Goal: Contribute content: Contribute content

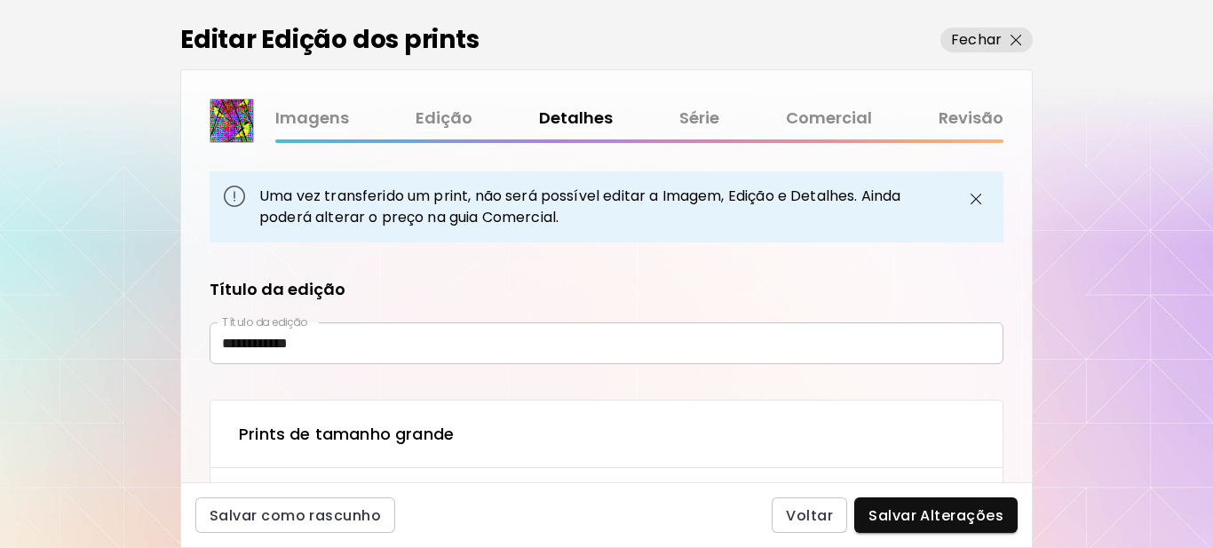
scroll to position [1179, 0]
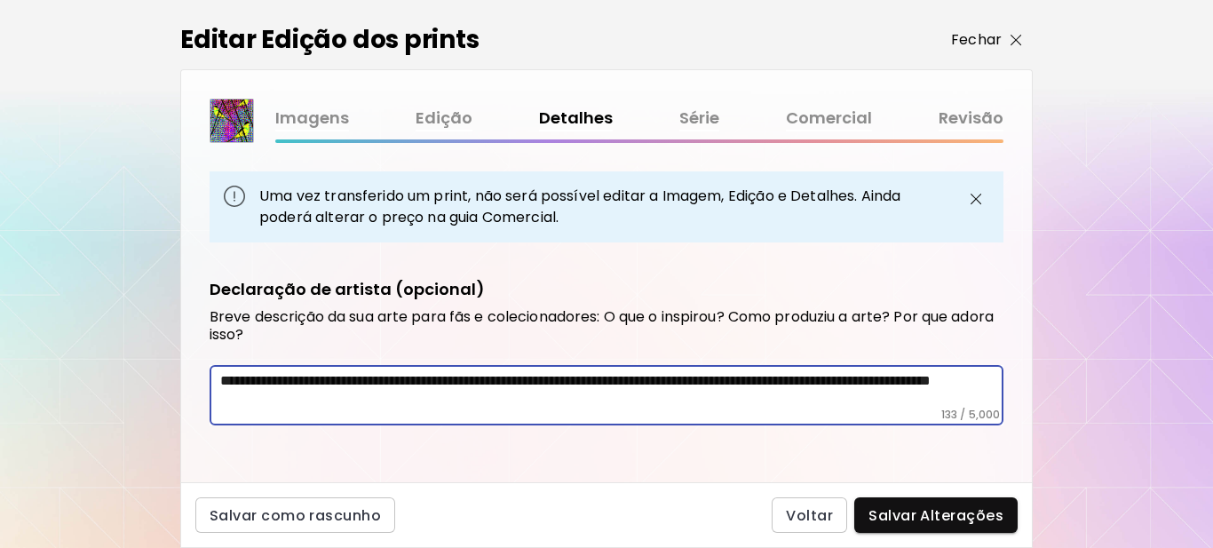
click at [1011, 40] on img "button" at bounding box center [1017, 41] width 12 height 12
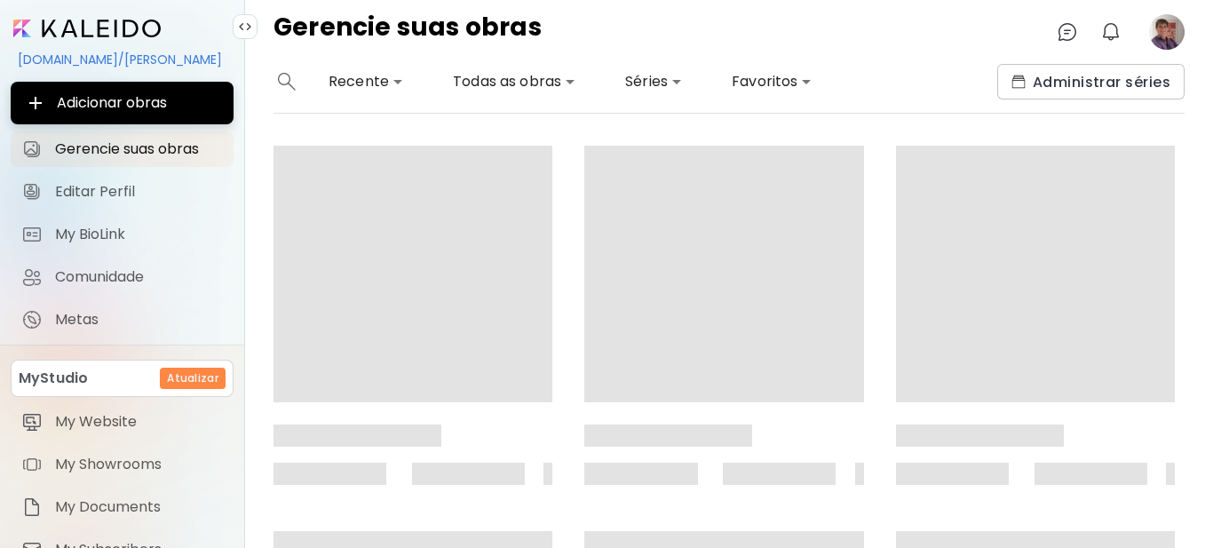
click at [1168, 24] on image at bounding box center [1167, 32] width 36 height 36
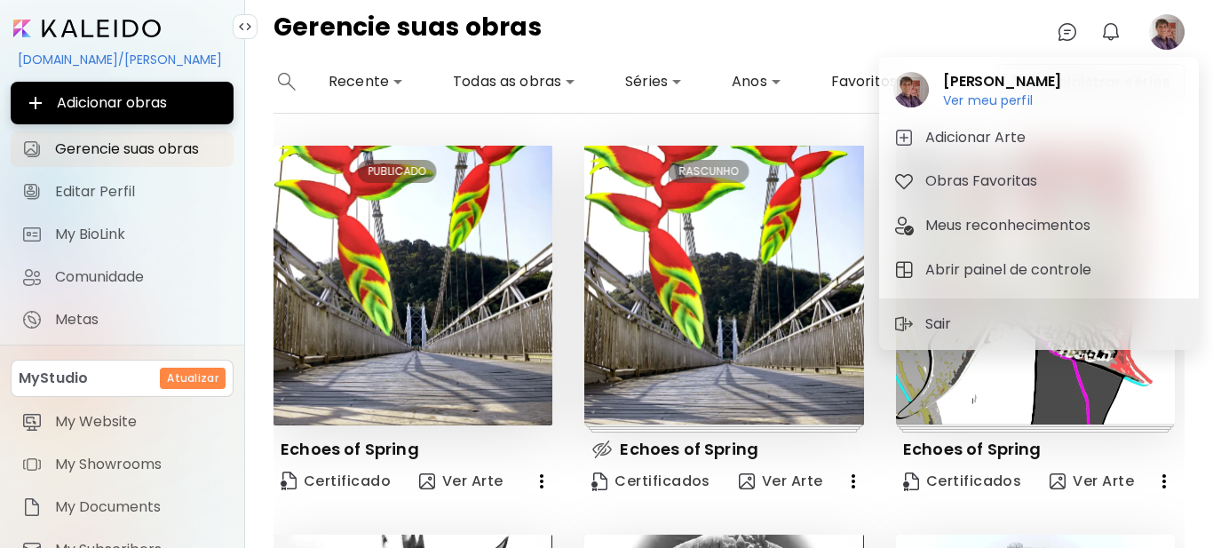
click at [102, 192] on div at bounding box center [606, 274] width 1213 height 548
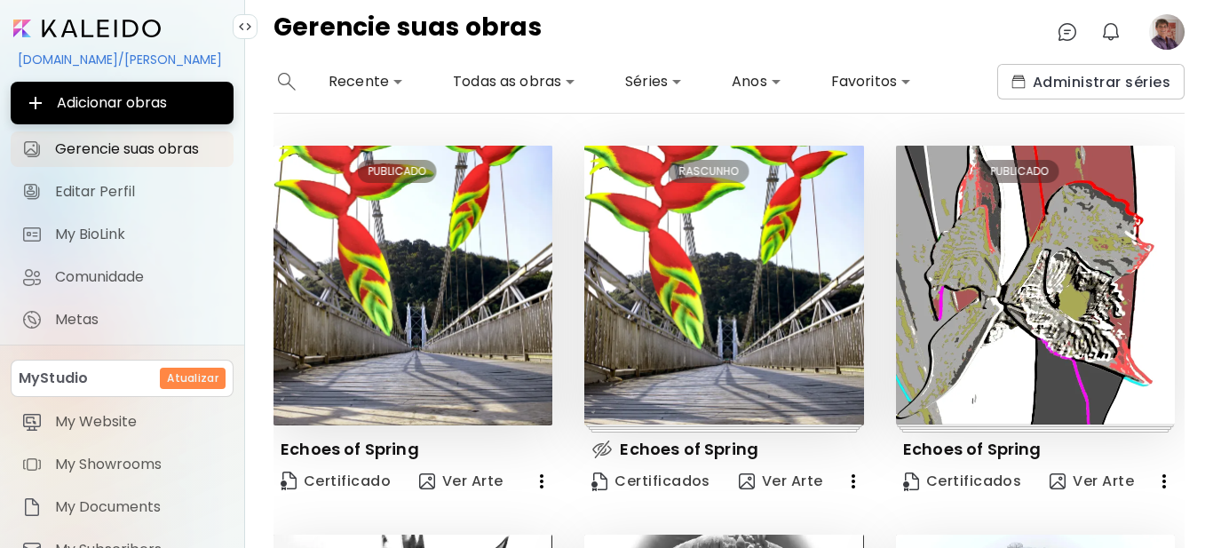
click at [102, 192] on span "Editar Perfil" at bounding box center [139, 192] width 168 height 18
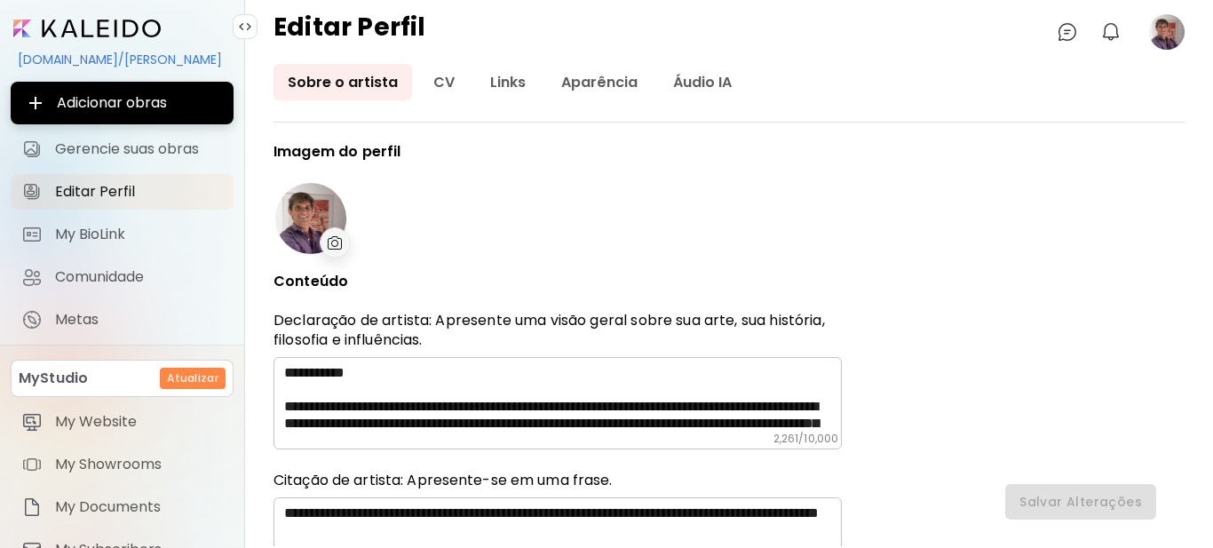
type input "******"
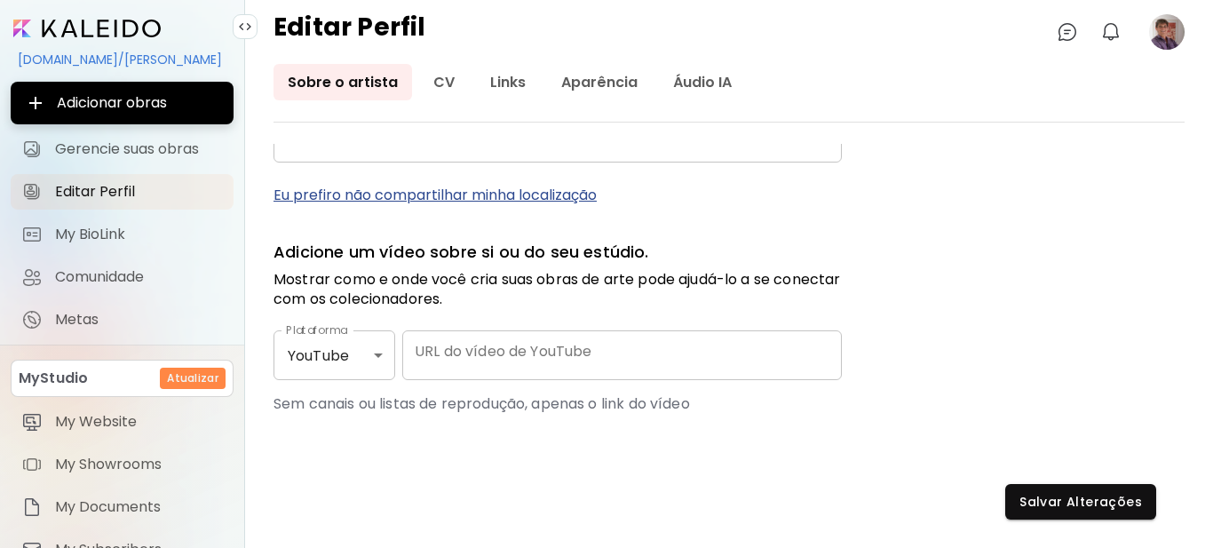
scroll to position [881, 0]
click at [115, 147] on span "Gerencie suas obras" at bounding box center [139, 149] width 168 height 18
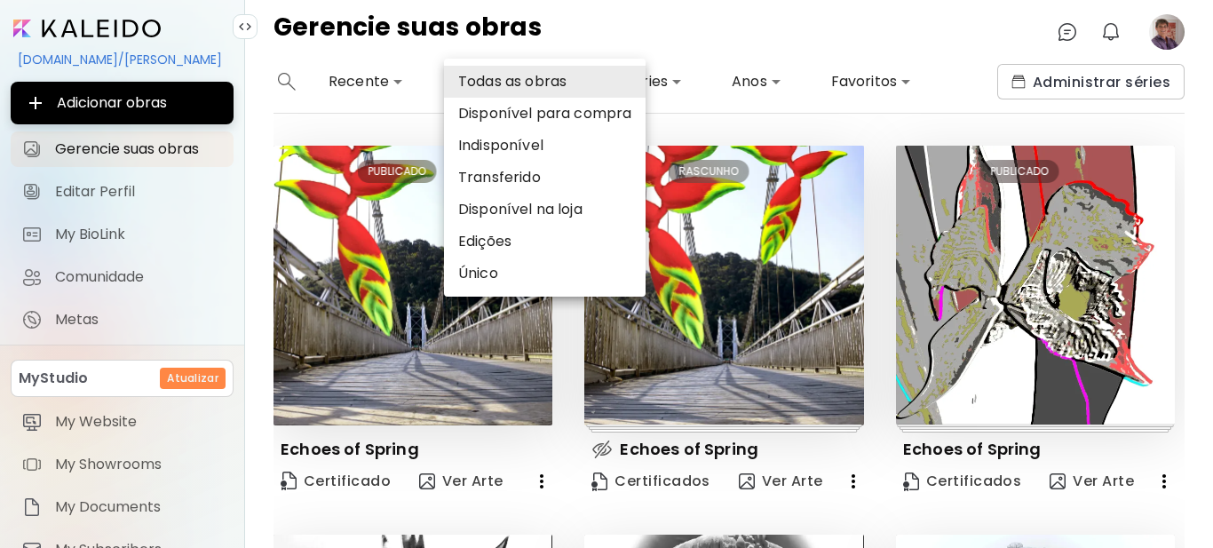
click at [562, 85] on body "**********" at bounding box center [606, 274] width 1213 height 548
click at [518, 209] on li "Disponível na loja" at bounding box center [545, 210] width 202 height 32
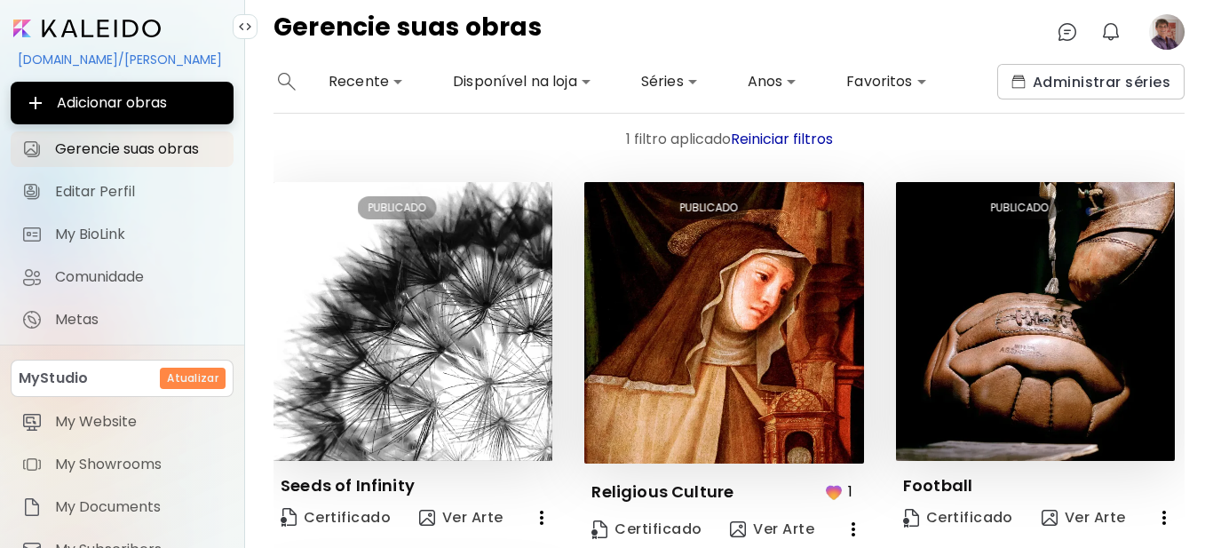
click at [567, 75] on body "**********" at bounding box center [606, 274] width 1213 height 548
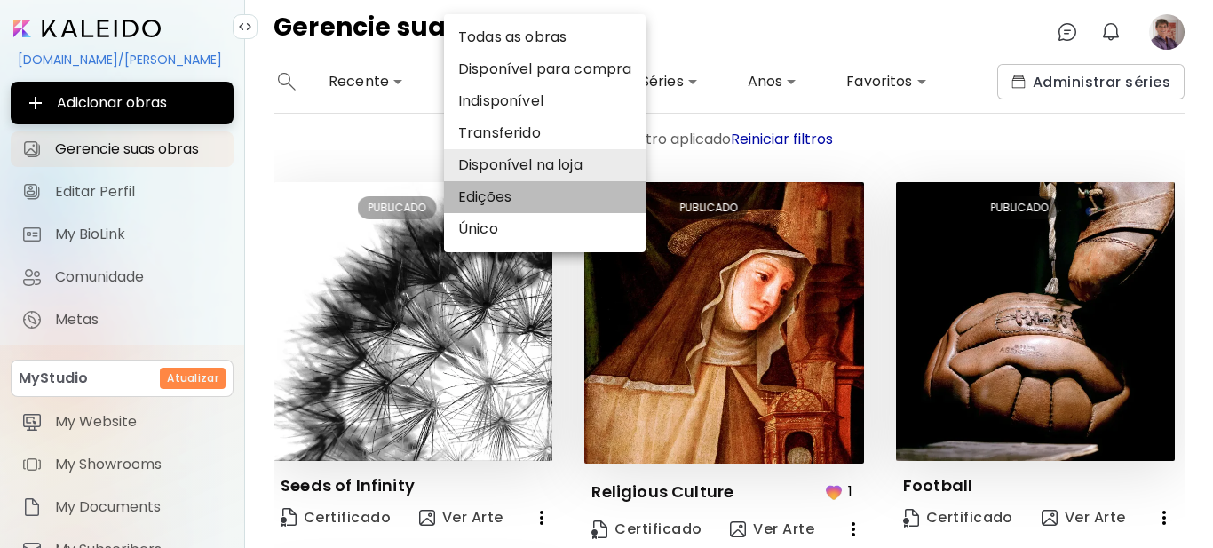
click at [510, 198] on li "Edições" at bounding box center [545, 197] width 202 height 32
type input "*******"
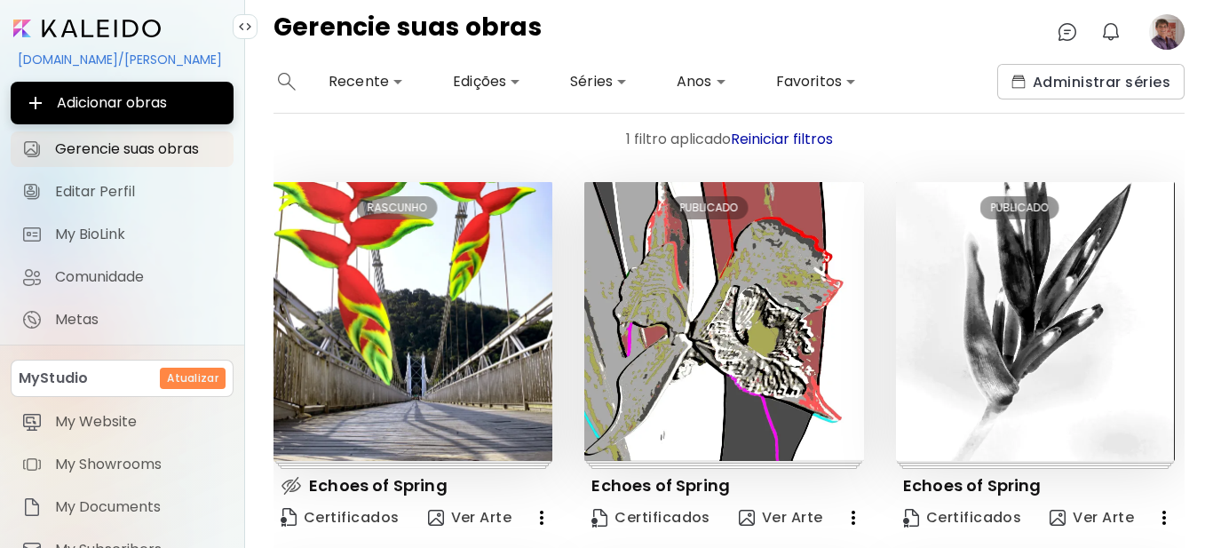
click at [536, 515] on icon "button" at bounding box center [541, 517] width 21 height 21
click at [524, 537] on li "Eliminar" at bounding box center [516, 546] width 120 height 32
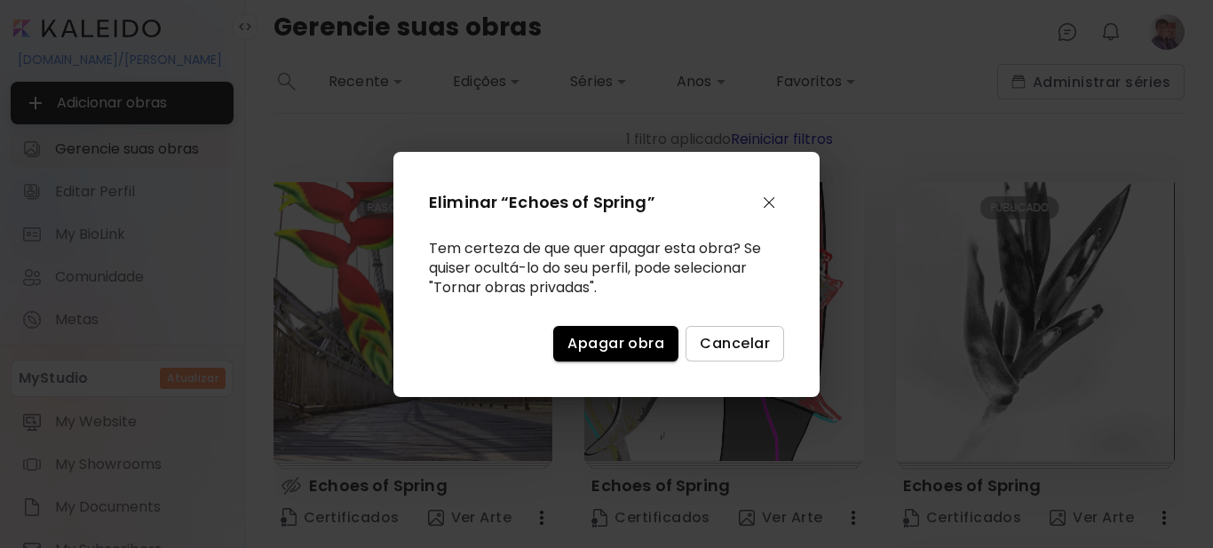
click at [610, 340] on span "Apagar obra" at bounding box center [615, 343] width 97 height 19
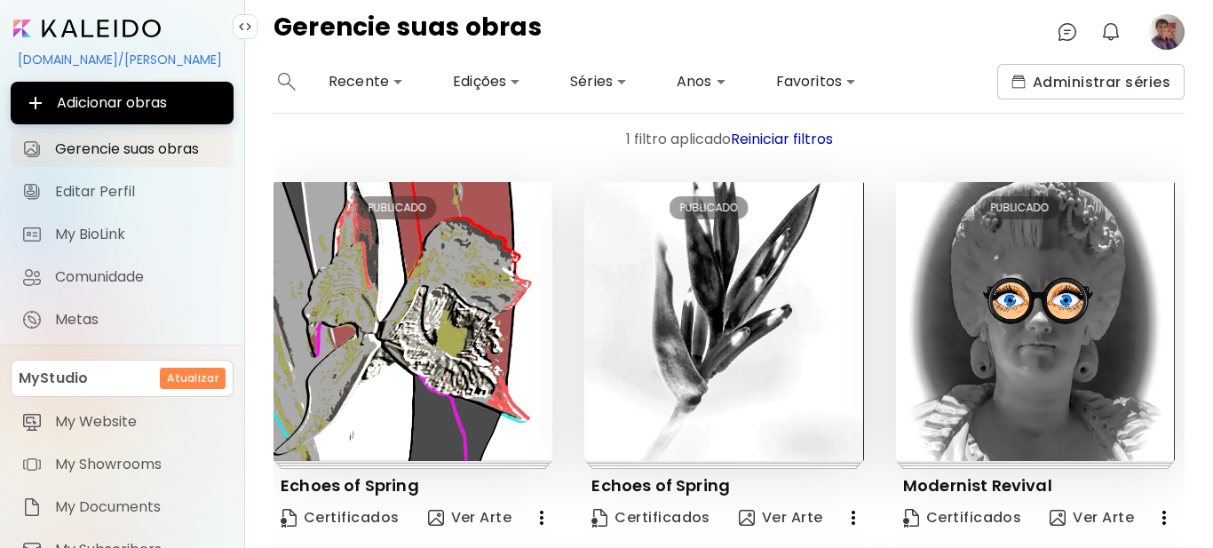
click at [1171, 33] on image at bounding box center [1167, 32] width 36 height 36
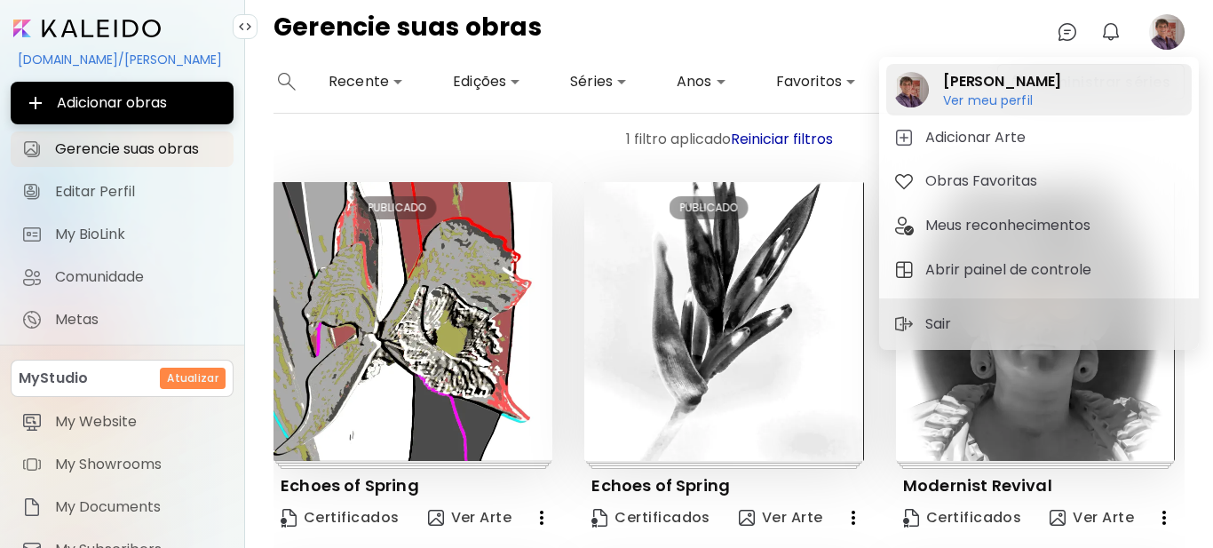
click at [1027, 108] on h6 "Ver meu perfil" at bounding box center [988, 116] width 90 height 16
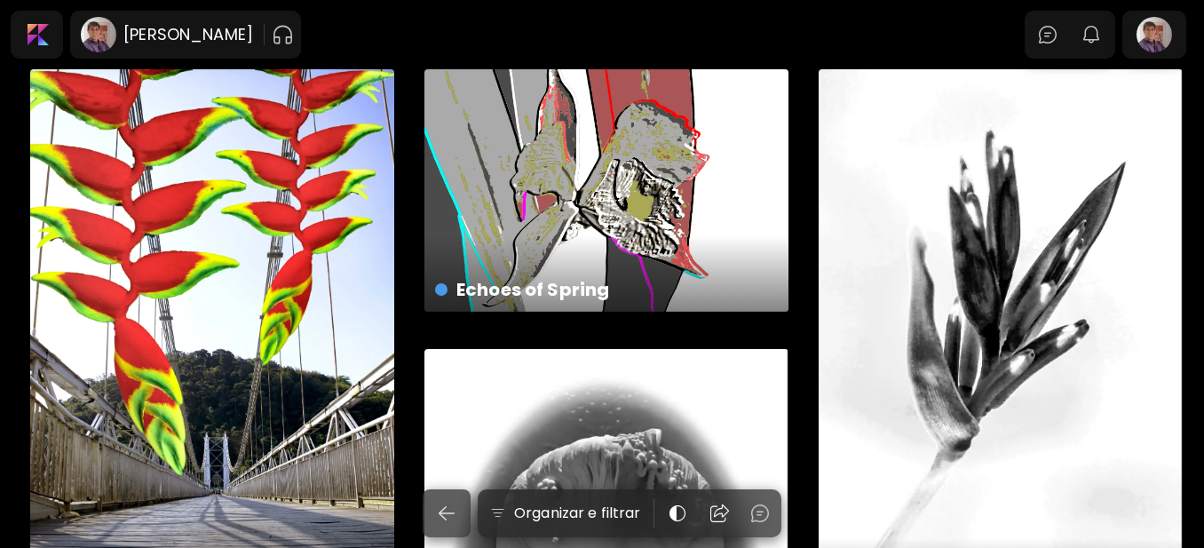
click at [184, 280] on div "Echoes of Spring US$ 850 | 60 x 90 px" at bounding box center [212, 330] width 364 height 522
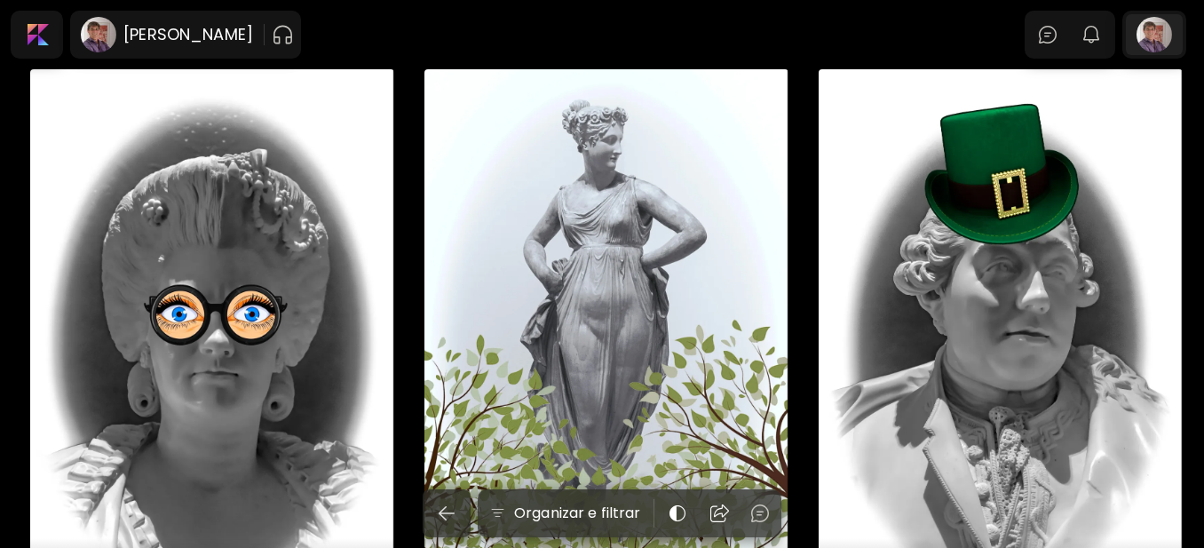
click at [1158, 33] on div at bounding box center [1154, 34] width 57 height 41
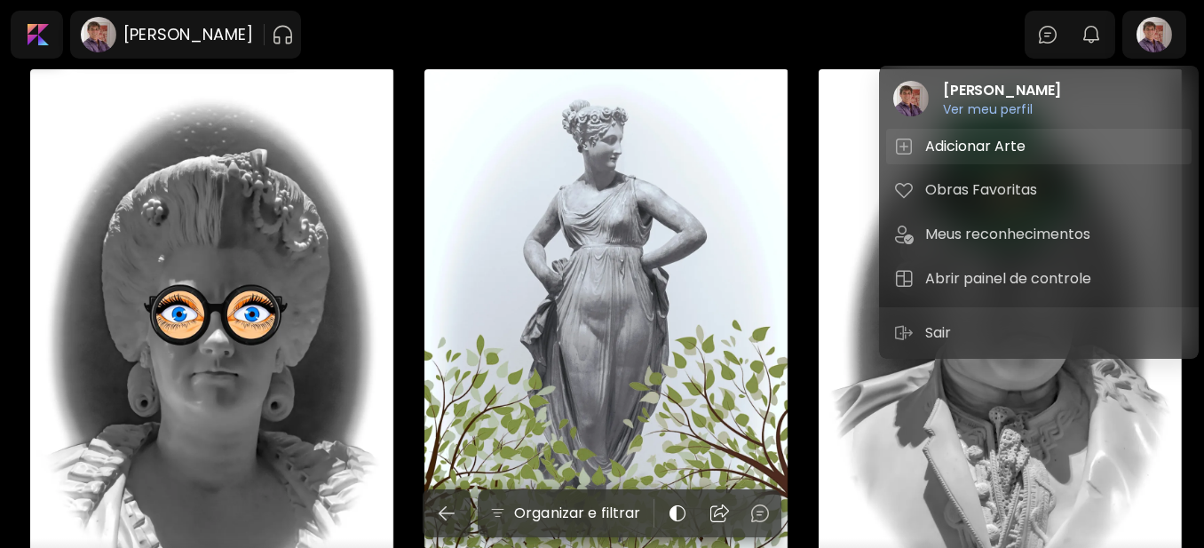
click at [987, 137] on h5 "Adicionar Arte" at bounding box center [978, 146] width 106 height 21
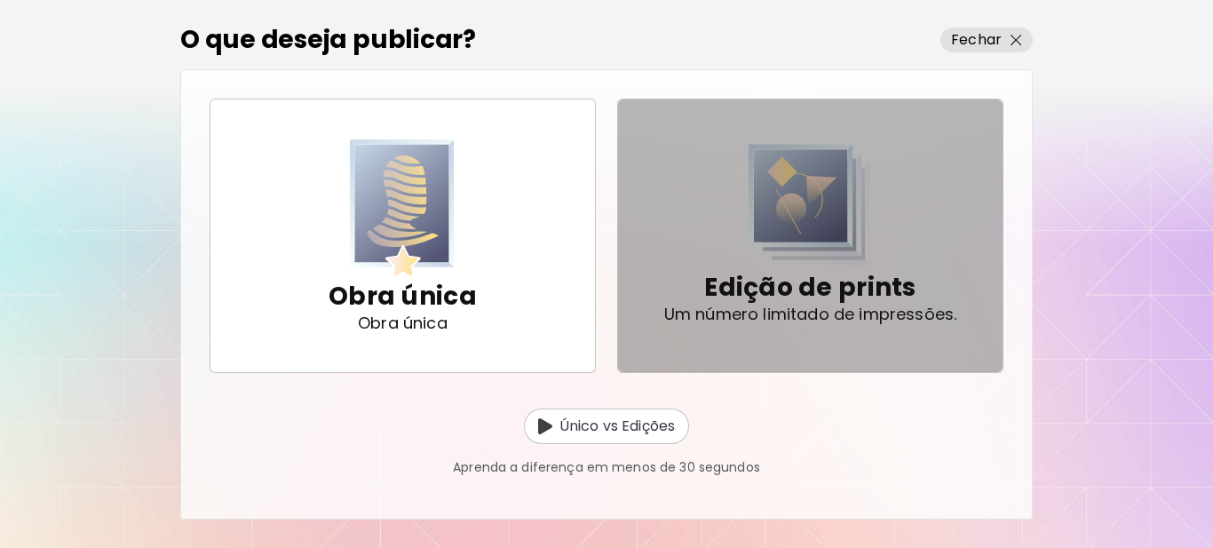
click at [815, 217] on img "button" at bounding box center [810, 205] width 123 height 122
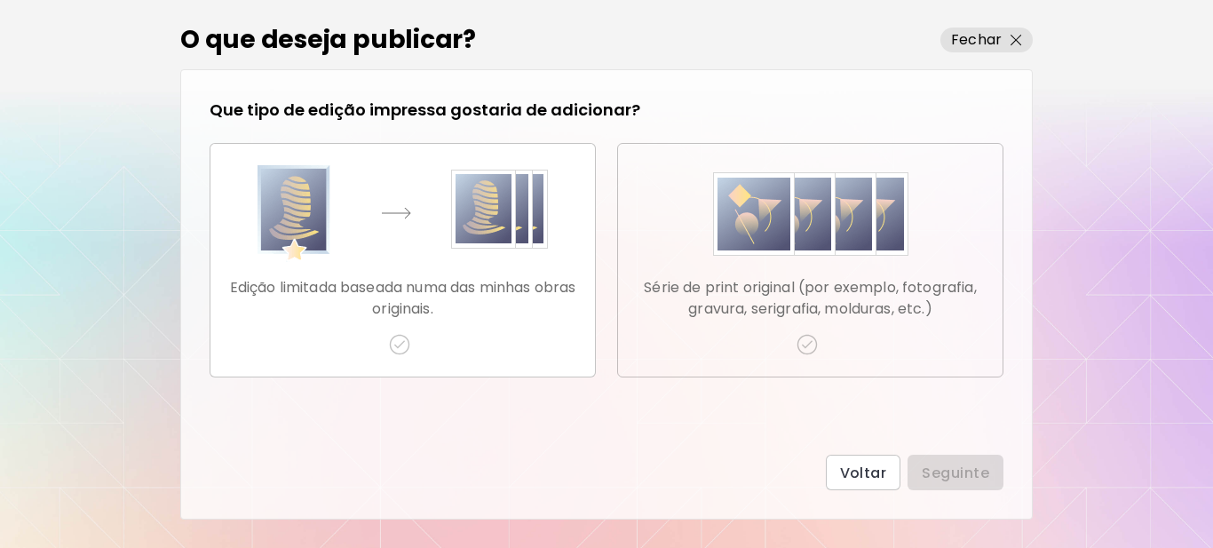
click at [805, 347] on img "button" at bounding box center [807, 344] width 21 height 21
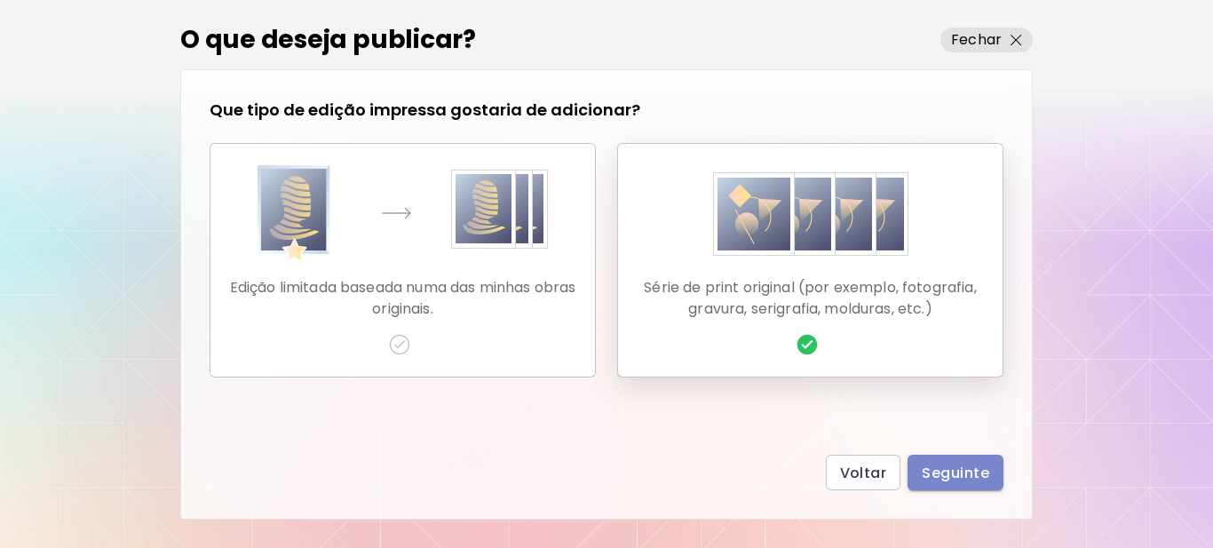
click at [965, 482] on span "Seguinte" at bounding box center [955, 473] width 67 height 19
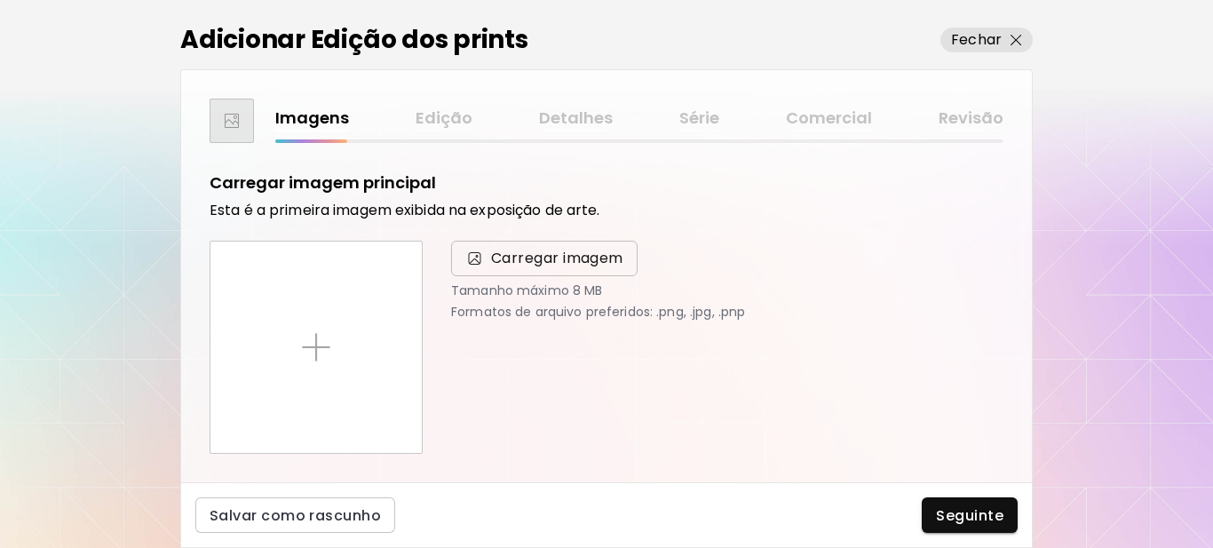
click at [537, 261] on span "Carregar imagem" at bounding box center [557, 258] width 132 height 21
click at [0, 0] on input "Carregar imagem" at bounding box center [0, 0] width 0 height 0
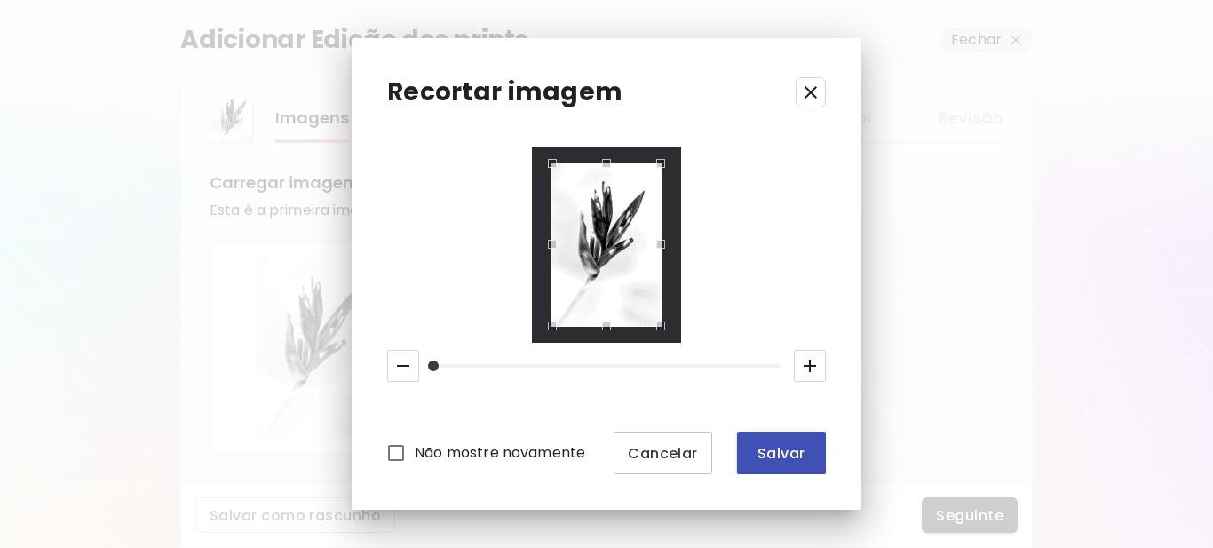
click at [779, 457] on span "Salvar" at bounding box center [781, 453] width 60 height 19
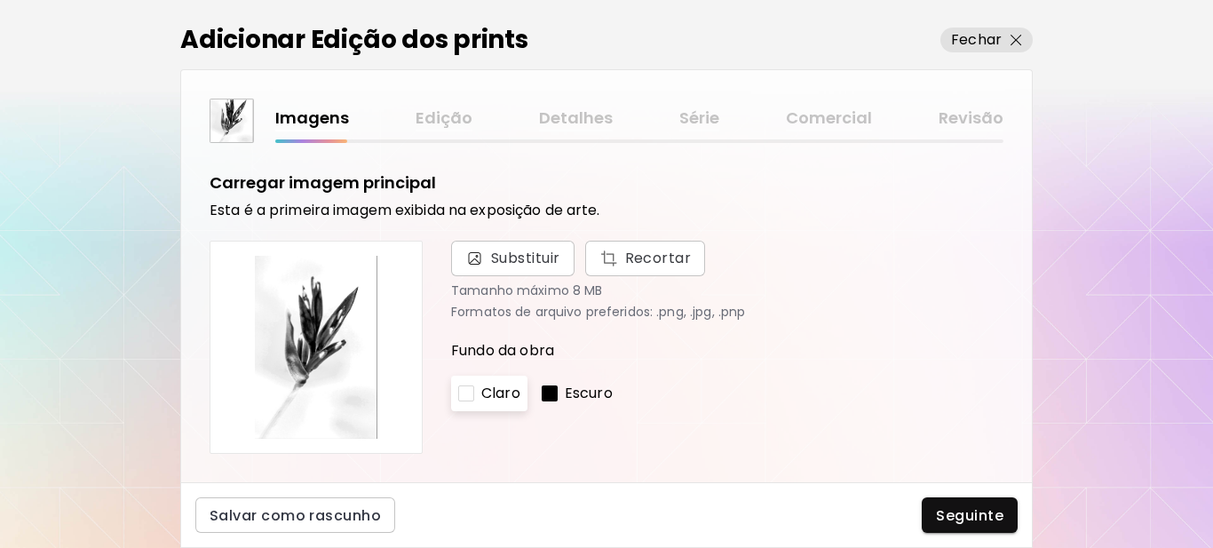
click at [545, 393] on div at bounding box center [550, 393] width 16 height 16
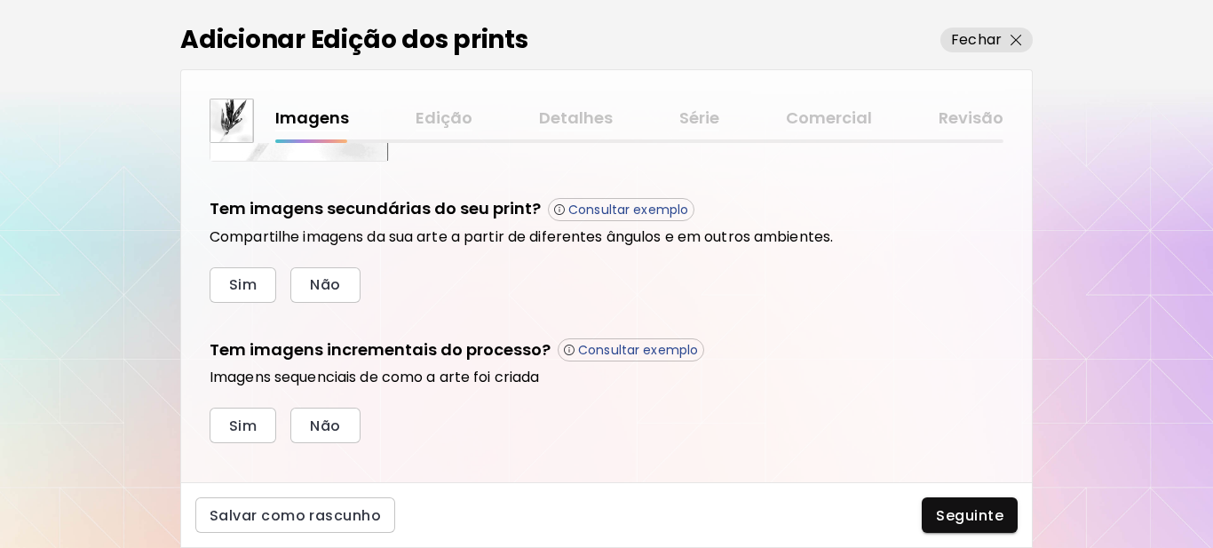
scroll to position [601, 0]
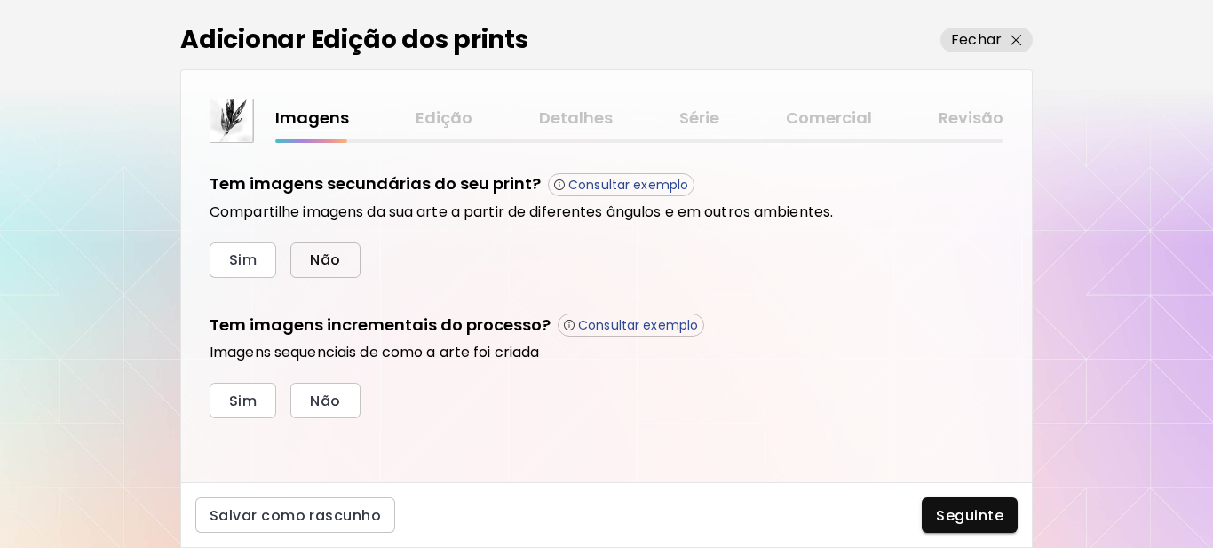
drag, startPoint x: 348, startPoint y: 264, endPoint x: 320, endPoint y: 297, distance: 44.1
click at [346, 264] on button "Não" at bounding box center [324, 260] width 69 height 36
click at [258, 398] on button "Sim" at bounding box center [243, 401] width 67 height 36
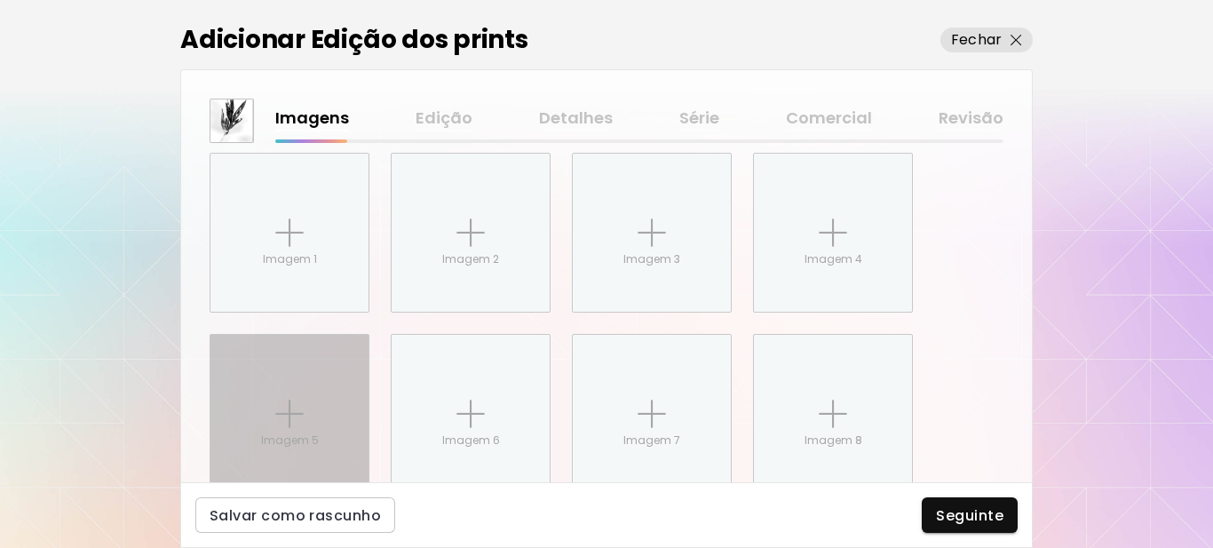
scroll to position [891, 0]
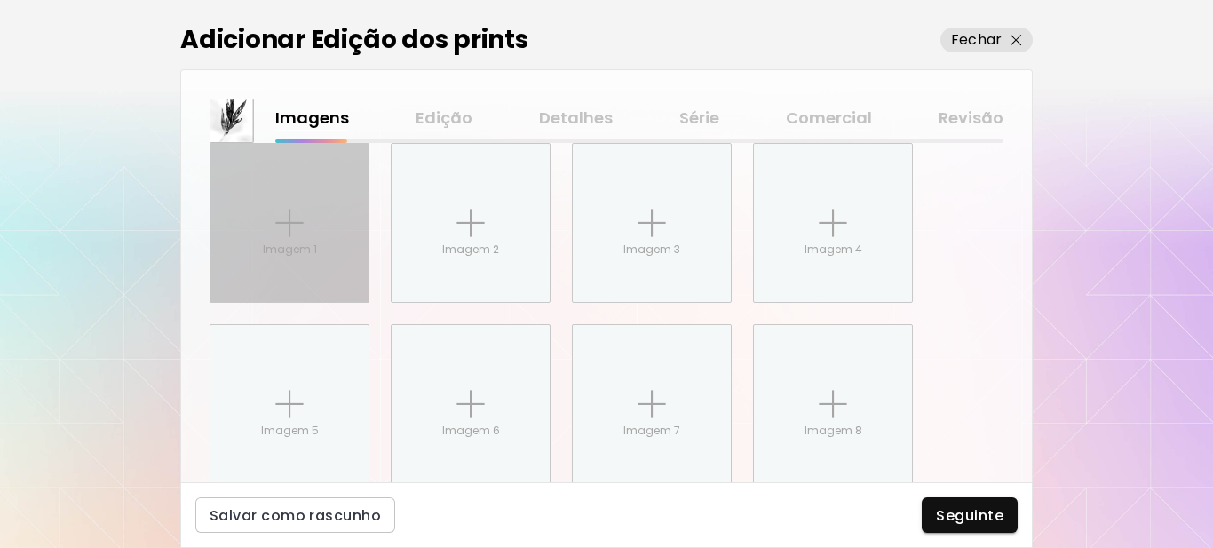
click at [283, 224] on img at bounding box center [289, 223] width 28 height 28
click at [0, 0] on input "Imagem 1" at bounding box center [0, 0] width 0 height 0
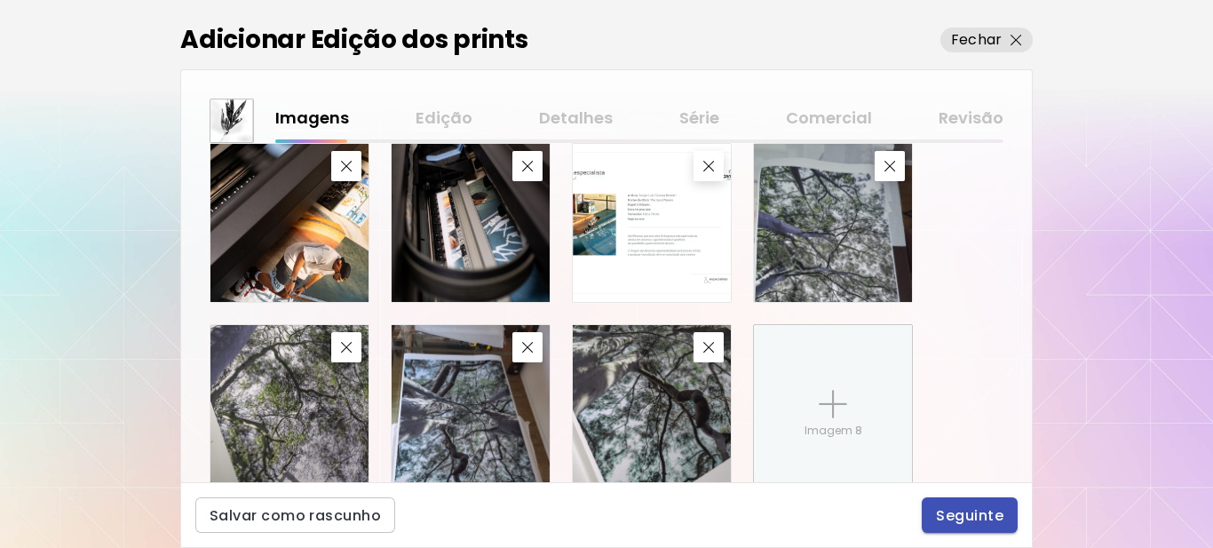
click at [986, 520] on span "Seguinte" at bounding box center [969, 515] width 67 height 19
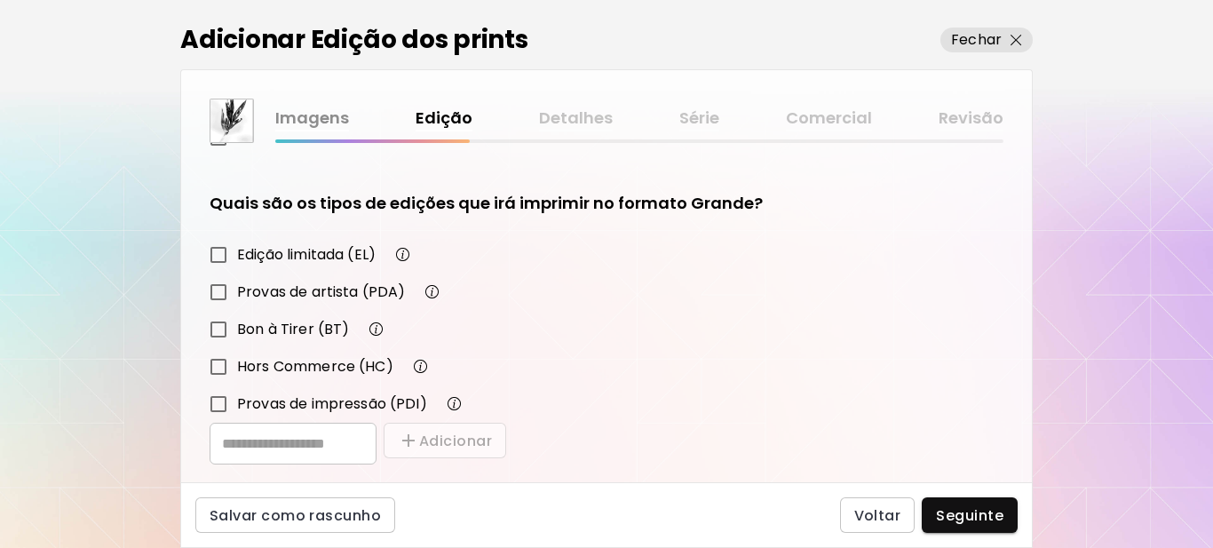
scroll to position [310, 0]
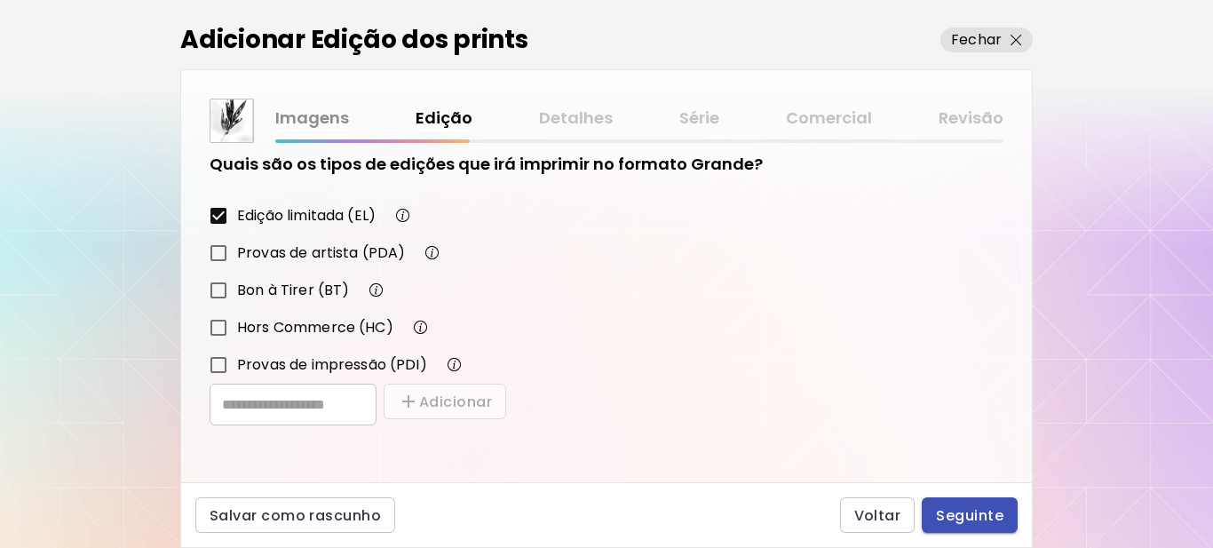
click at [960, 511] on button "Seguinte" at bounding box center [970, 515] width 96 height 36
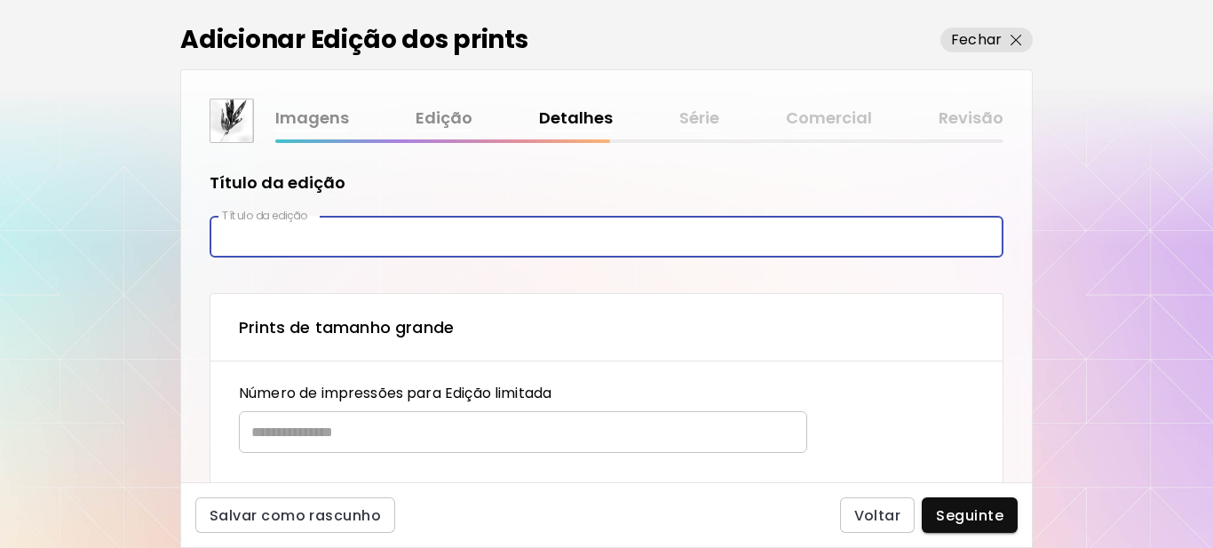
click at [338, 231] on input "text" at bounding box center [607, 237] width 794 height 42
paste input "**********"
type input "**********"
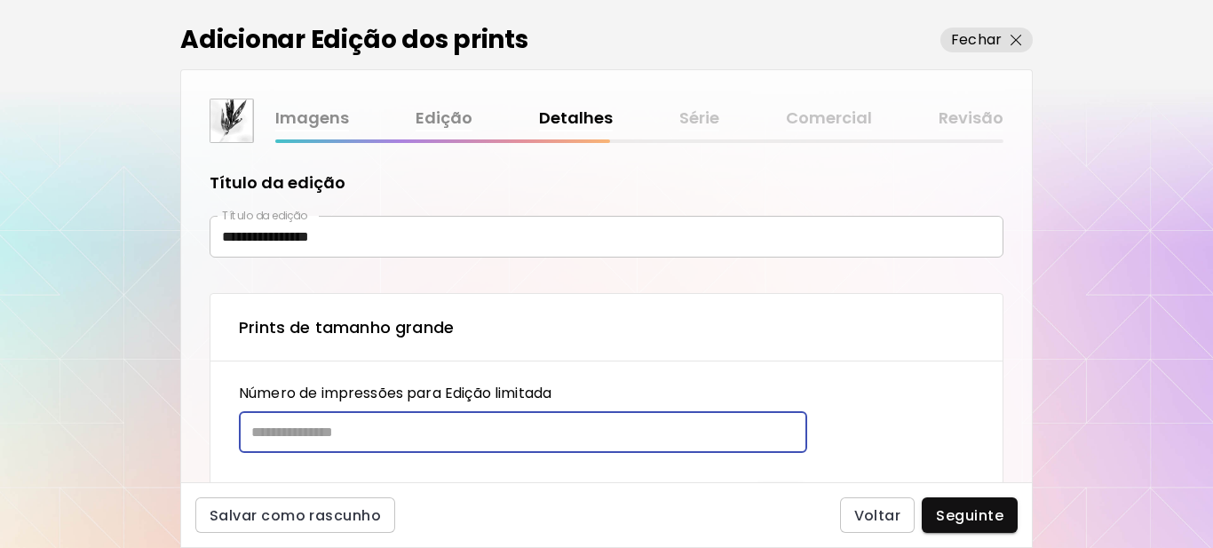
click at [341, 433] on input "text" at bounding box center [517, 432] width 556 height 42
type input "**"
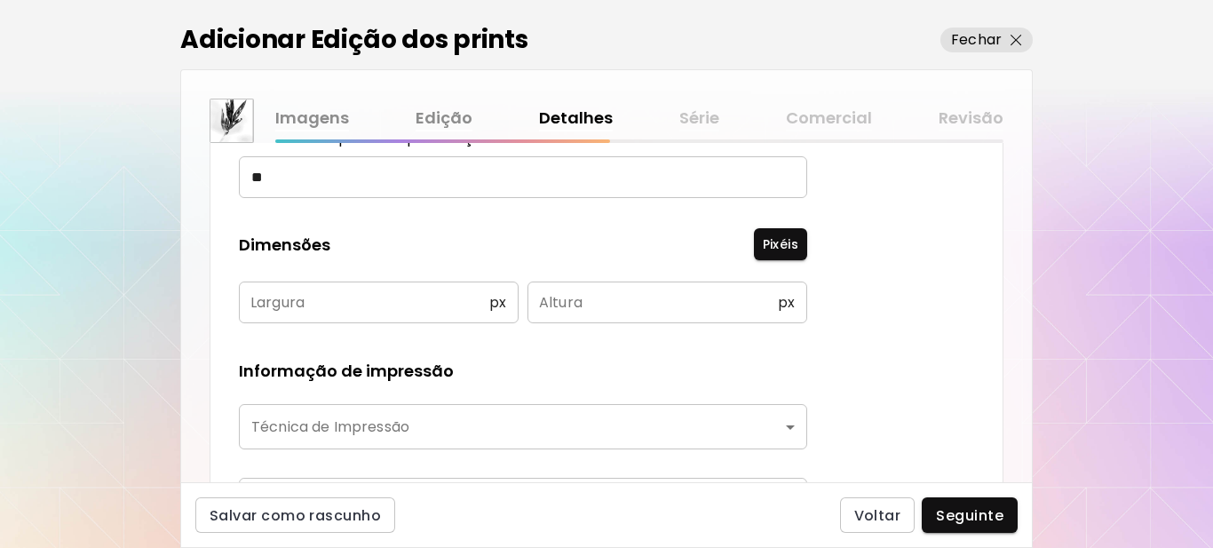
scroll to position [266, 0]
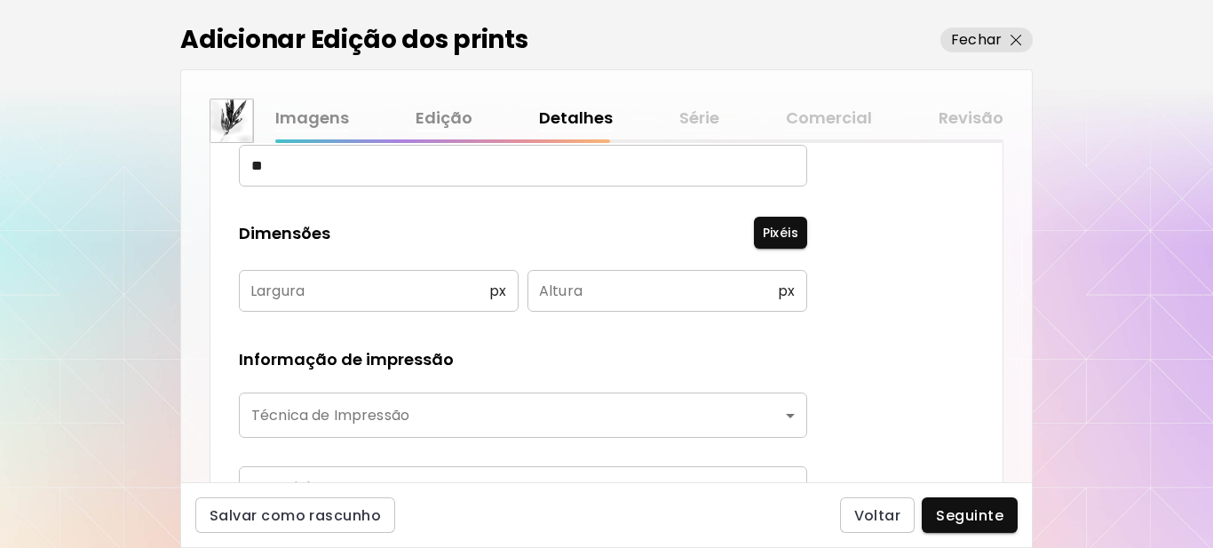
click at [288, 288] on input "text" at bounding box center [364, 291] width 250 height 42
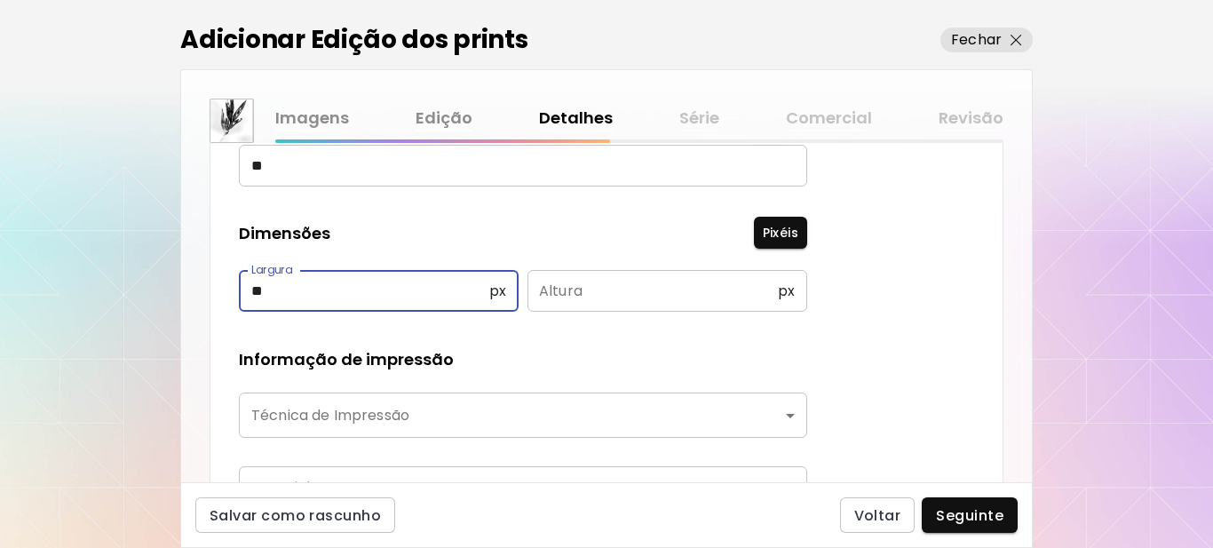
type input "**"
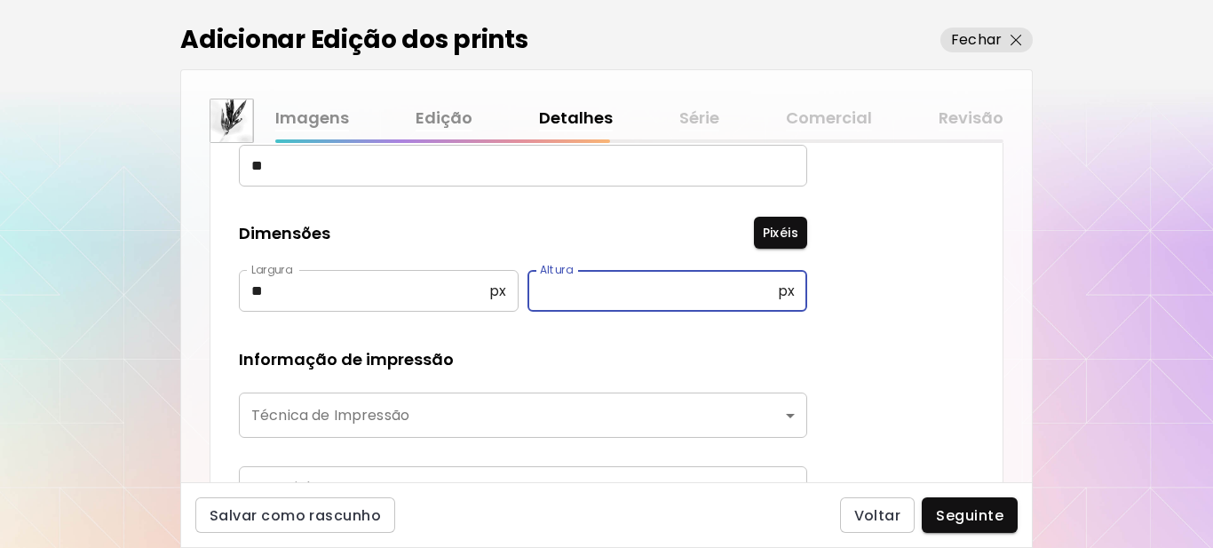
click at [574, 297] on input "text" at bounding box center [652, 291] width 250 height 42
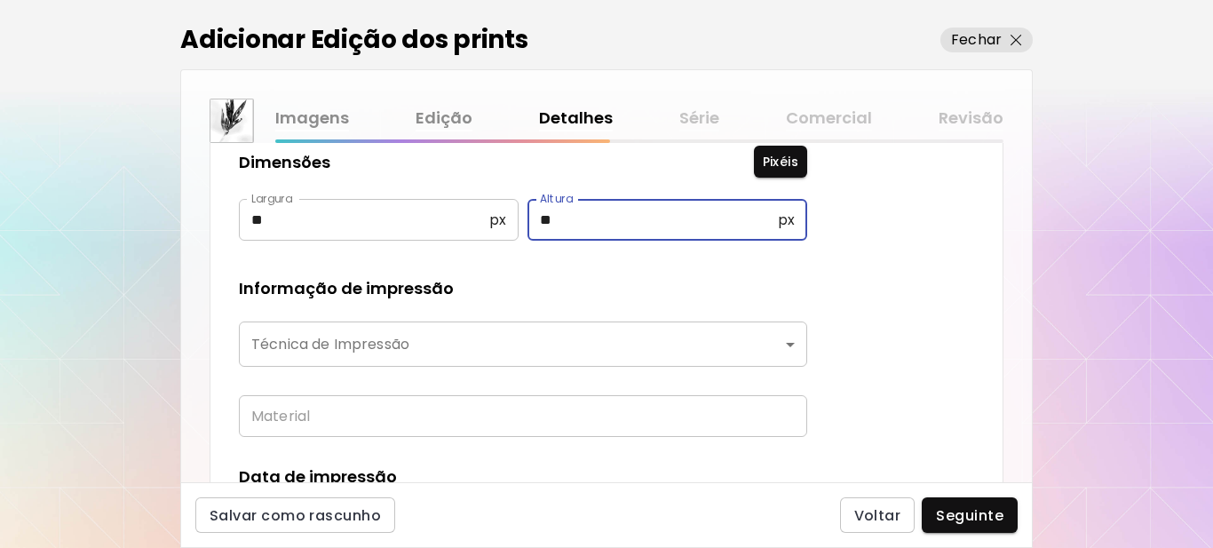
scroll to position [444, 0]
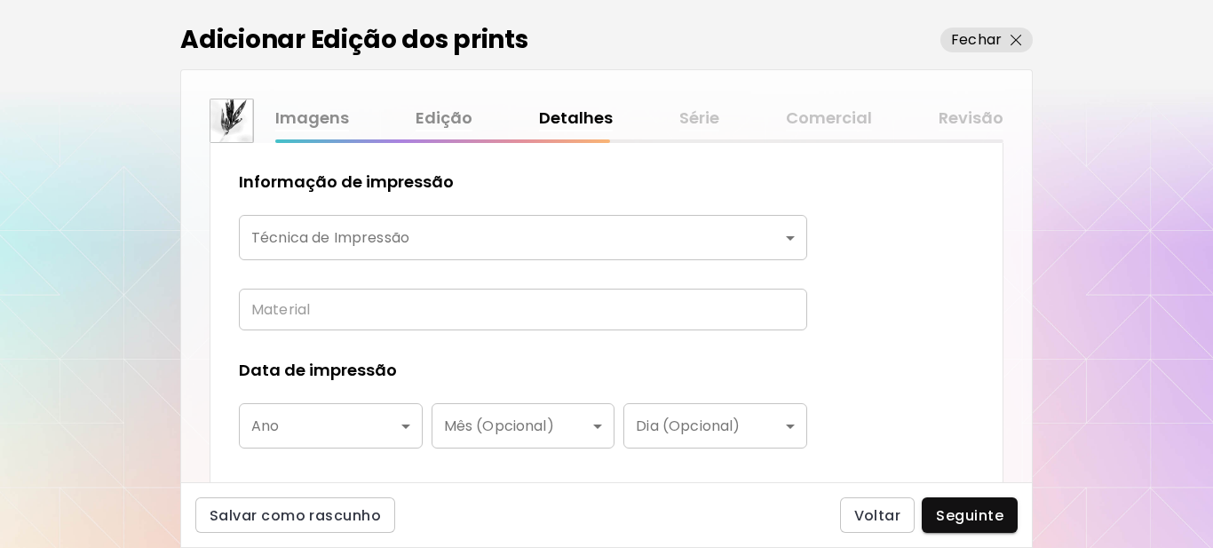
type input "**"
click at [439, 236] on body "**********" at bounding box center [606, 274] width 1213 height 548
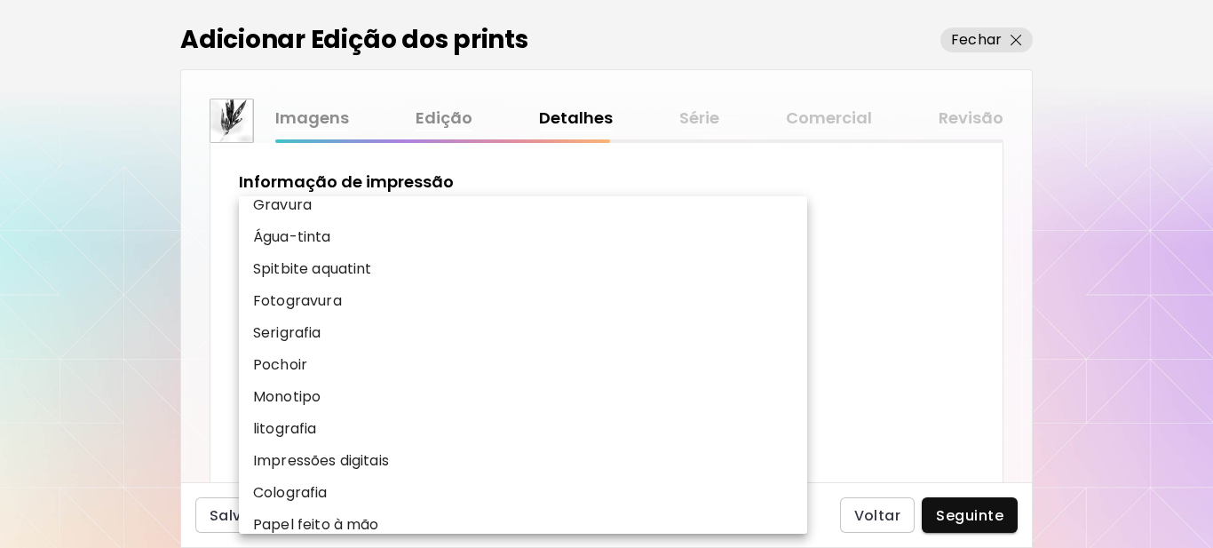
scroll to position [178, 0]
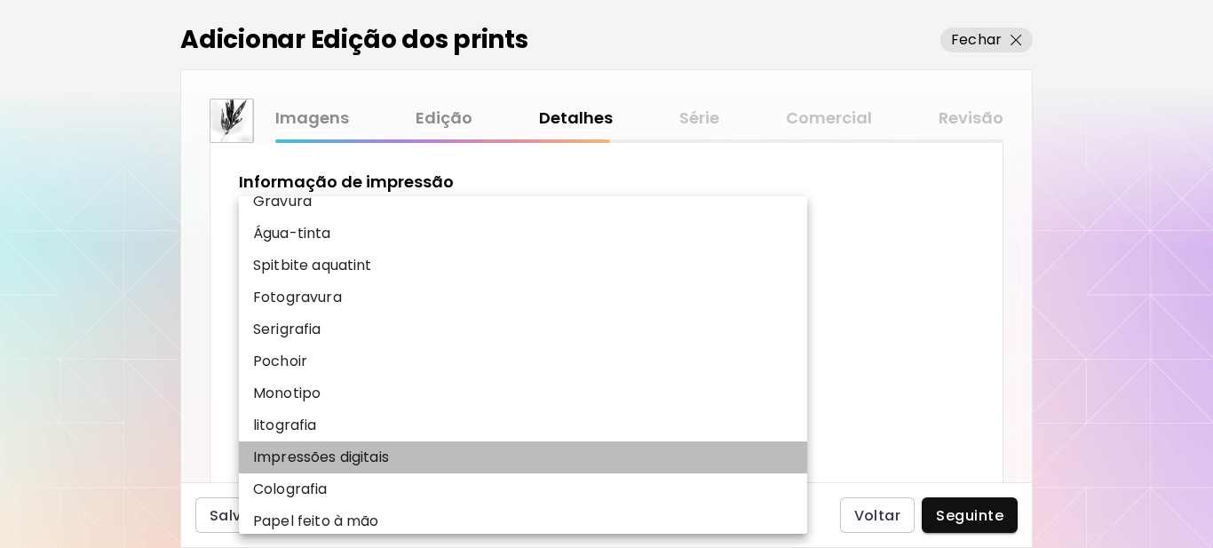
click at [318, 454] on p "Impressões digitais" at bounding box center [321, 457] width 136 height 21
type input "**********"
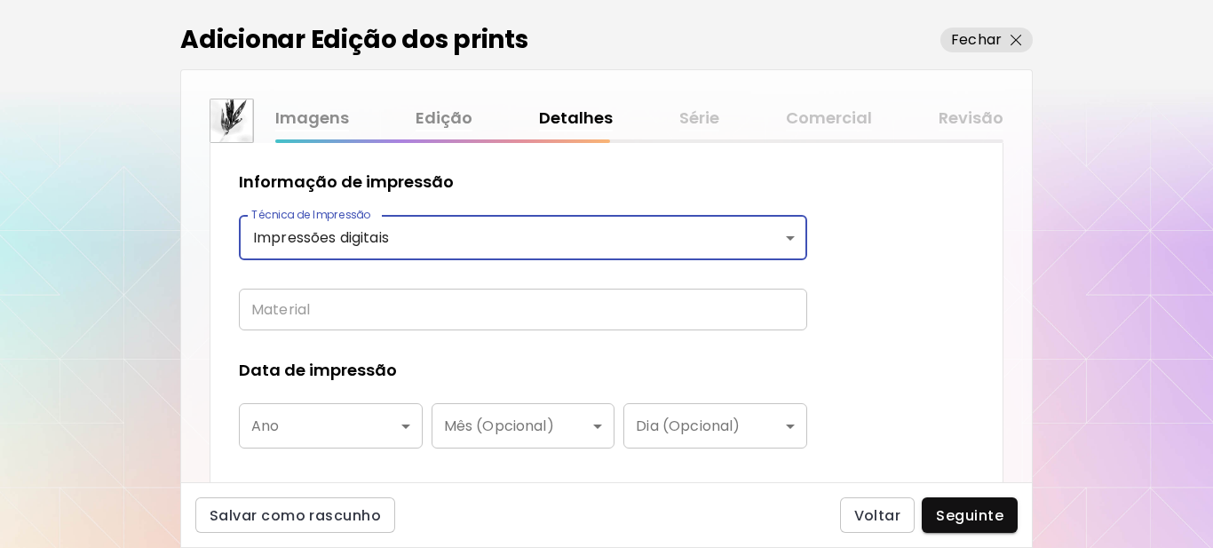
click at [323, 296] on input "text" at bounding box center [523, 310] width 568 height 42
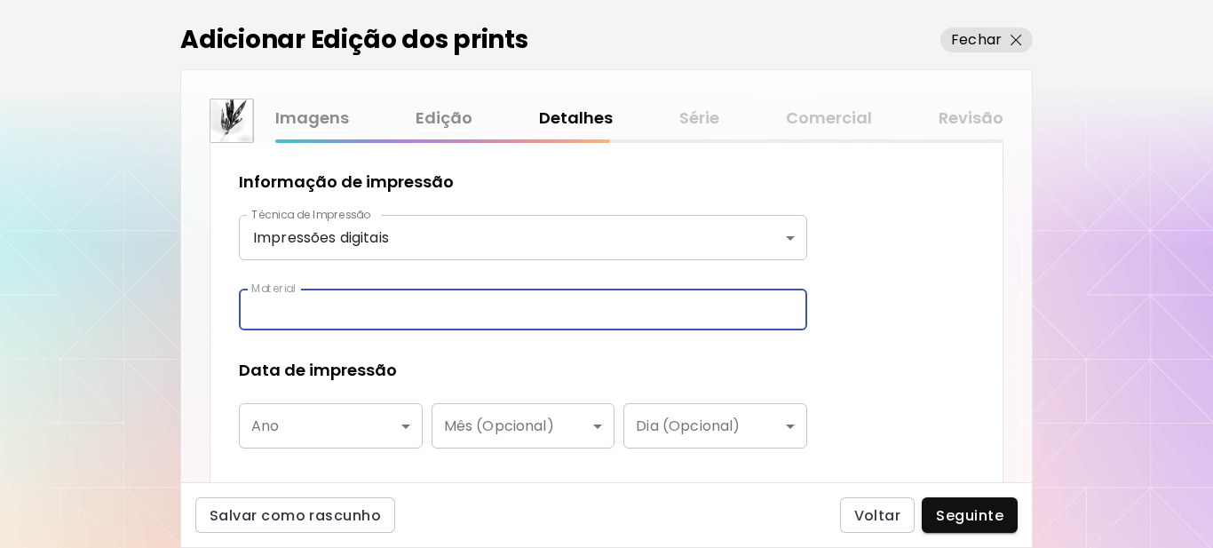
type input "**********"
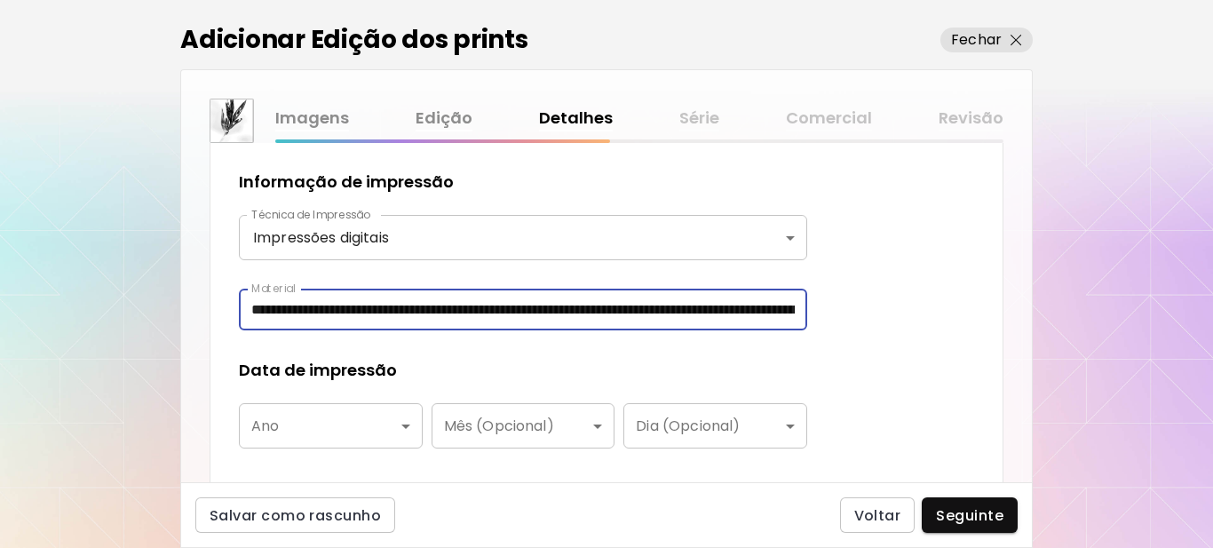
click at [295, 435] on body "**********" at bounding box center [606, 274] width 1213 height 548
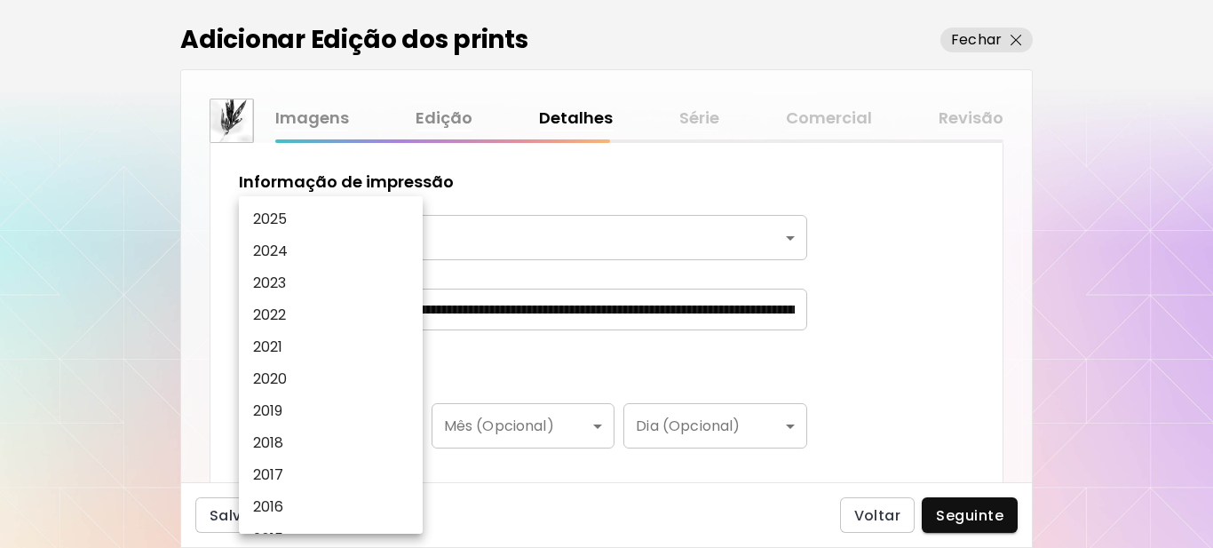
click at [273, 216] on p "2025" at bounding box center [270, 219] width 35 height 21
type input "****"
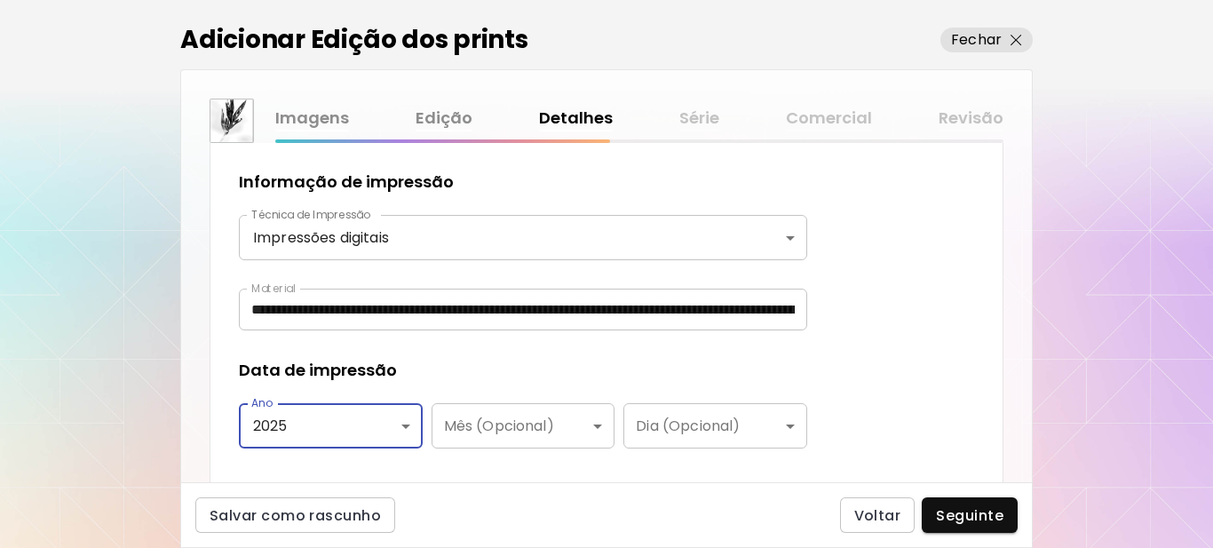
click at [476, 380] on div "Data de impressão" at bounding box center [523, 370] width 568 height 23
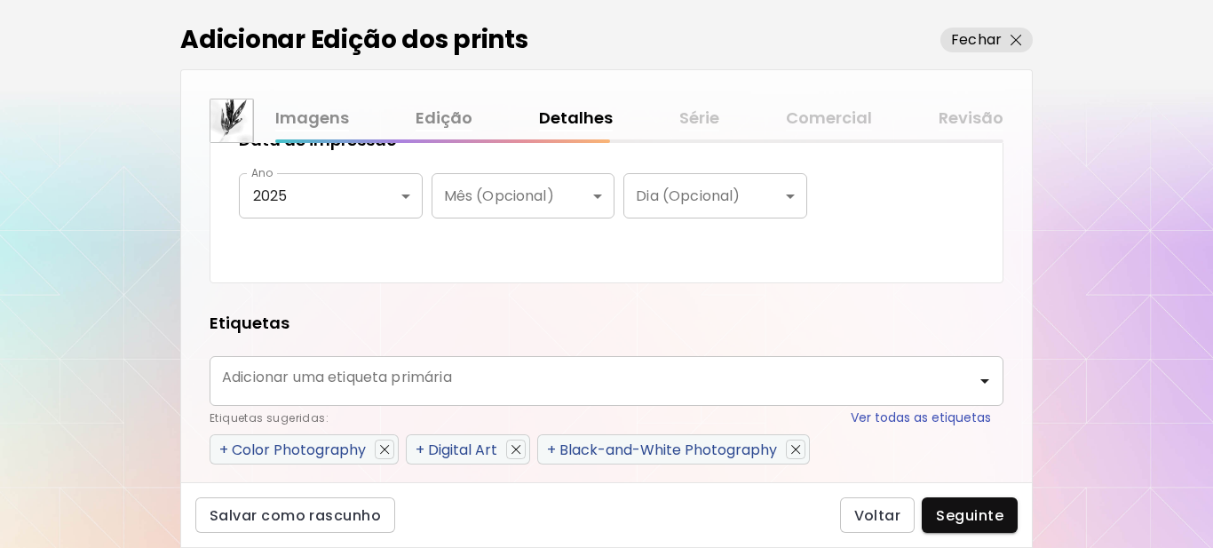
scroll to position [710, 0]
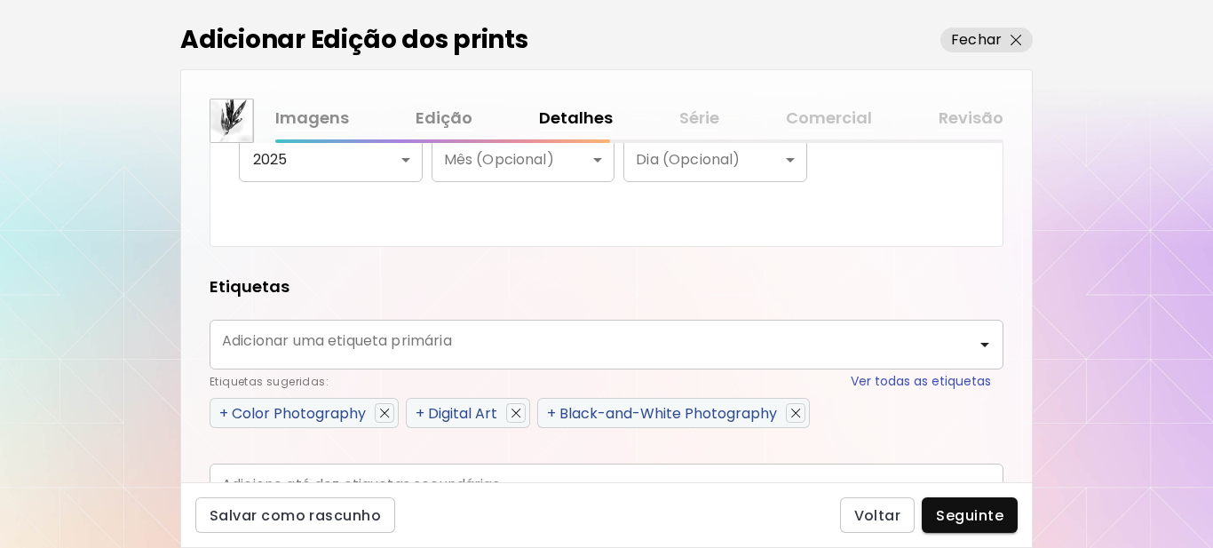
click at [554, 414] on span "+" at bounding box center [551, 413] width 9 height 20
type input "**********"
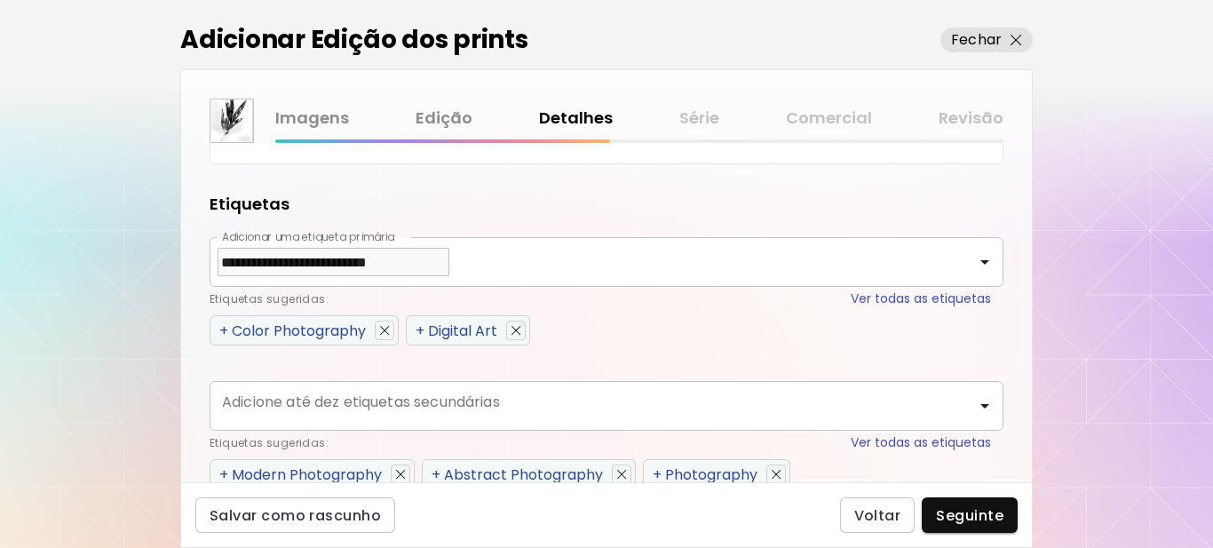
scroll to position [1060, 0]
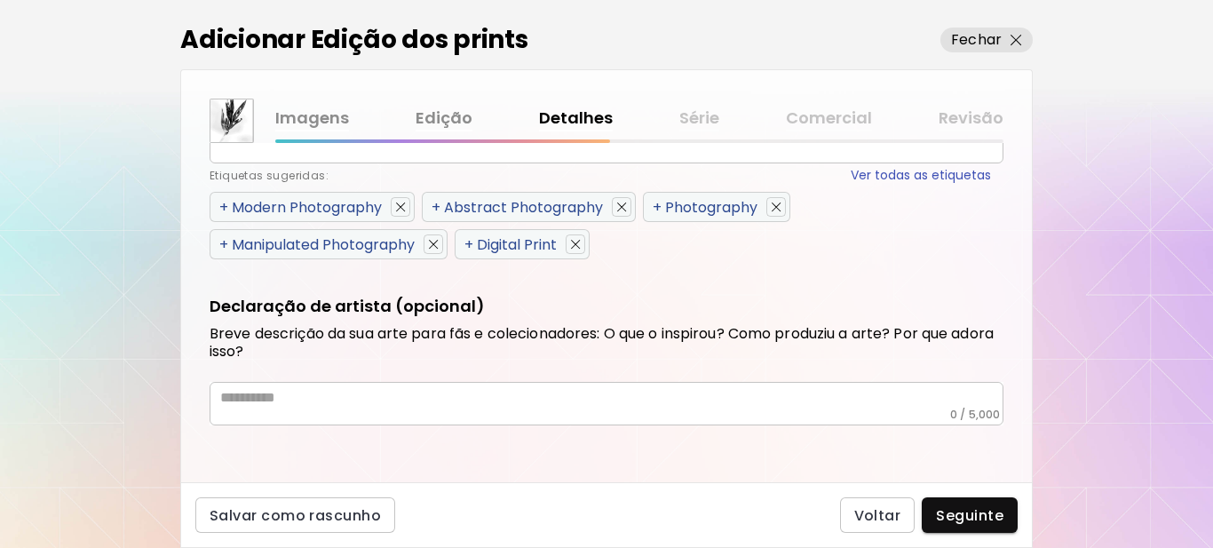
click at [222, 246] on span "+" at bounding box center [223, 244] width 9 height 20
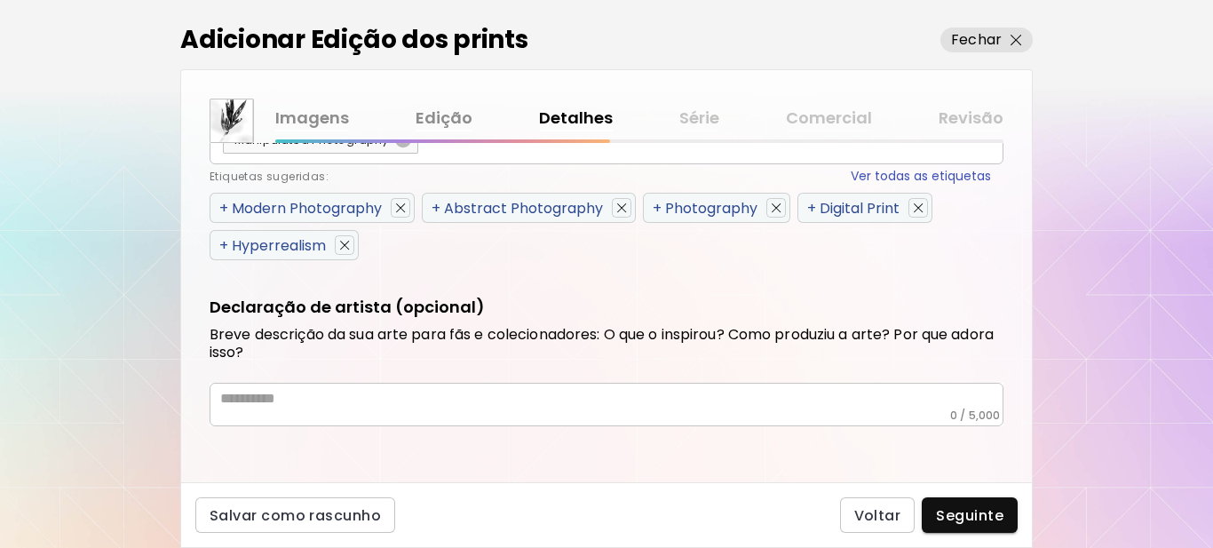
click at [222, 246] on span "+" at bounding box center [223, 245] width 9 height 20
click at [222, 242] on span "+" at bounding box center [223, 245] width 9 height 20
click at [224, 210] on span "+" at bounding box center [223, 208] width 9 height 20
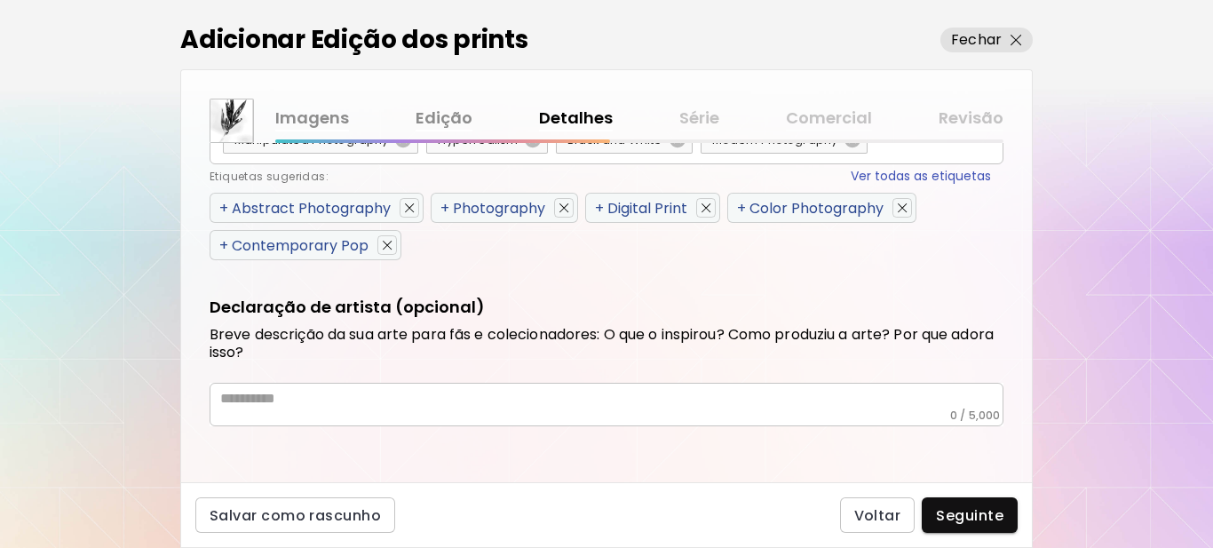
click at [221, 248] on span "+" at bounding box center [223, 245] width 9 height 20
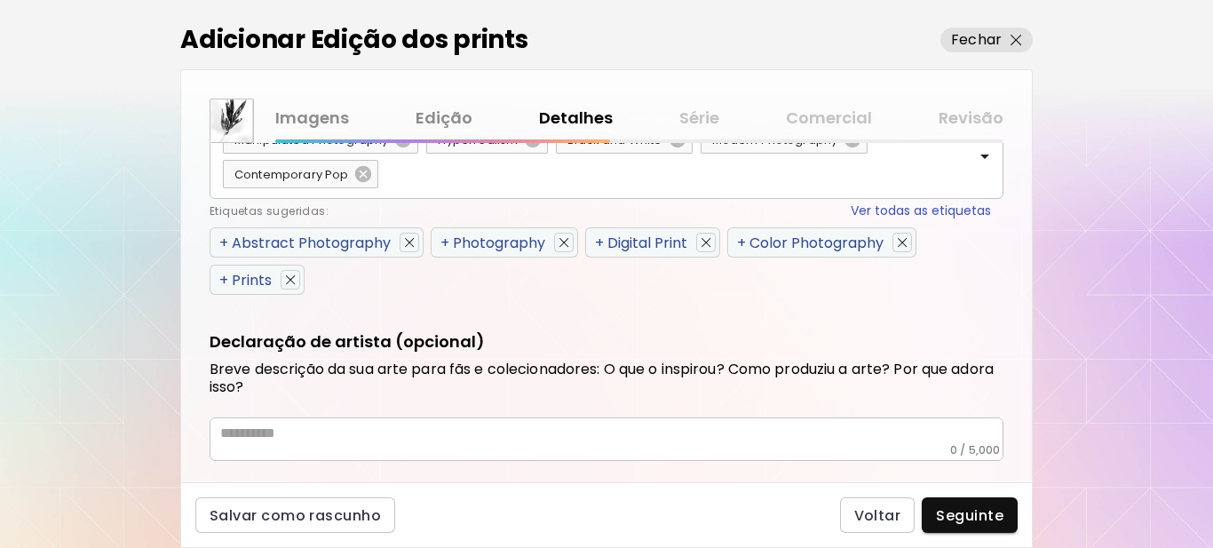
click at [221, 239] on span "+" at bounding box center [223, 243] width 9 height 20
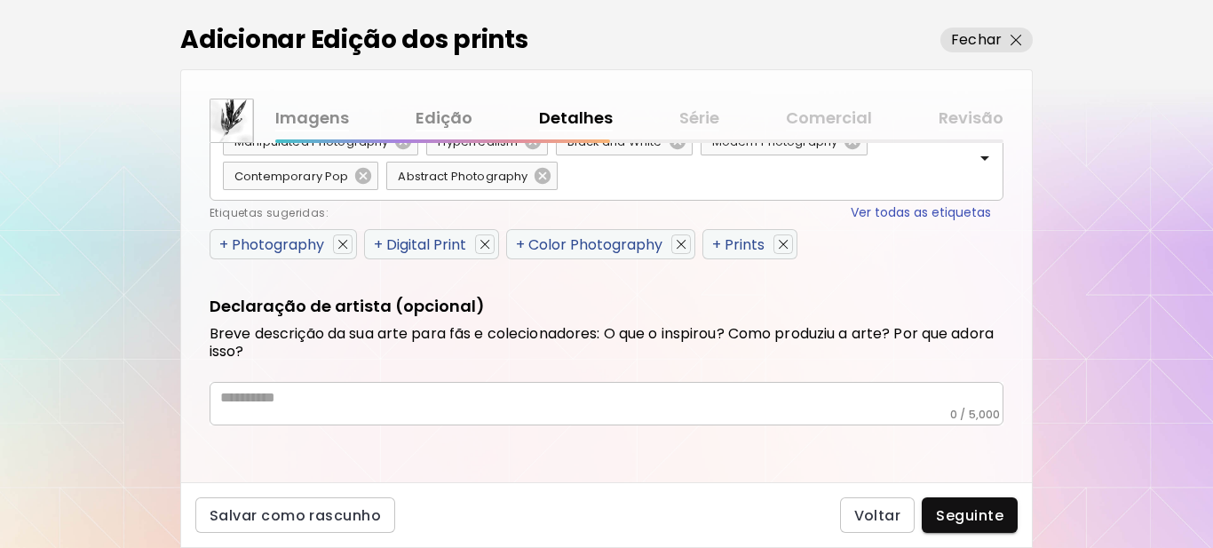
click at [224, 243] on span "+" at bounding box center [223, 244] width 9 height 20
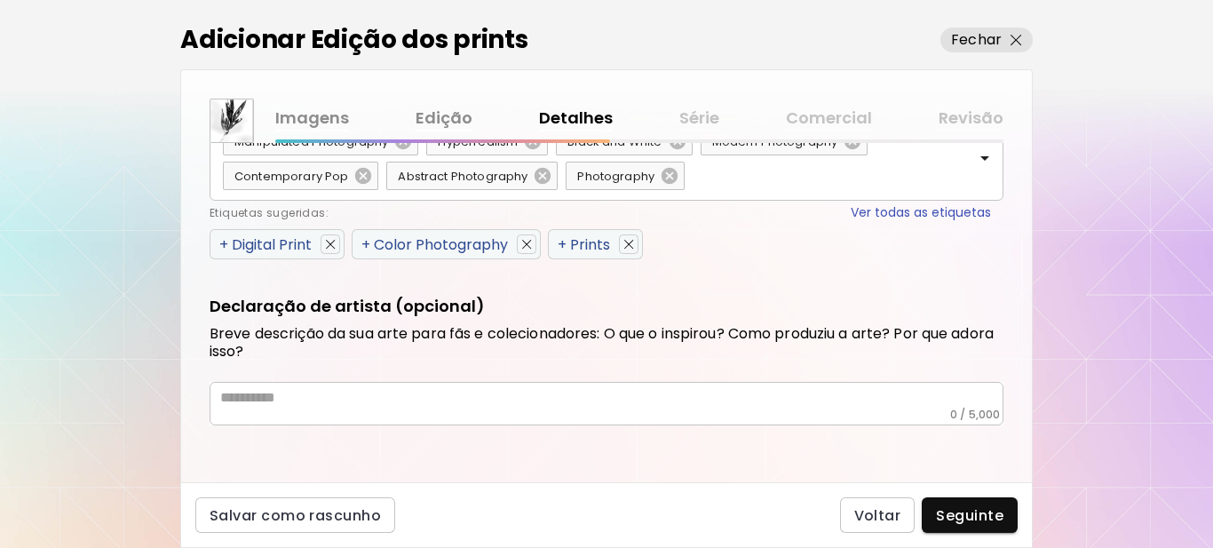
click at [224, 245] on span "+" at bounding box center [223, 244] width 9 height 20
click at [224, 247] on span "+" at bounding box center [223, 244] width 9 height 20
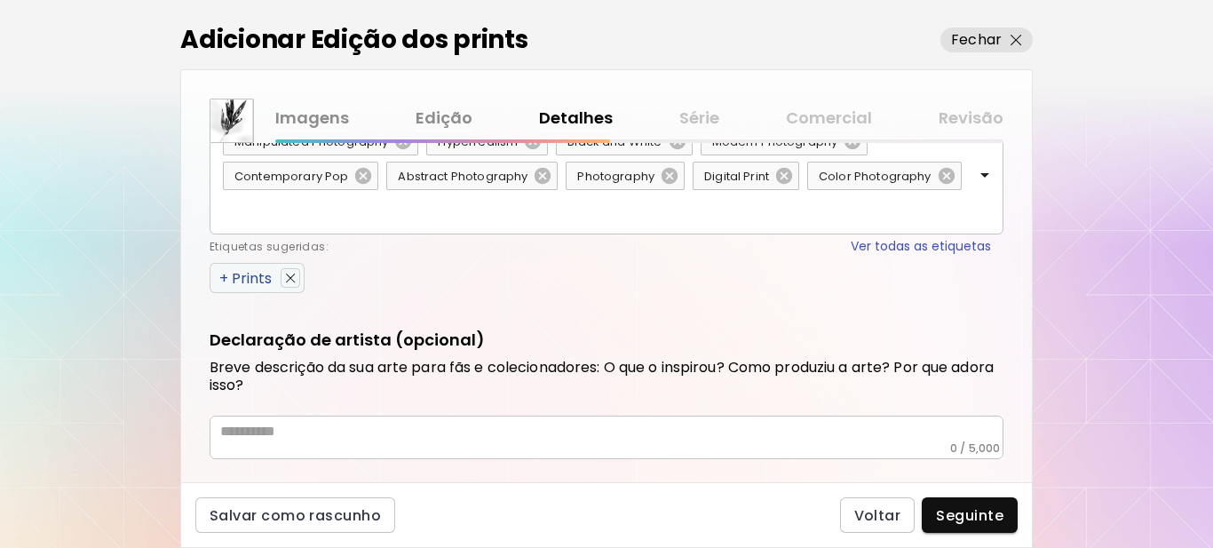
click at [219, 275] on span "+" at bounding box center [223, 278] width 9 height 20
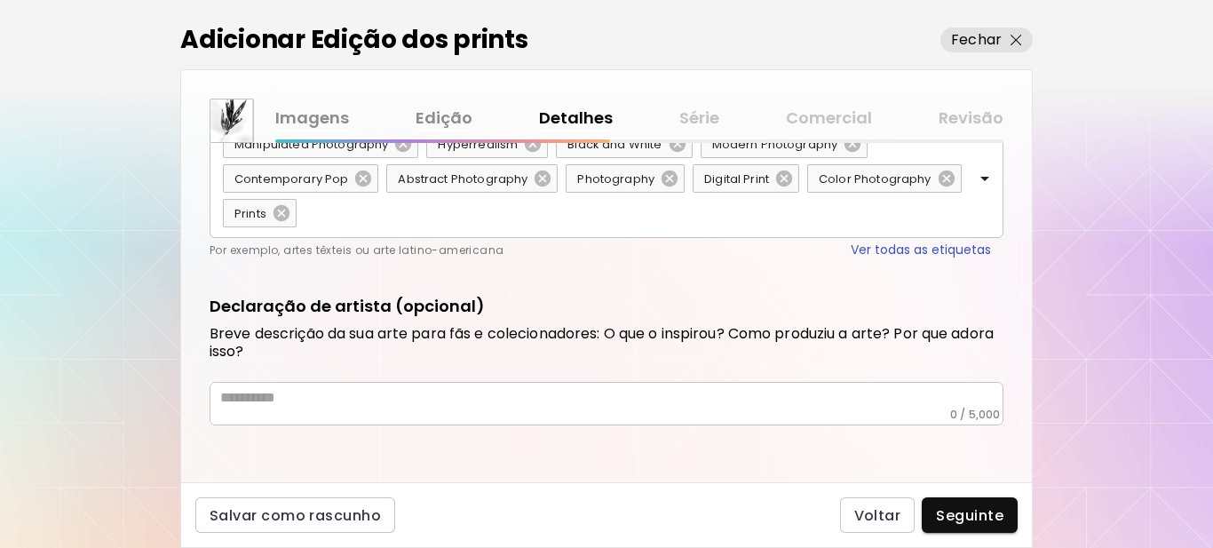
click at [347, 414] on div "* ​" at bounding box center [607, 404] width 794 height 44
drag, startPoint x: 347, startPoint y: 410, endPoint x: 559, endPoint y: 474, distance: 220.8
click at [559, 474] on div "**********" at bounding box center [606, 312] width 851 height 339
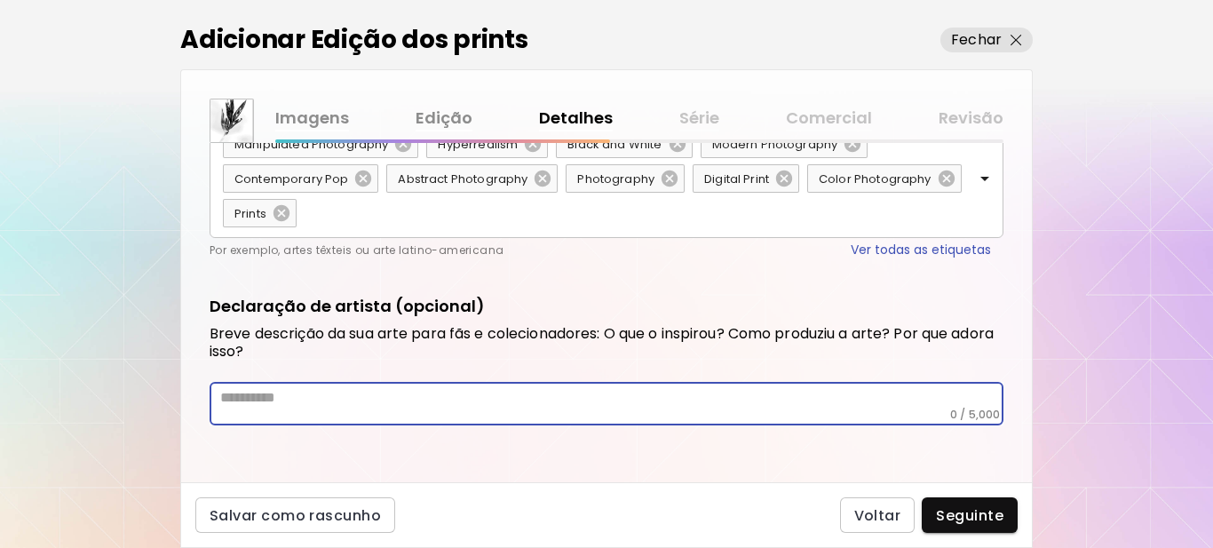
paste textarea "**********"
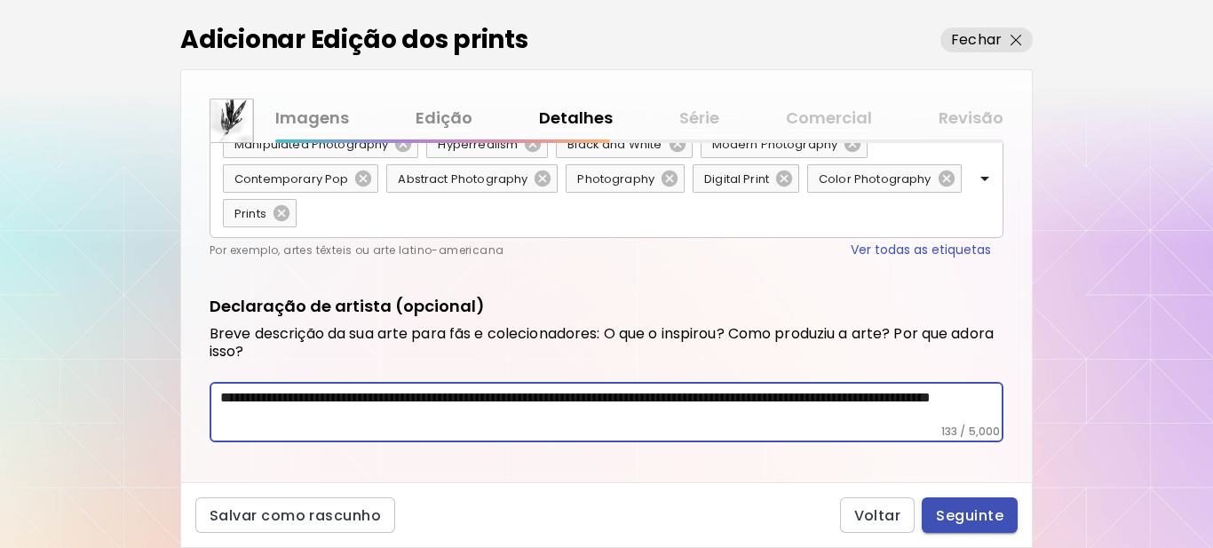
type textarea "**********"
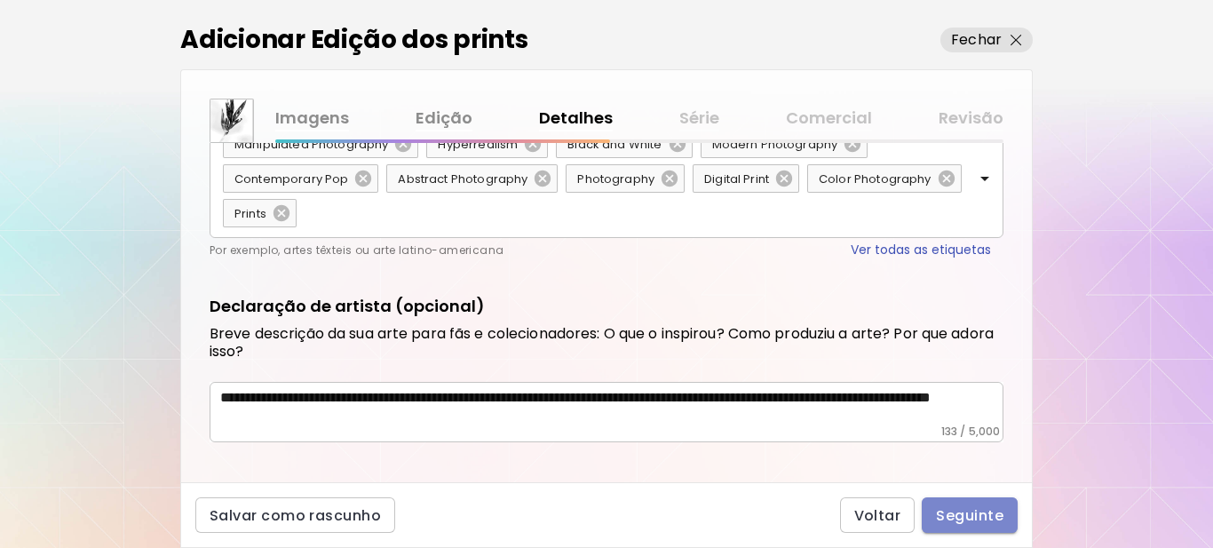
click at [968, 511] on span "Seguinte" at bounding box center [969, 515] width 67 height 19
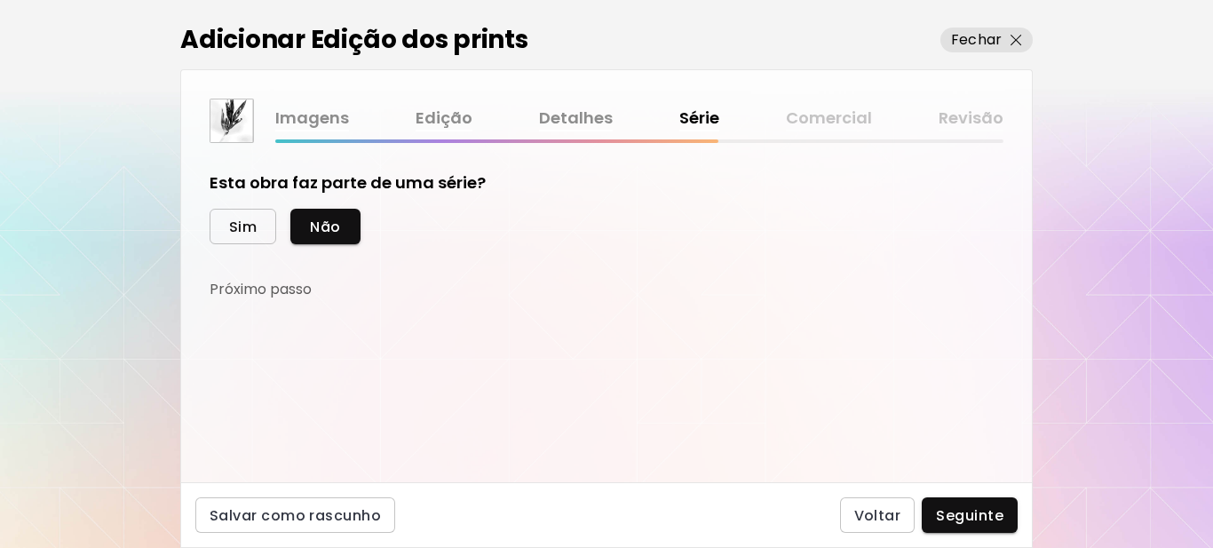
click at [243, 226] on span "Sim" at bounding box center [243, 227] width 28 height 19
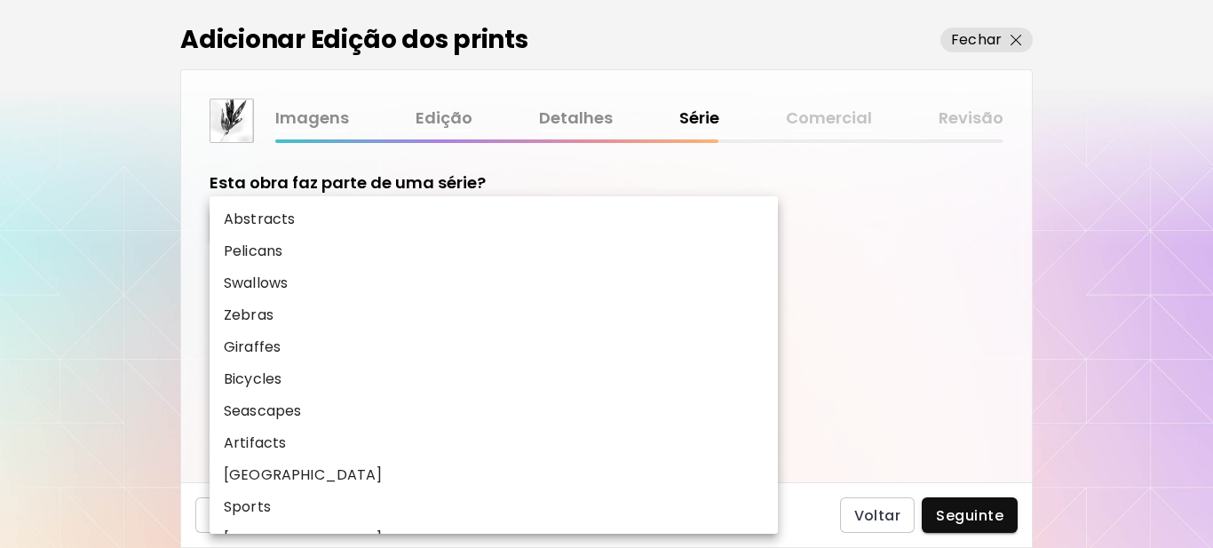
click at [327, 294] on body "kaleido.art/Sergio_Cerezer_Benetti Adicionar obras Gerencie suas obras Editar P…" at bounding box center [606, 274] width 1213 height 548
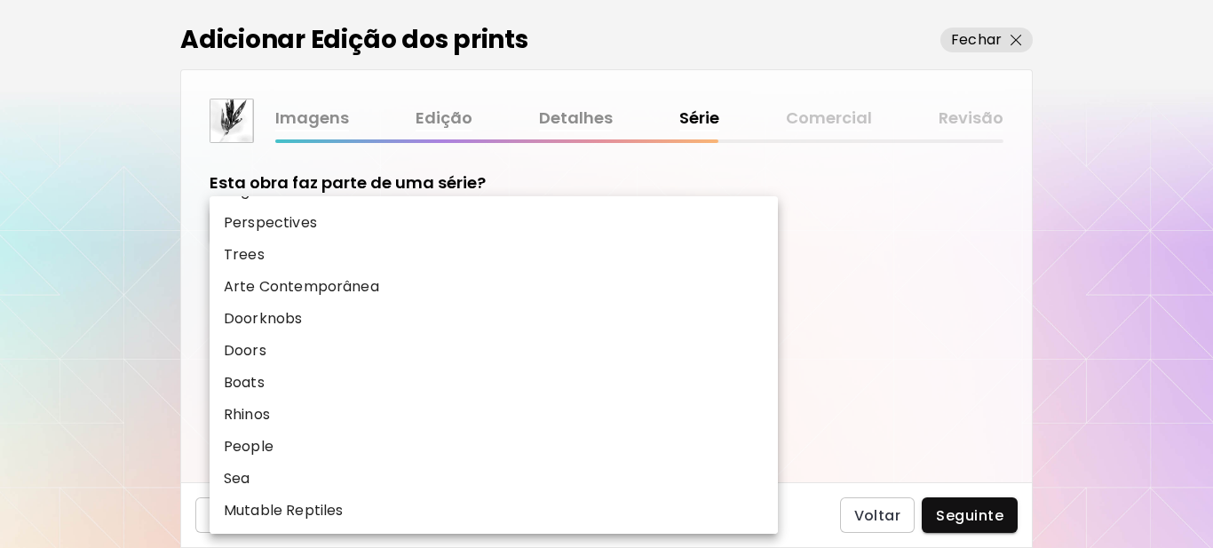
scroll to position [355, 0]
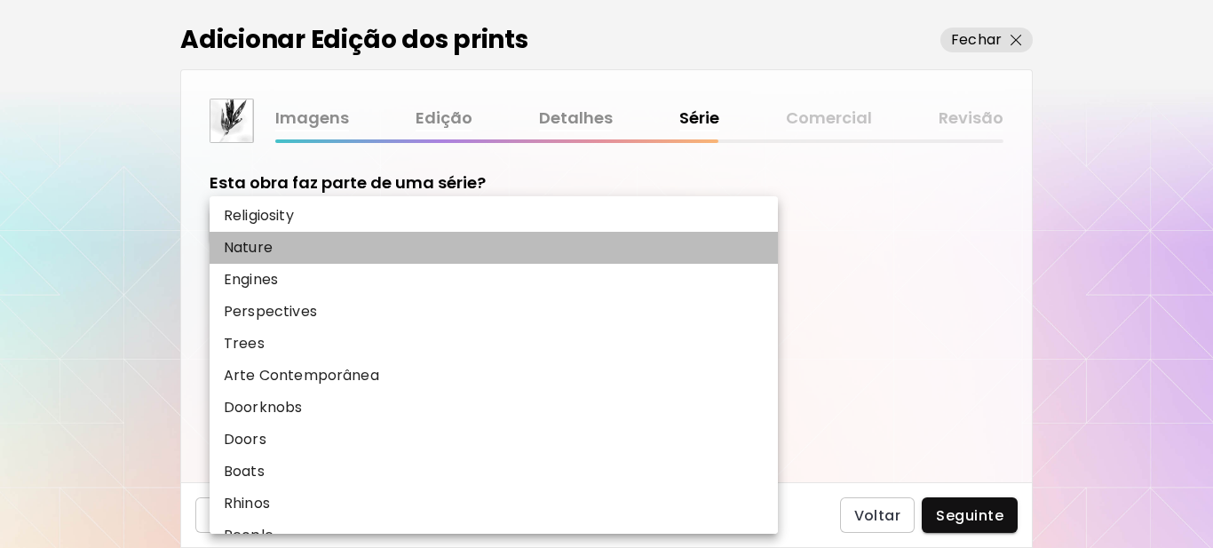
click at [305, 250] on li "Nature" at bounding box center [494, 248] width 568 height 32
type input "******"
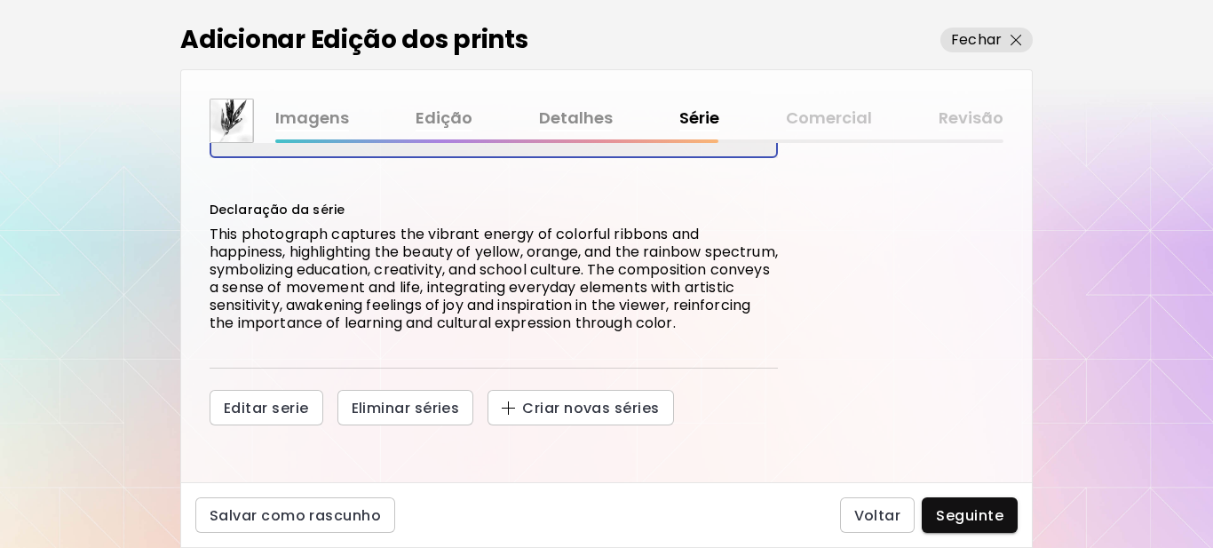
scroll to position [185, 0]
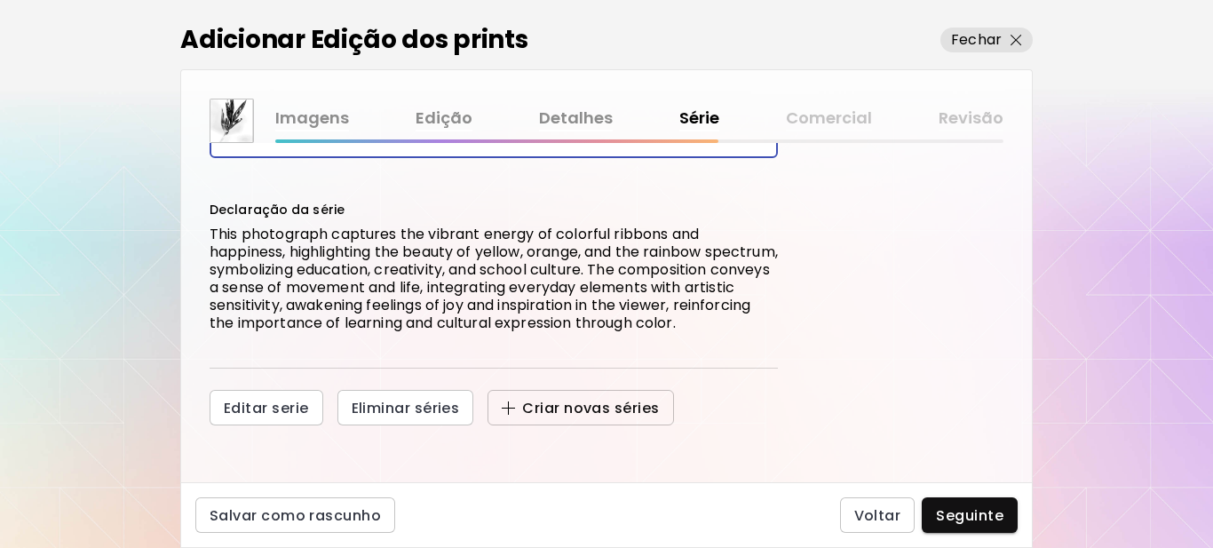
click at [603, 408] on span "Criar novas séries" at bounding box center [580, 408] width 157 height 19
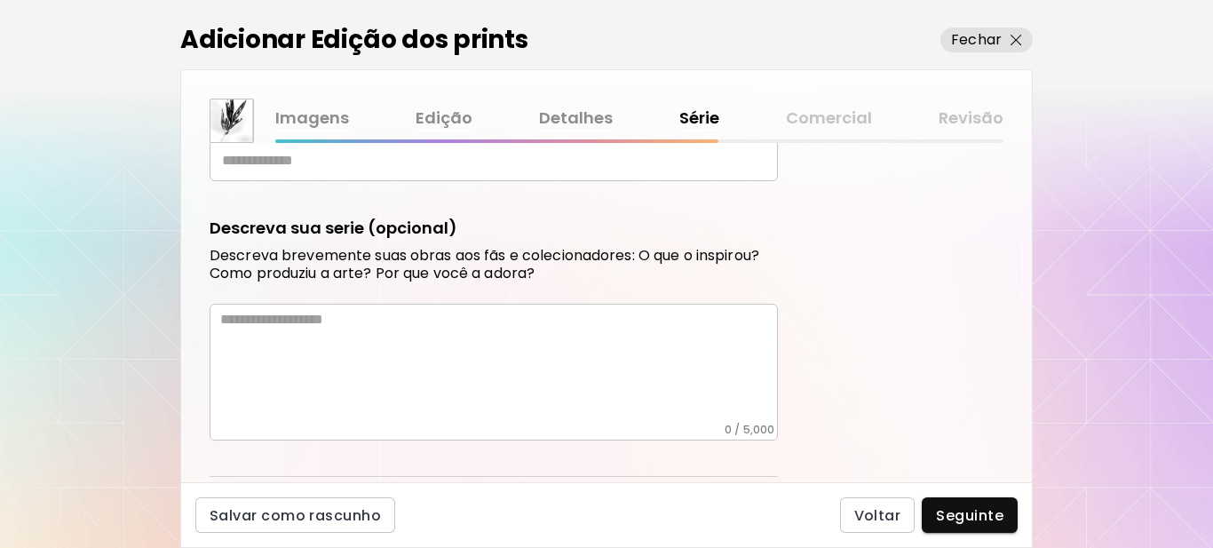
click at [316, 162] on input "text" at bounding box center [494, 160] width 568 height 42
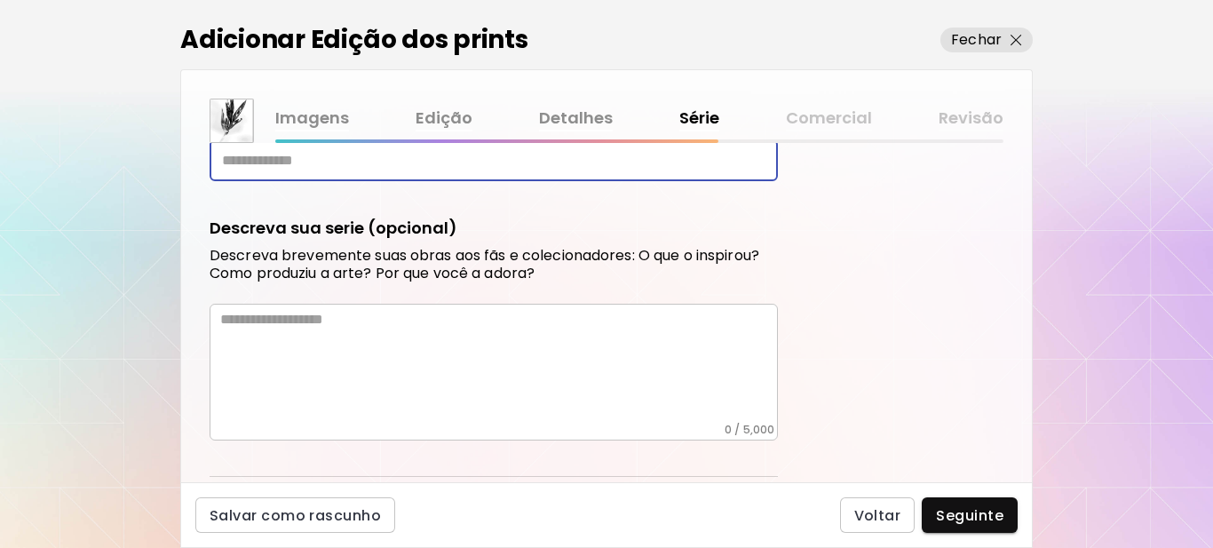
type input "*"
type input "********"
click at [304, 353] on textarea at bounding box center [499, 367] width 558 height 112
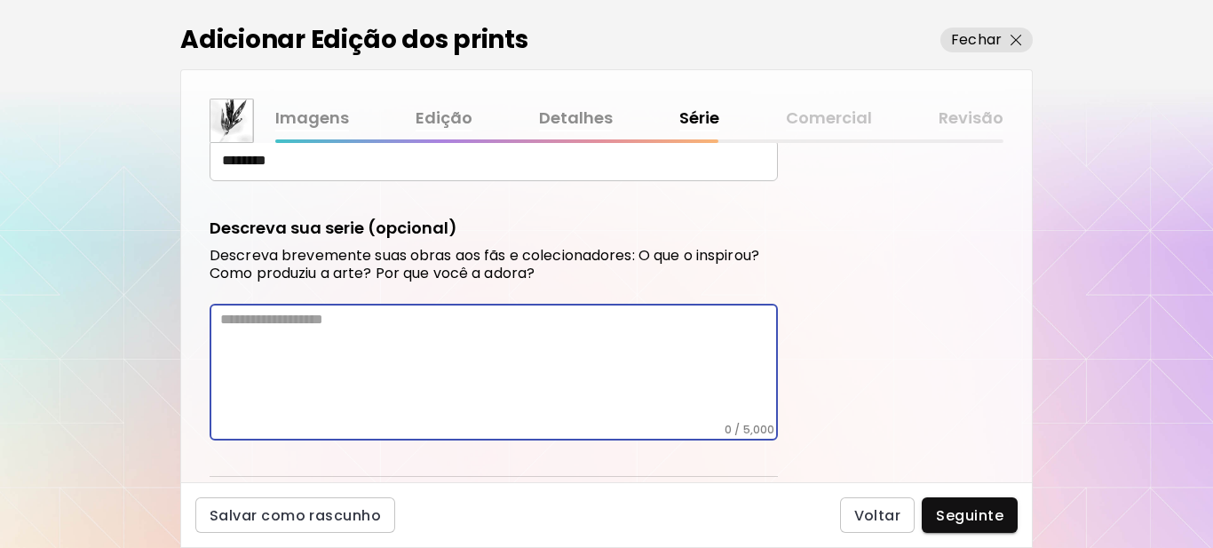
paste textarea "**********"
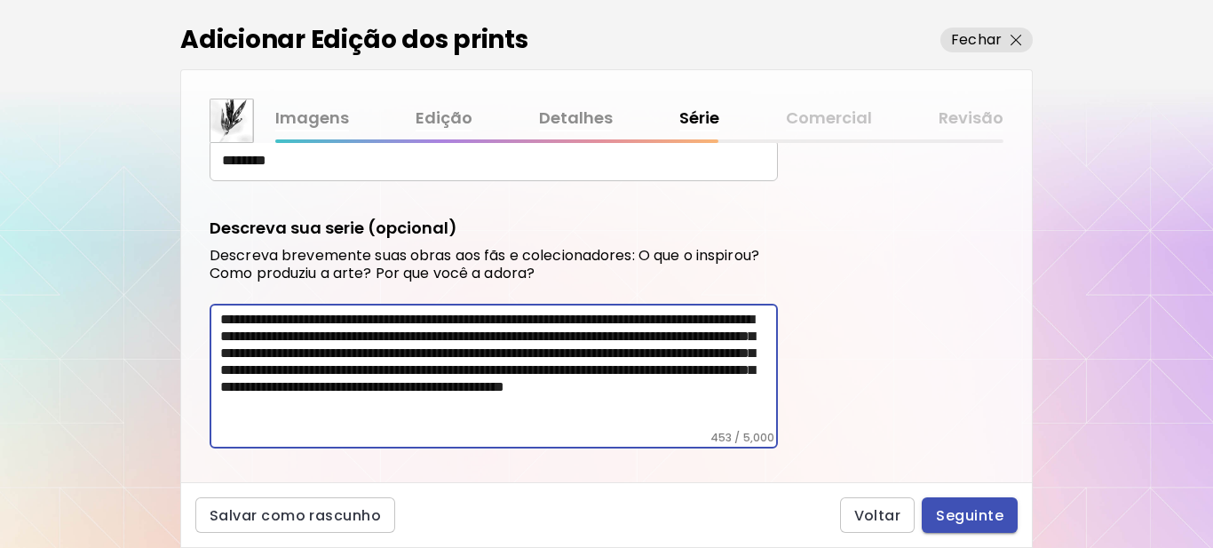
type textarea "**********"
click at [967, 513] on span "Seguinte" at bounding box center [969, 515] width 67 height 19
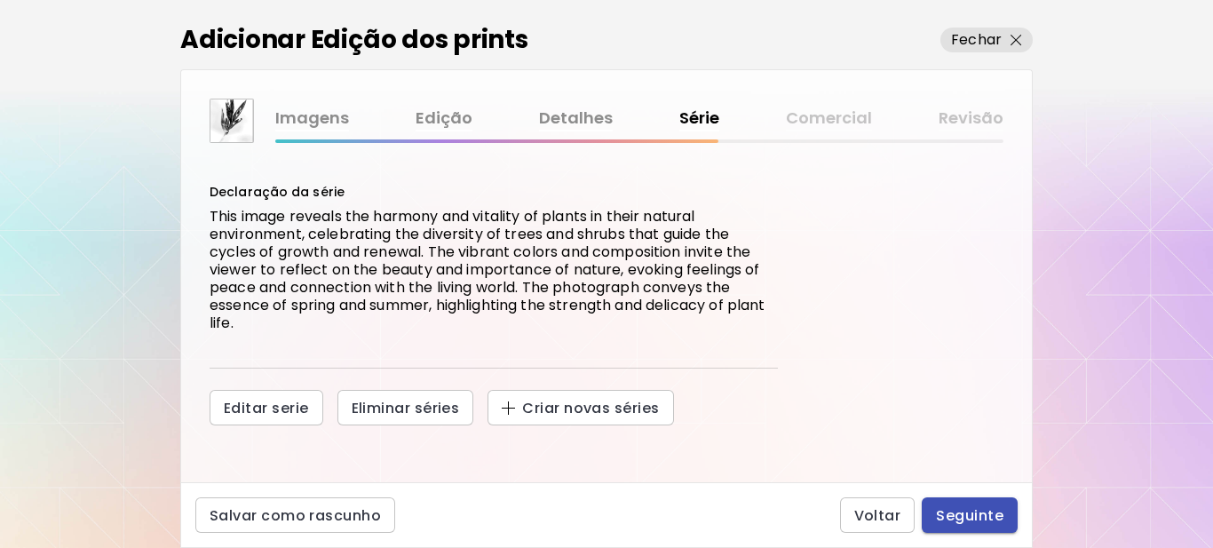
click at [979, 520] on span "Seguinte" at bounding box center [969, 515] width 67 height 19
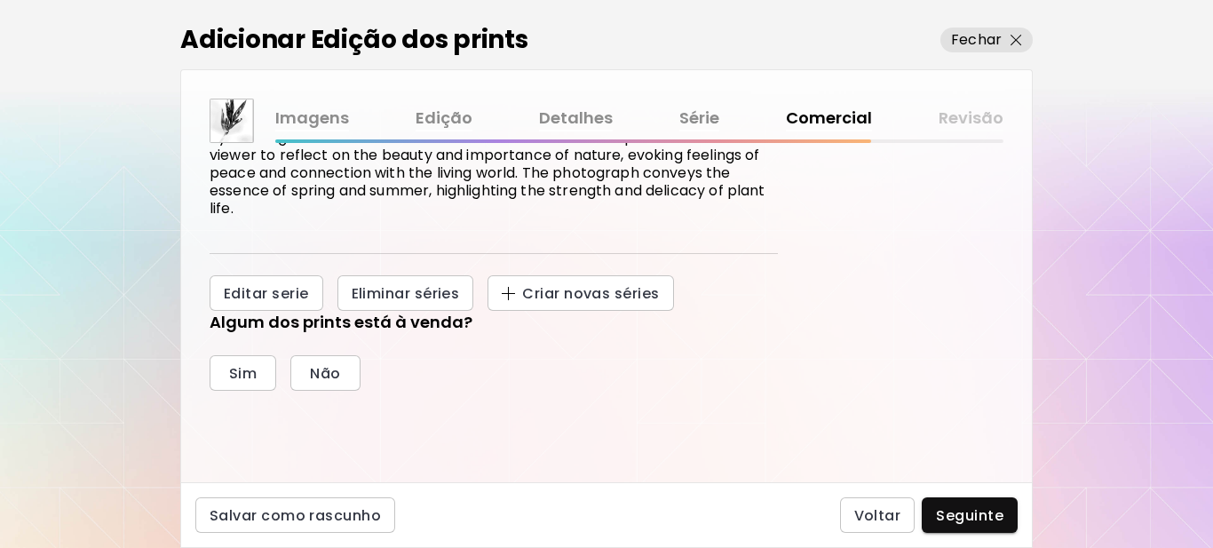
scroll to position [410, 0]
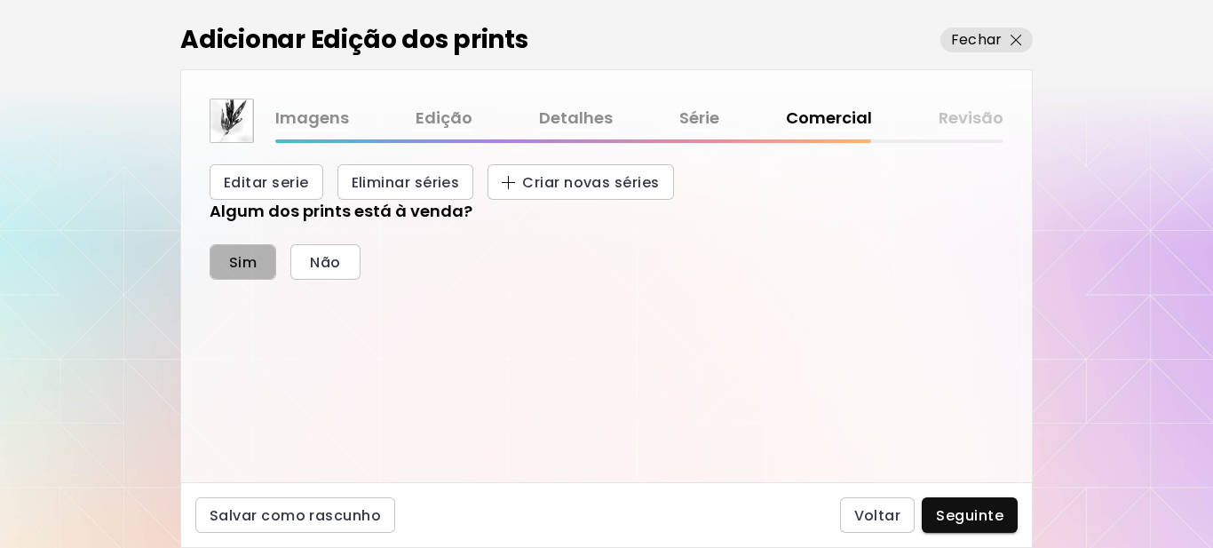
click at [242, 260] on span "Sim" at bounding box center [243, 262] width 28 height 19
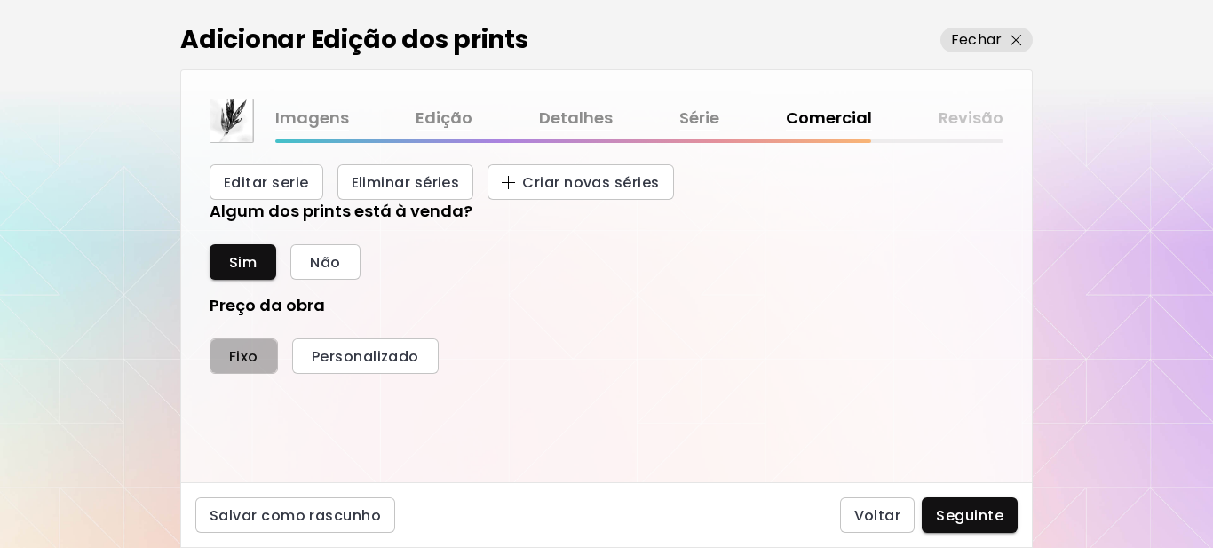
click at [248, 358] on span "Fixo" at bounding box center [243, 356] width 29 height 19
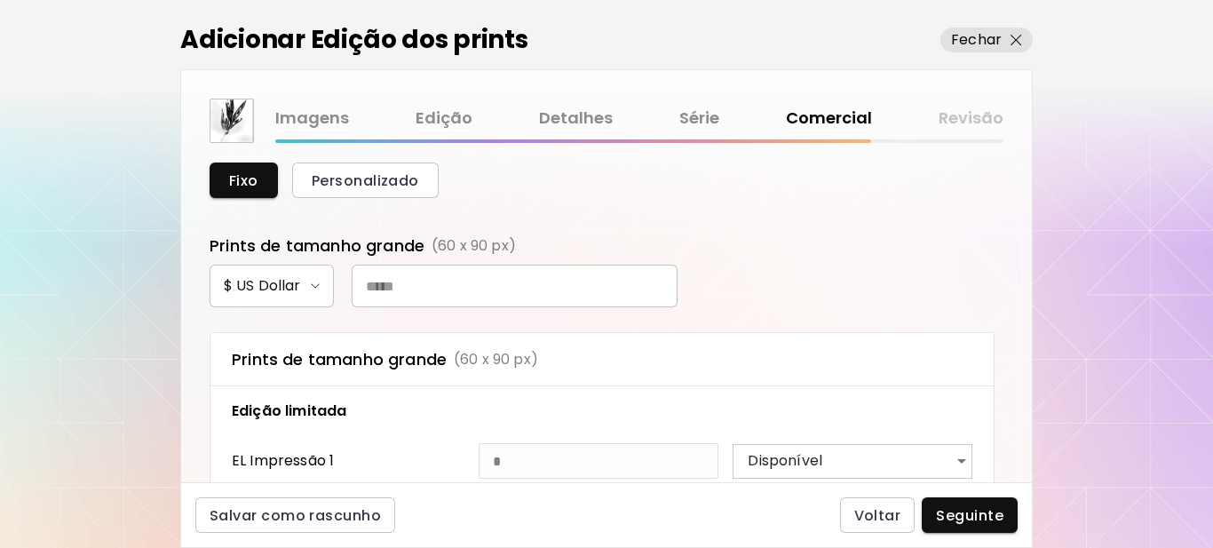
scroll to position [588, 0]
click at [441, 283] on input "text" at bounding box center [515, 284] width 326 height 43
type input "***"
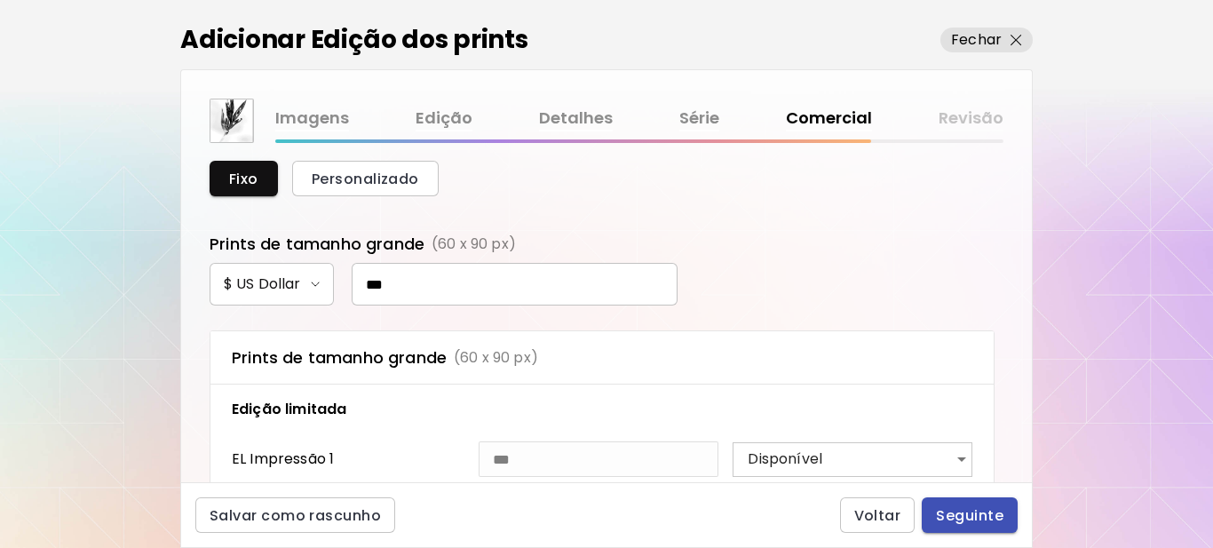
click at [968, 510] on span "Seguinte" at bounding box center [969, 515] width 67 height 19
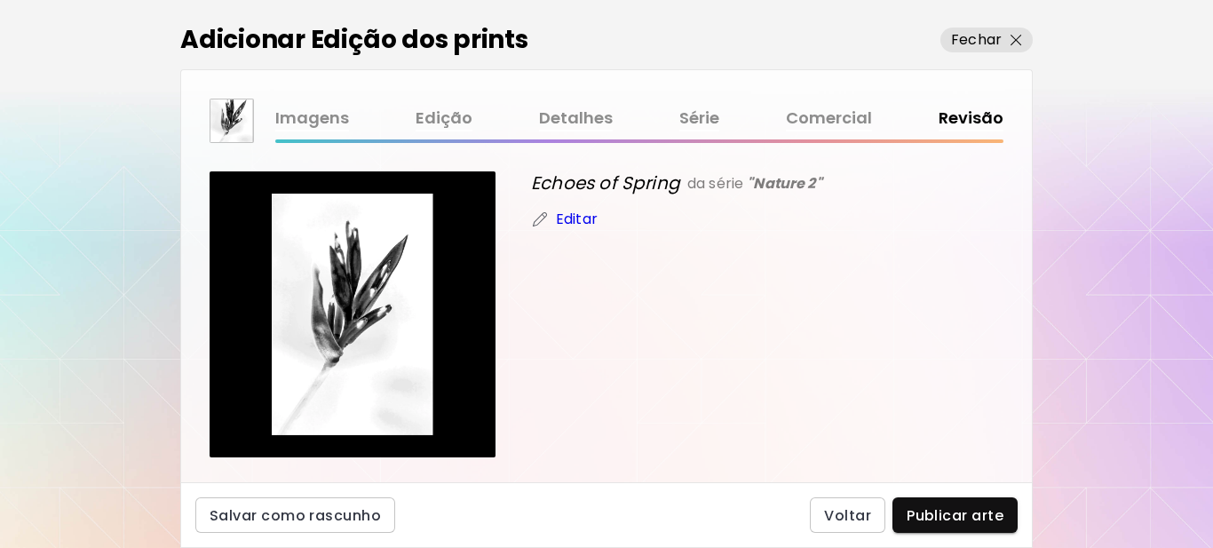
click at [925, 504] on button "Publicar arte" at bounding box center [954, 515] width 125 height 36
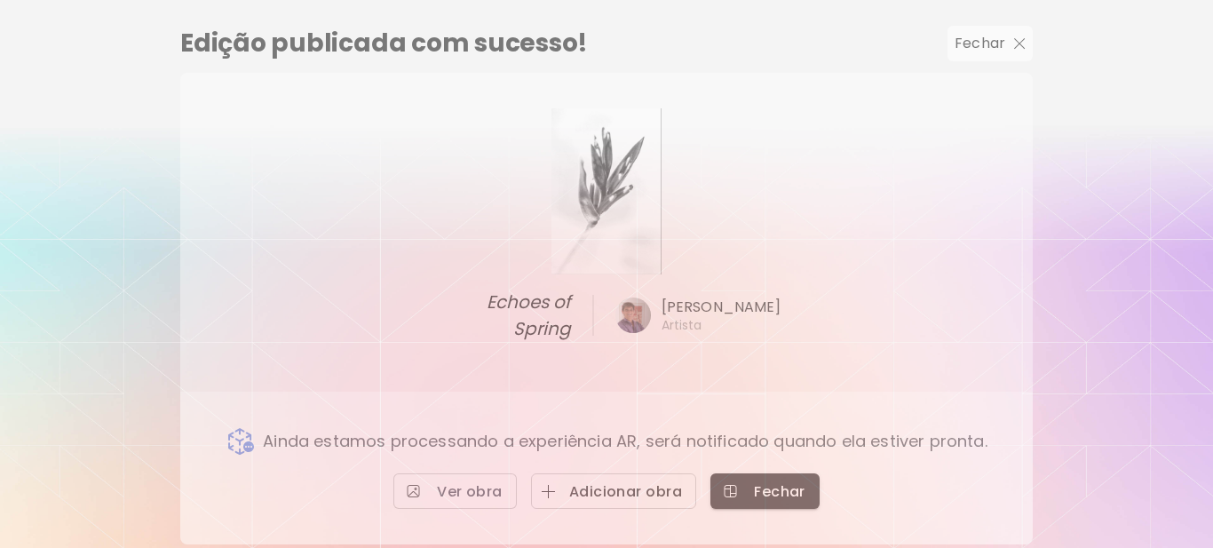
click at [637, 485] on span "Adicionar obra" at bounding box center [613, 491] width 137 height 19
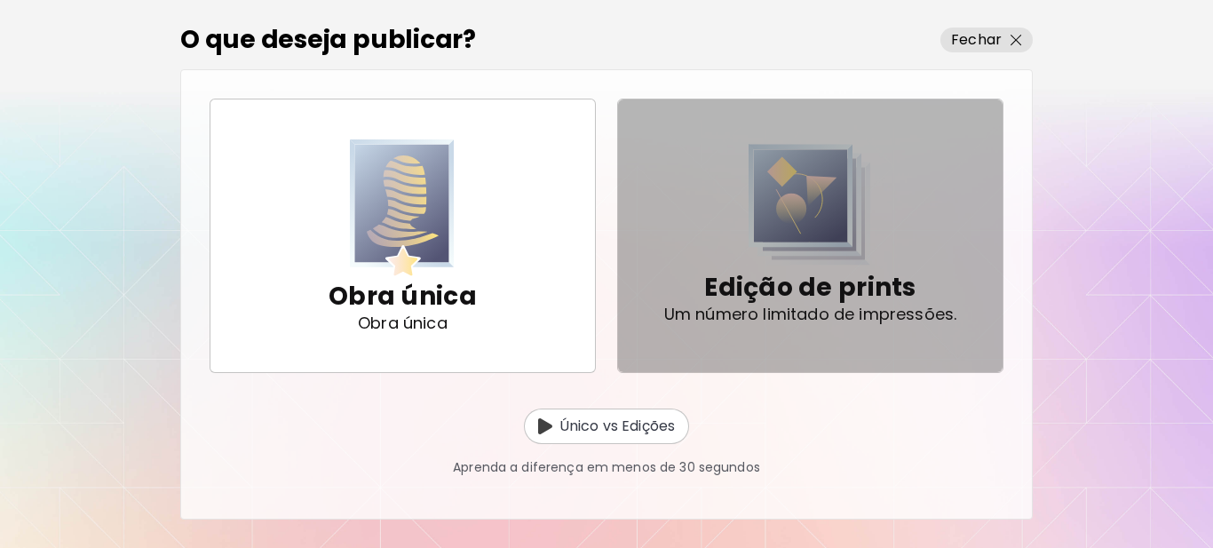
click at [787, 262] on img "button" at bounding box center [810, 205] width 123 height 122
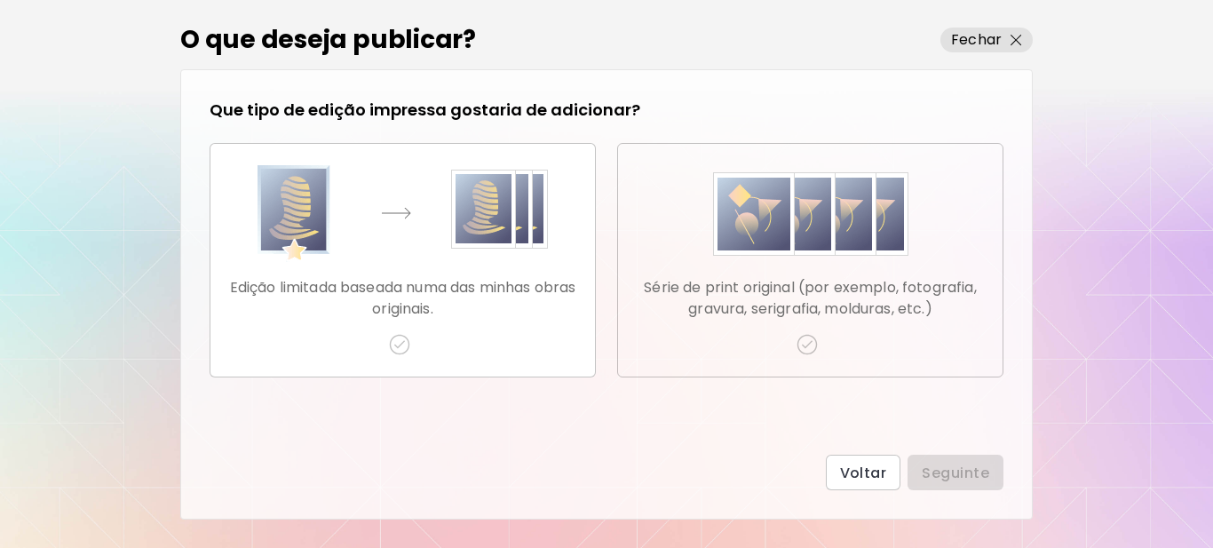
click at [801, 348] on img "button" at bounding box center [807, 344] width 21 height 21
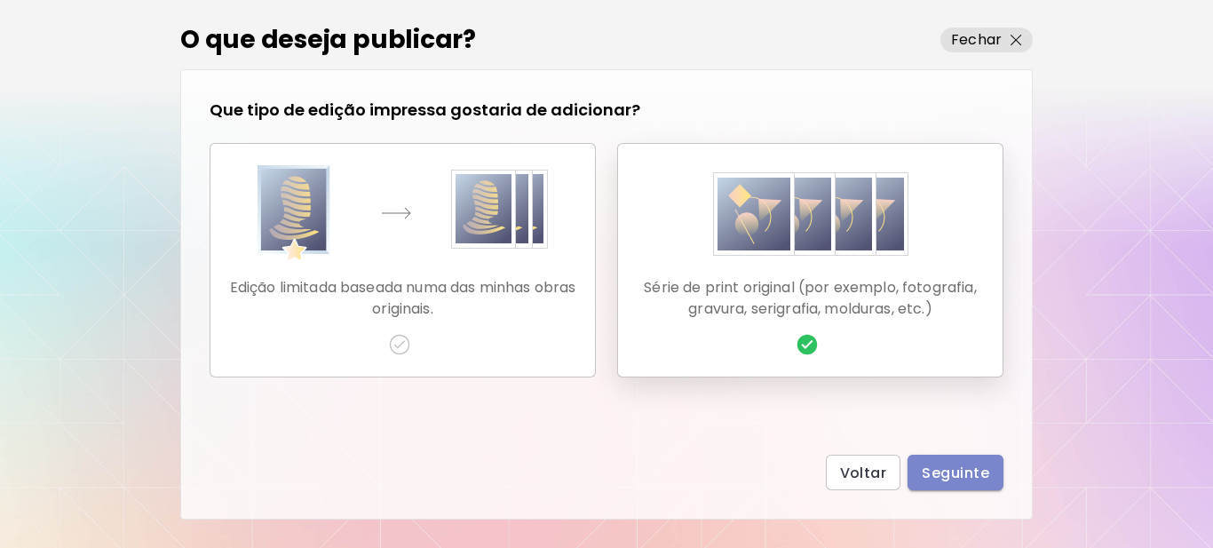
click at [926, 456] on button "Seguinte" at bounding box center [956, 473] width 96 height 36
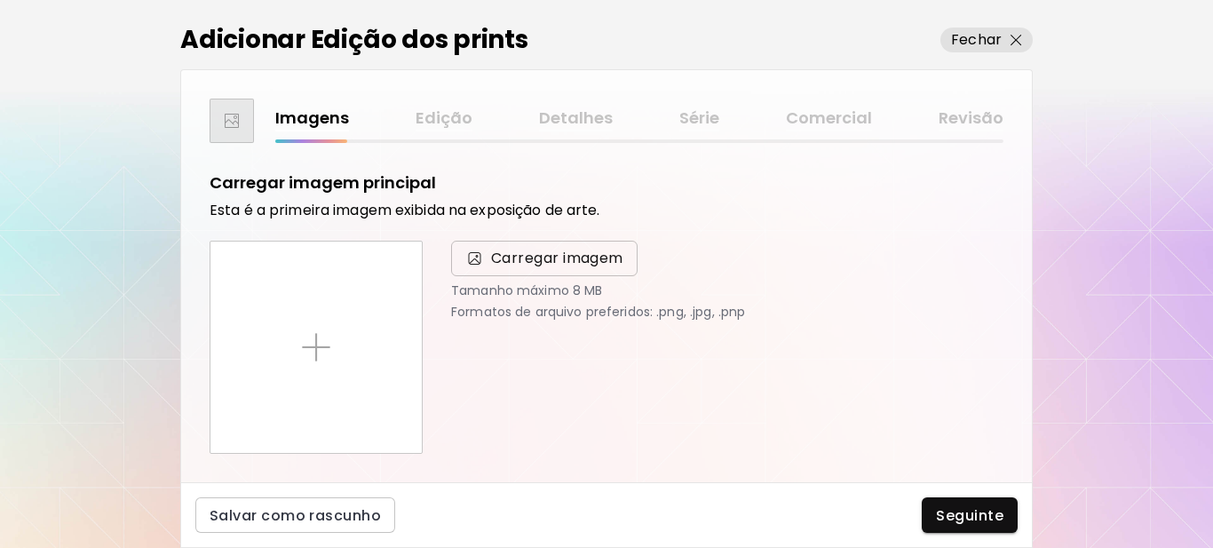
click at [523, 266] on span "Carregar imagem" at bounding box center [557, 258] width 132 height 21
click at [0, 0] on input "Carregar imagem" at bounding box center [0, 0] width 0 height 0
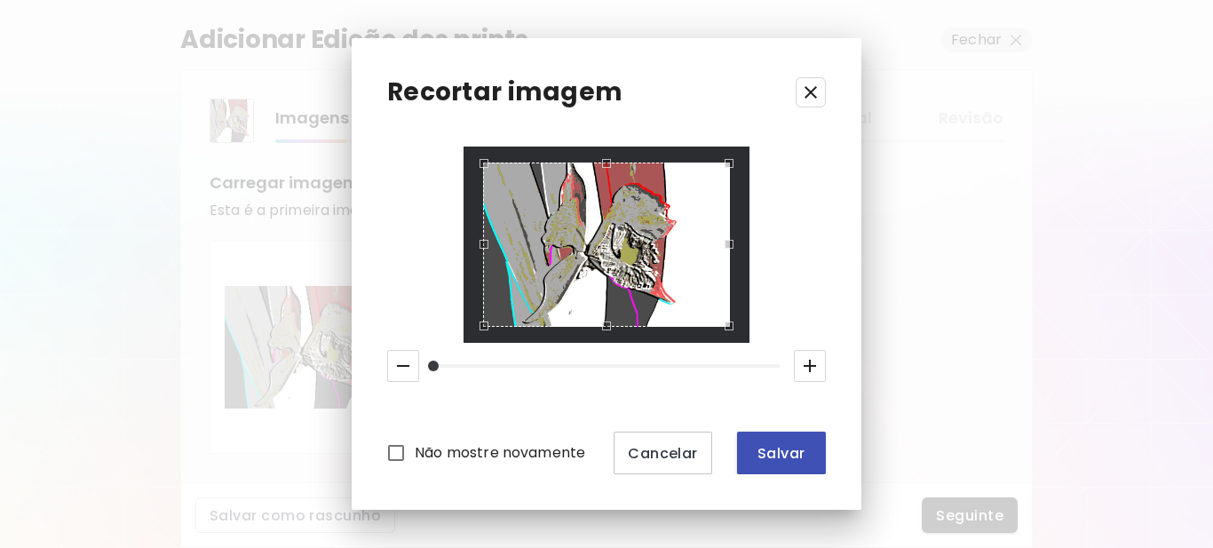
click at [773, 452] on span "Salvar" at bounding box center [781, 453] width 60 height 19
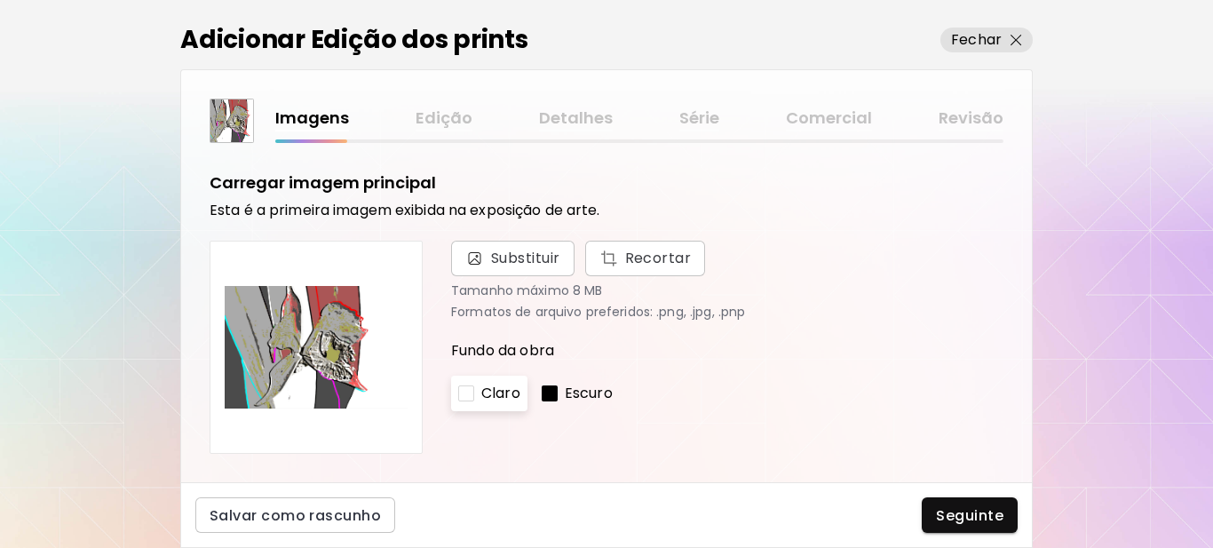
click at [551, 393] on div at bounding box center [550, 393] width 16 height 16
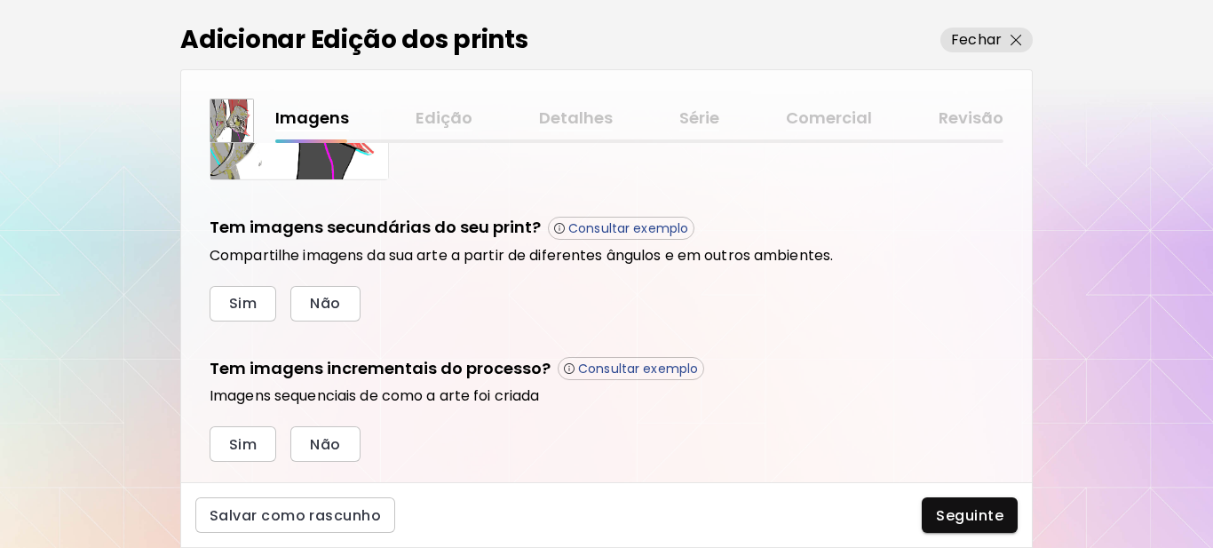
scroll to position [601, 0]
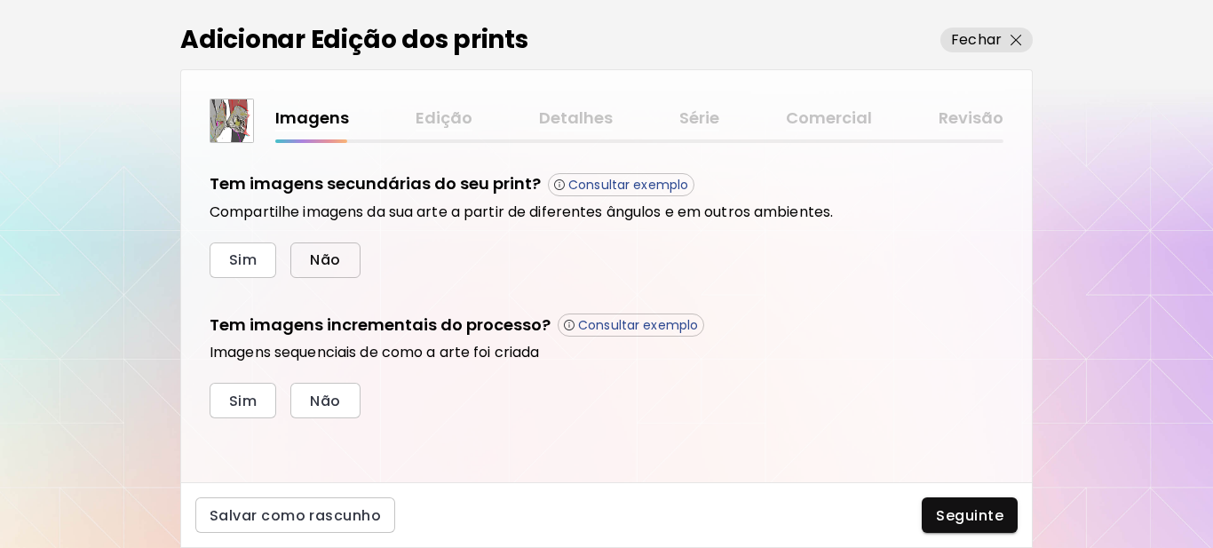
click at [313, 257] on span "Não" at bounding box center [325, 259] width 30 height 19
click at [247, 405] on span "Sim" at bounding box center [243, 401] width 28 height 19
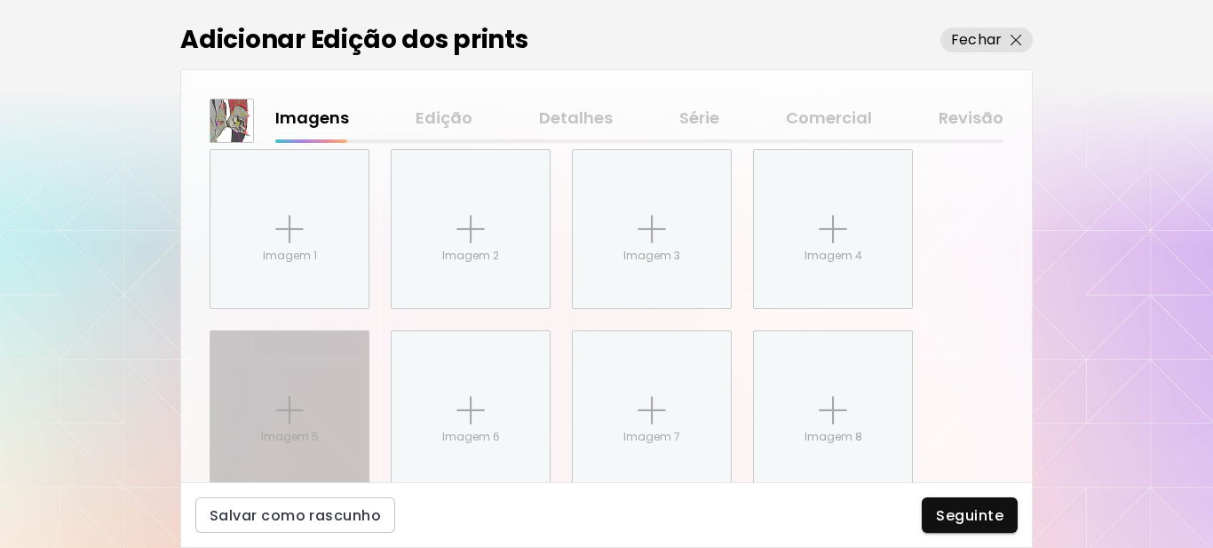
scroll to position [891, 0]
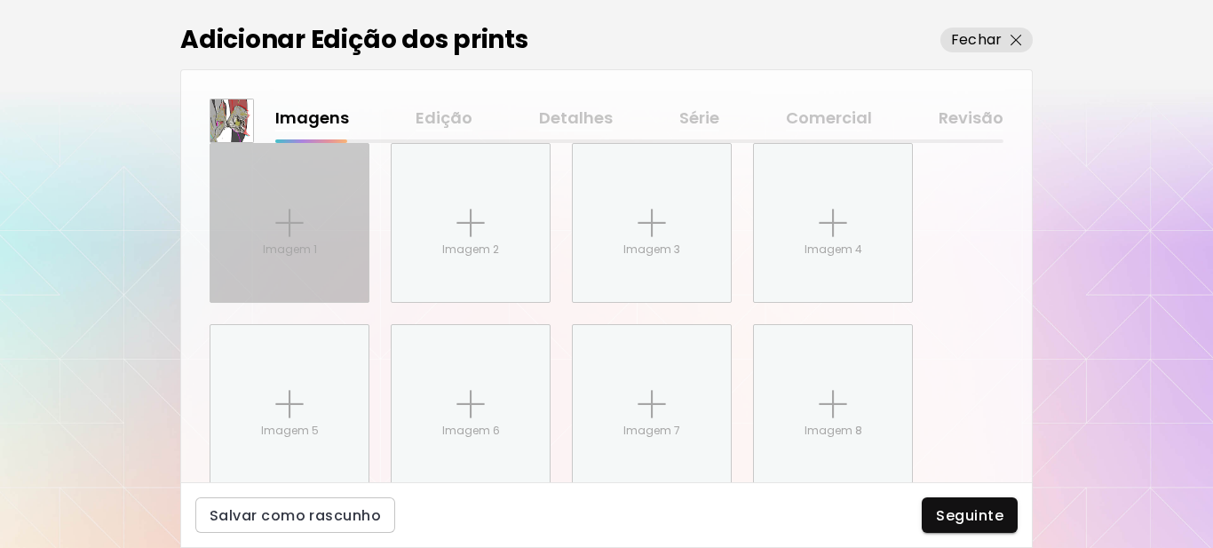
click at [259, 240] on div "Imagem 1" at bounding box center [289, 223] width 158 height 158
click at [0, 0] on input "Imagem 1" at bounding box center [0, 0] width 0 height 0
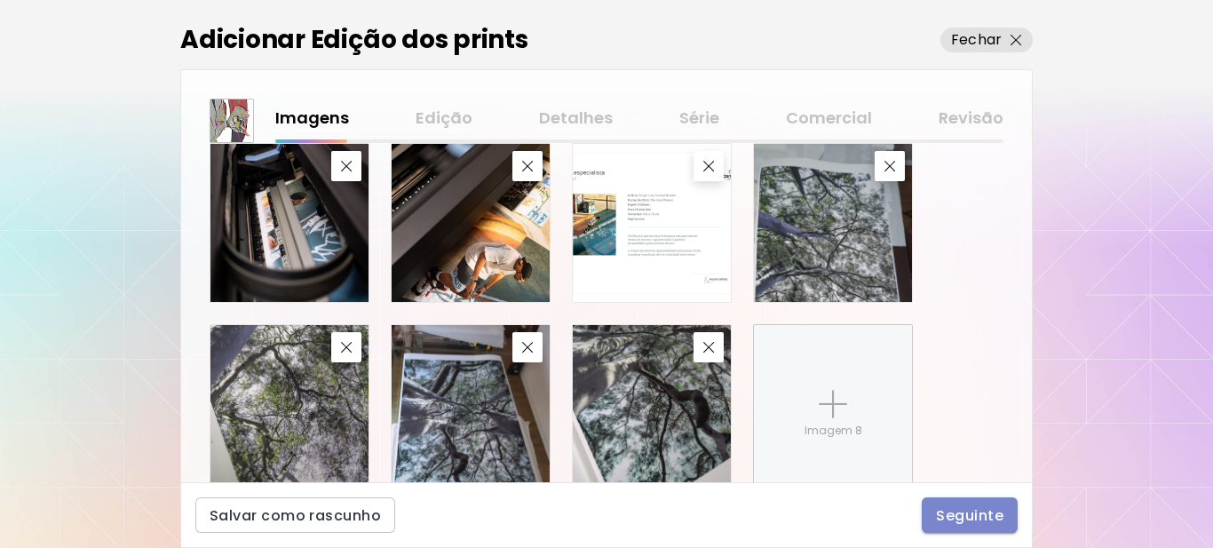
click at [960, 523] on span "Seguinte" at bounding box center [969, 515] width 67 height 19
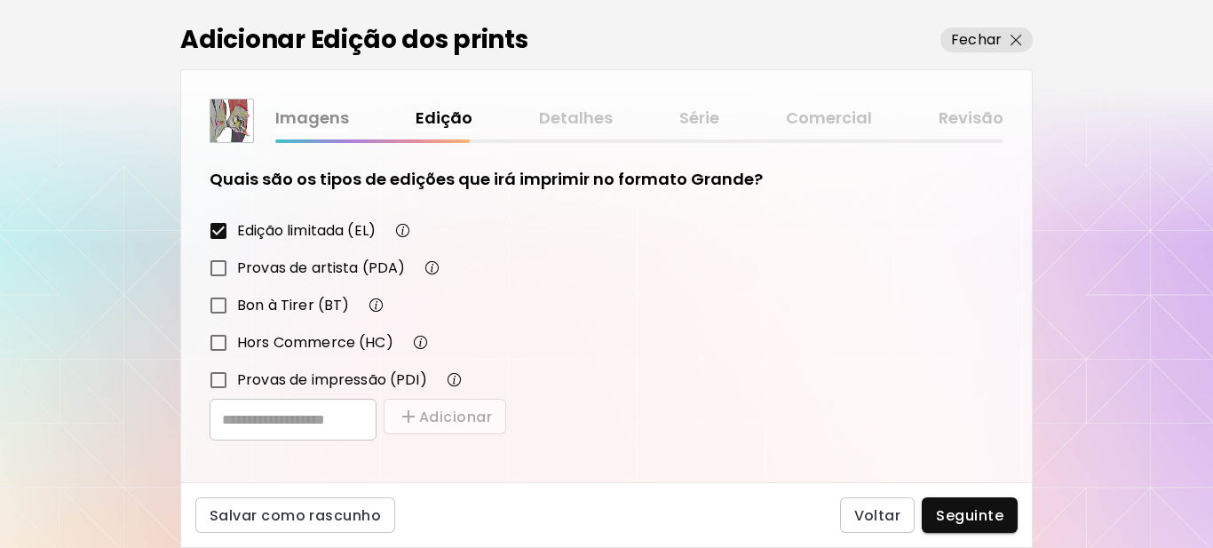
scroll to position [310, 0]
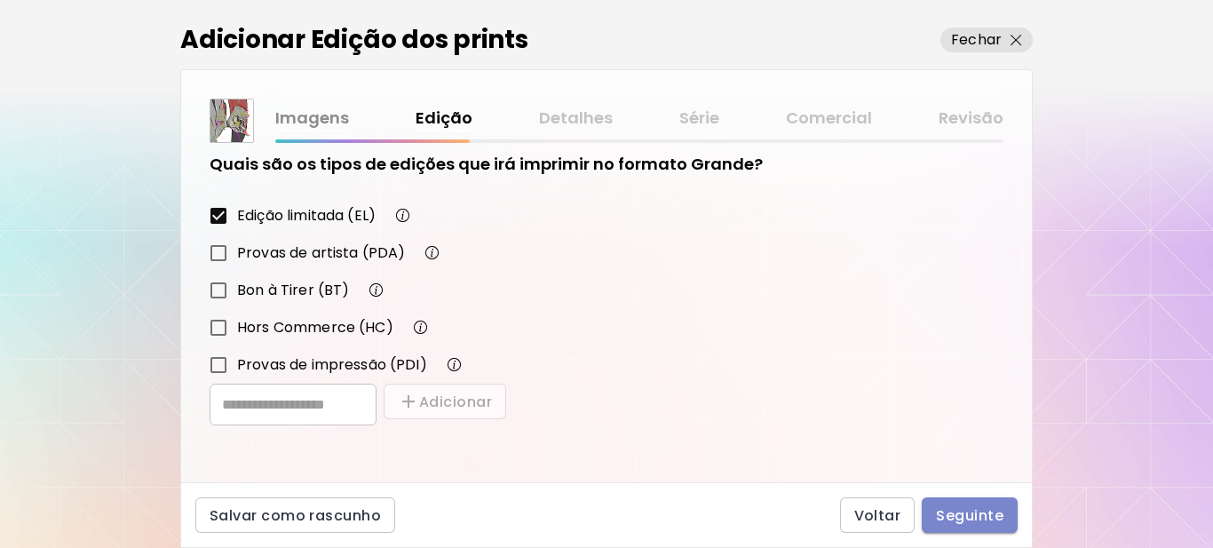
click at [977, 510] on span "Seguinte" at bounding box center [969, 515] width 67 height 19
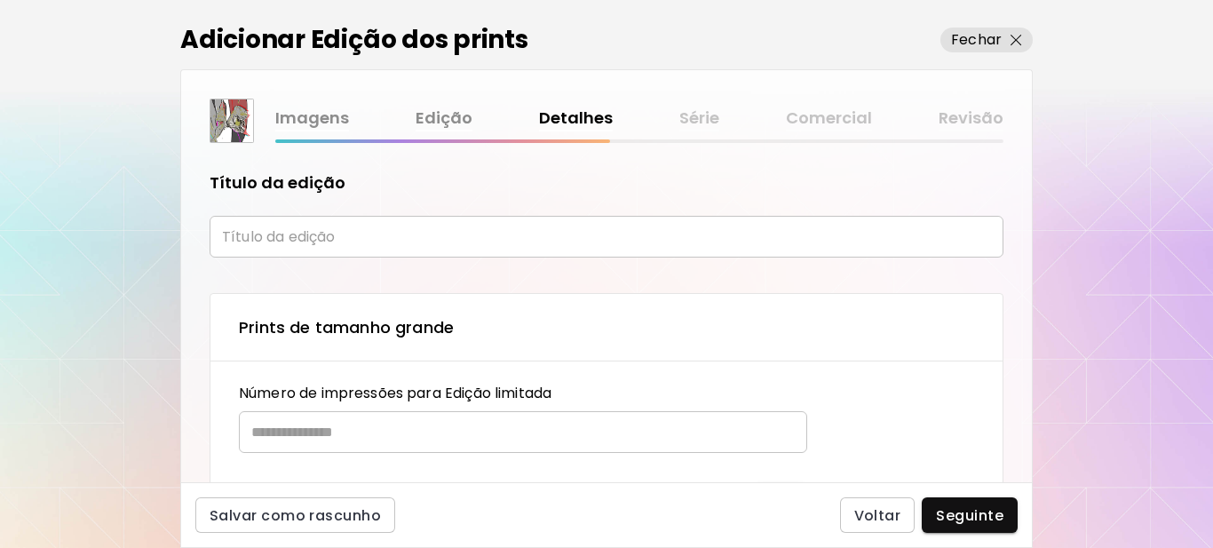
click at [336, 232] on input "text" at bounding box center [607, 237] width 794 height 42
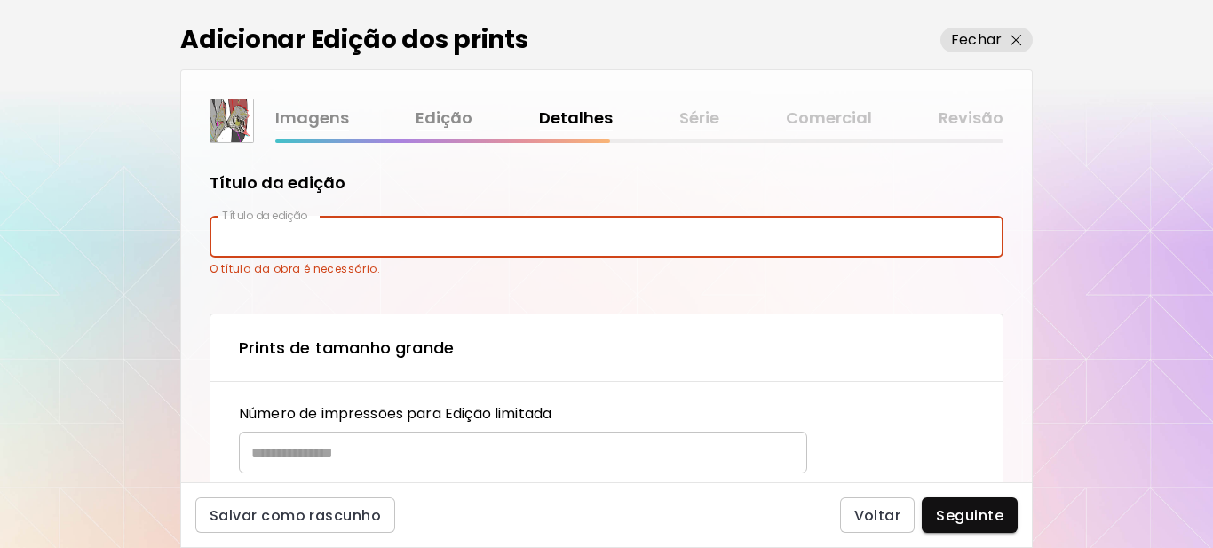
click at [323, 242] on input "text" at bounding box center [607, 237] width 794 height 42
type input "**********"
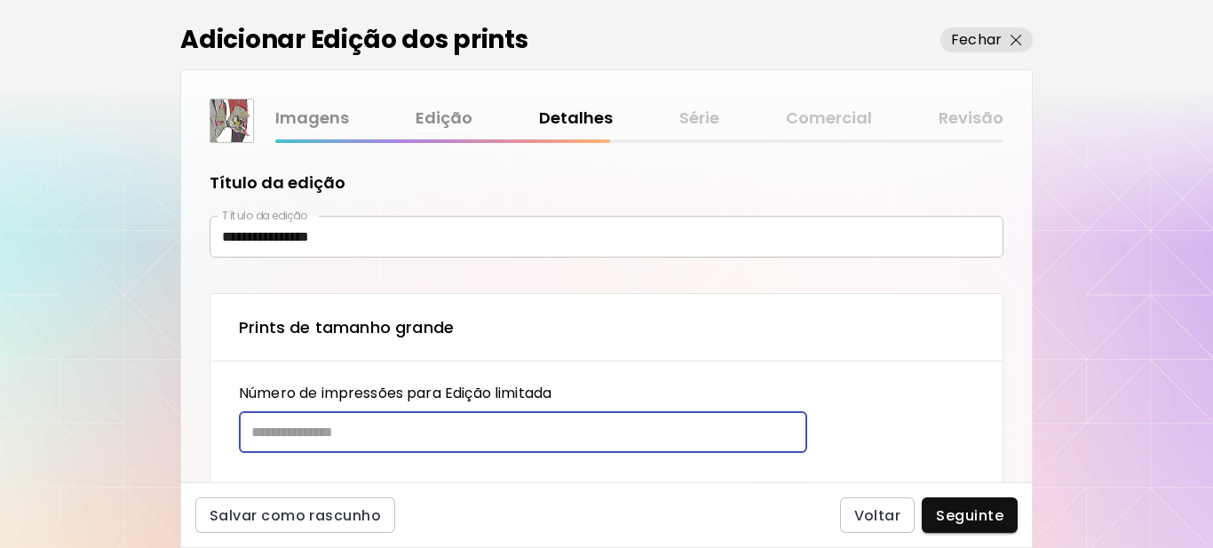
type input "**"
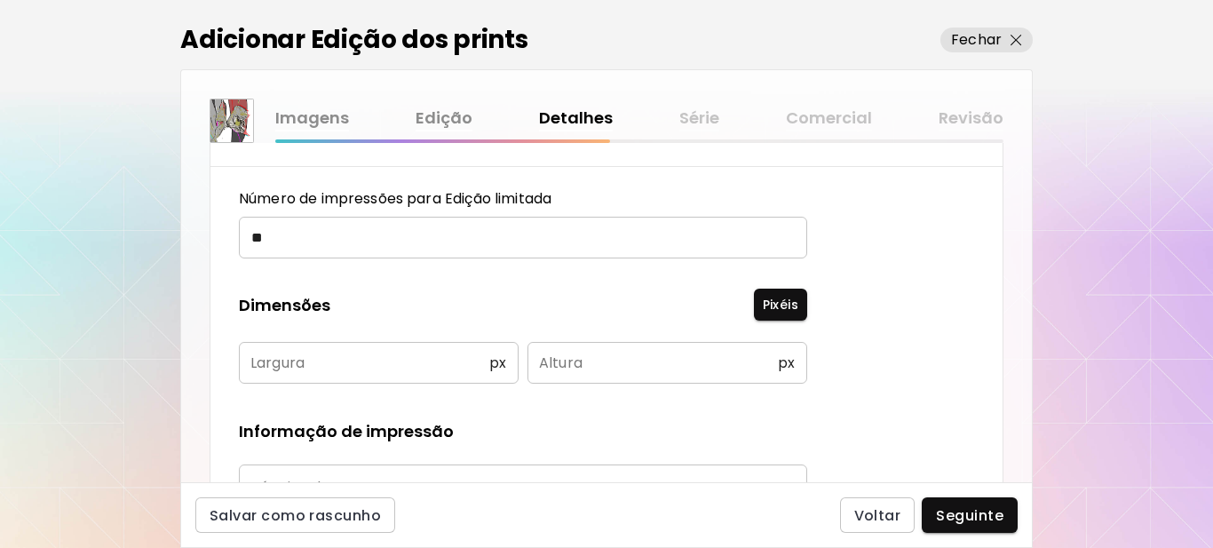
scroll to position [266, 0]
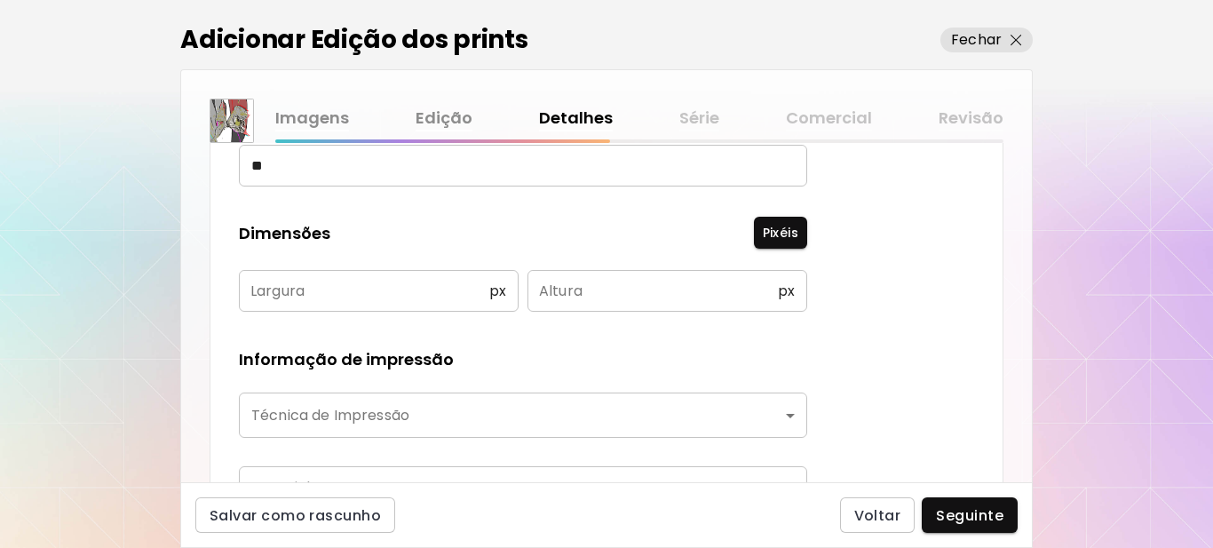
click at [361, 295] on input "text" at bounding box center [364, 291] width 250 height 42
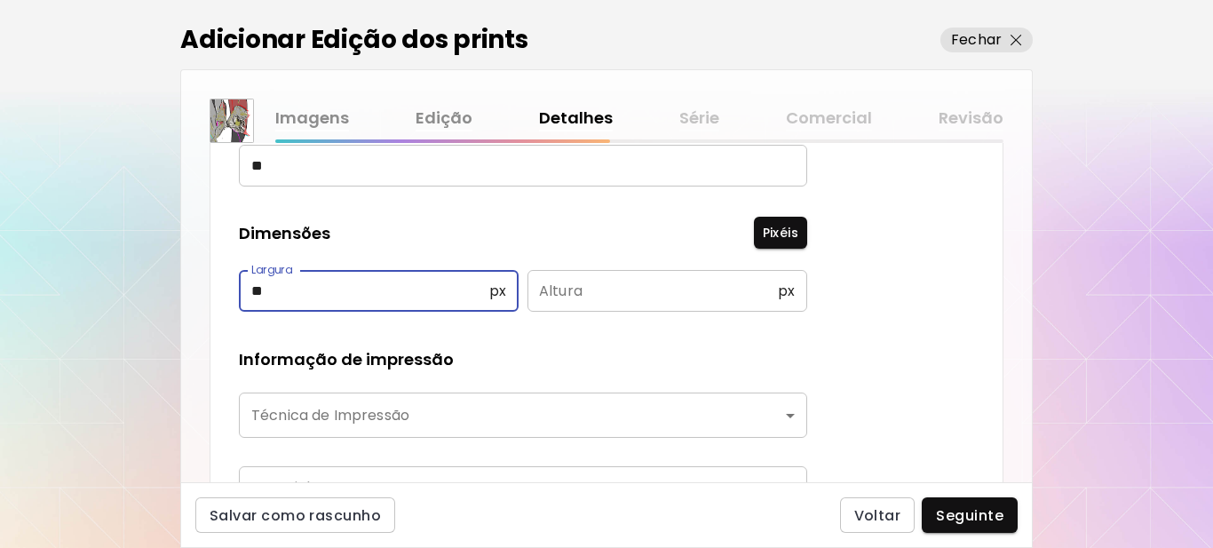
type input "**"
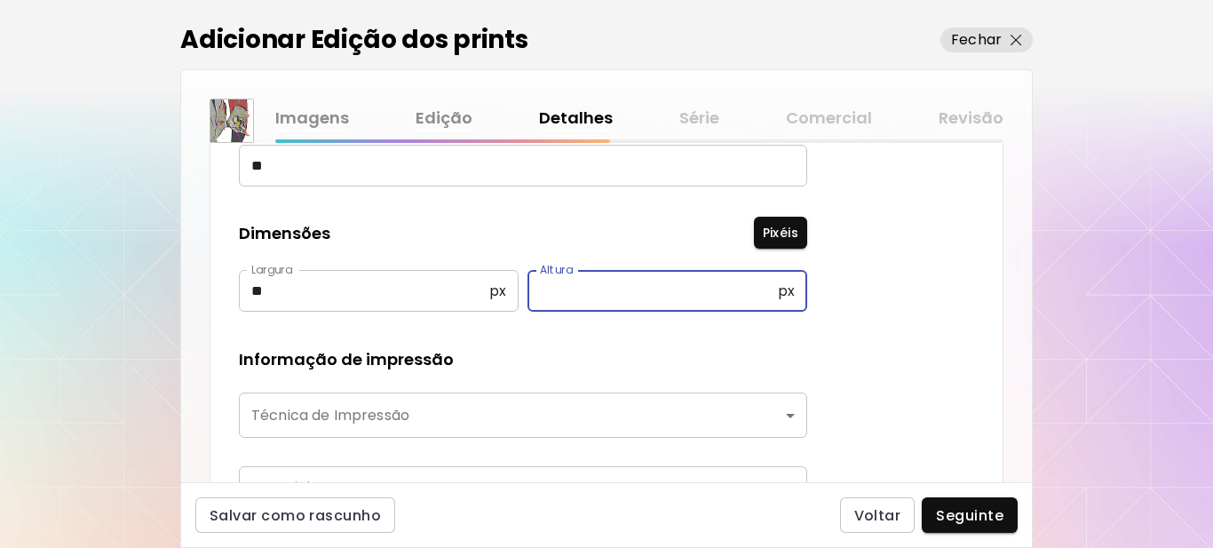
click at [561, 289] on input "text" at bounding box center [652, 291] width 250 height 42
type input "**"
click at [463, 407] on body "**********" at bounding box center [606, 274] width 1213 height 548
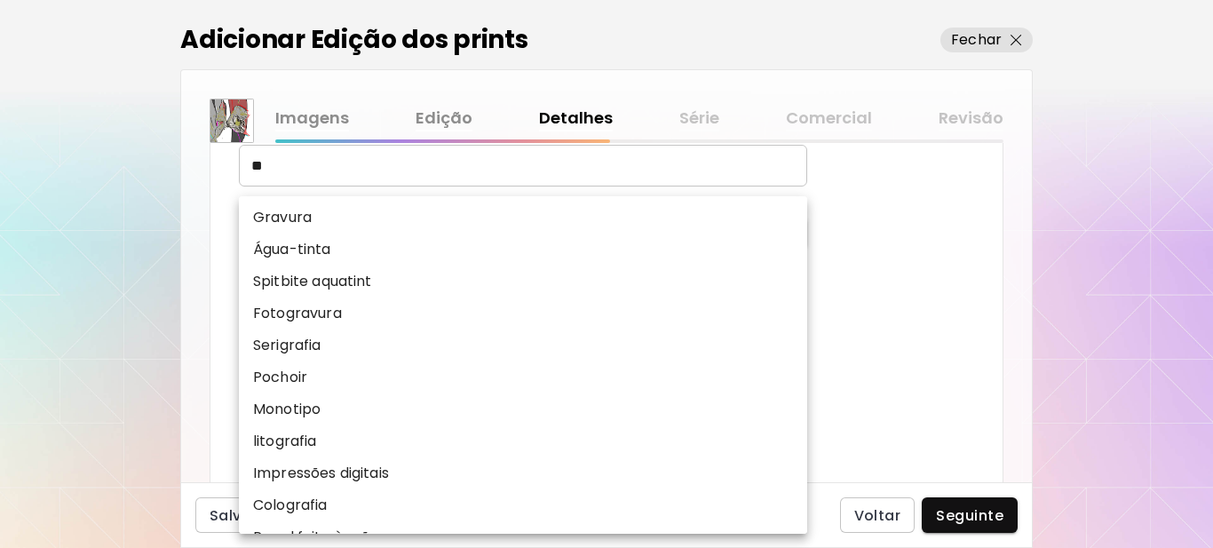
scroll to position [220, 0]
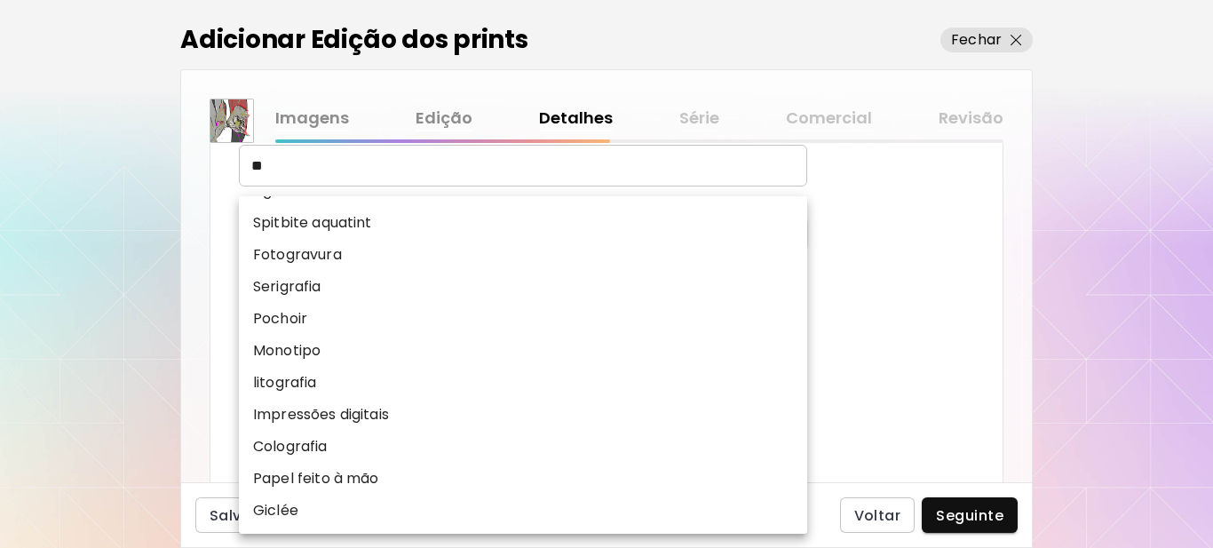
click at [317, 409] on p "Impressões digitais" at bounding box center [321, 414] width 136 height 21
type input "**********"
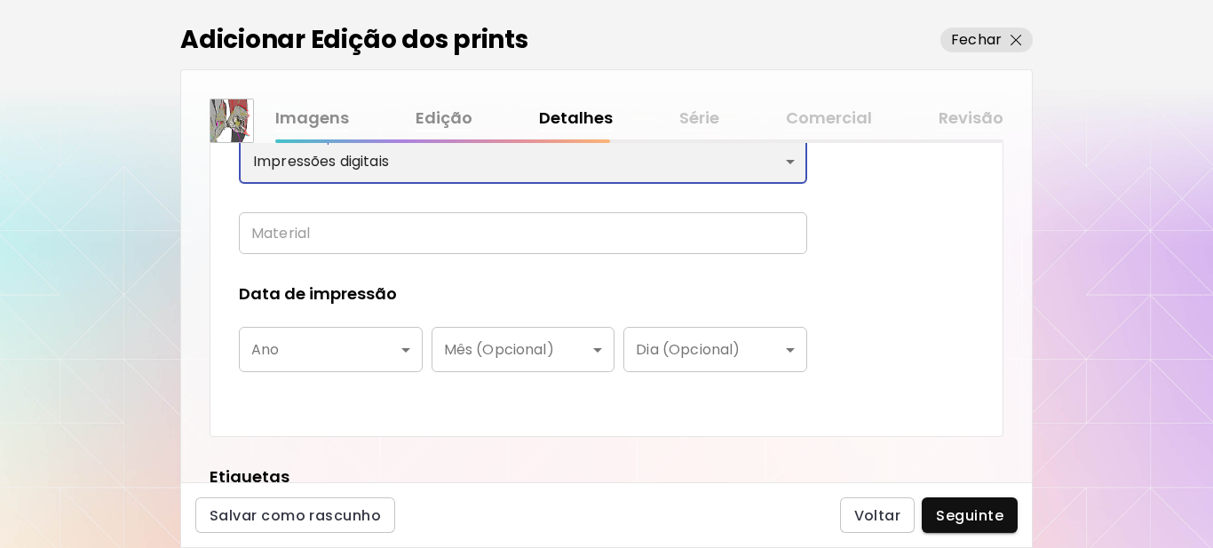
scroll to position [533, 0]
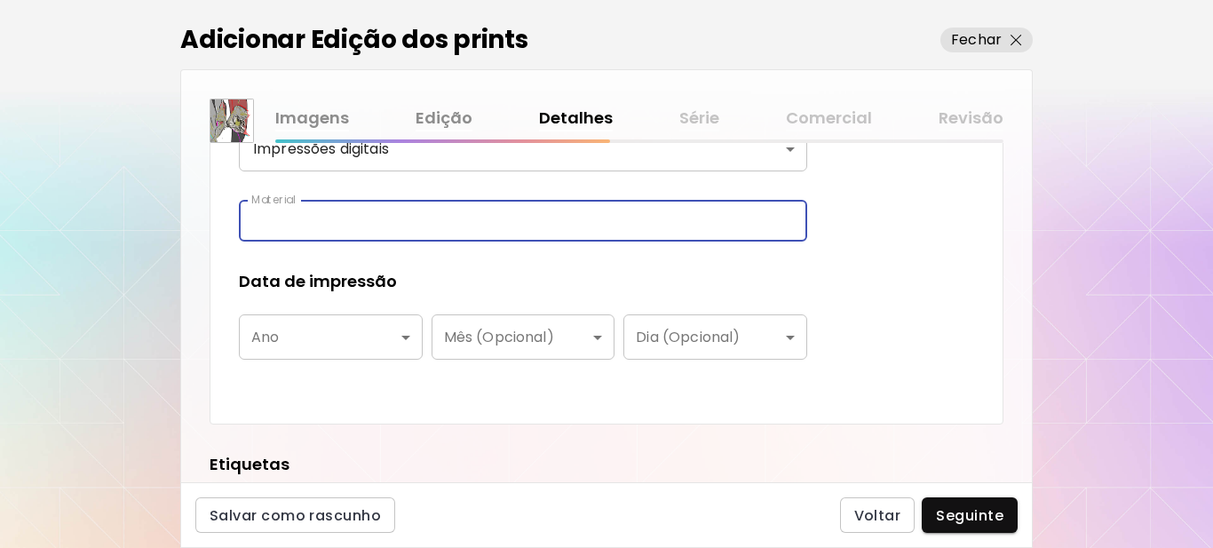
click at [358, 202] on input "text" at bounding box center [523, 221] width 568 height 42
type input "**********"
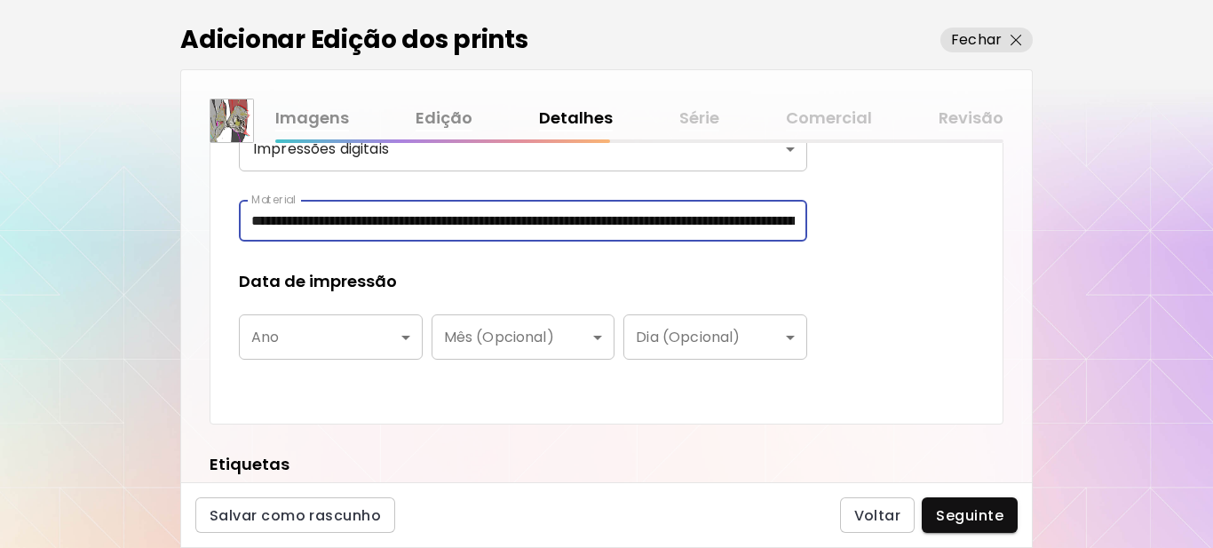
click at [299, 364] on div "**********" at bounding box center [523, 122] width 568 height 545
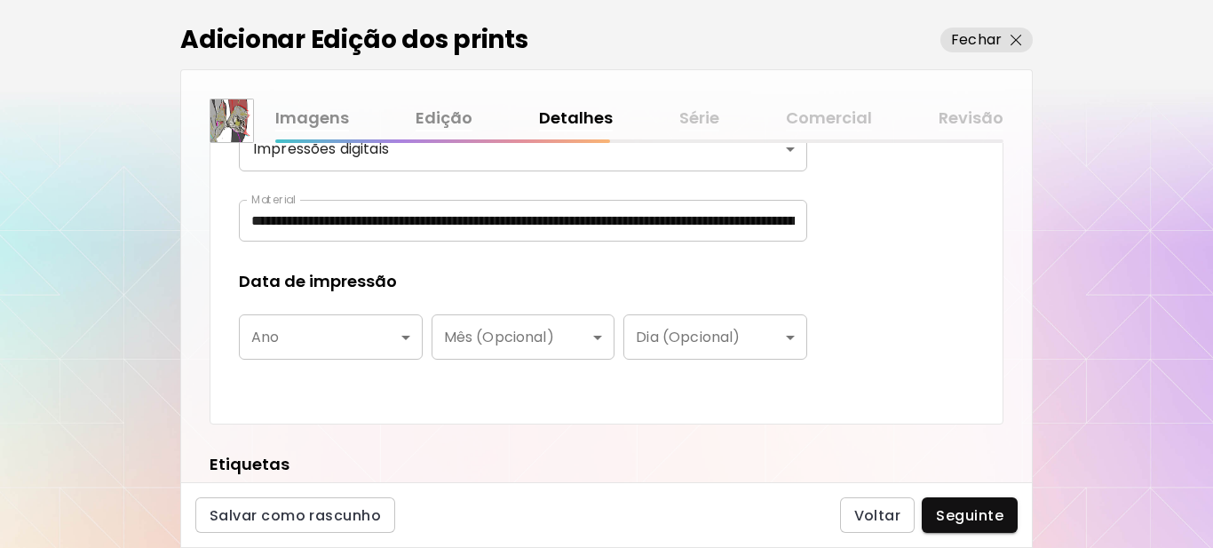
click at [298, 344] on body "**********" at bounding box center [606, 274] width 1213 height 548
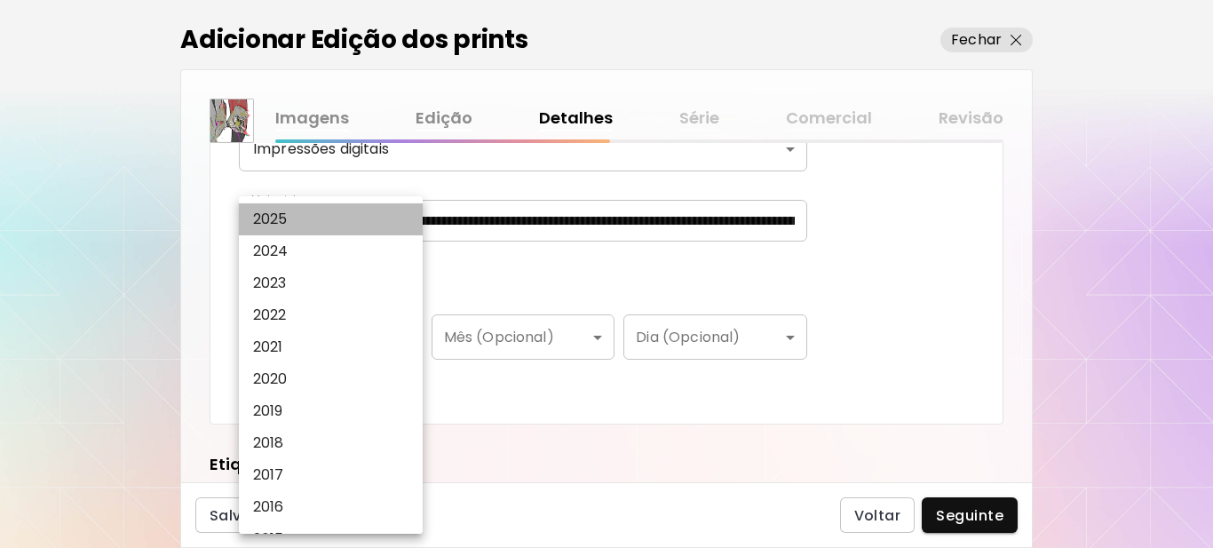
click at [291, 218] on li "2025" at bounding box center [335, 219] width 193 height 32
type input "****"
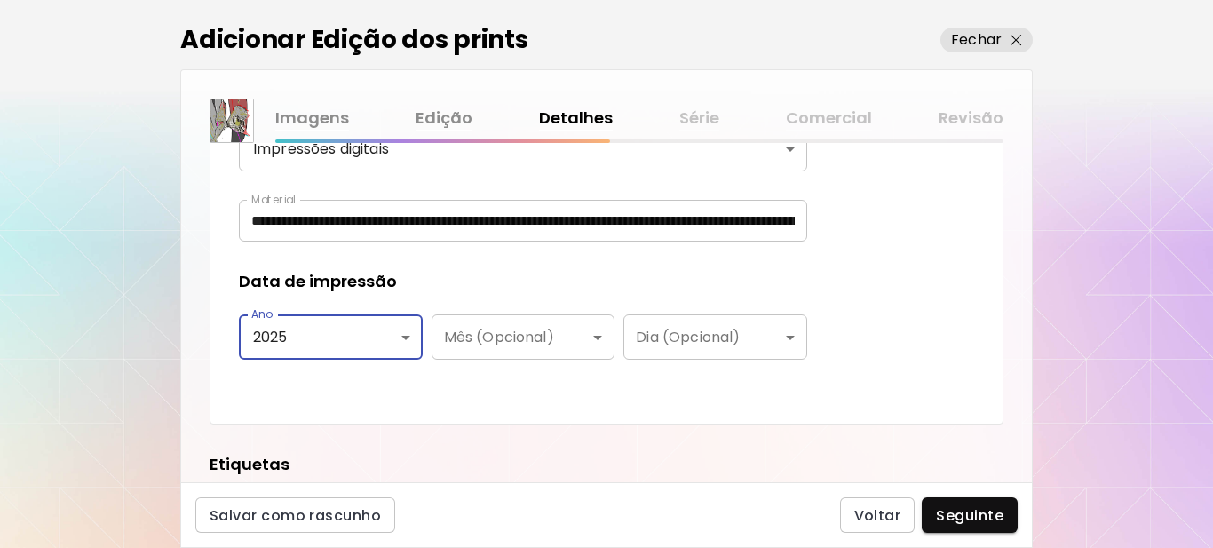
click at [452, 274] on div "Data de impressão" at bounding box center [523, 281] width 568 height 23
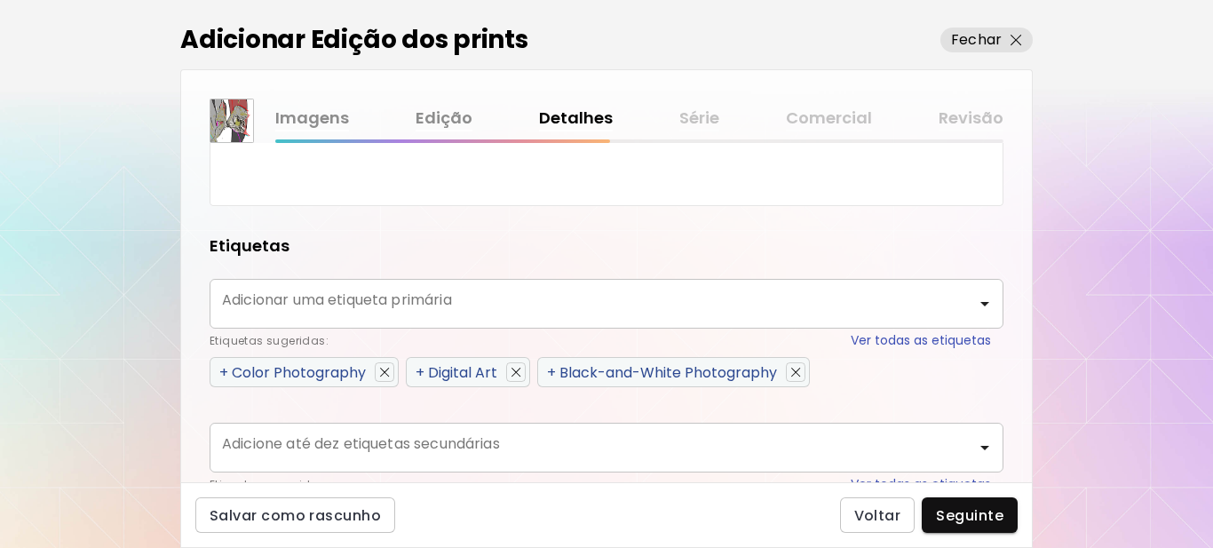
scroll to position [799, 0]
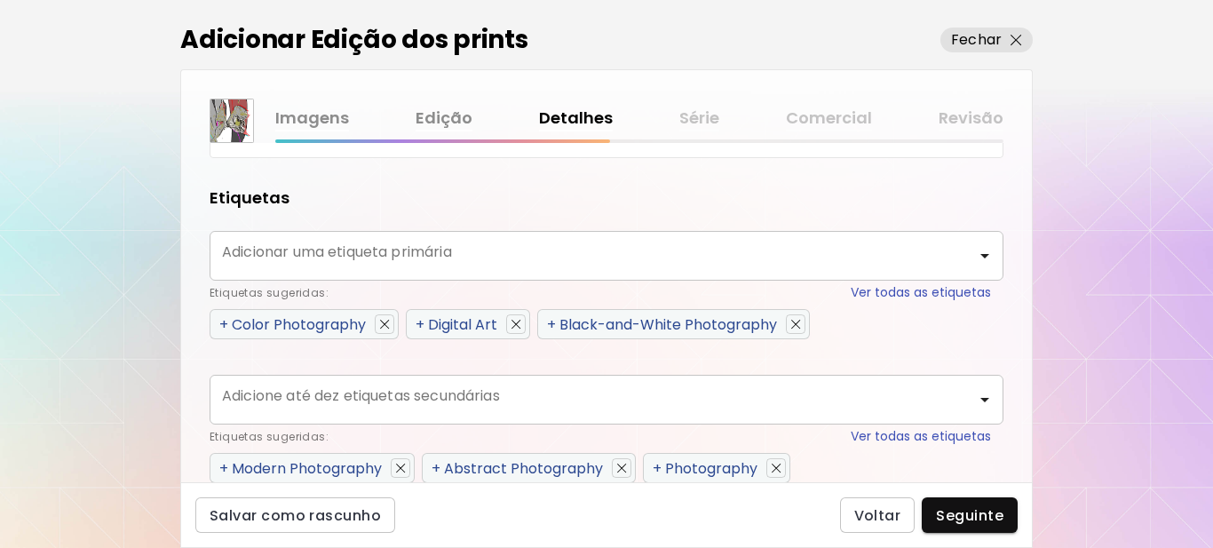
click at [424, 319] on span "+" at bounding box center [420, 324] width 9 height 20
type input "**********"
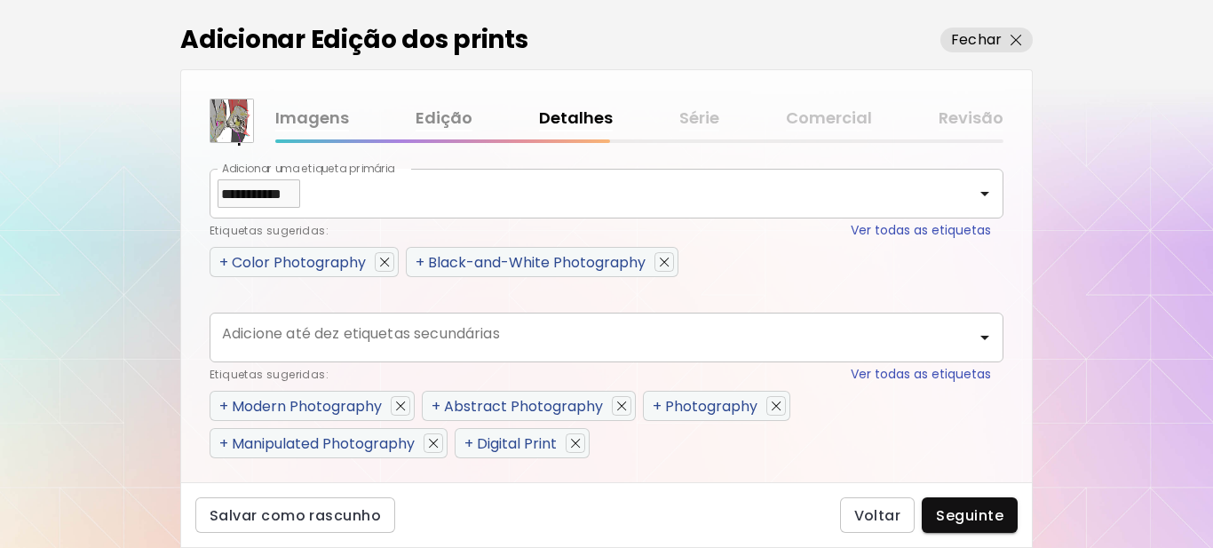
scroll to position [977, 0]
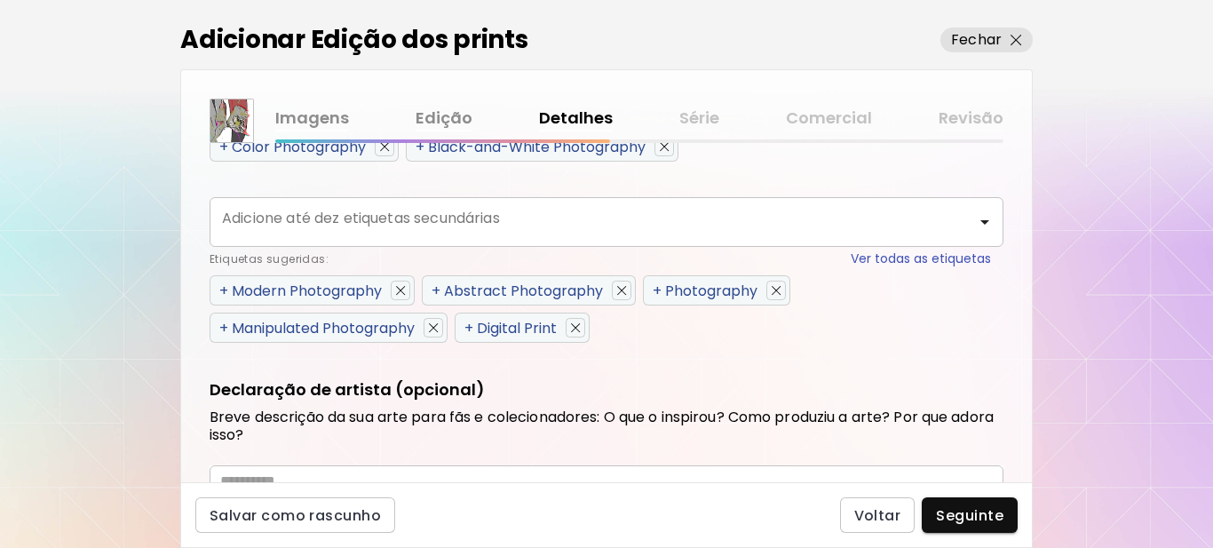
click at [218, 331] on div "+ Manipulated Photography" at bounding box center [329, 328] width 238 height 30
click at [221, 330] on span "+" at bounding box center [223, 328] width 9 height 20
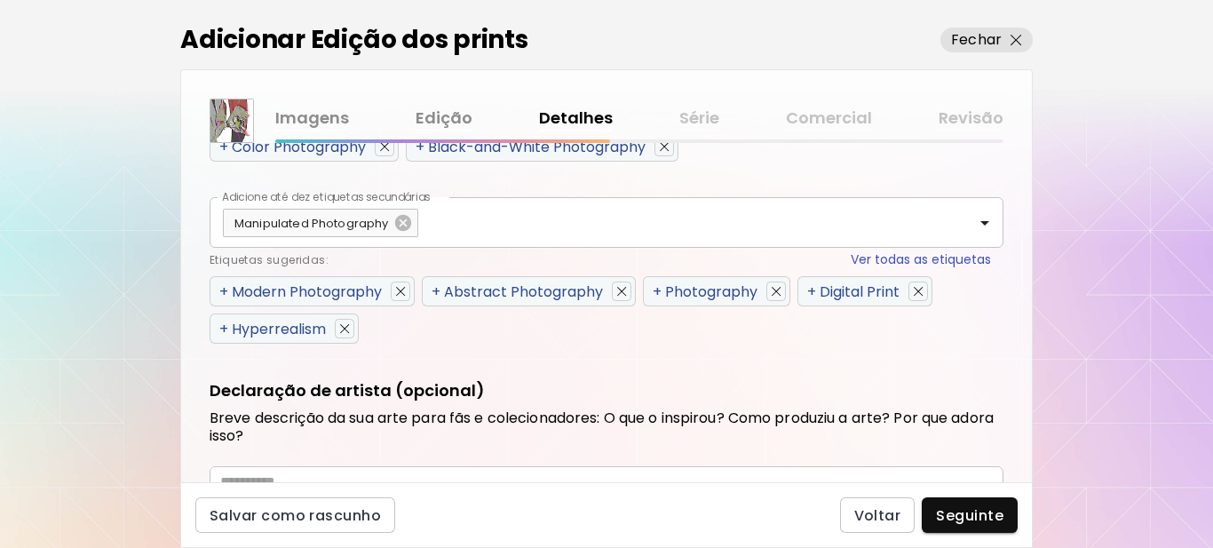
click at [221, 330] on span "+" at bounding box center [223, 329] width 9 height 20
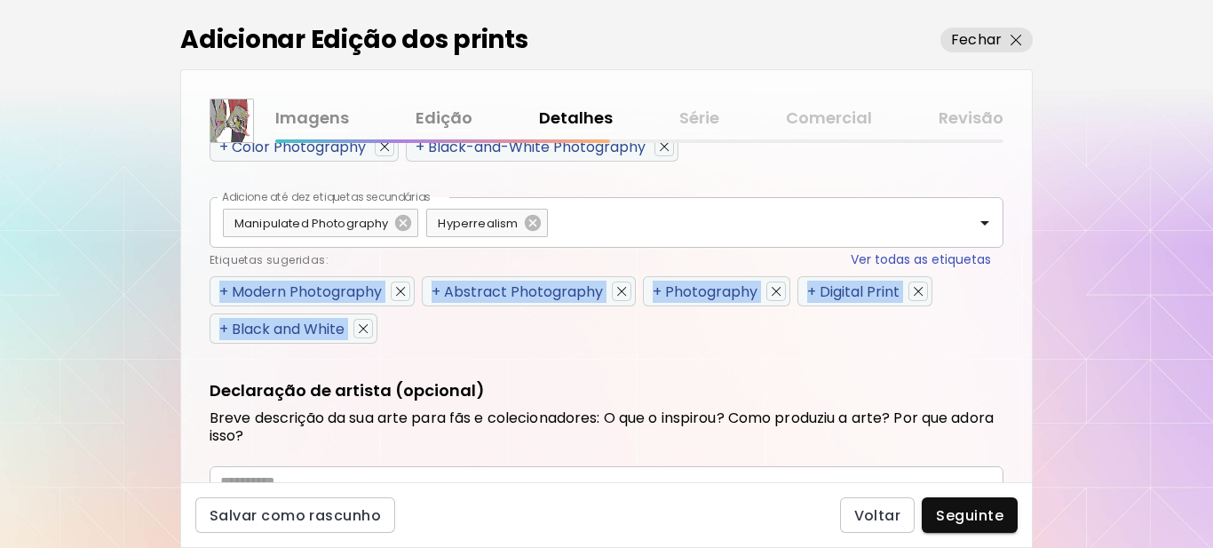
click at [221, 330] on span "+" at bounding box center [223, 329] width 9 height 20
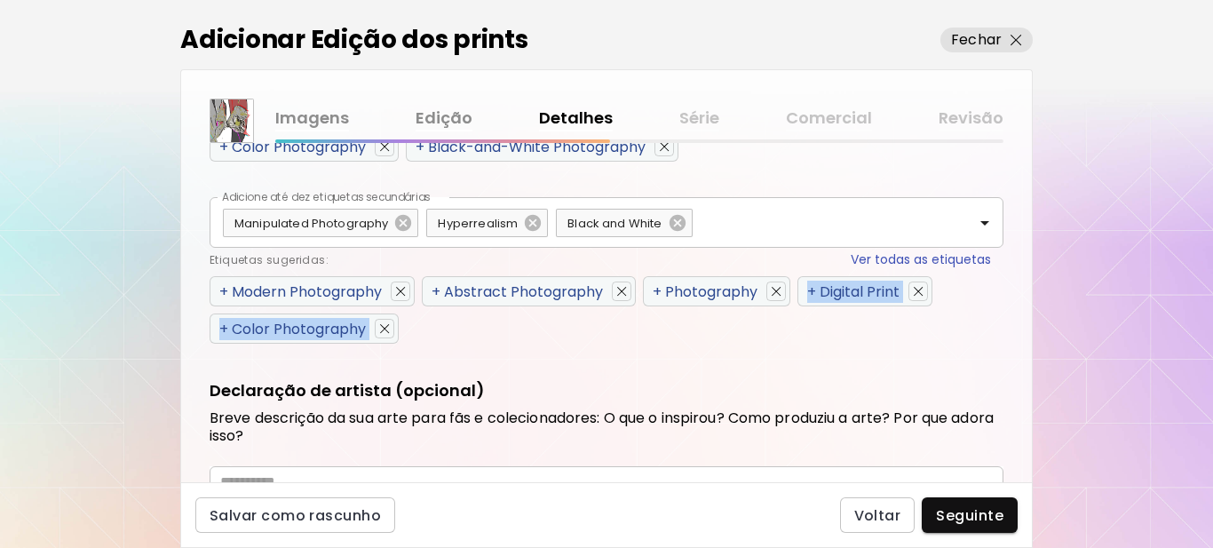
click at [221, 330] on span "+" at bounding box center [223, 329] width 9 height 20
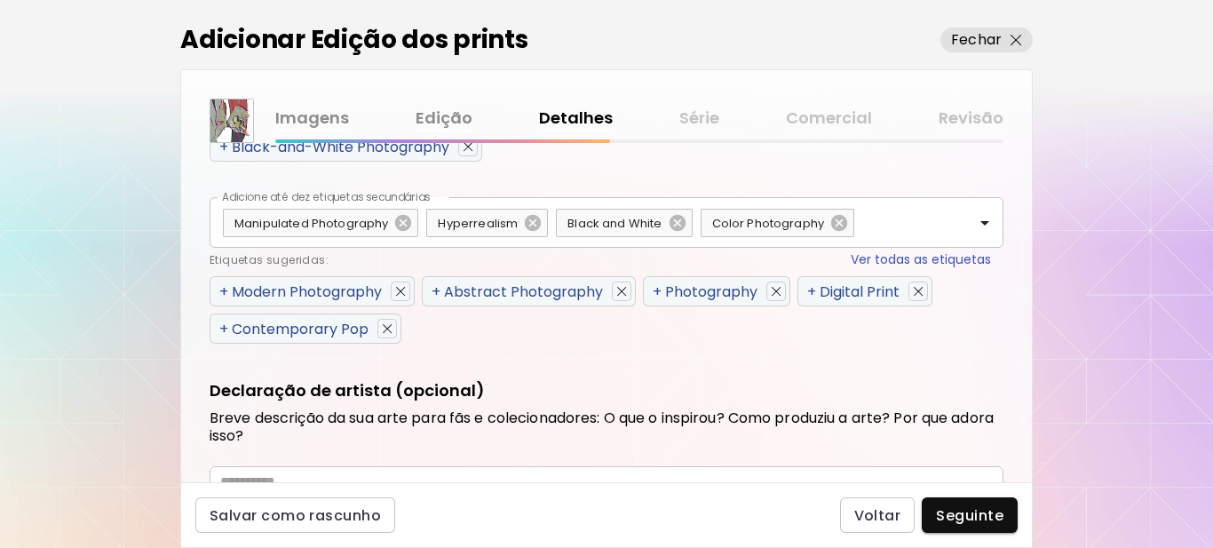
click at [226, 295] on span "+" at bounding box center [223, 291] width 9 height 20
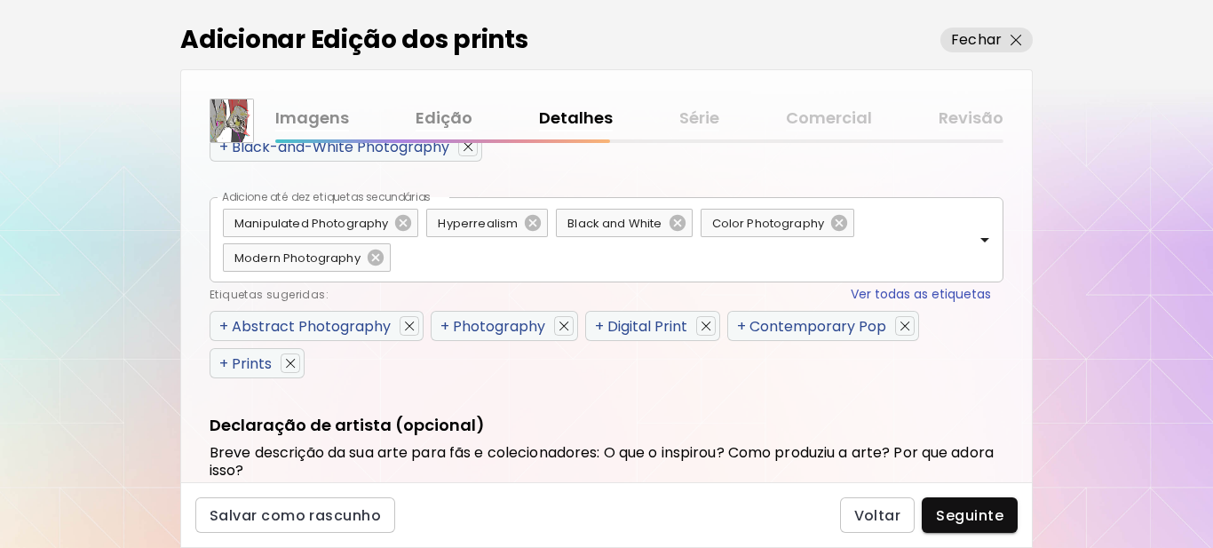
click at [226, 294] on div "Etiquetas sugeridas: Ver todas as etiquetas" at bounding box center [600, 294] width 781 height 19
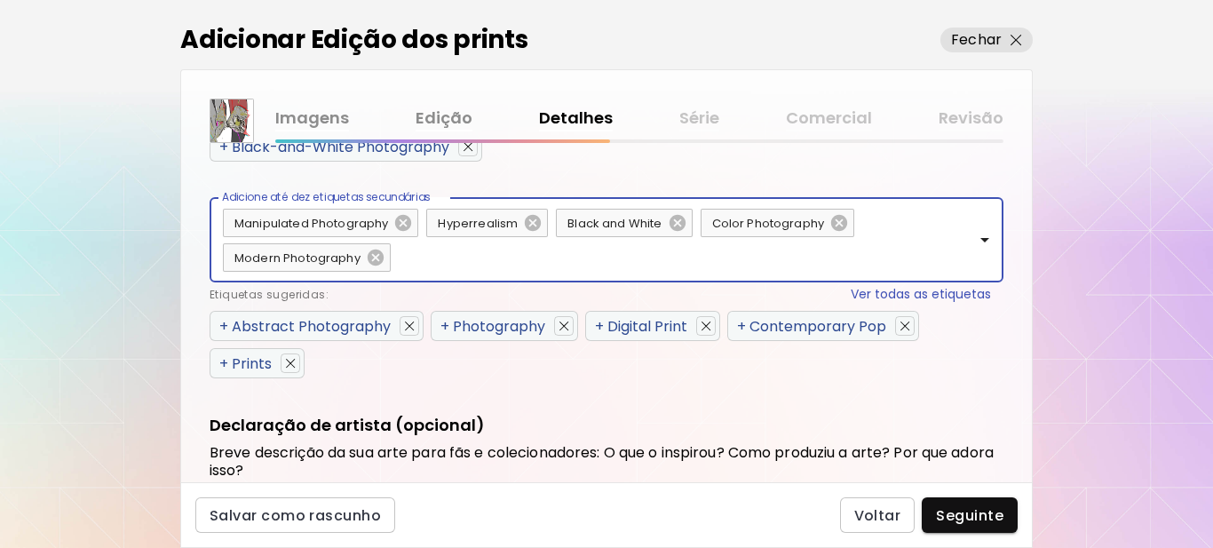
click at [226, 294] on div "Etiquetas sugeridas: Ver todas as etiquetas" at bounding box center [600, 294] width 781 height 19
click at [220, 331] on span "+" at bounding box center [223, 326] width 9 height 20
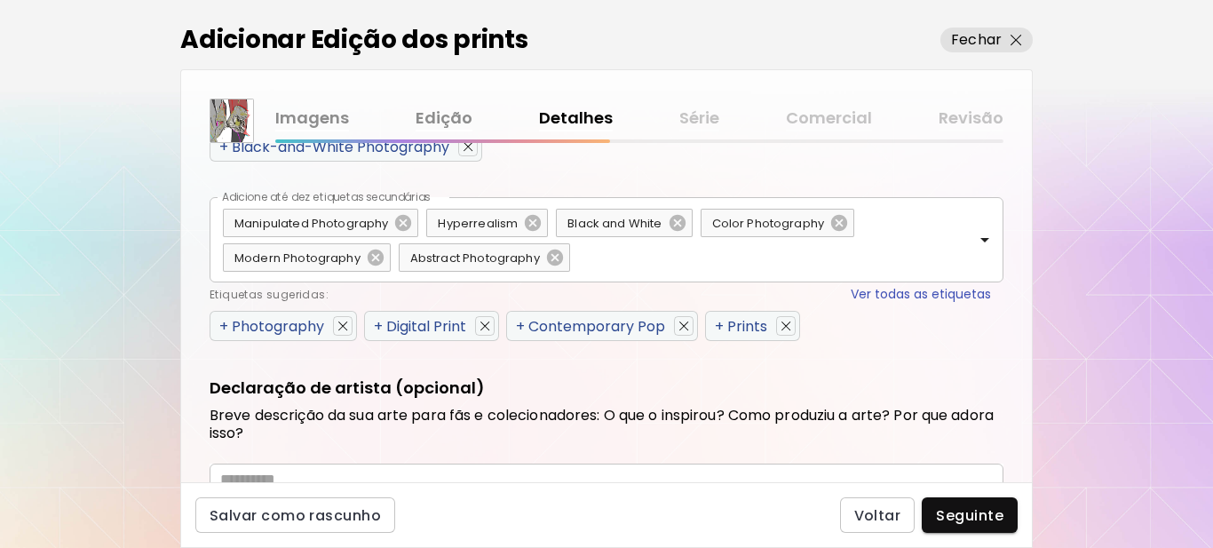
click at [222, 331] on span "+" at bounding box center [223, 326] width 9 height 20
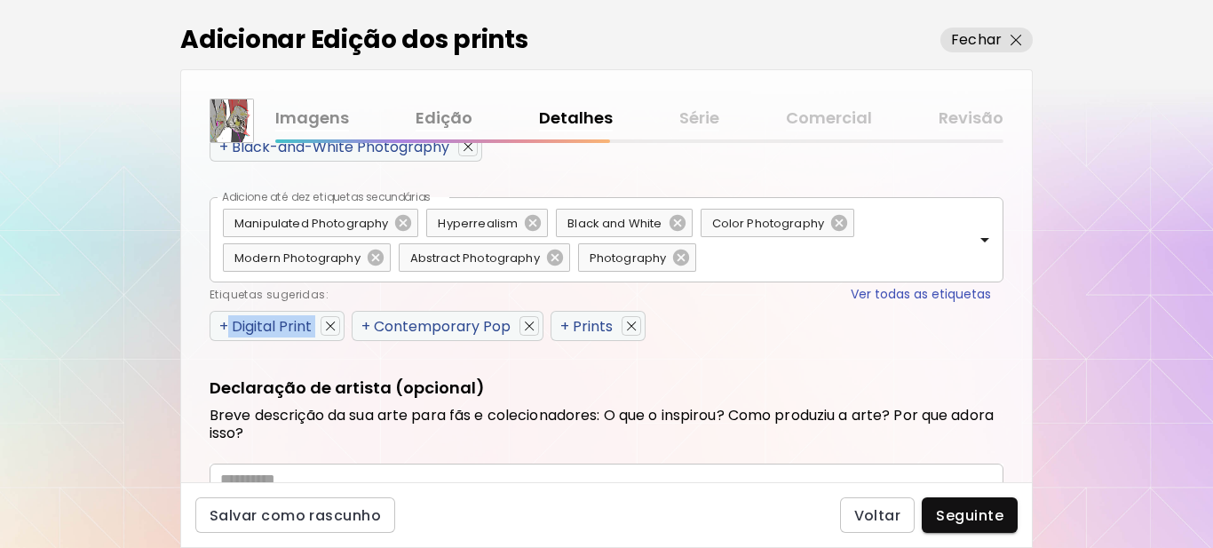
click at [222, 331] on span "+" at bounding box center [223, 326] width 9 height 20
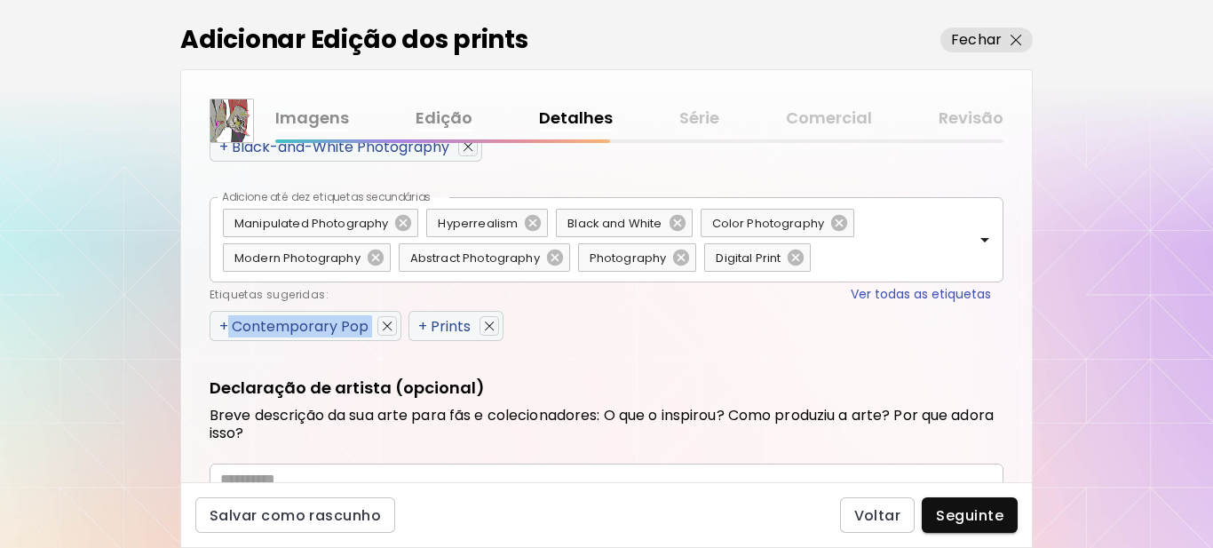
click at [222, 331] on span "+" at bounding box center [223, 326] width 9 height 20
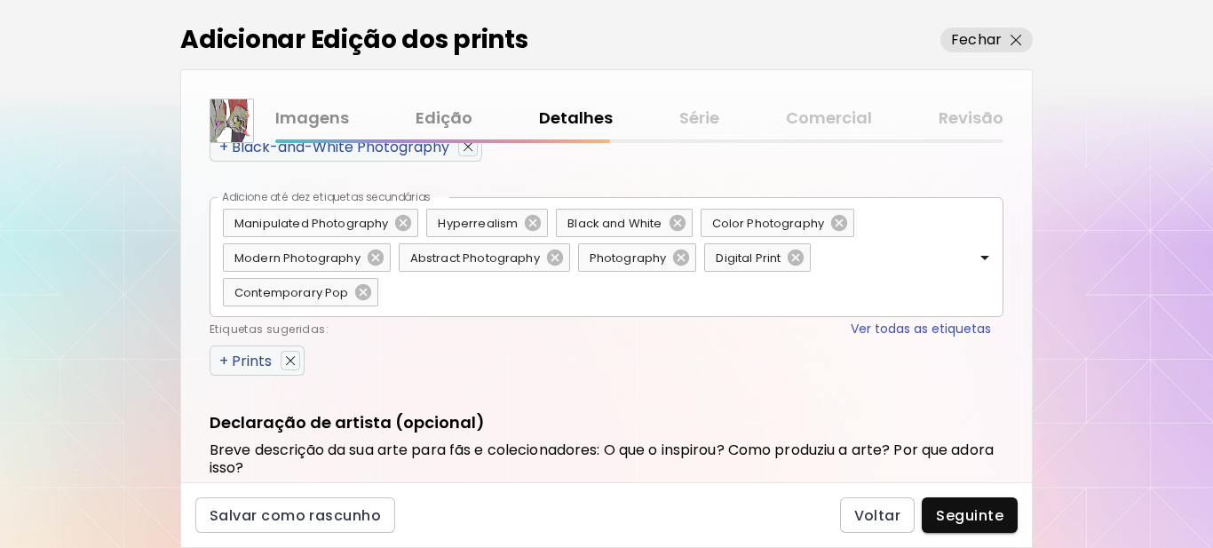
click at [221, 361] on span "+" at bounding box center [223, 361] width 9 height 20
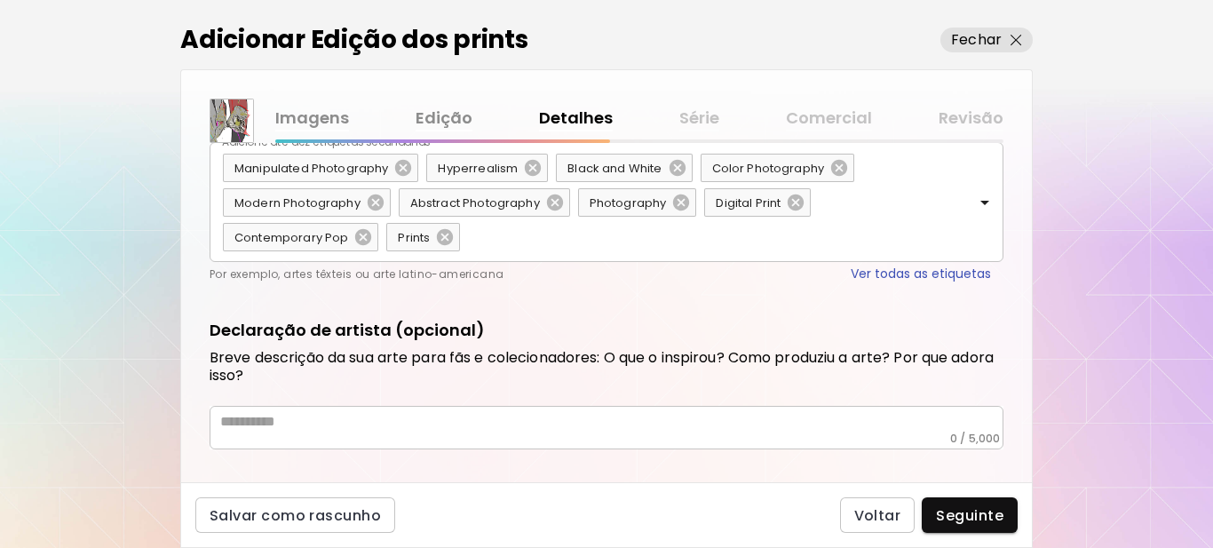
scroll to position [1056, 0]
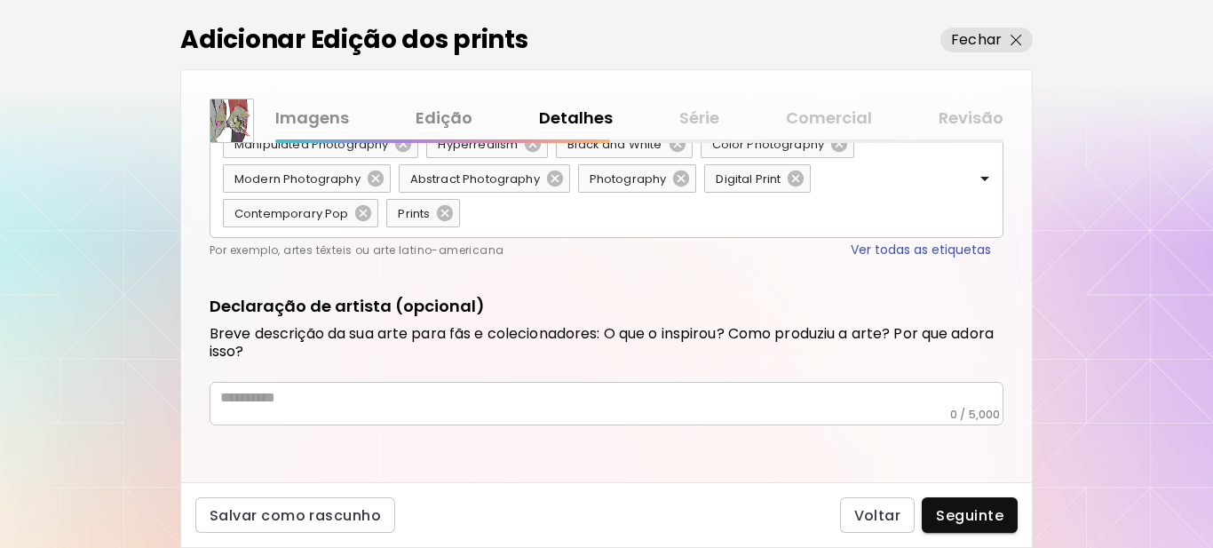
click at [376, 407] on textarea at bounding box center [611, 398] width 783 height 19
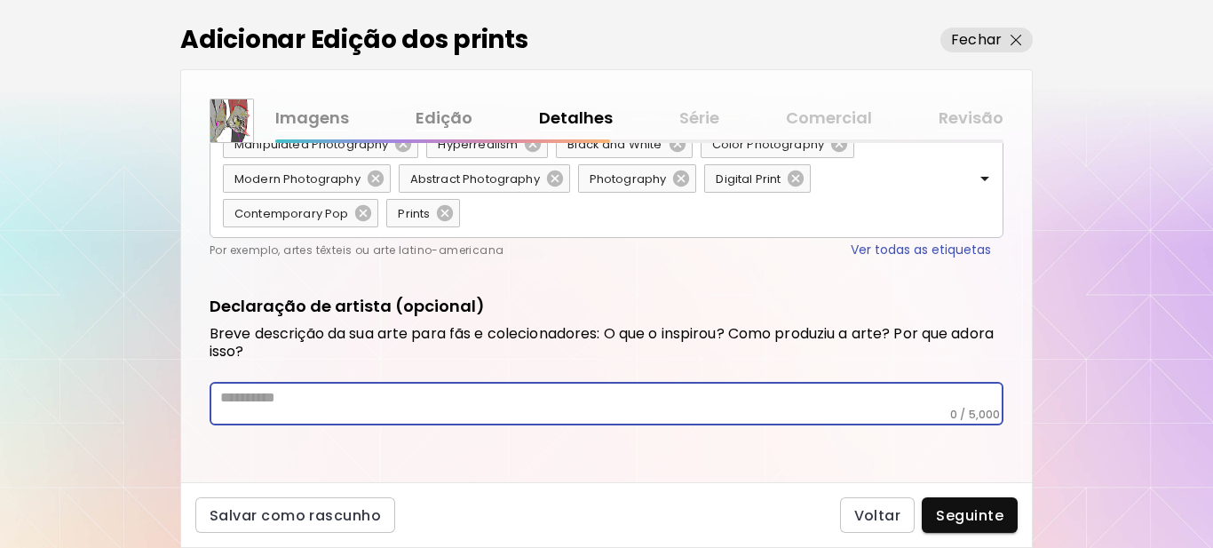
paste textarea "**********"
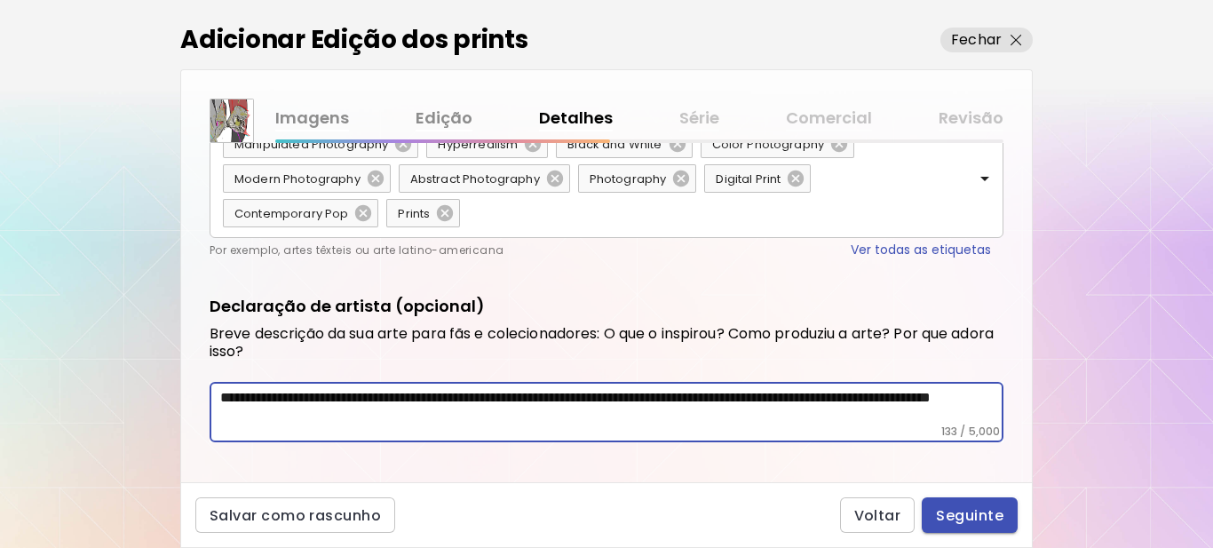
type textarea "**********"
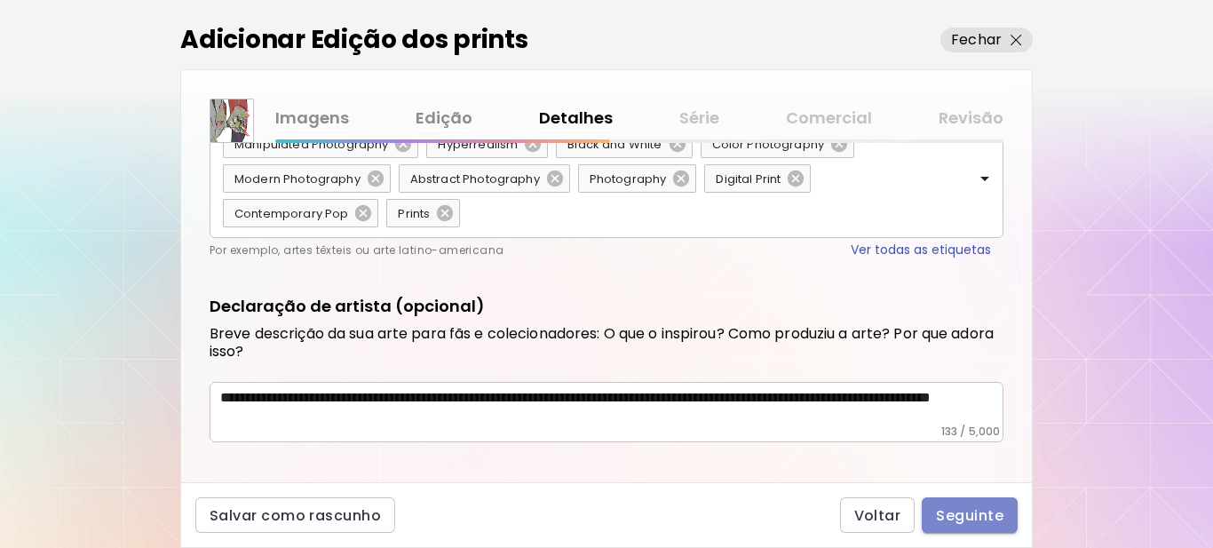
click at [955, 514] on span "Seguinte" at bounding box center [969, 515] width 67 height 19
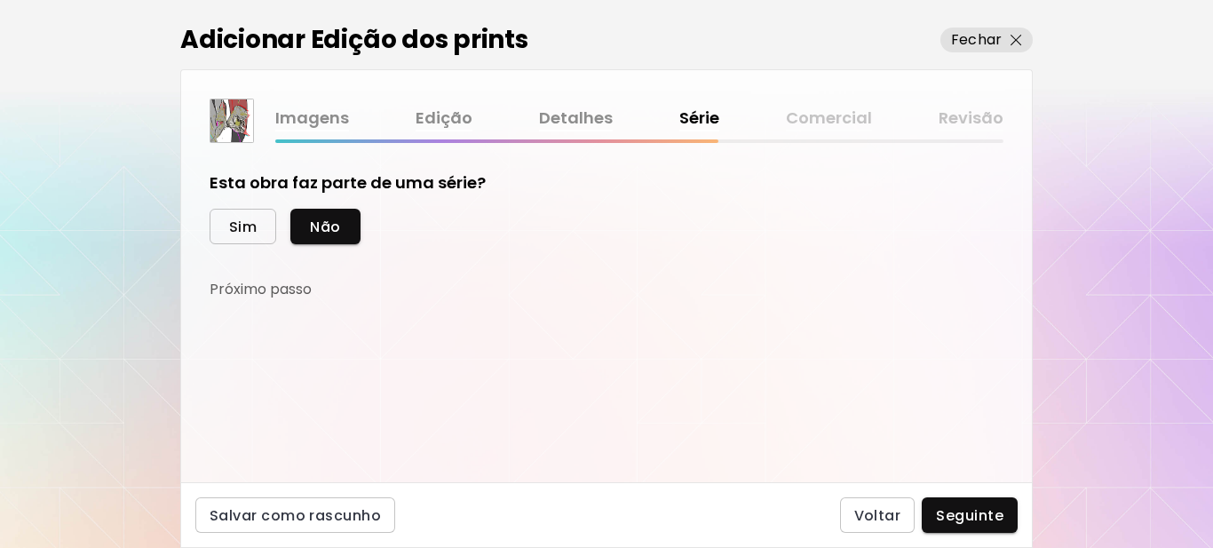
click at [245, 224] on span "Sim" at bounding box center [243, 227] width 28 height 19
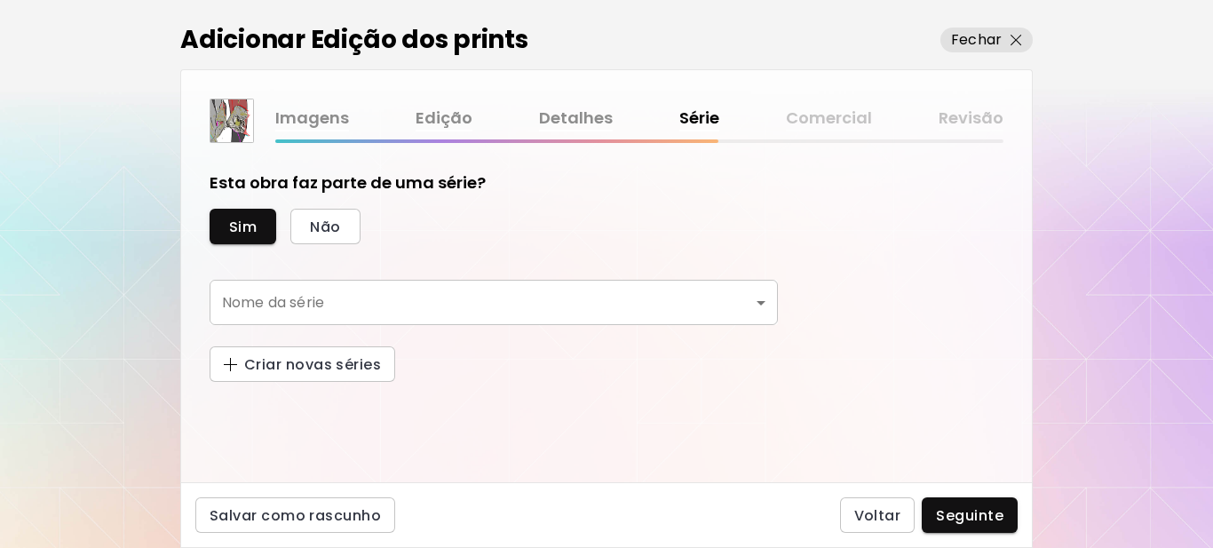
click at [294, 293] on body "kaleido.art/Sergio_Cerezer_Benetti Adicionar obras Gerencie suas obras Editar P…" at bounding box center [606, 274] width 1213 height 548
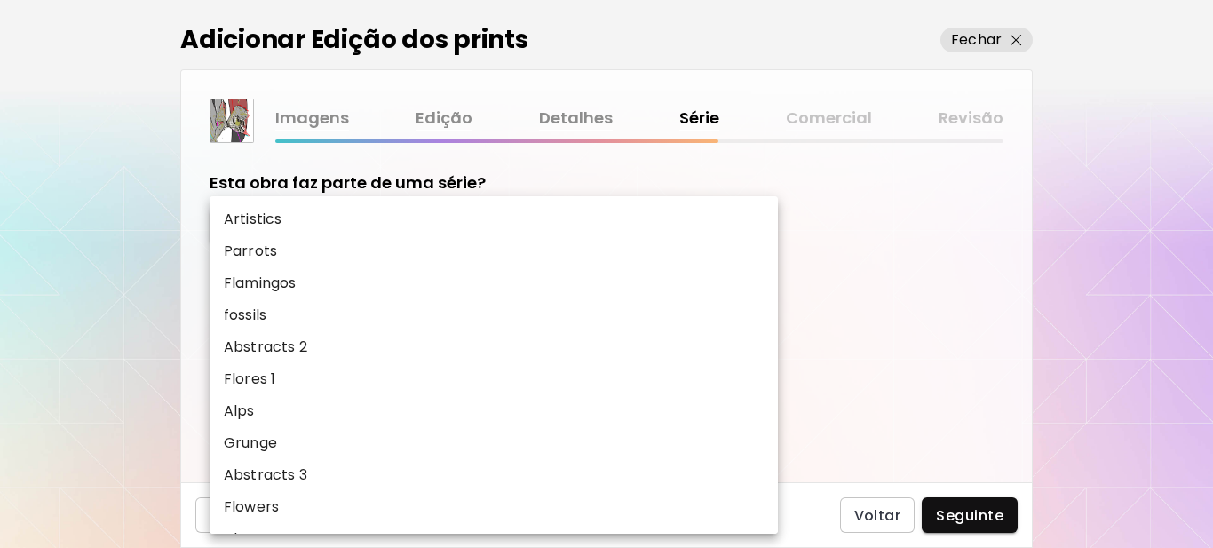
scroll to position [1083, 0]
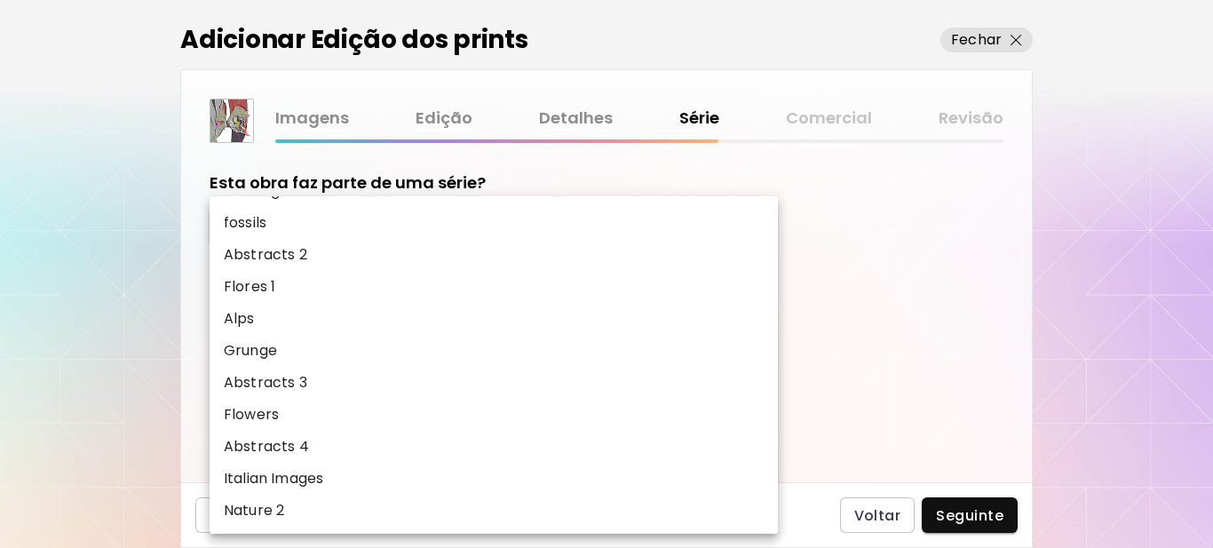
click at [279, 507] on p "Nature 2" at bounding box center [254, 510] width 60 height 21
type input "********"
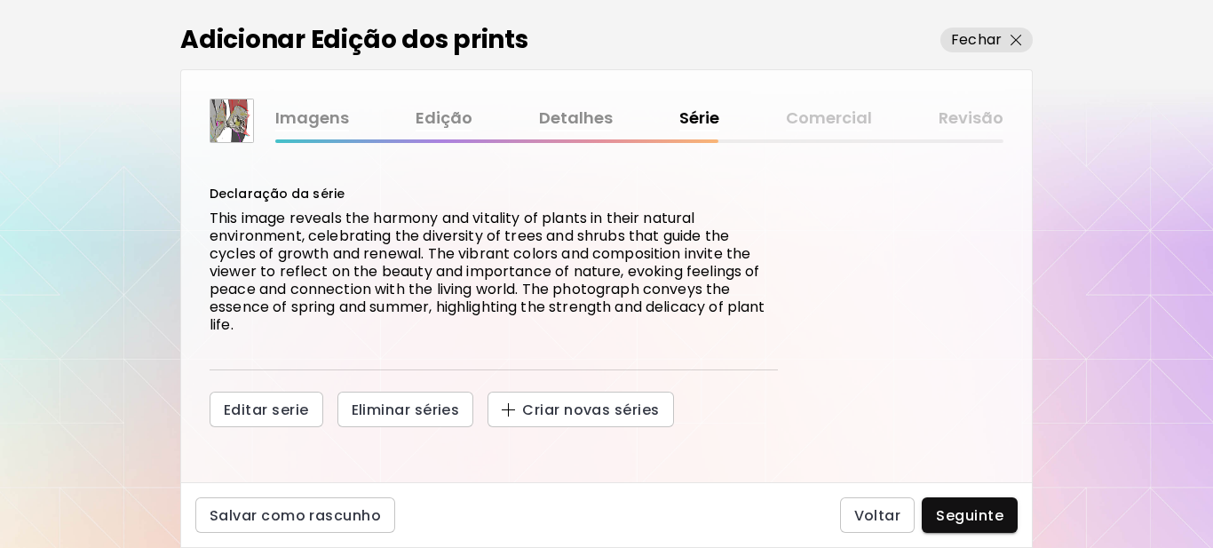
scroll to position [185, 0]
click at [981, 517] on span "Seguinte" at bounding box center [969, 515] width 67 height 19
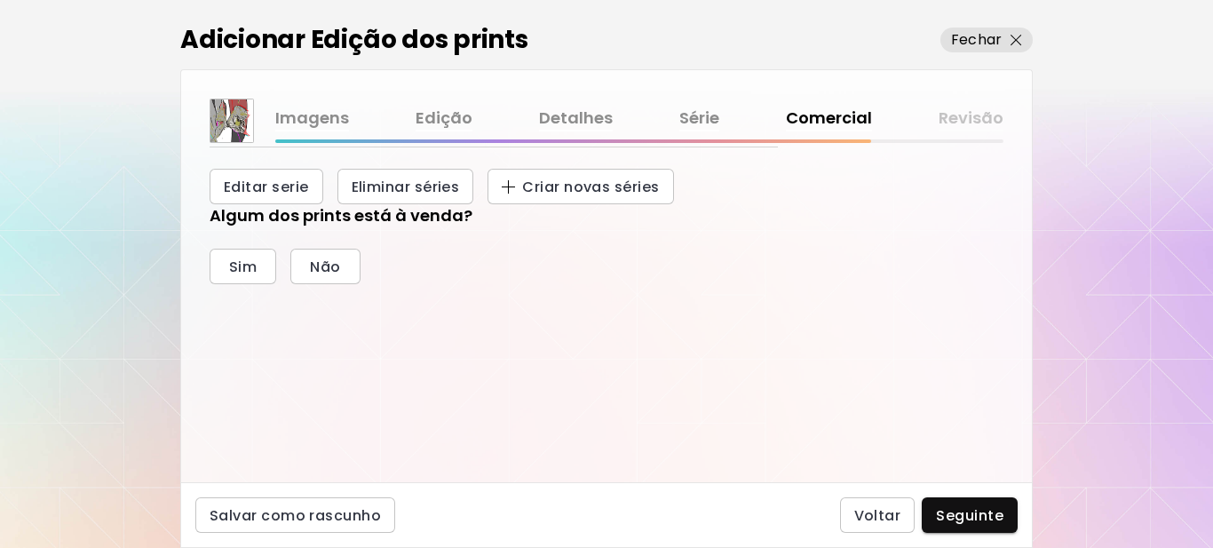
scroll to position [410, 0]
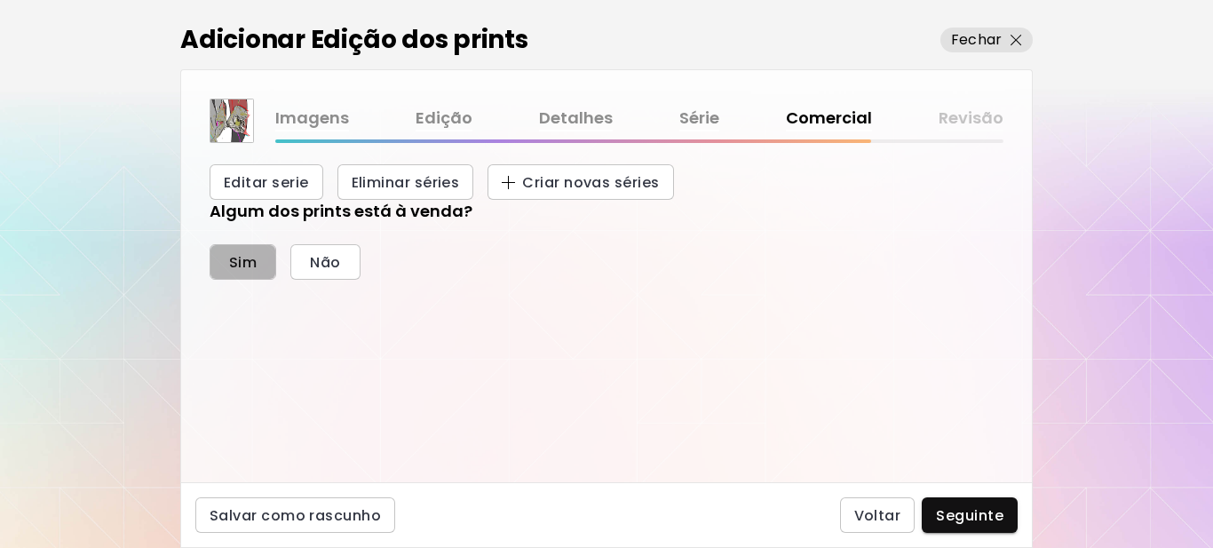
click at [241, 263] on span "Sim" at bounding box center [243, 262] width 28 height 19
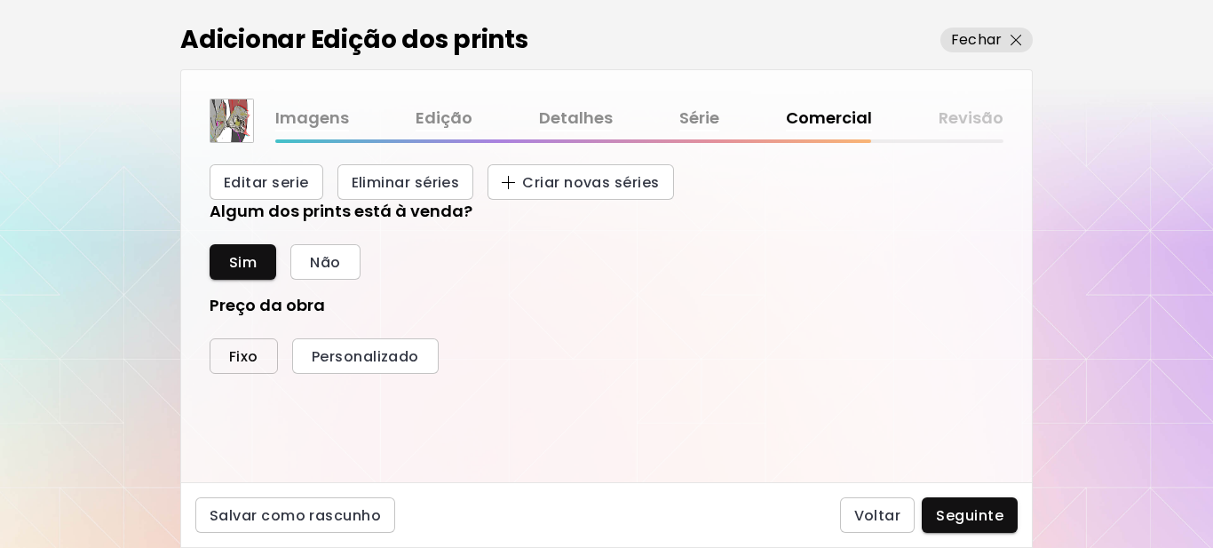
drag, startPoint x: 254, startPoint y: 354, endPoint x: 258, endPoint y: 372, distance: 18.1
click at [254, 356] on span "Fixo" at bounding box center [243, 356] width 29 height 19
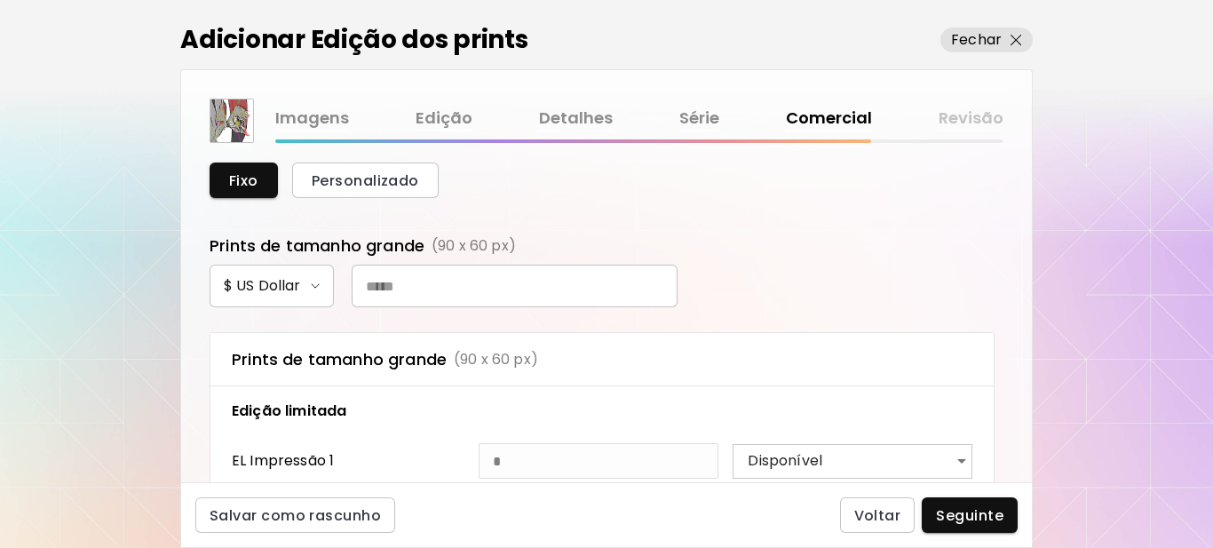
scroll to position [588, 0]
click at [445, 274] on input "text" at bounding box center [515, 284] width 326 height 43
type input "***"
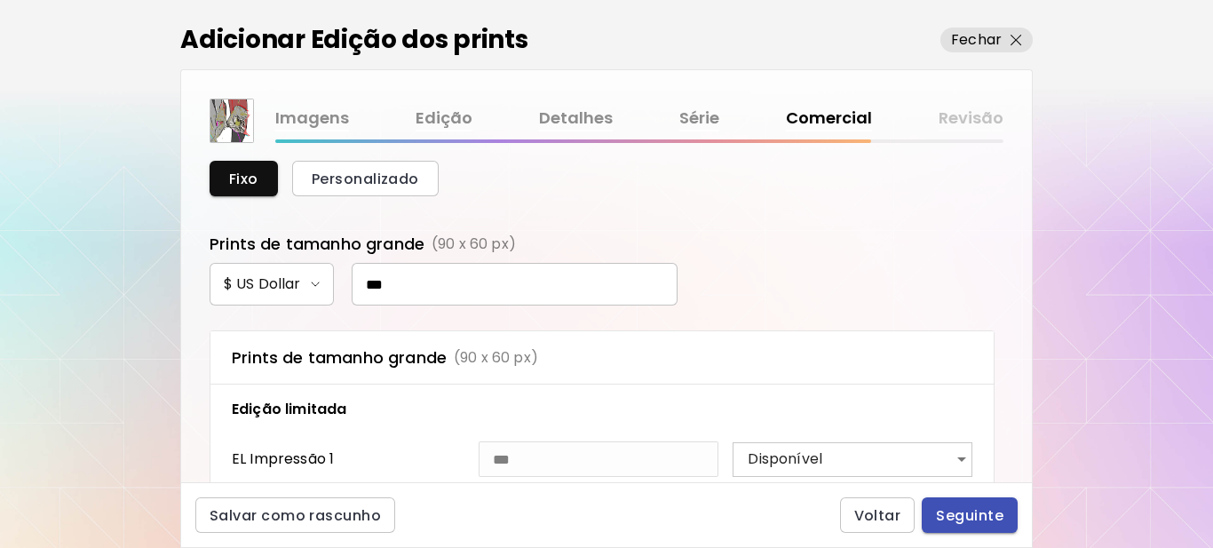
click at [968, 518] on span "Seguinte" at bounding box center [969, 515] width 67 height 19
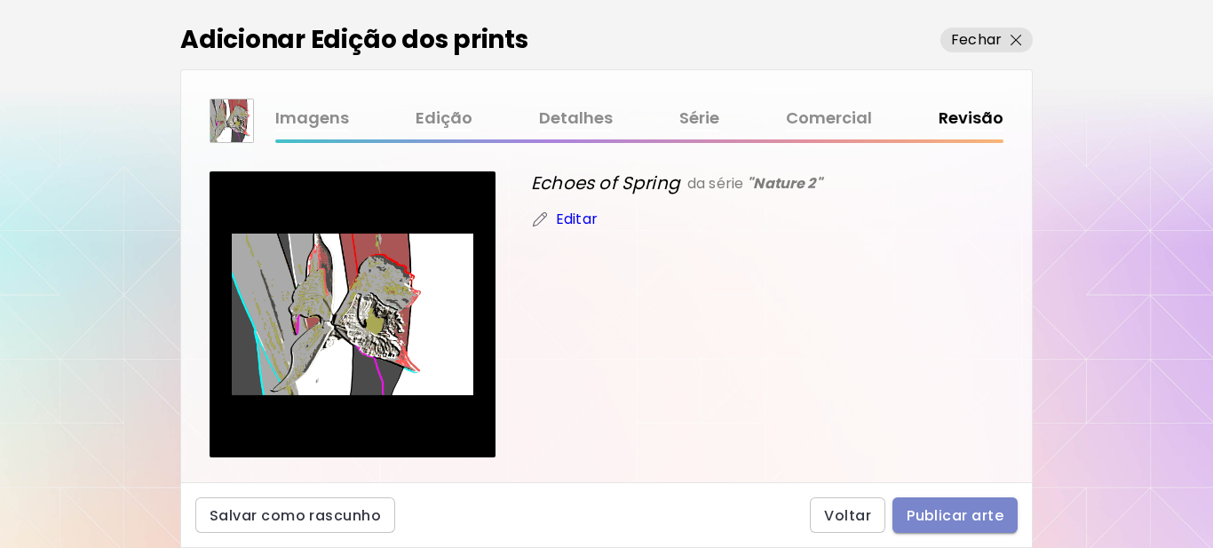
click at [923, 515] on span "Publicar arte" at bounding box center [955, 515] width 97 height 19
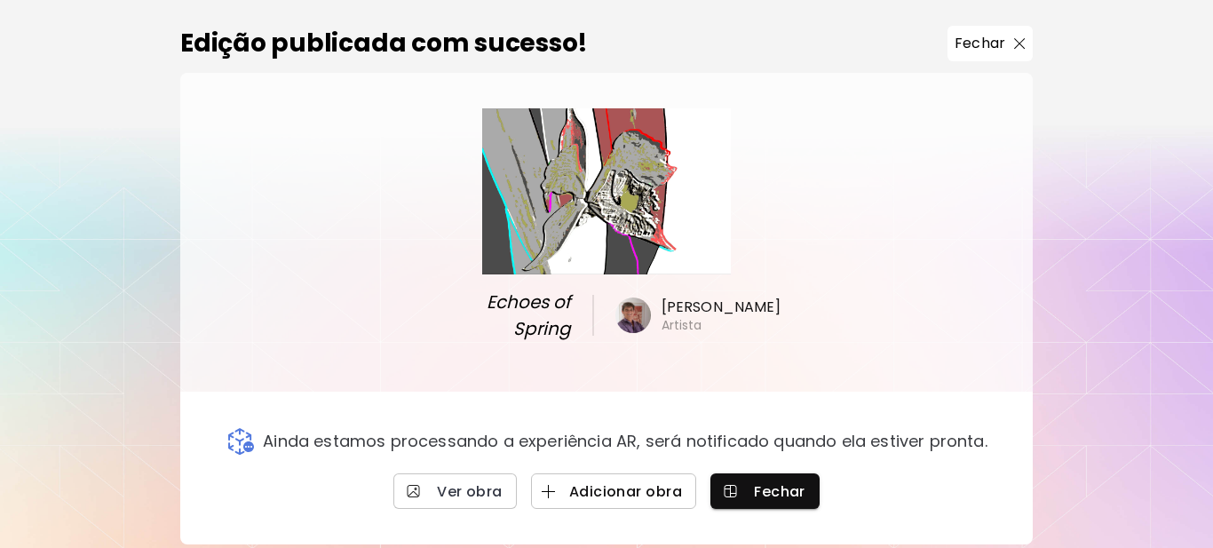
click at [618, 473] on button "Adicionar obra" at bounding box center [613, 491] width 165 height 36
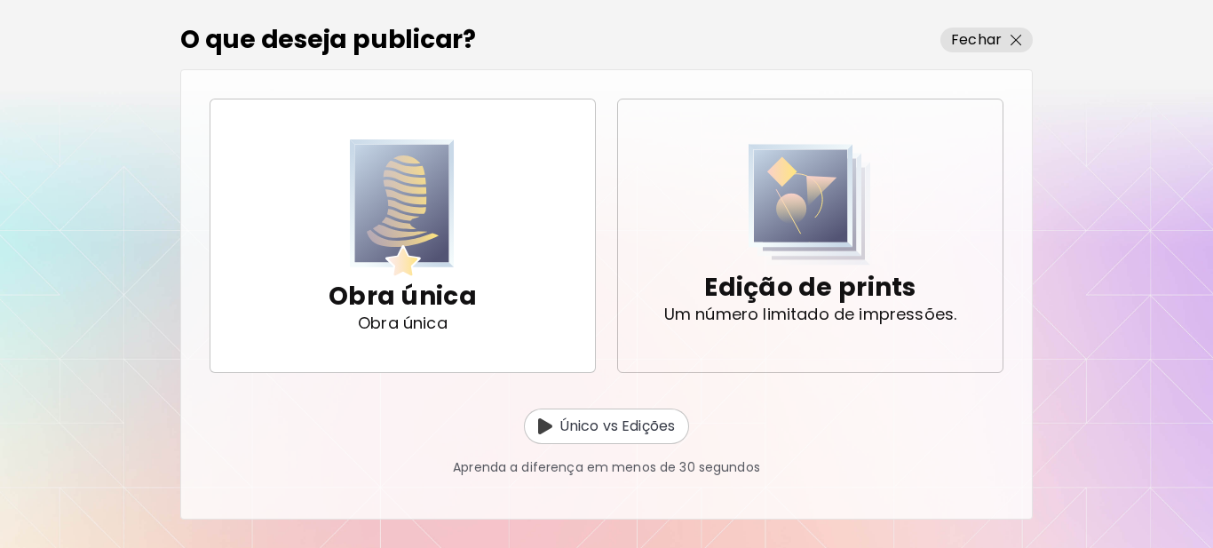
click at [765, 275] on p "Edição de prints" at bounding box center [809, 288] width 211 height 36
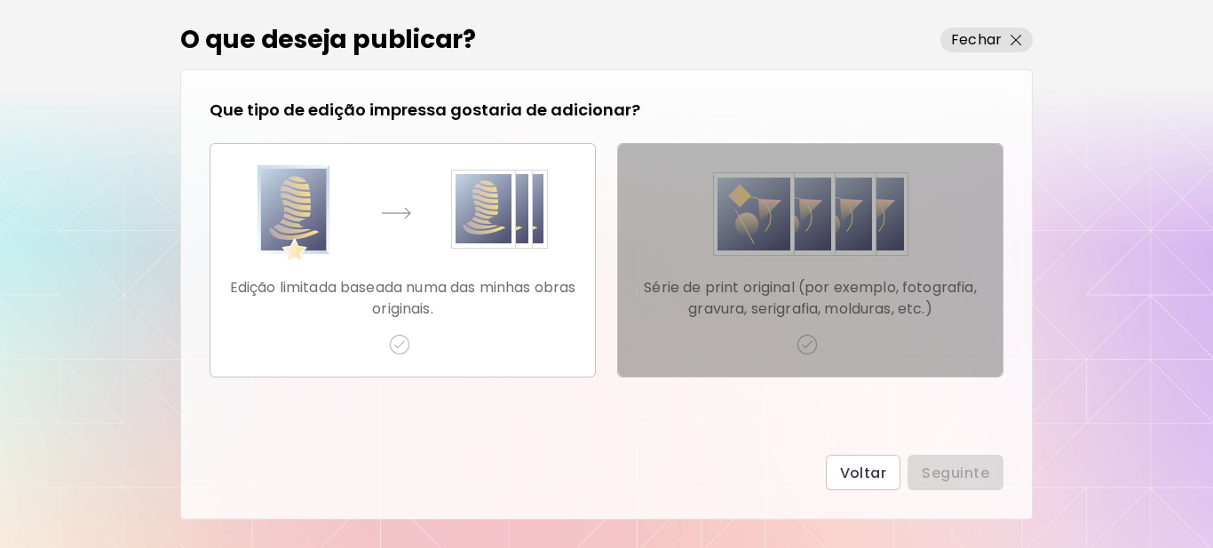
click at [798, 344] on img "button" at bounding box center [807, 344] width 21 height 21
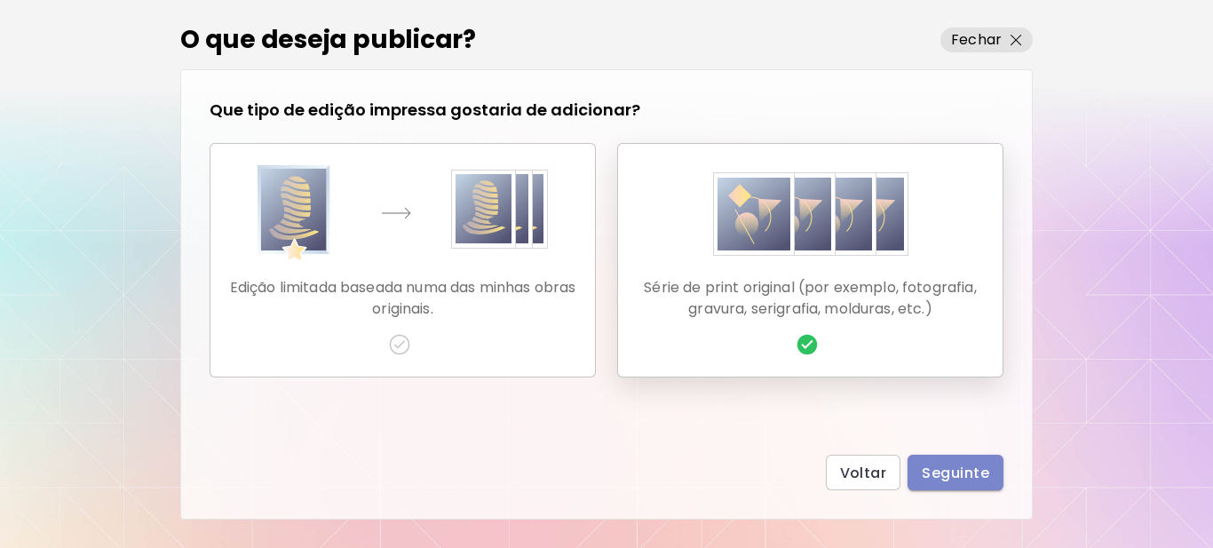
click at [955, 471] on span "Seguinte" at bounding box center [955, 473] width 67 height 19
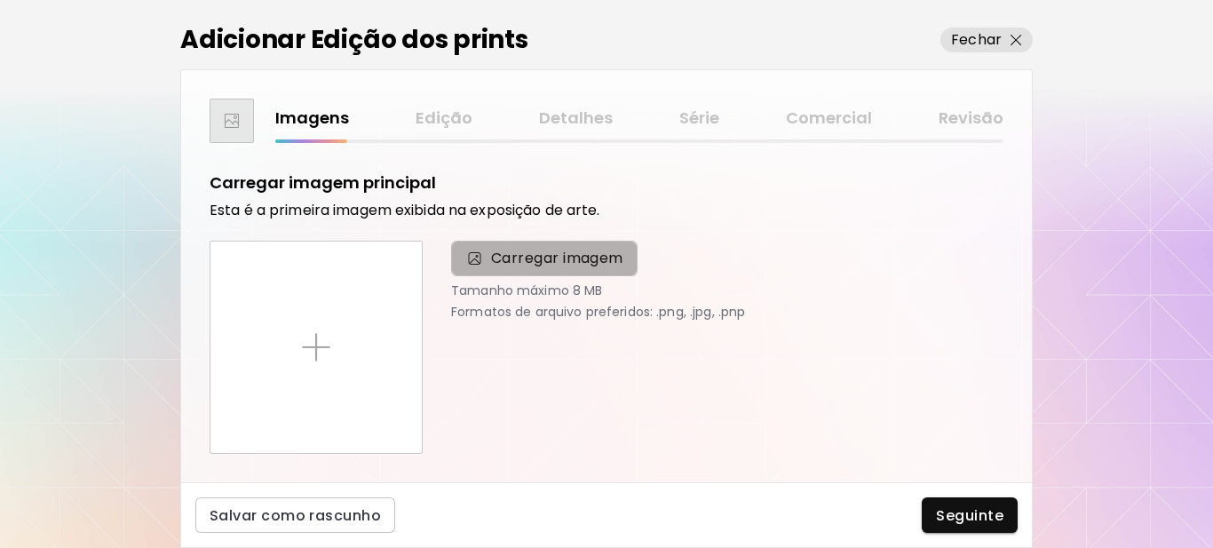
click at [560, 251] on span "Carregar imagem" at bounding box center [557, 258] width 132 height 21
click at [0, 0] on input "Carregar imagem" at bounding box center [0, 0] width 0 height 0
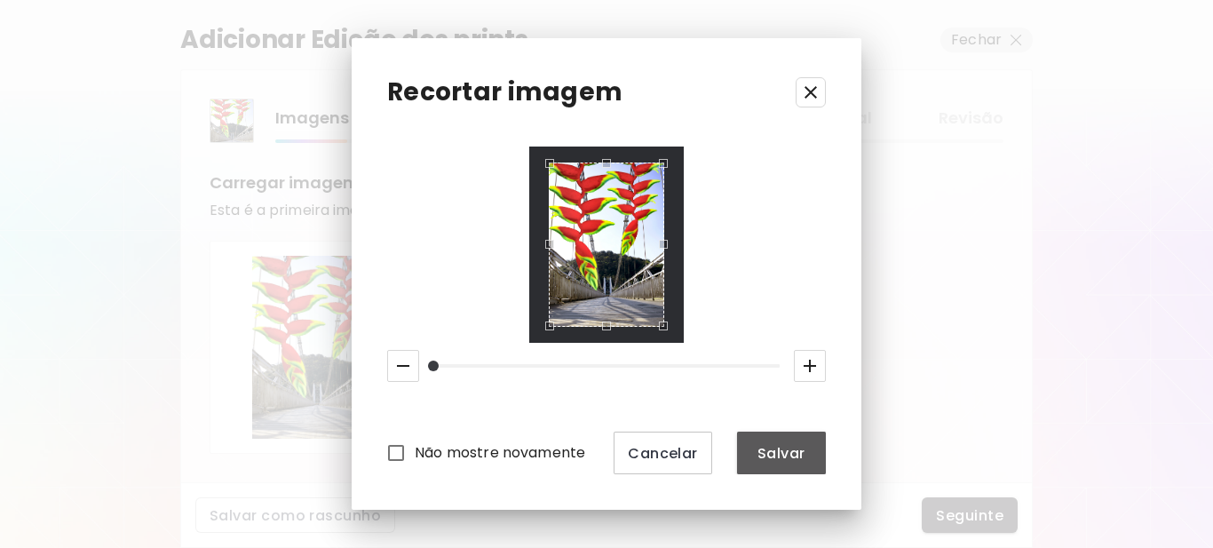
drag, startPoint x: 775, startPoint y: 455, endPoint x: 749, endPoint y: 365, distance: 93.3
click at [776, 455] on span "Salvar" at bounding box center [781, 453] width 60 height 19
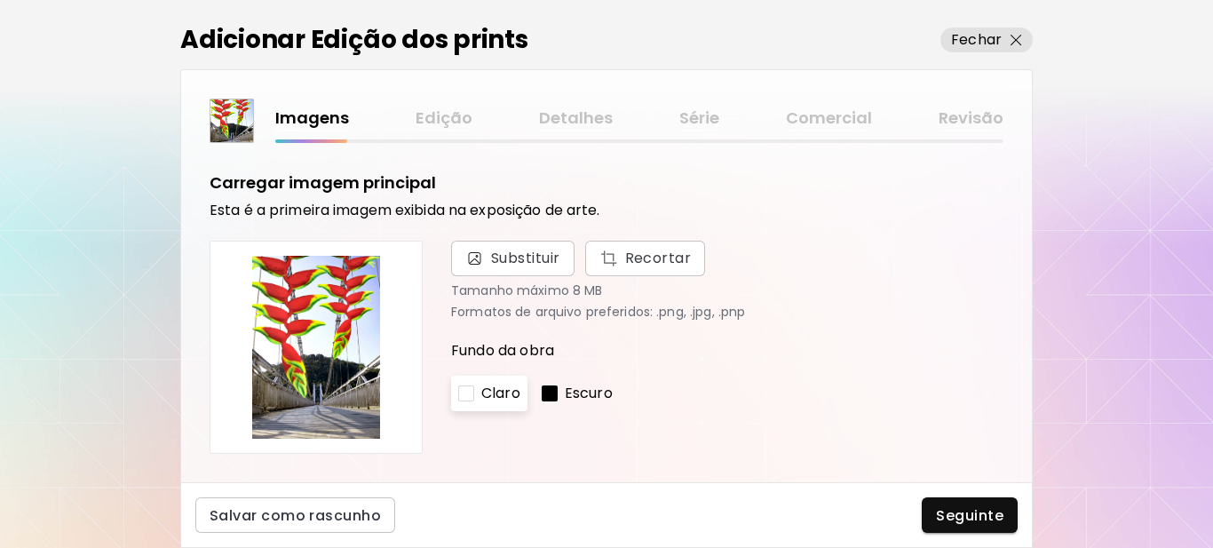
click at [553, 390] on div at bounding box center [550, 393] width 16 height 16
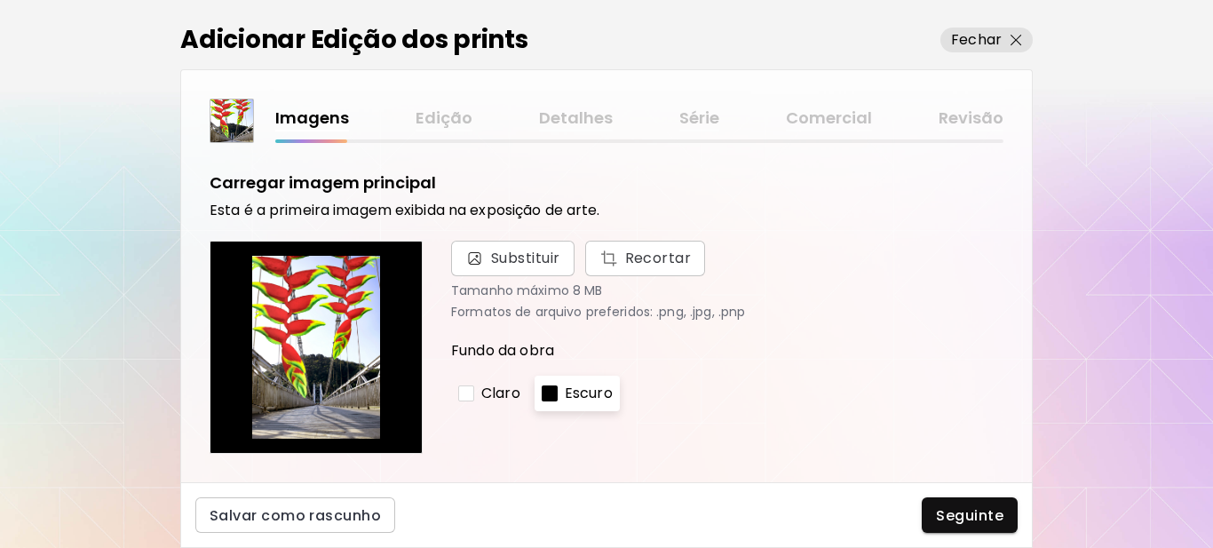
drag, startPoint x: 470, startPoint y: 392, endPoint x: 474, endPoint y: 381, distance: 11.5
click at [472, 391] on div at bounding box center [466, 393] width 16 height 16
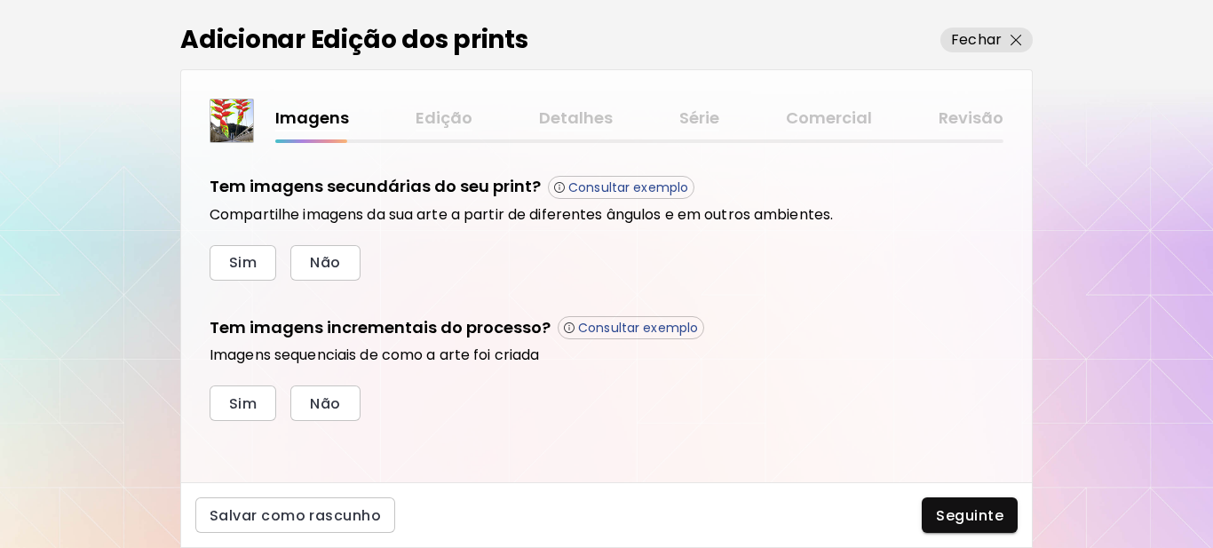
scroll to position [601, 0]
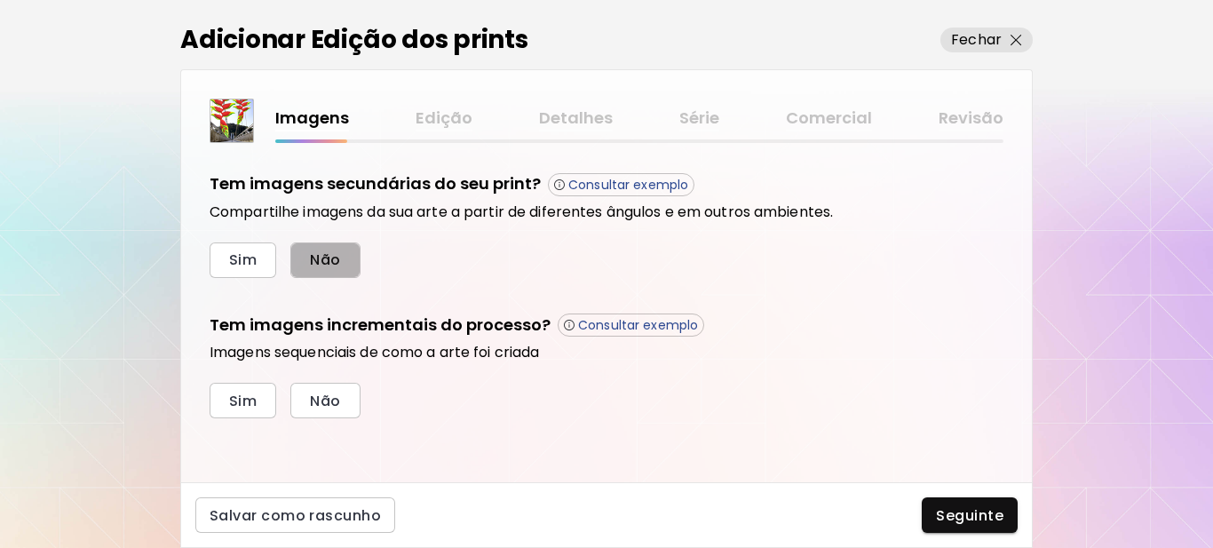
drag, startPoint x: 315, startPoint y: 258, endPoint x: 314, endPoint y: 297, distance: 38.2
click at [316, 258] on span "Não" at bounding box center [325, 259] width 30 height 19
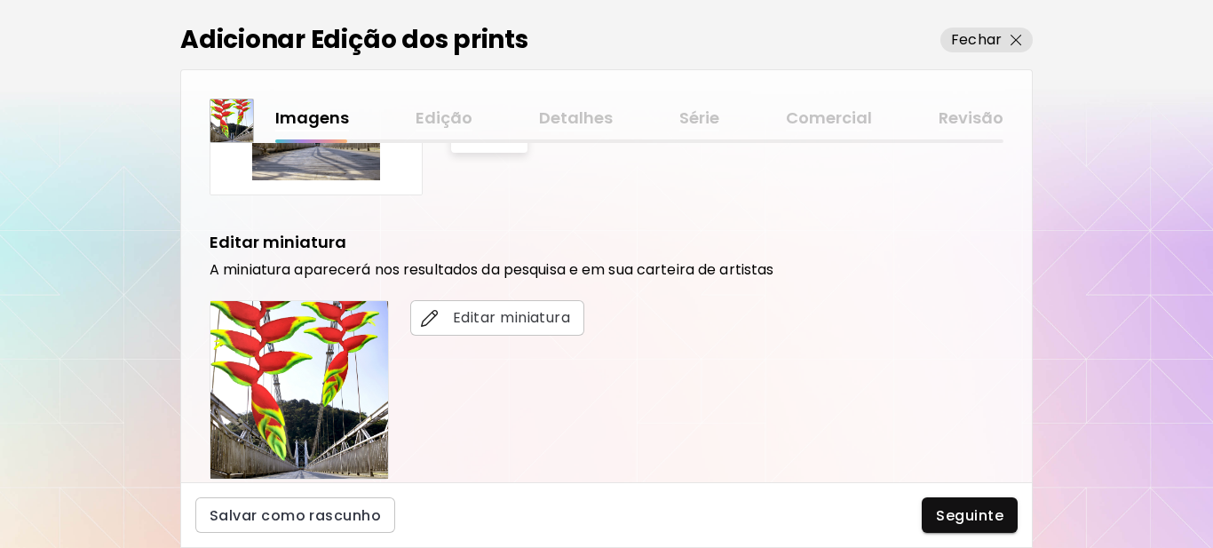
scroll to position [246, 0]
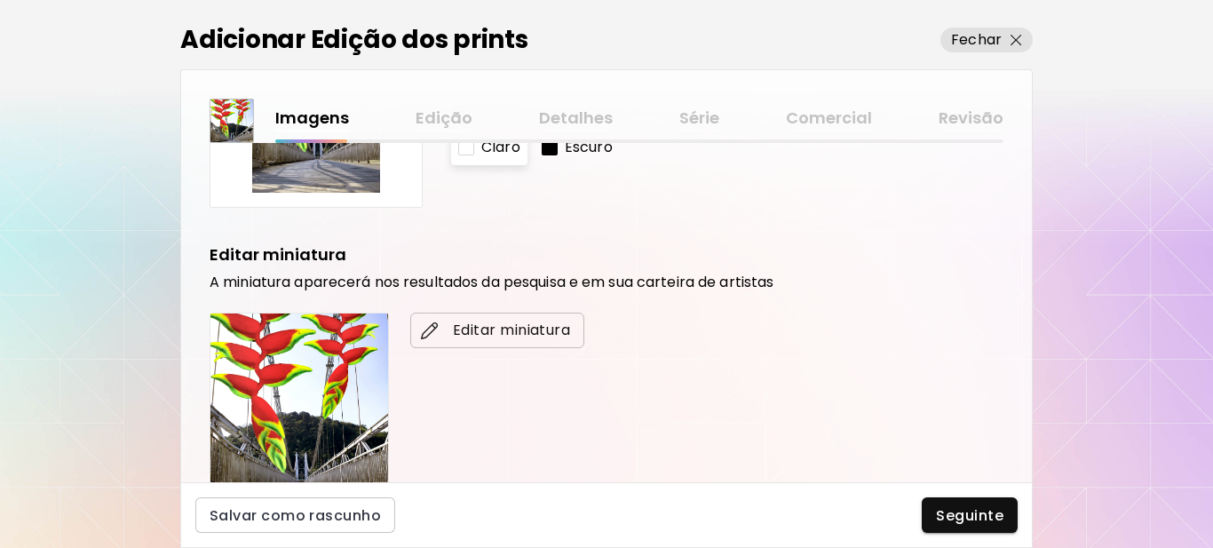
click at [520, 325] on span "Editar miniatura" at bounding box center [497, 330] width 146 height 21
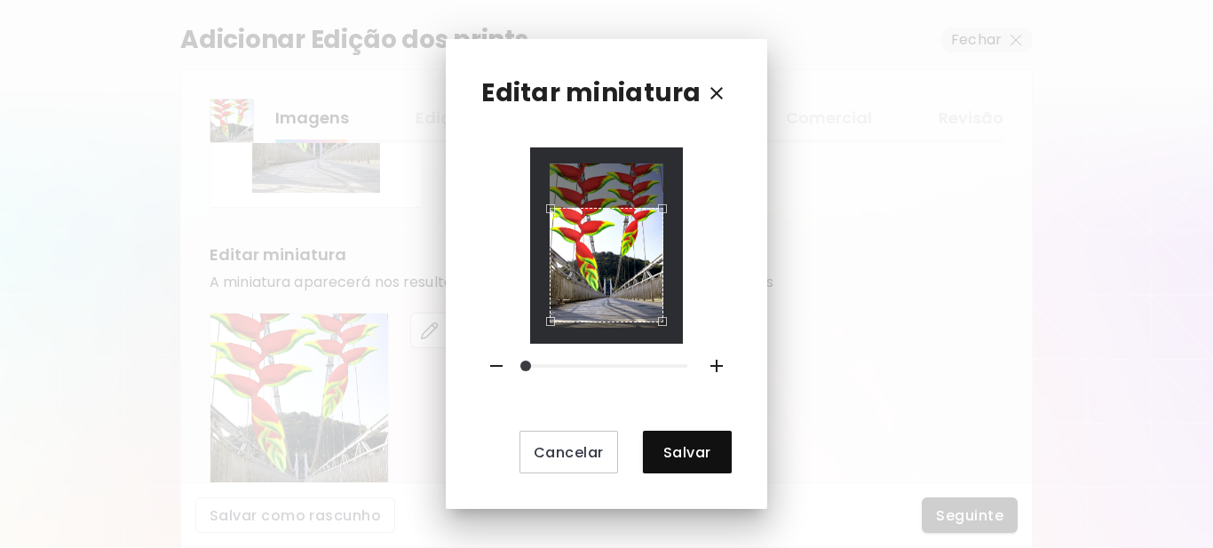
click at [587, 281] on div "Use the arrow keys to move the crop selection area" at bounding box center [607, 265] width 115 height 115
click at [678, 453] on span "Salvar" at bounding box center [687, 452] width 60 height 19
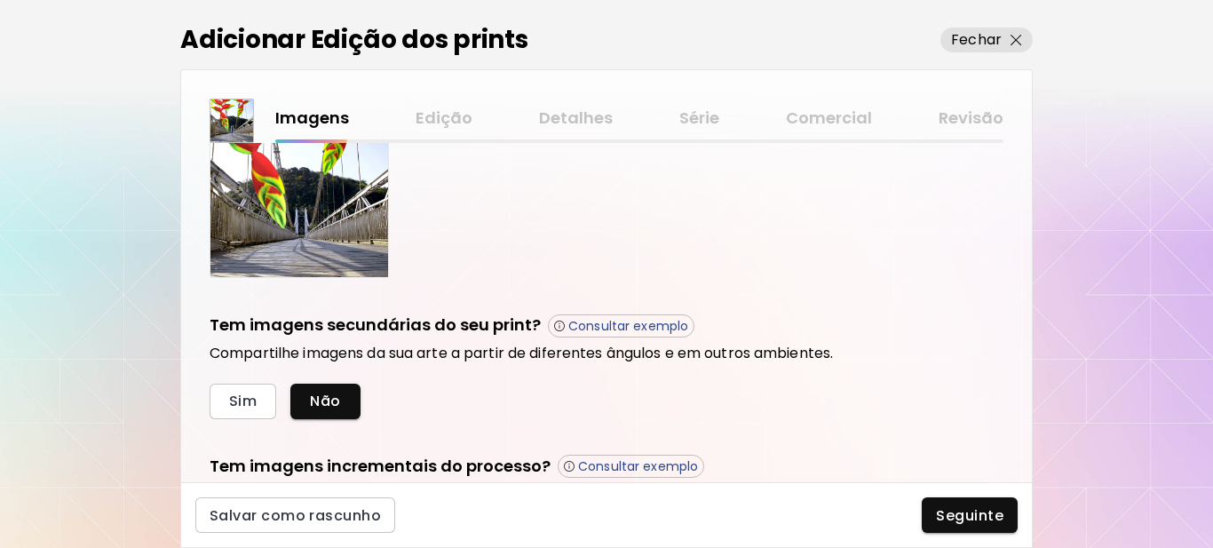
scroll to position [601, 0]
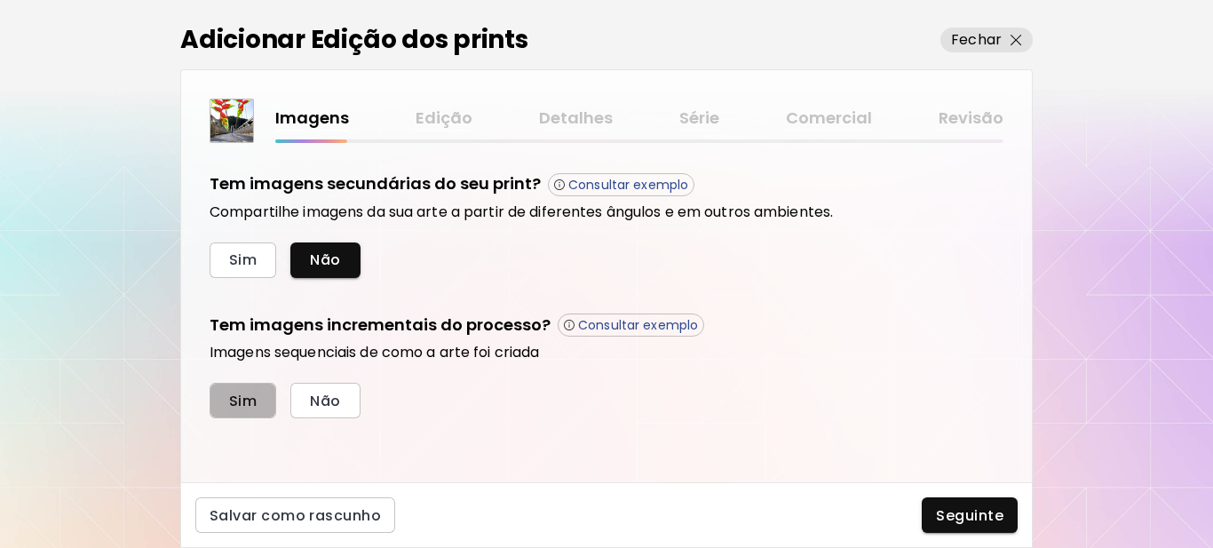
click at [252, 402] on span "Sim" at bounding box center [243, 401] width 28 height 19
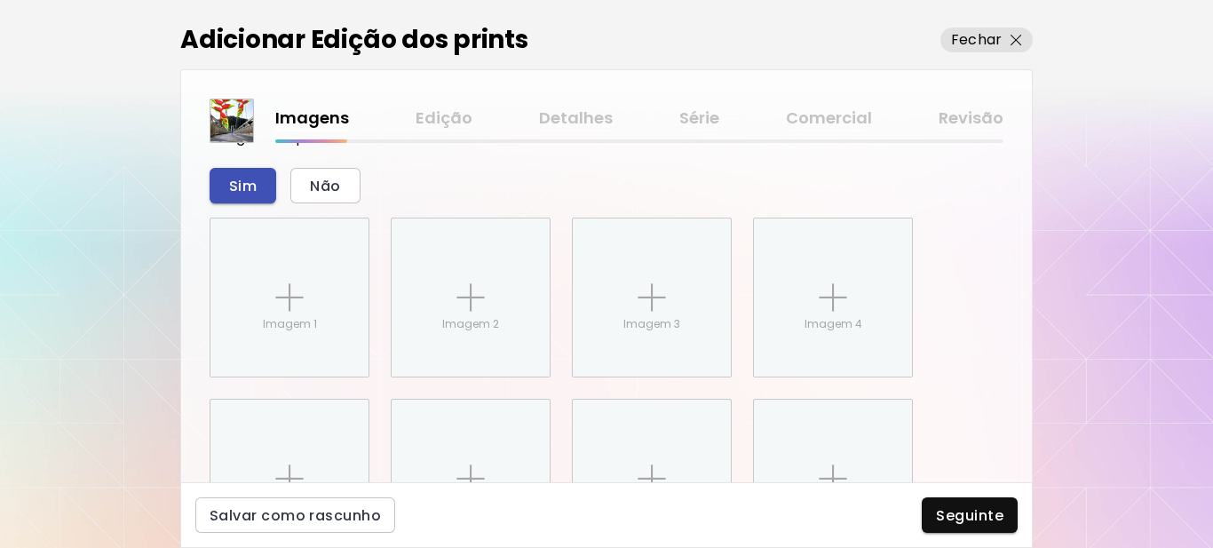
scroll to position [891, 0]
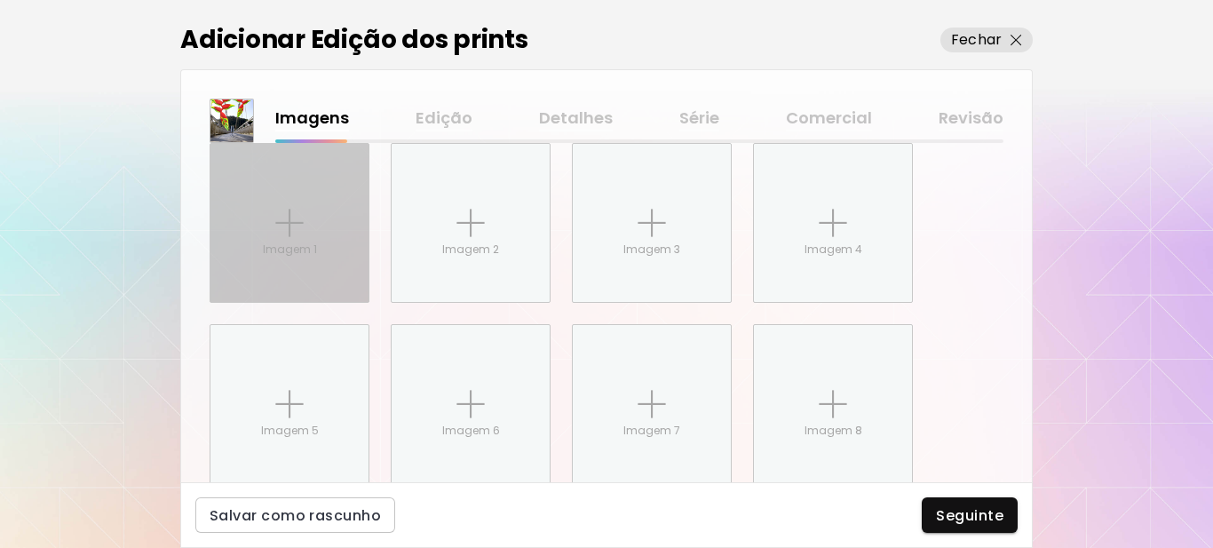
click at [267, 231] on div "Imagem 1" at bounding box center [289, 223] width 158 height 158
click at [0, 0] on input "Imagem 1" at bounding box center [0, 0] width 0 height 0
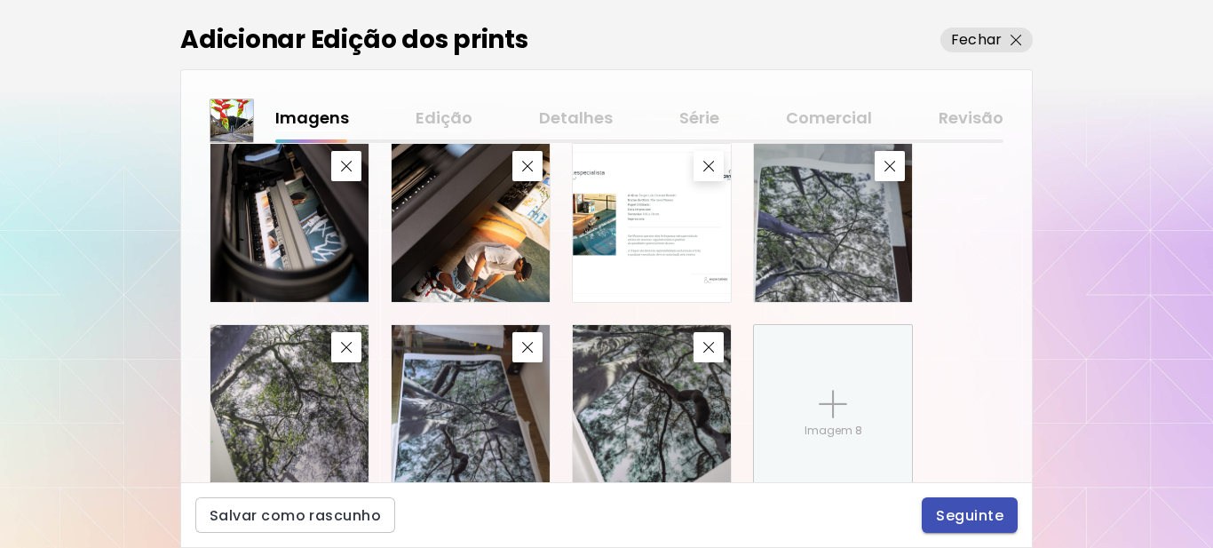
click at [974, 509] on span "Seguinte" at bounding box center [969, 515] width 67 height 19
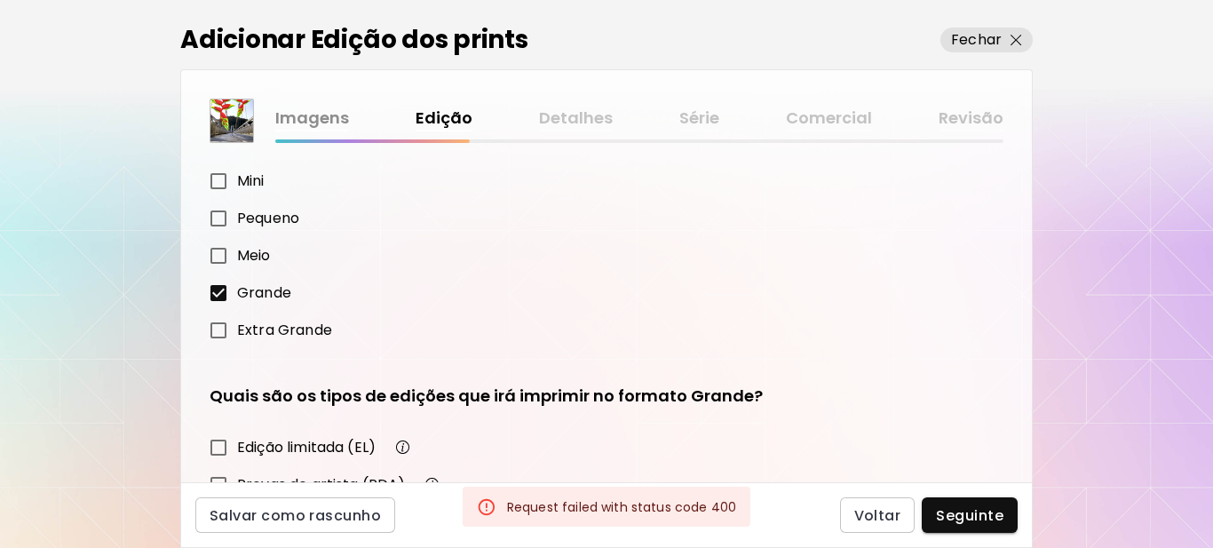
scroll to position [268, 0]
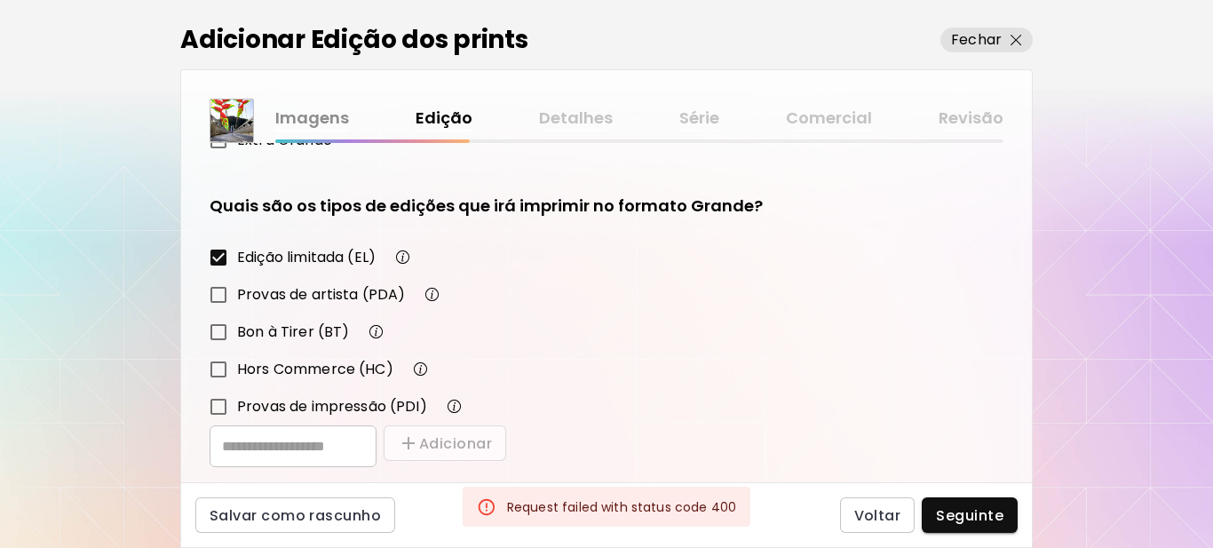
click at [983, 510] on span "Seguinte" at bounding box center [969, 515] width 67 height 19
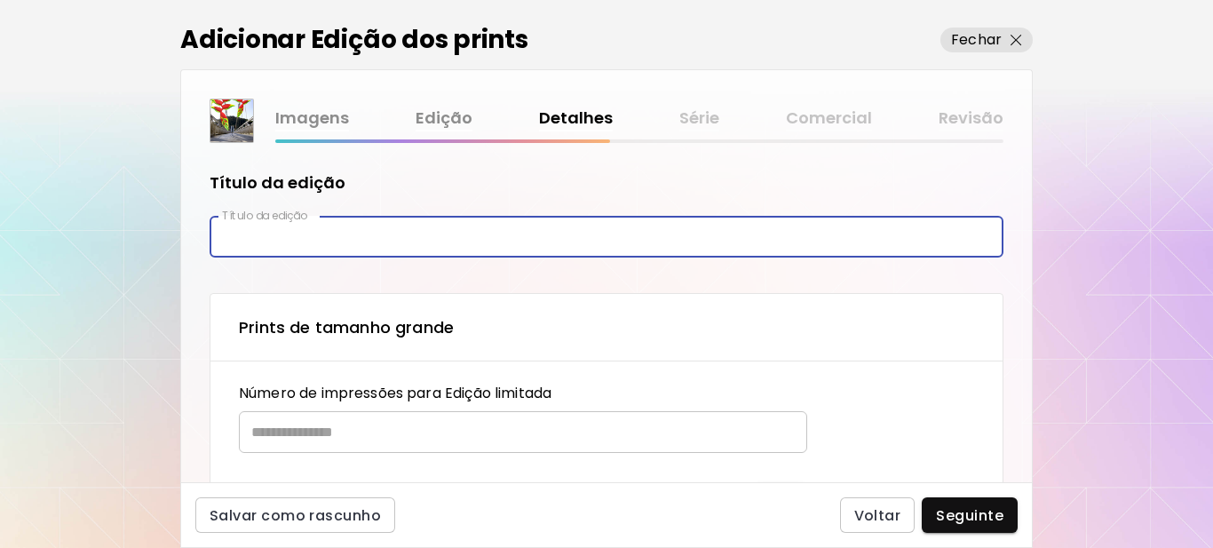
click at [293, 239] on input "text" at bounding box center [607, 237] width 794 height 42
type input "**********"
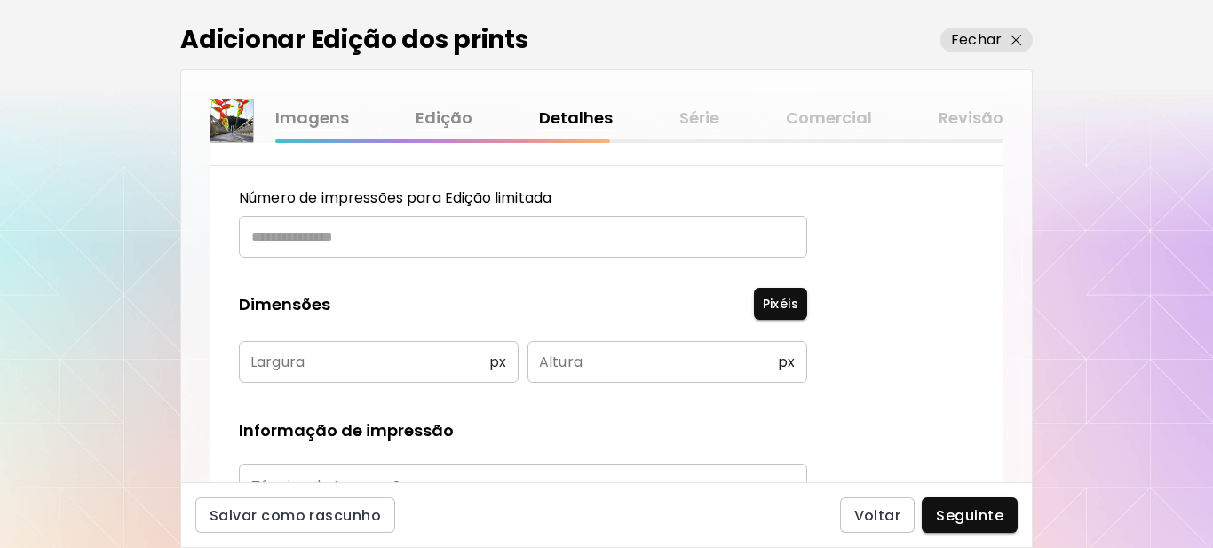
scroll to position [266, 0]
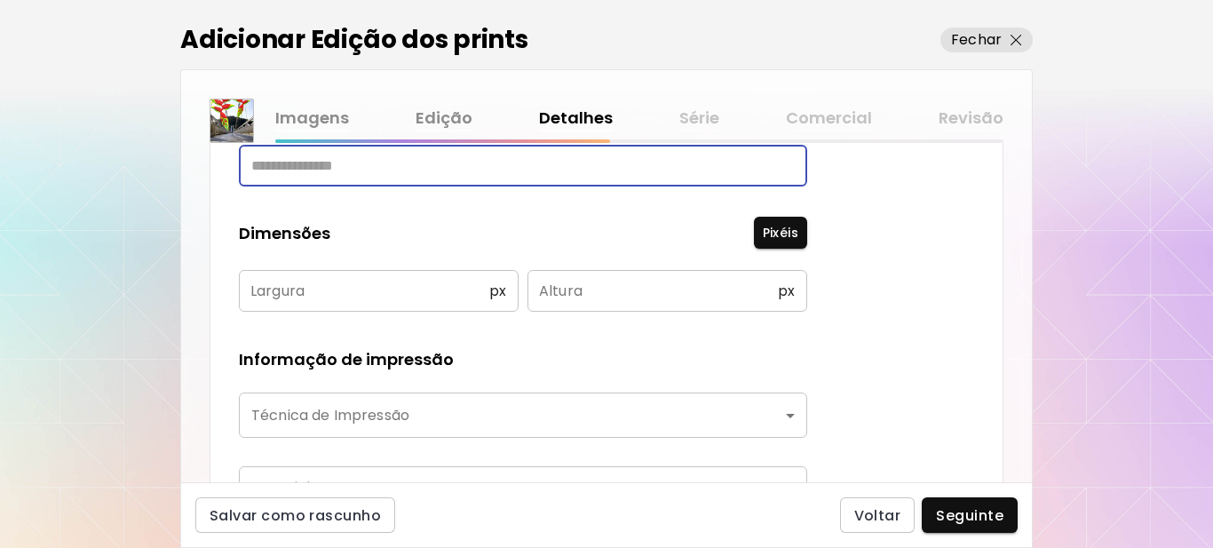
click at [335, 163] on input "text" at bounding box center [517, 166] width 556 height 42
type input "**"
click at [280, 300] on input "text" at bounding box center [364, 291] width 250 height 42
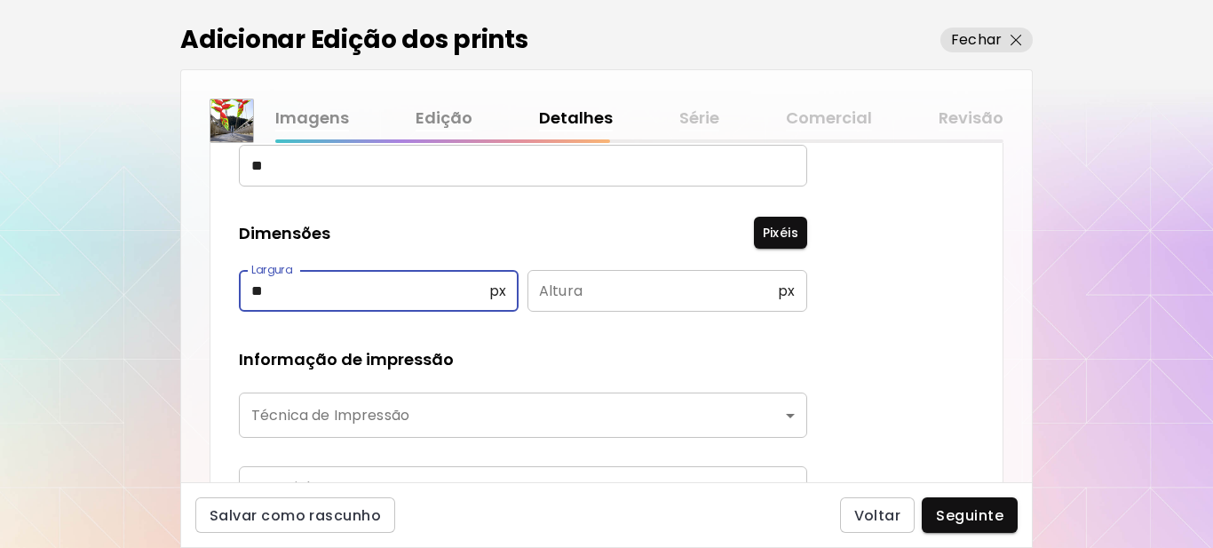
type input "**"
click at [606, 279] on input "text" at bounding box center [652, 291] width 250 height 42
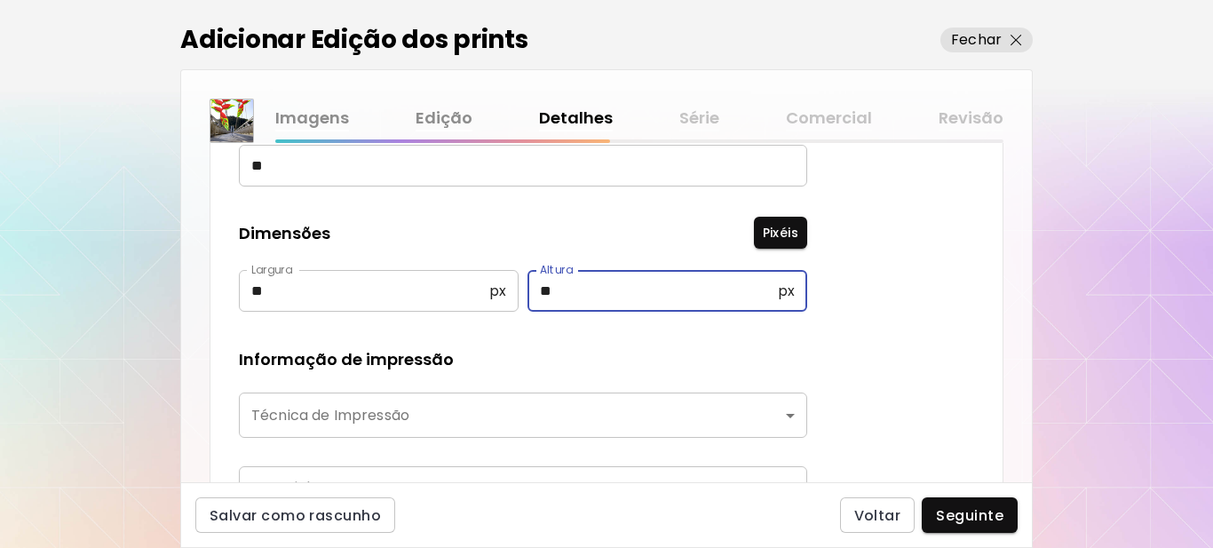
type input "**"
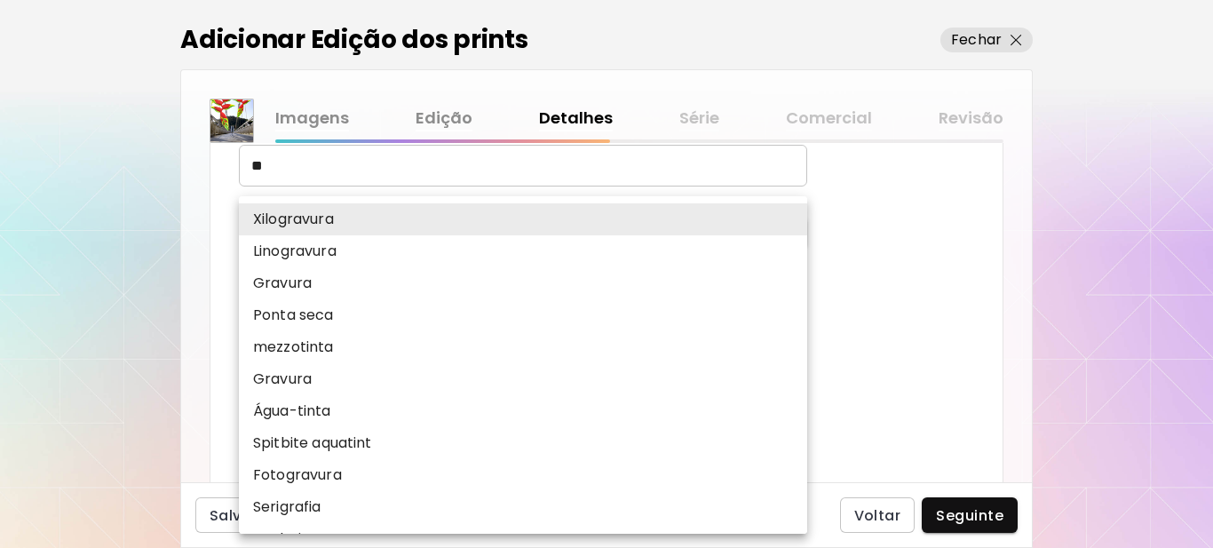
click at [466, 421] on body "**********" at bounding box center [606, 274] width 1213 height 548
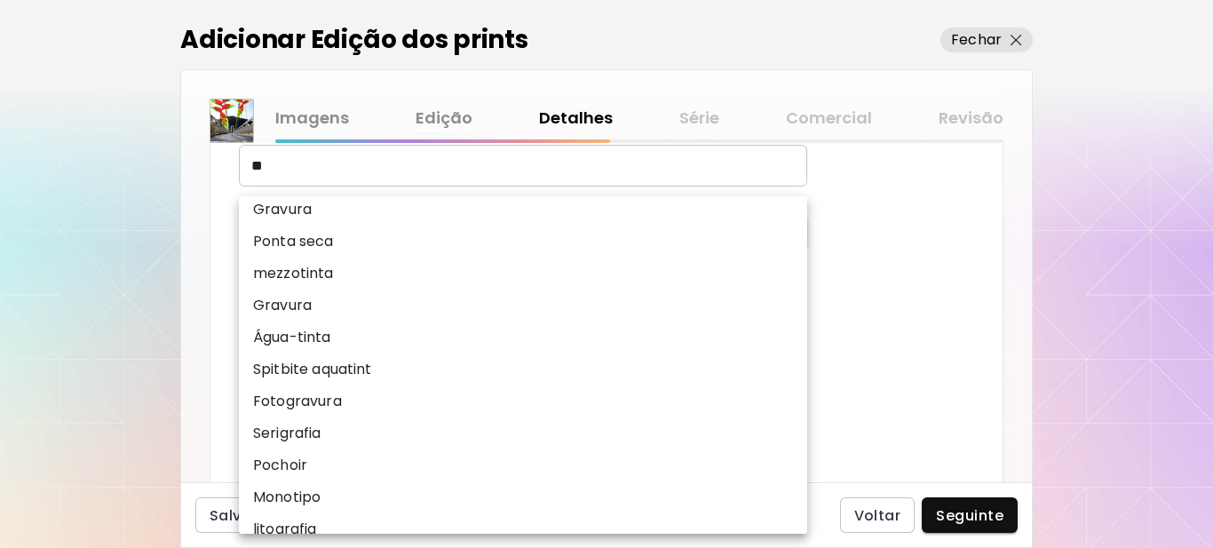
scroll to position [220, 0]
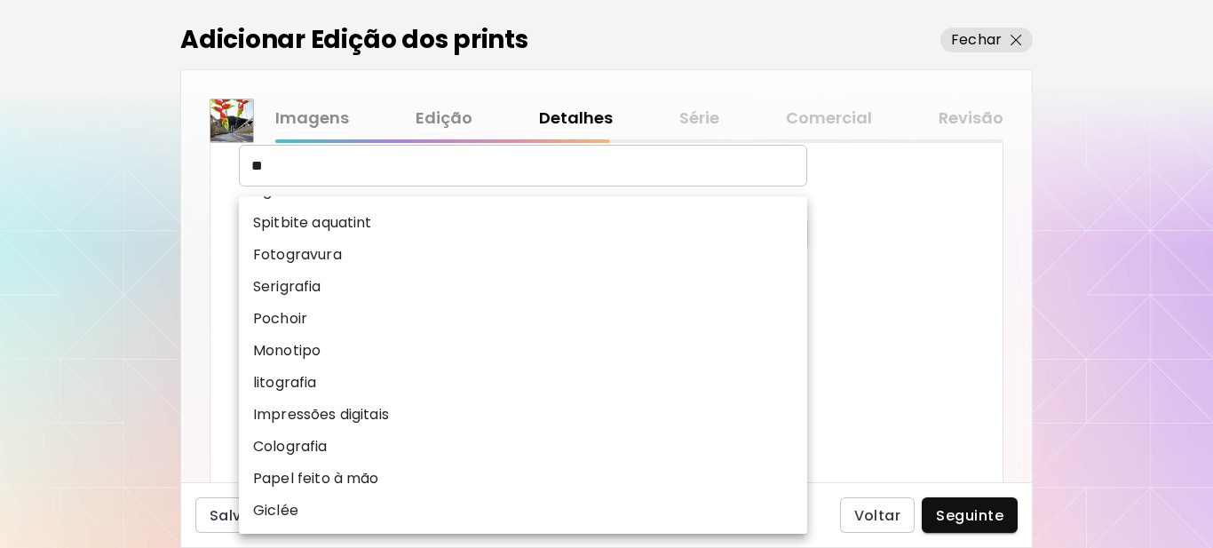
click at [314, 417] on p "Impressões digitais" at bounding box center [321, 414] width 136 height 21
type input "**********"
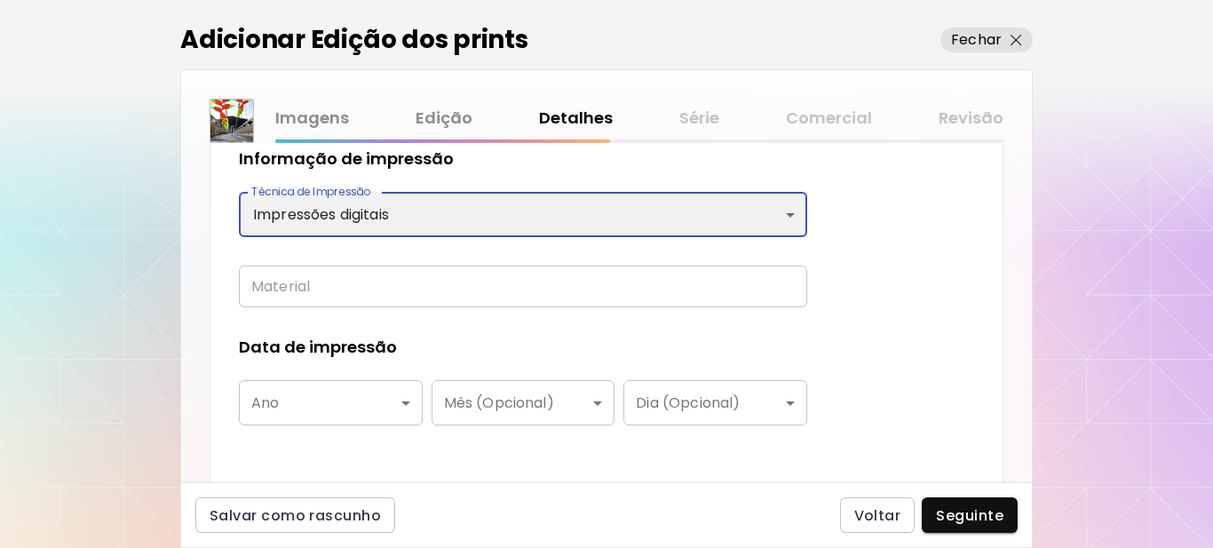
scroll to position [533, 0]
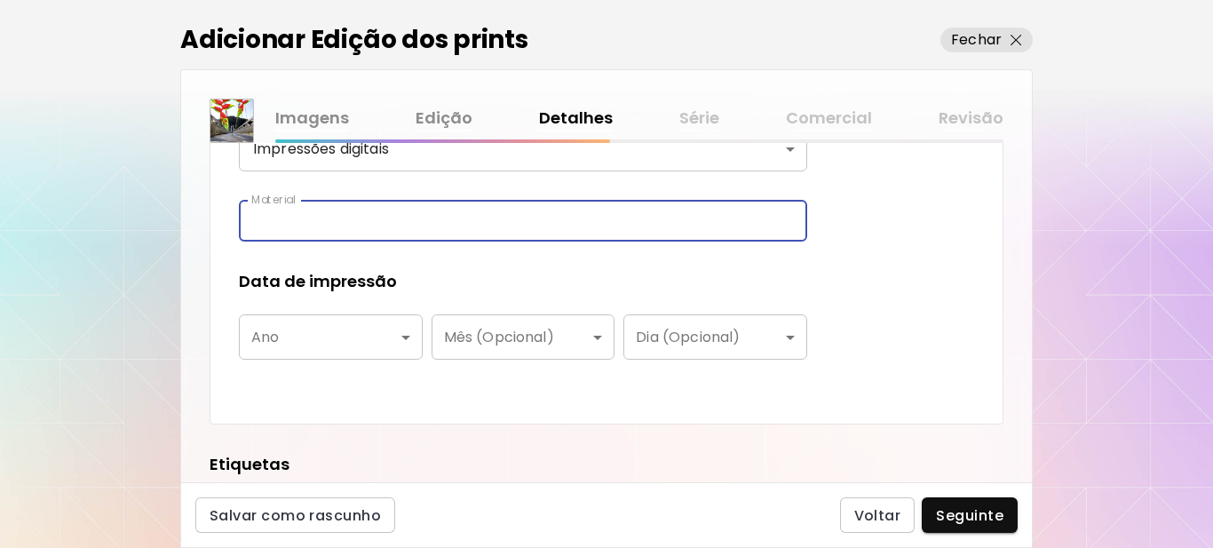
click at [330, 220] on input "text" at bounding box center [523, 221] width 568 height 42
type input "**********"
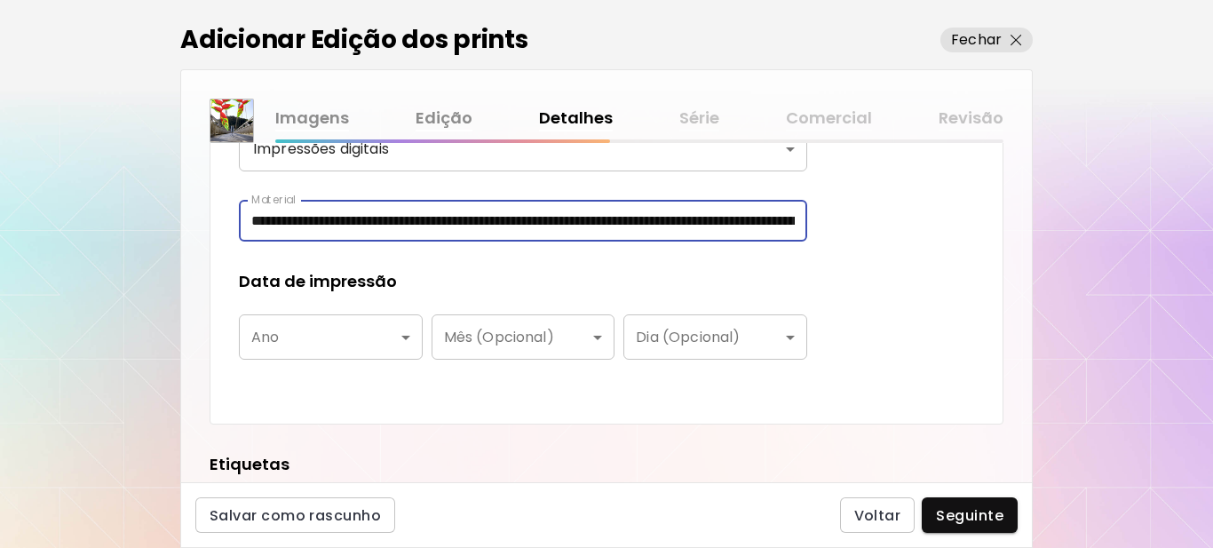
click at [331, 341] on body "**********" at bounding box center [606, 274] width 1213 height 548
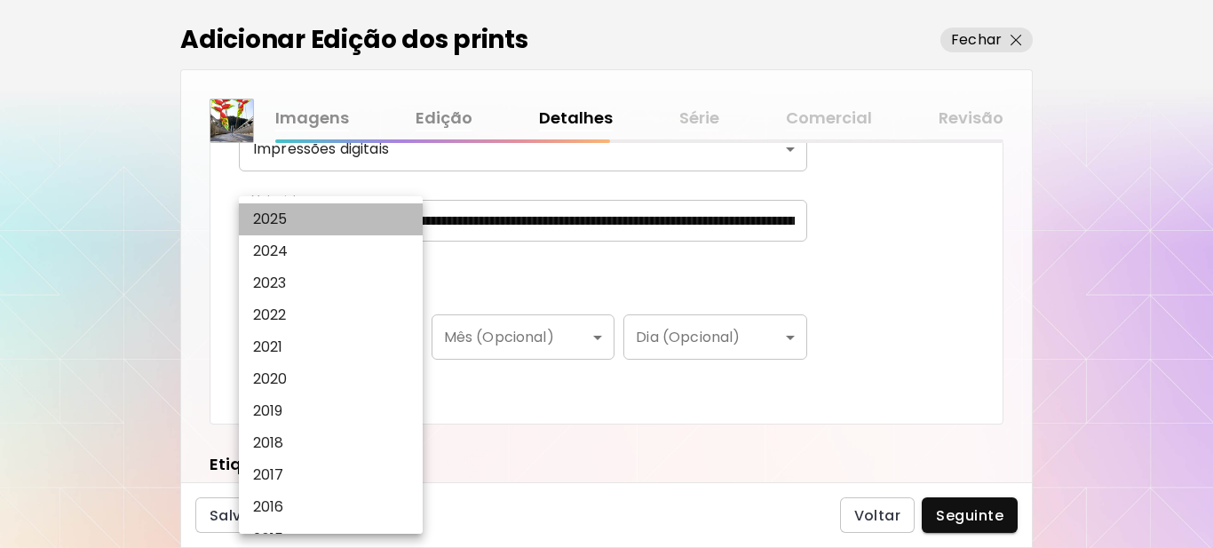
click at [287, 210] on p "2025" at bounding box center [270, 219] width 35 height 21
type input "****"
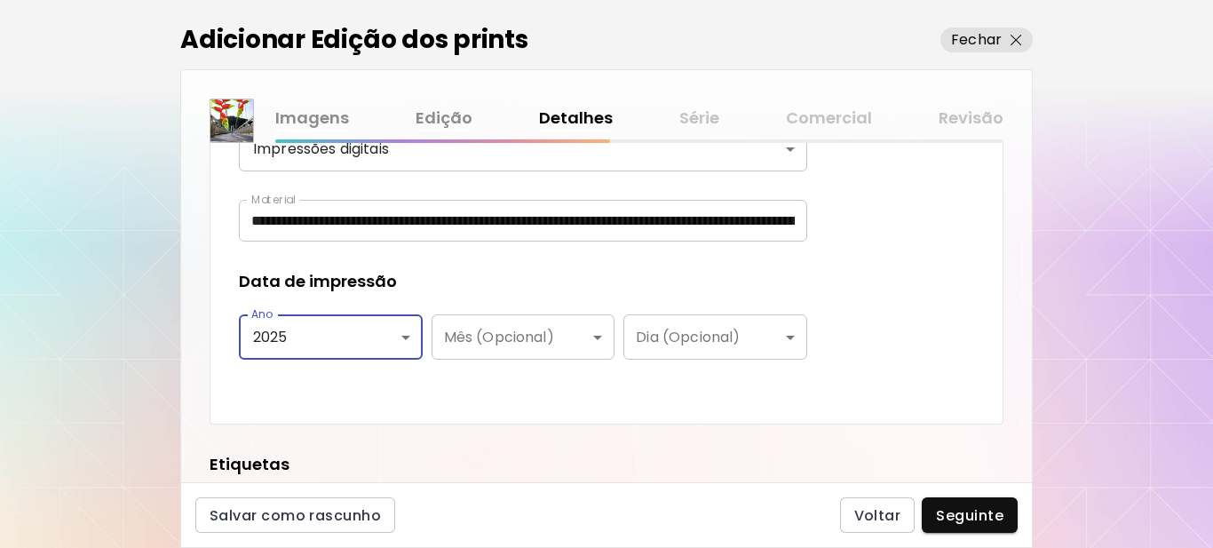
click at [476, 262] on div "**********" at bounding box center [523, 122] width 568 height 545
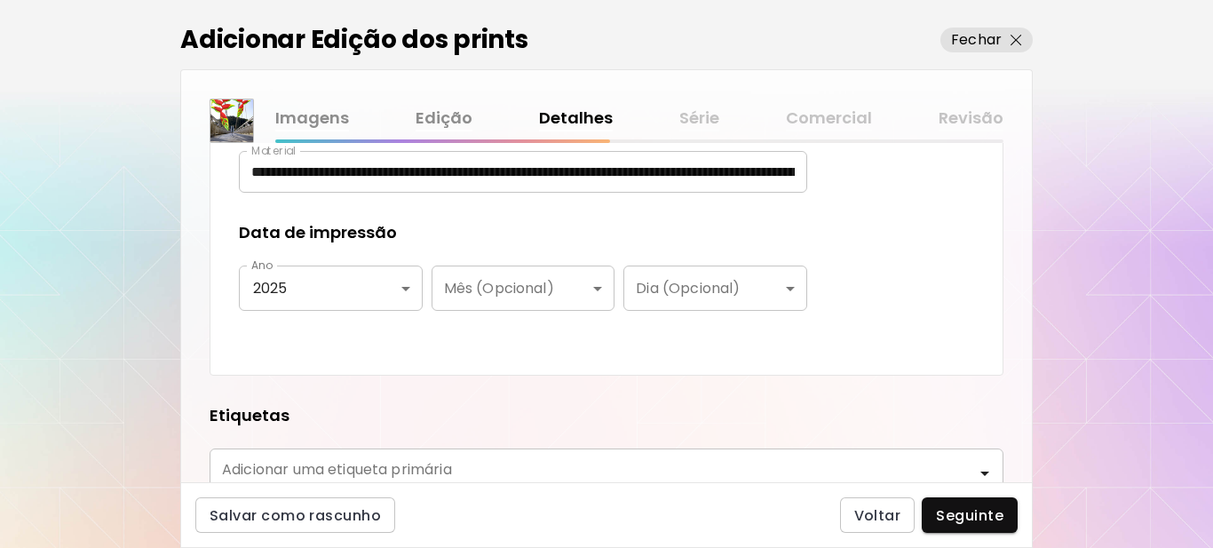
scroll to position [799, 0]
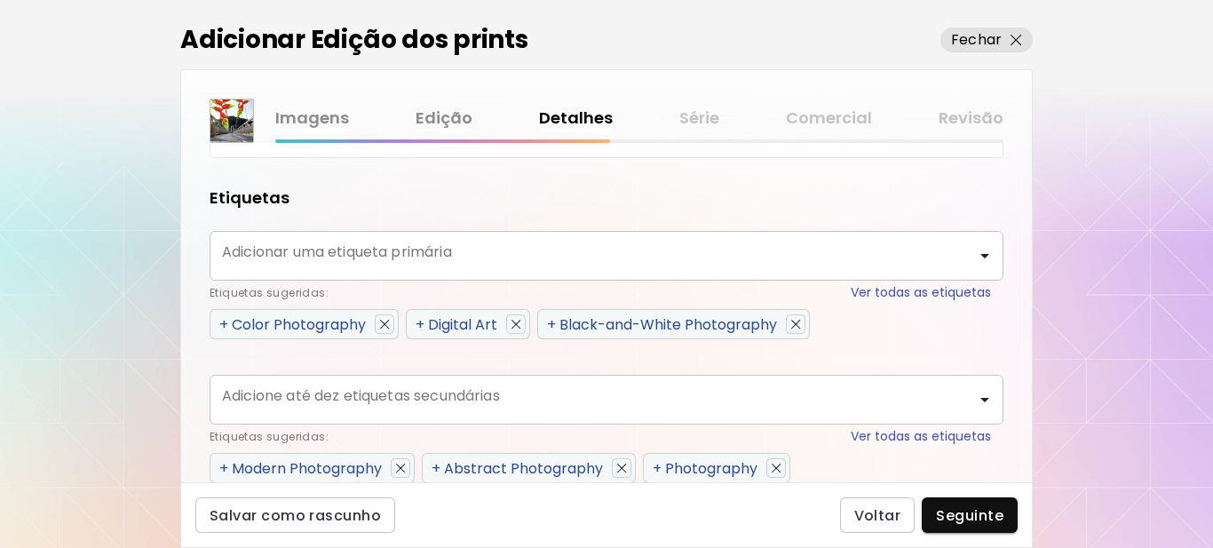
click at [420, 326] on span "+" at bounding box center [420, 324] width 9 height 20
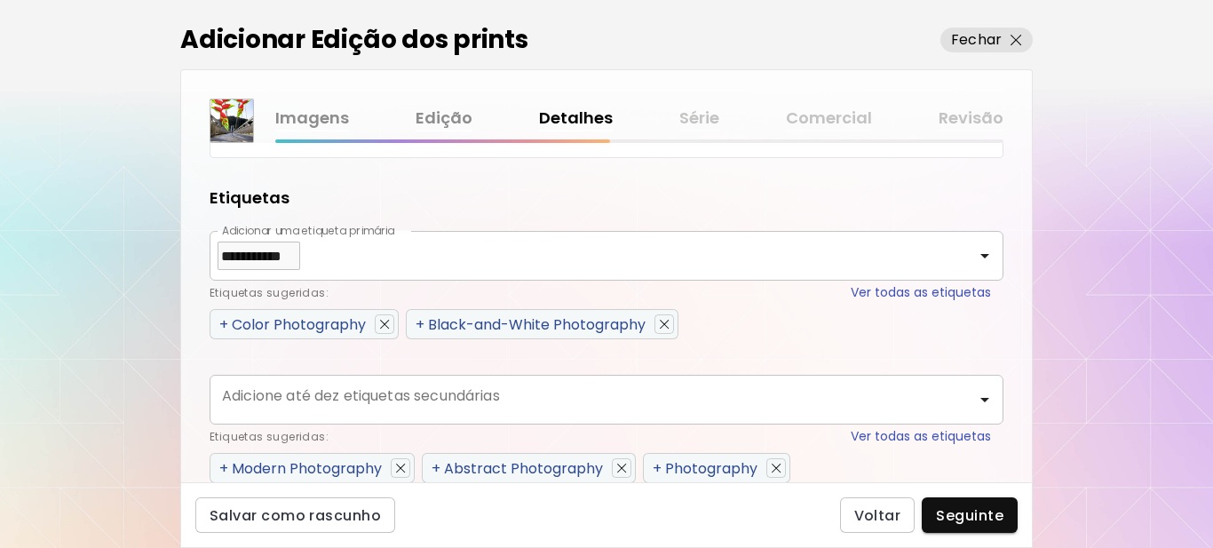
type input "**********"
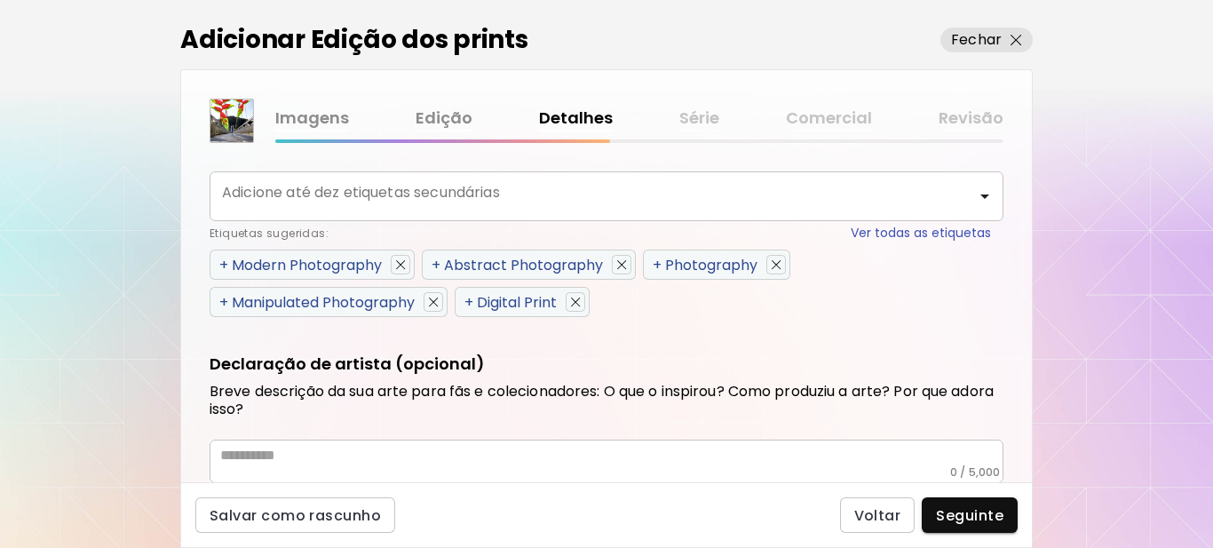
scroll to position [1060, 0]
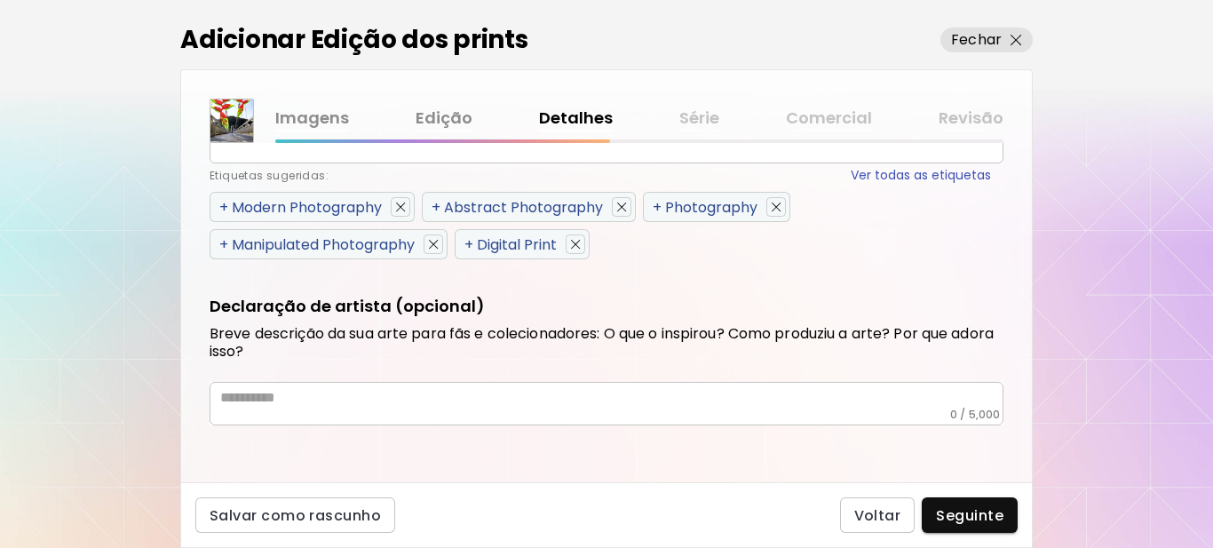
click at [225, 246] on span "+" at bounding box center [223, 244] width 9 height 20
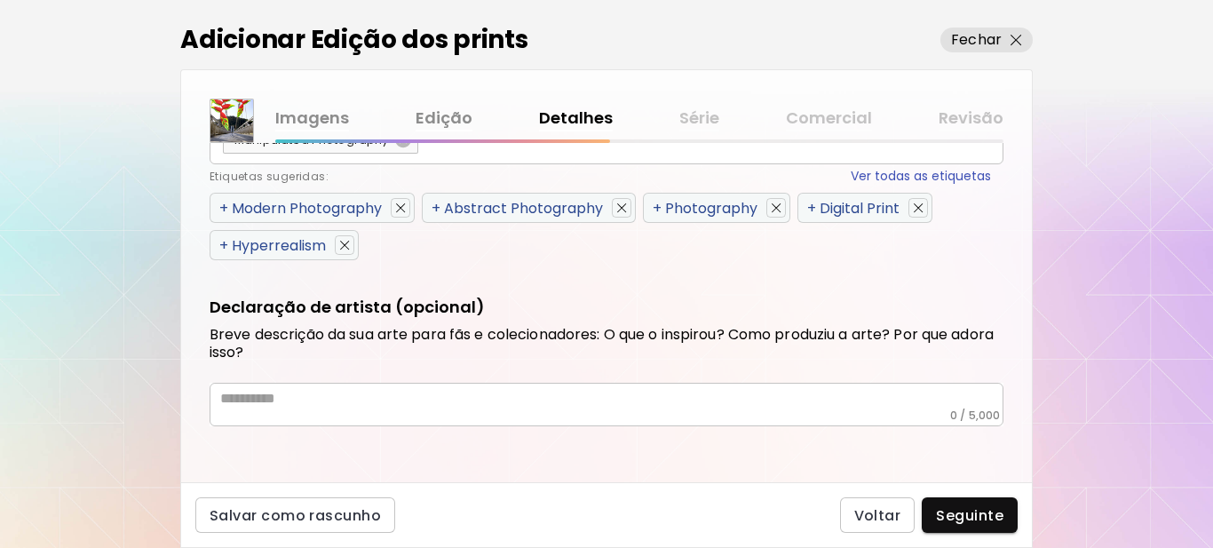
click at [225, 246] on span "+" at bounding box center [223, 245] width 9 height 20
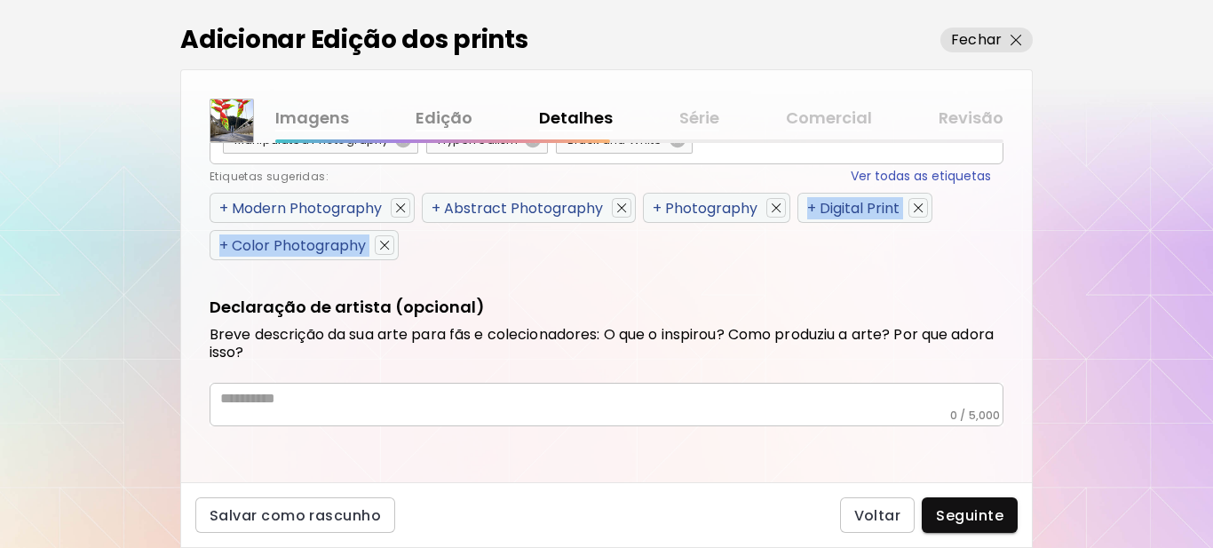
click at [225, 246] on span "+" at bounding box center [223, 245] width 9 height 20
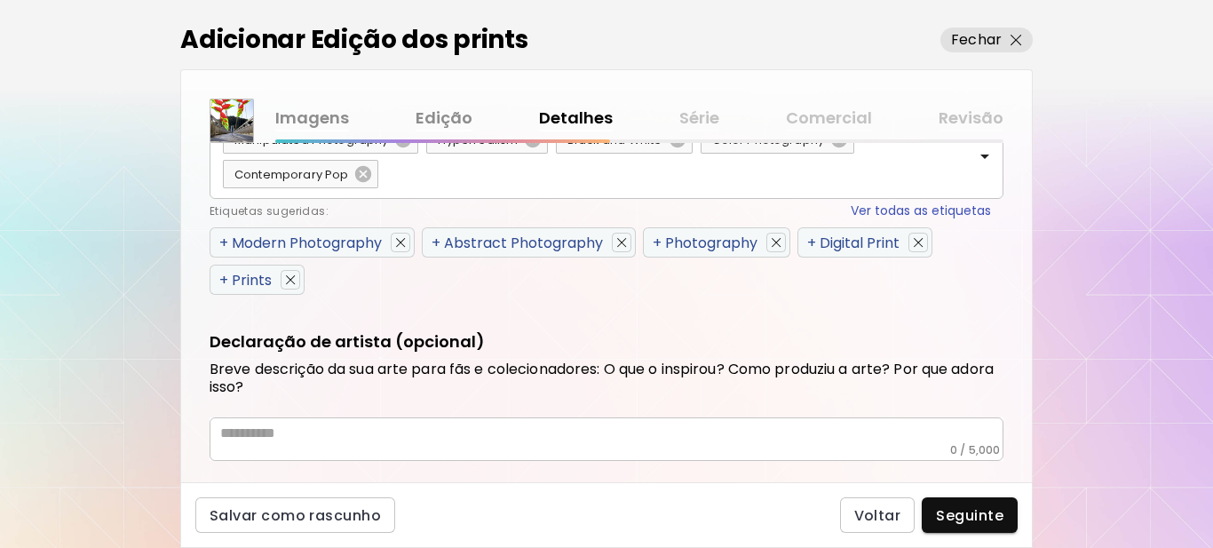
click at [225, 246] on span "+" at bounding box center [223, 243] width 9 height 20
click at [432, 246] on span "+" at bounding box center [436, 243] width 9 height 20
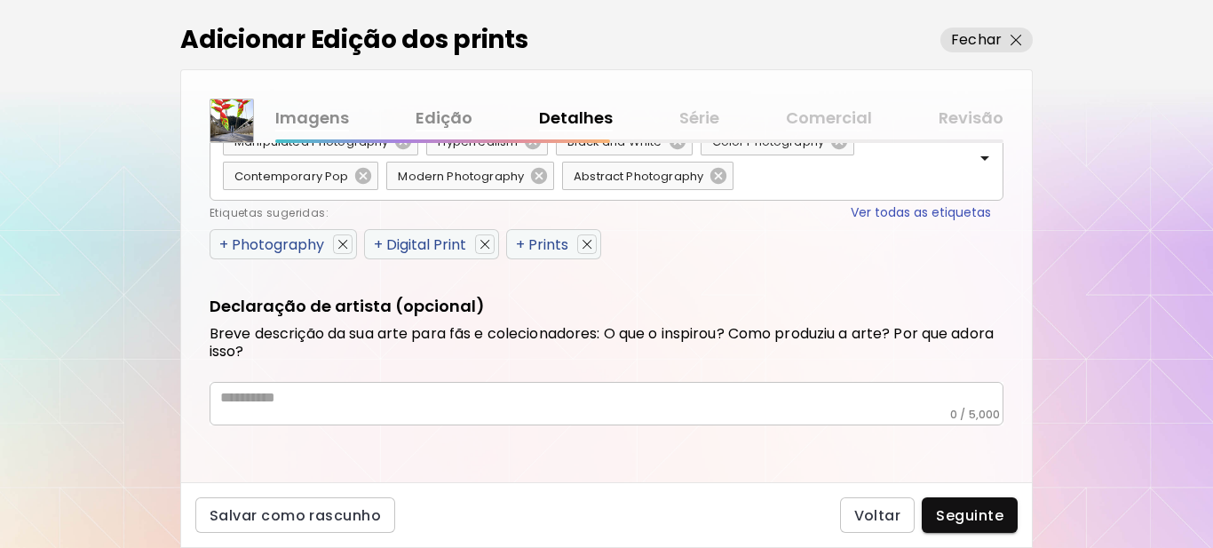
scroll to position [1058, 0]
click at [221, 247] on span "+" at bounding box center [223, 244] width 9 height 20
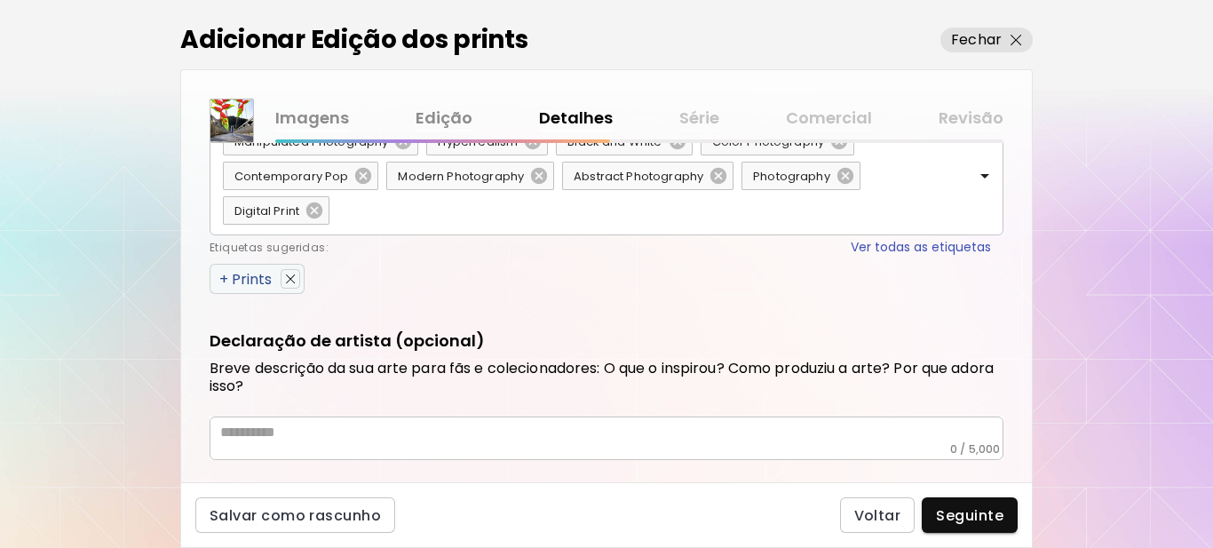
drag, startPoint x: 226, startPoint y: 281, endPoint x: 230, endPoint y: 292, distance: 12.4
click at [226, 281] on span "+" at bounding box center [223, 279] width 9 height 20
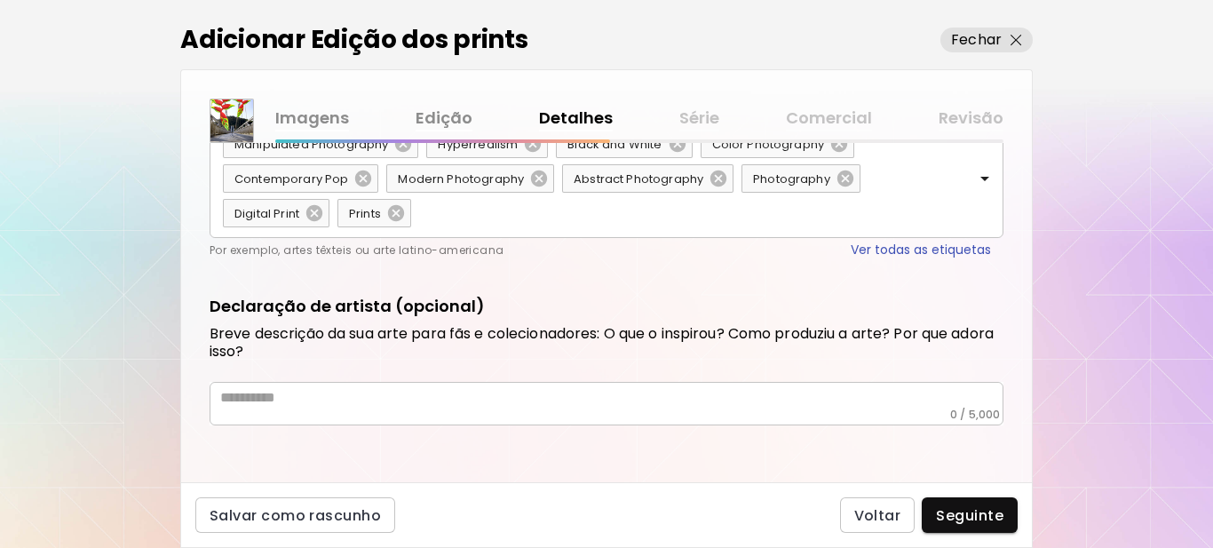
scroll to position [1056, 0]
click at [604, 404] on textarea at bounding box center [611, 398] width 783 height 19
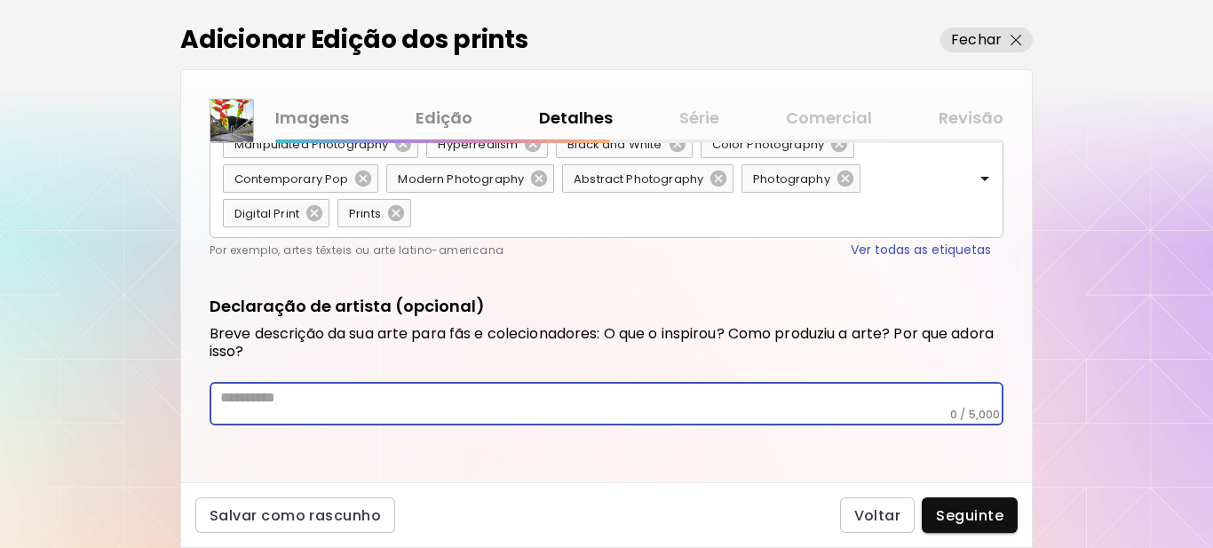
paste textarea "**********"
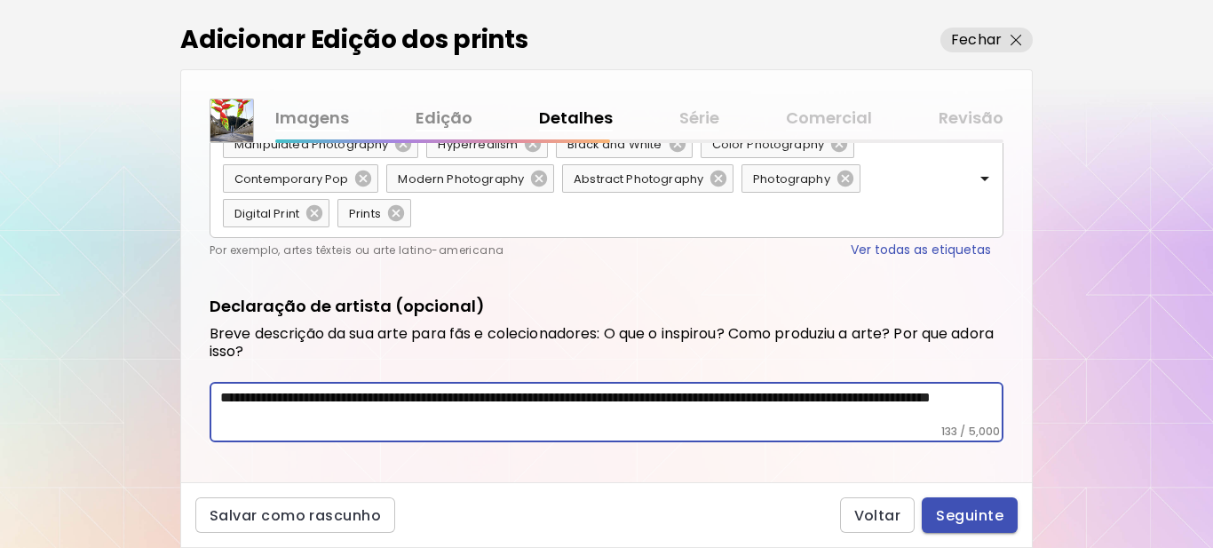
type textarea "**********"
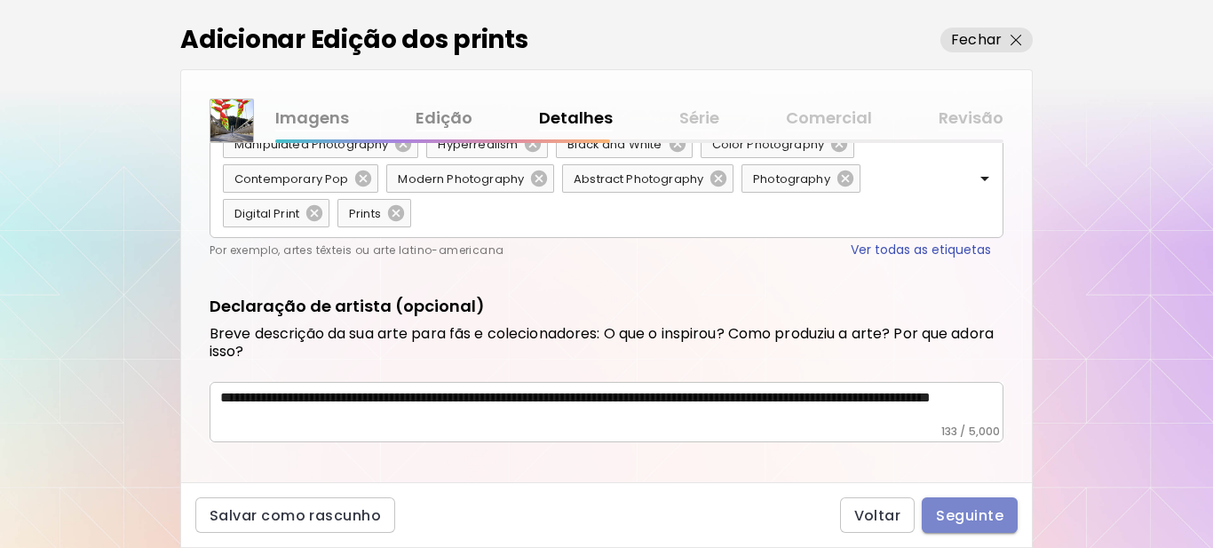
click at [948, 515] on span "Seguinte" at bounding box center [969, 515] width 67 height 19
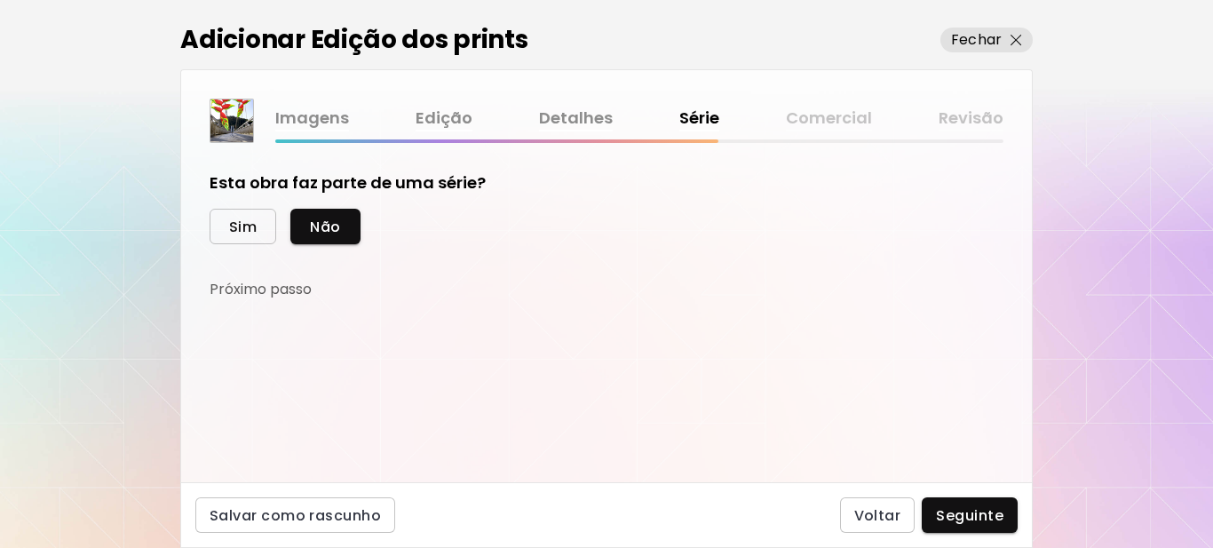
click at [234, 225] on span "Sim" at bounding box center [243, 227] width 28 height 19
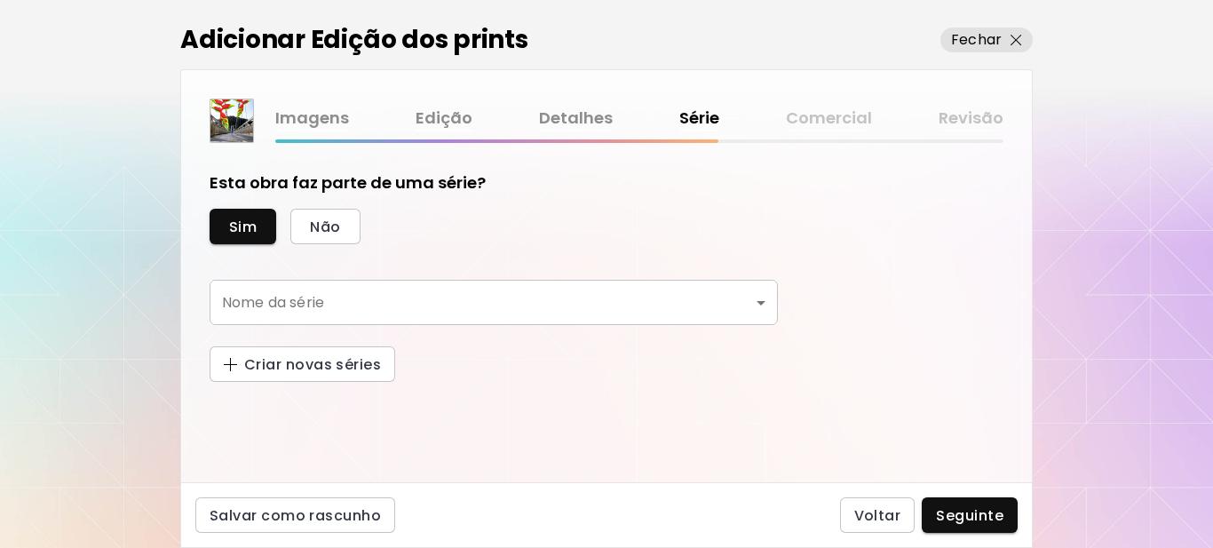
click at [305, 303] on body "kaleido.art/Sergio_Cerezer_Benetti Adicionar obras Gerencie suas obras Editar P…" at bounding box center [606, 274] width 1213 height 548
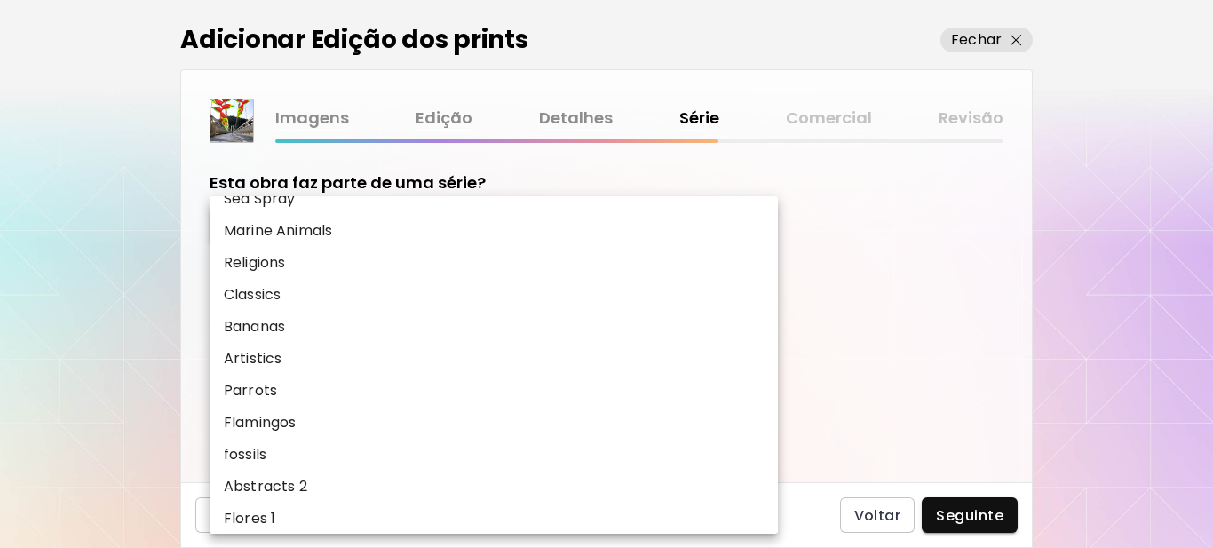
scroll to position [1083, 0]
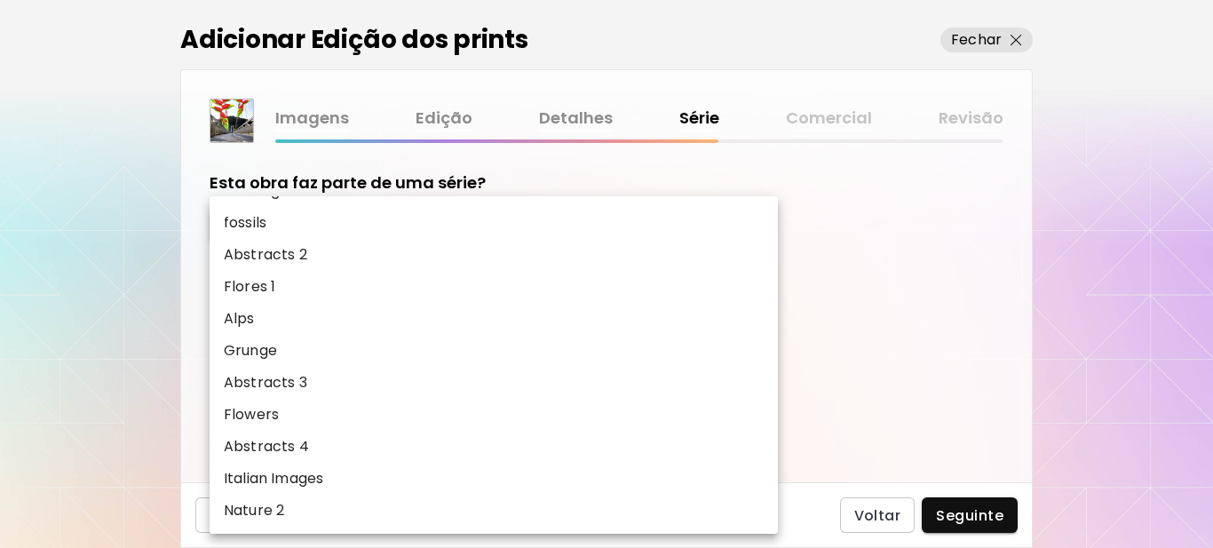
click at [254, 504] on p "Nature 2" at bounding box center [254, 510] width 60 height 21
type input "********"
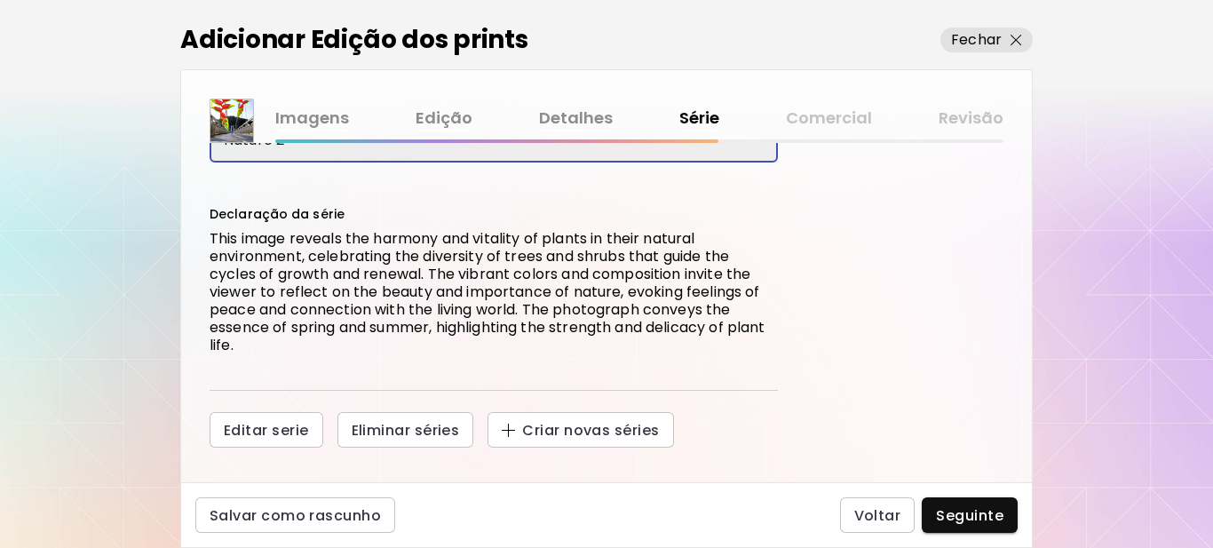
scroll to position [185, 0]
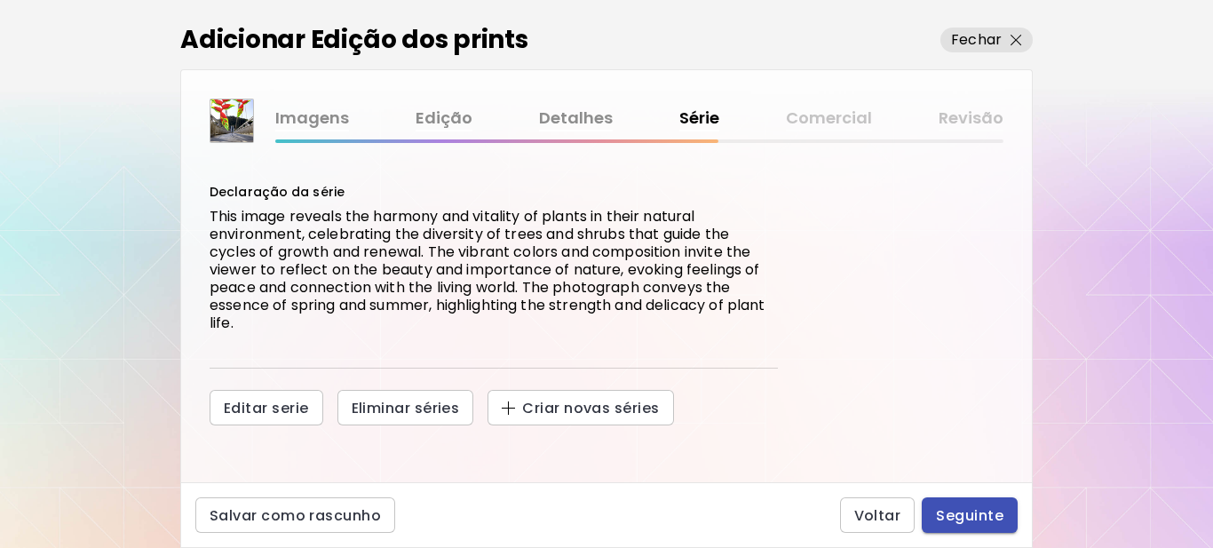
click at [990, 518] on span "Seguinte" at bounding box center [969, 515] width 67 height 19
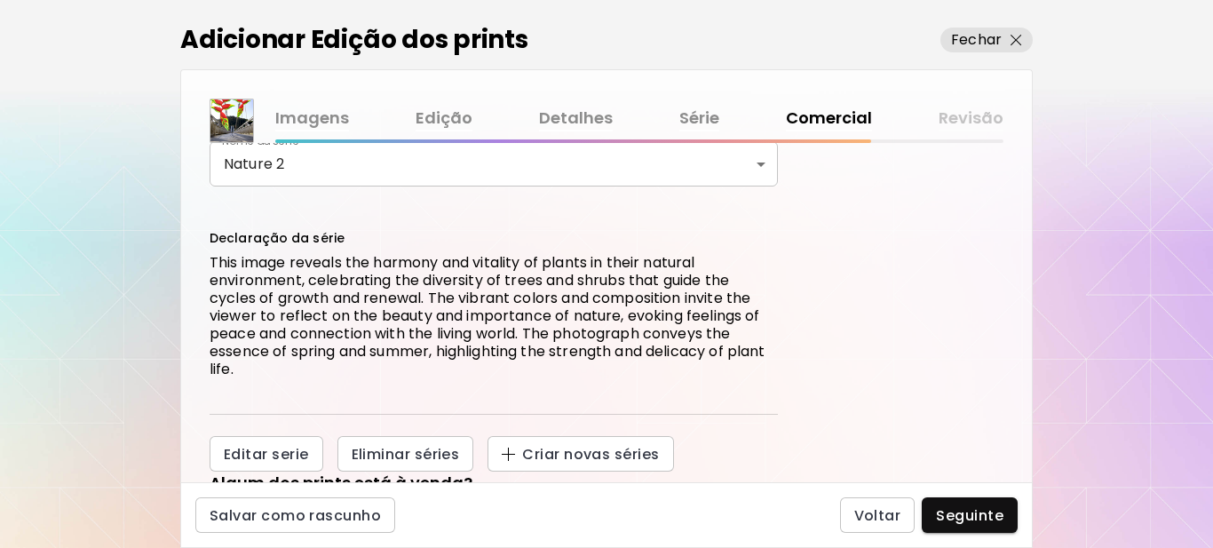
scroll to position [410, 0]
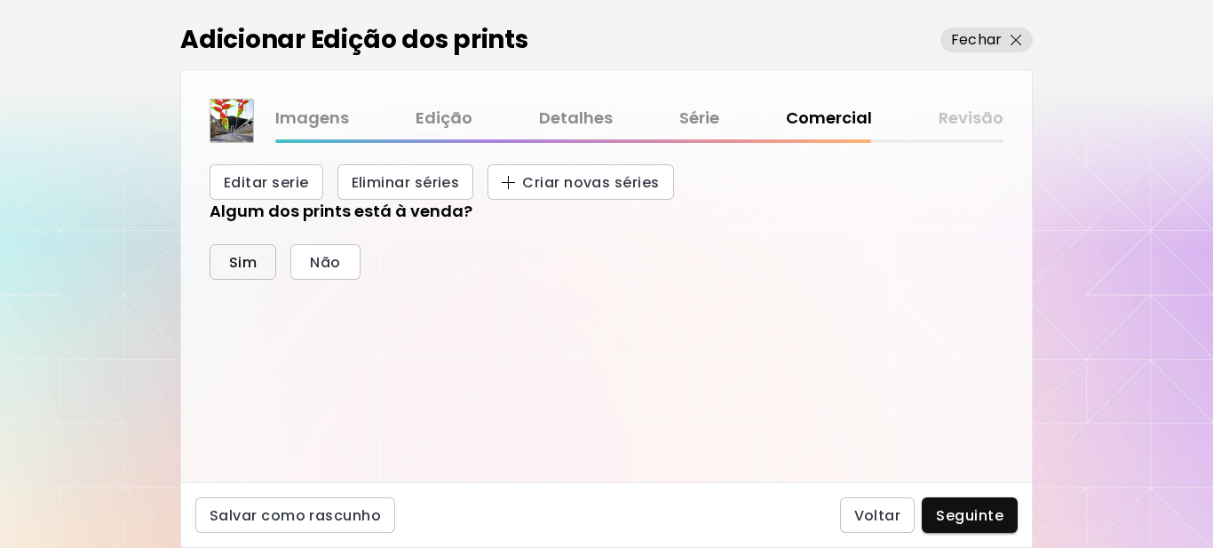
click at [242, 251] on button "Sim" at bounding box center [243, 262] width 67 height 36
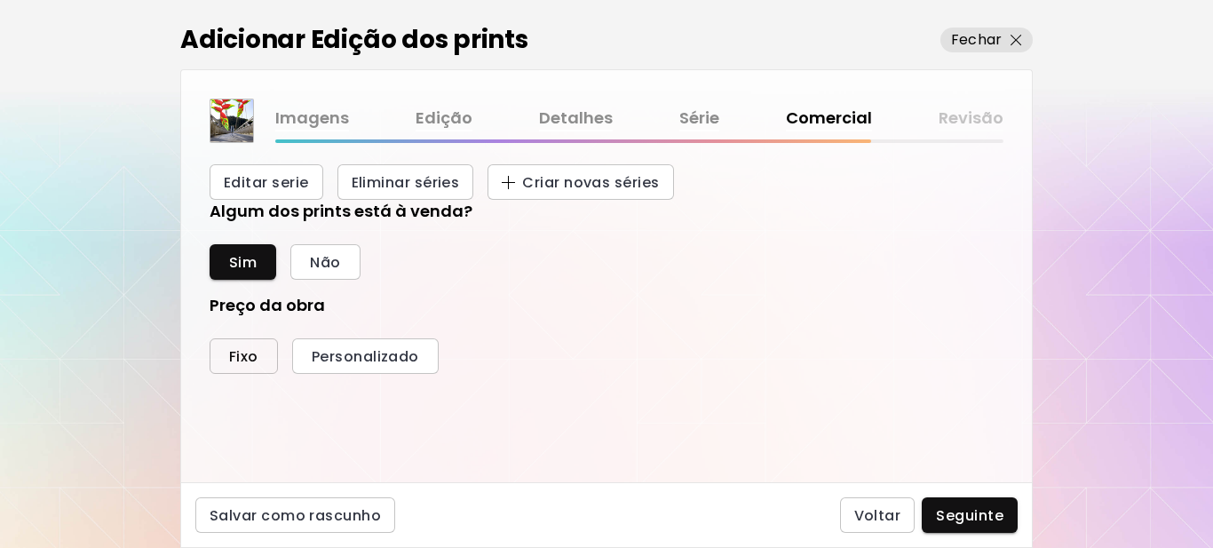
click at [251, 363] on span "Fixo" at bounding box center [243, 356] width 29 height 19
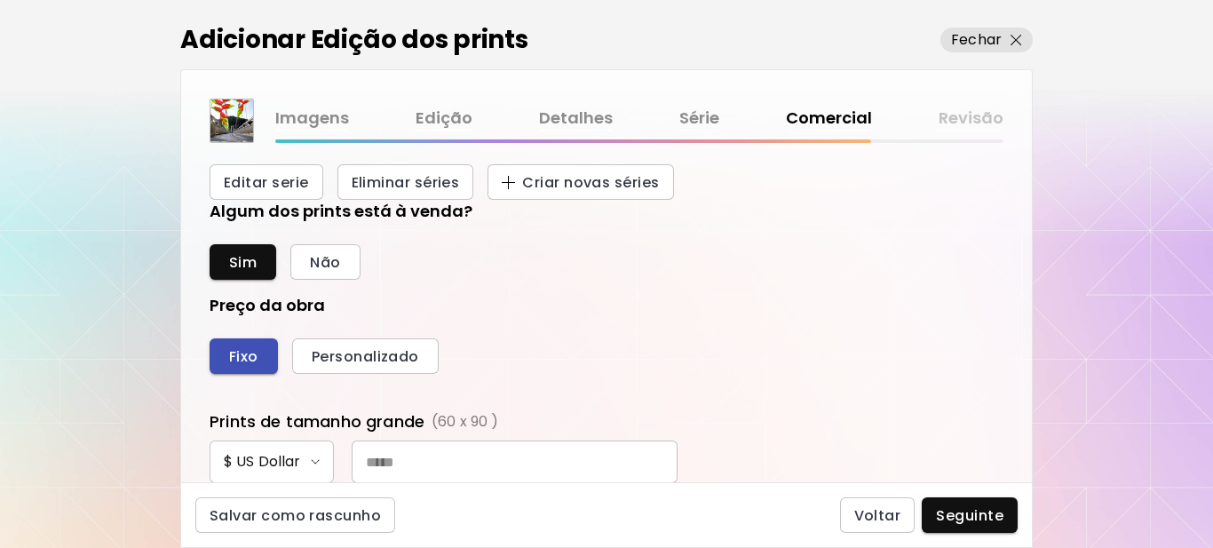
scroll to position [670, 776]
click at [423, 464] on input "text" at bounding box center [515, 461] width 326 height 43
type input "***"
click at [706, 351] on div "Fixo Personalizado" at bounding box center [607, 356] width 794 height 36
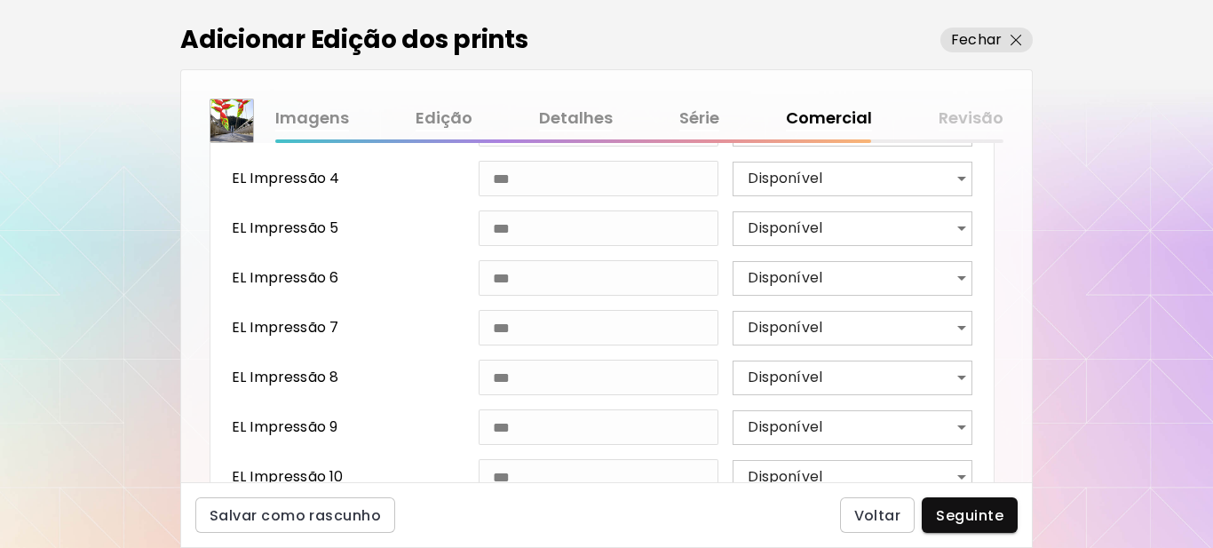
scroll to position [1032, 0]
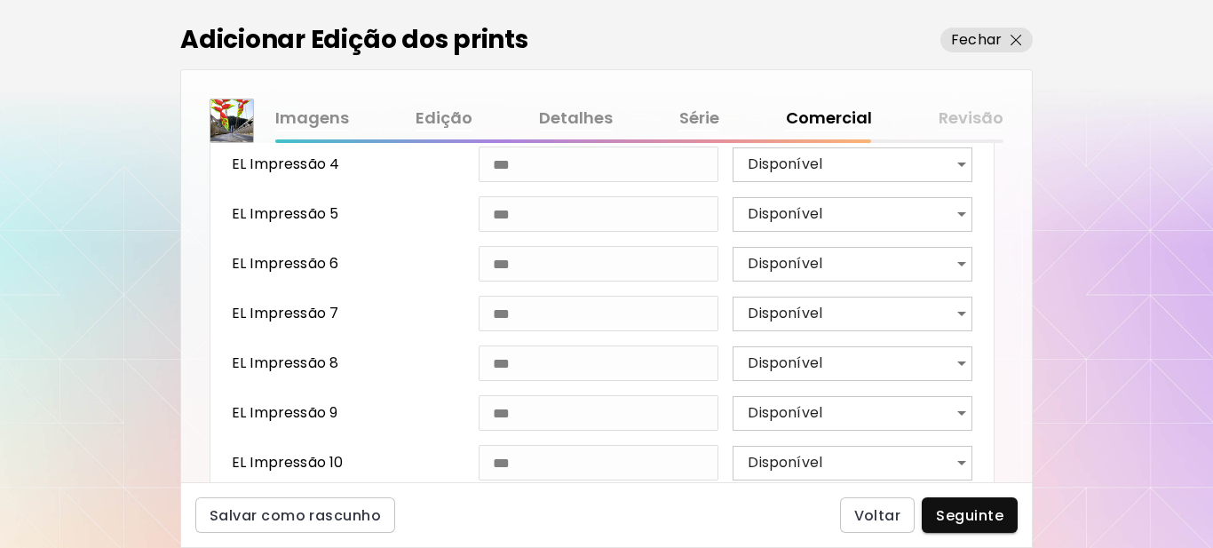
click at [958, 515] on span "Seguinte" at bounding box center [969, 515] width 67 height 19
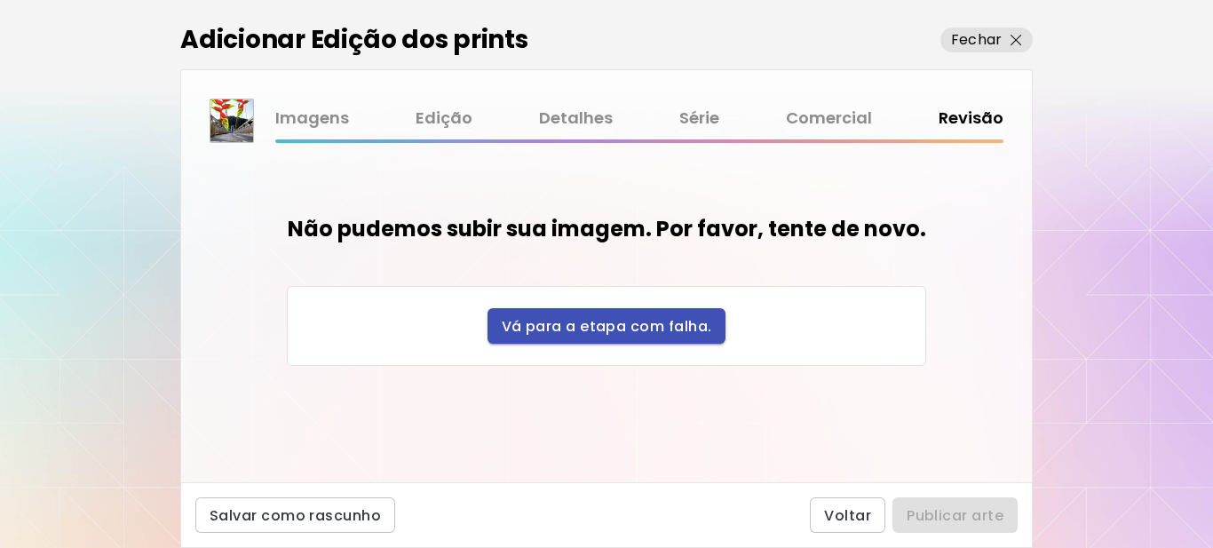
click at [622, 321] on span "Vá para a etapa com falha." at bounding box center [607, 326] width 210 height 19
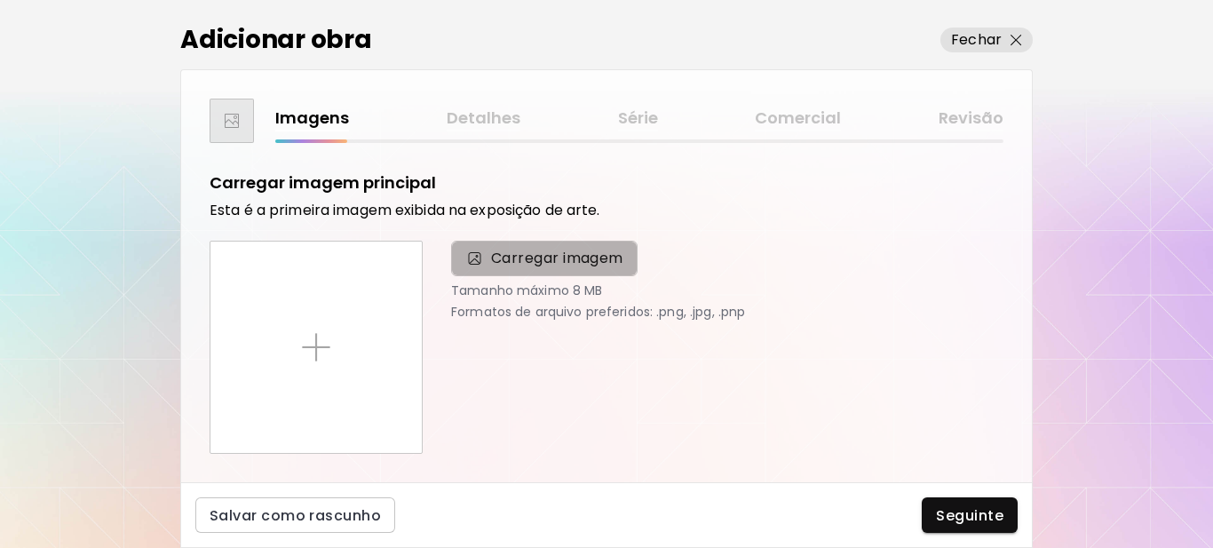
click at [556, 257] on span "Carregar imagem" at bounding box center [557, 258] width 132 height 21
click at [0, 0] on input "Carregar imagem" at bounding box center [0, 0] width 0 height 0
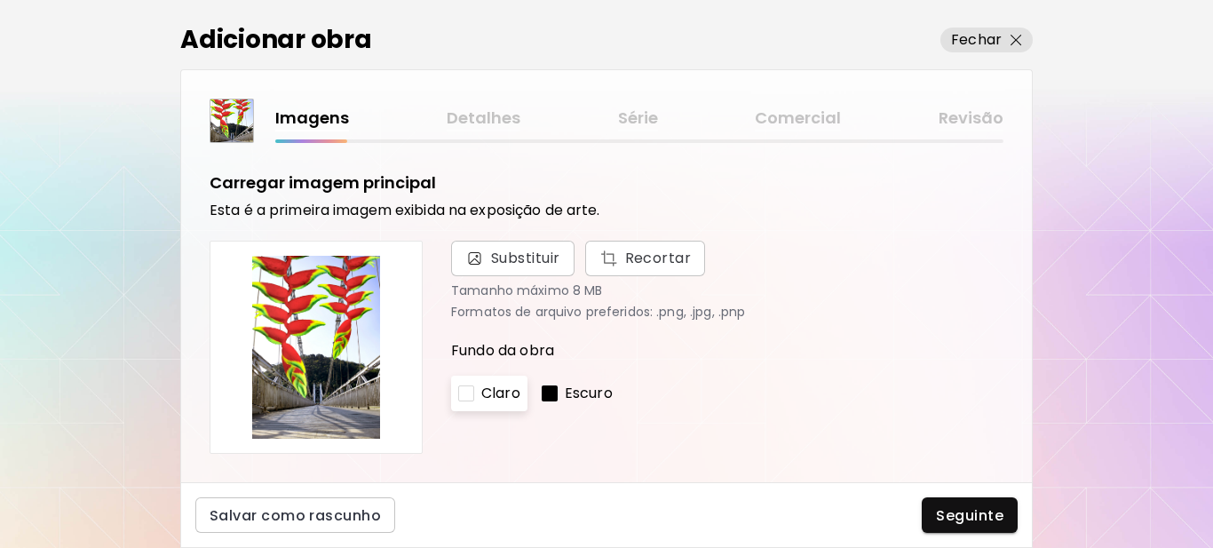
scroll to position [355, 0]
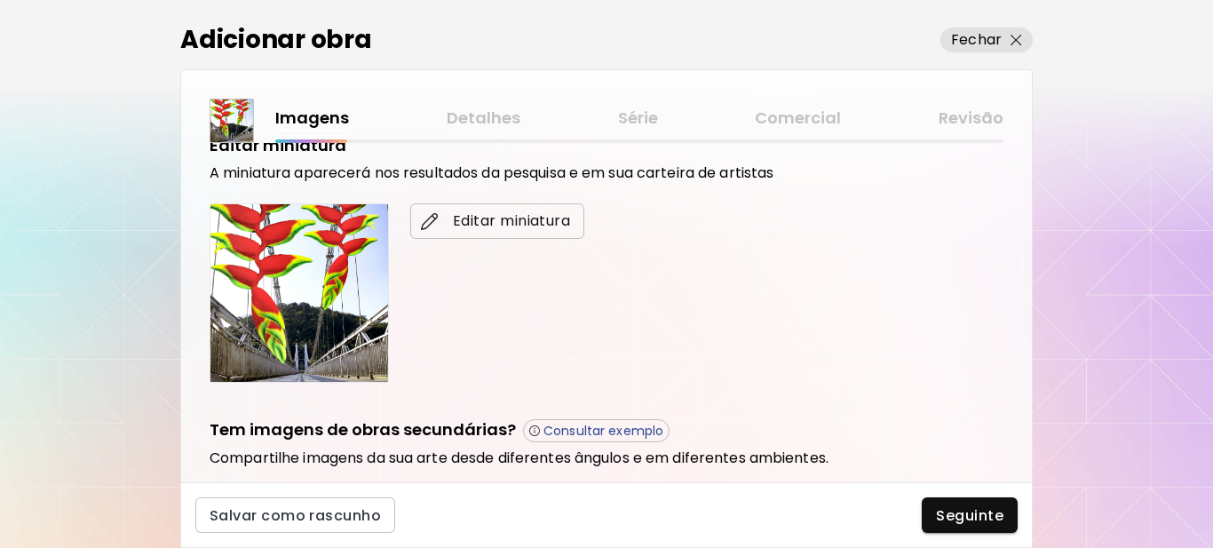
click at [501, 223] on span "Editar miniatura" at bounding box center [497, 220] width 146 height 21
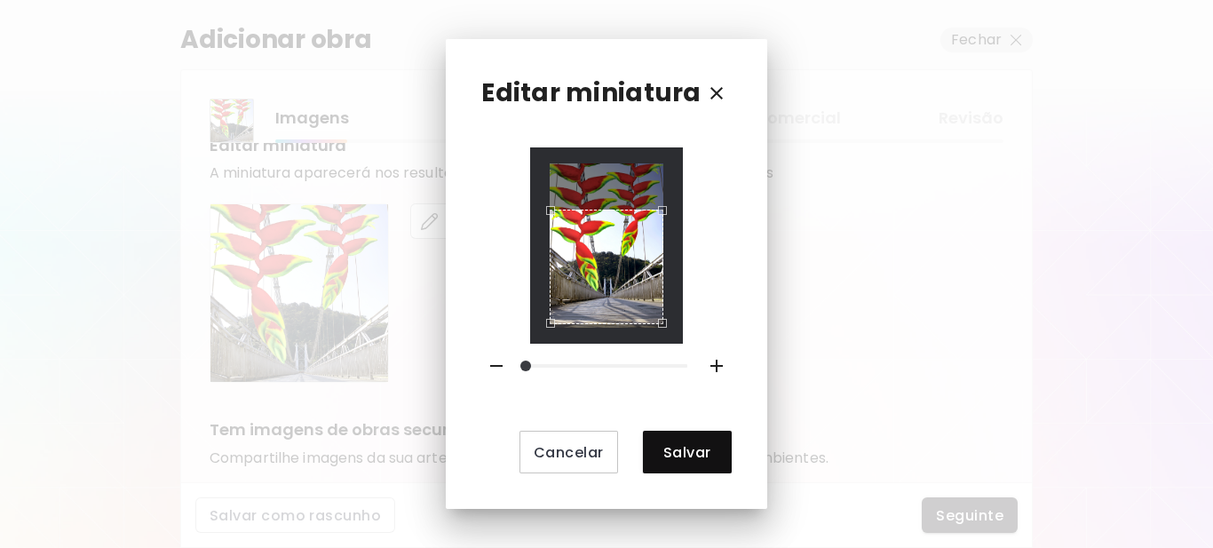
click at [622, 267] on div "Use the arrow keys to move the crop selection area" at bounding box center [607, 267] width 115 height 115
click at [667, 444] on span "Salvar" at bounding box center [687, 452] width 60 height 19
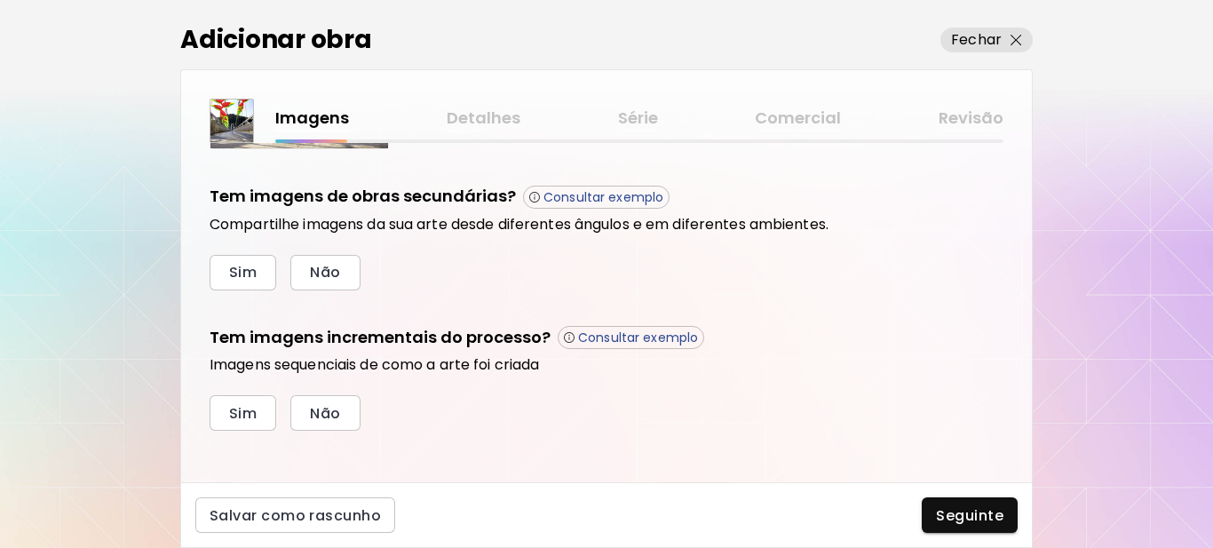
scroll to position [601, 0]
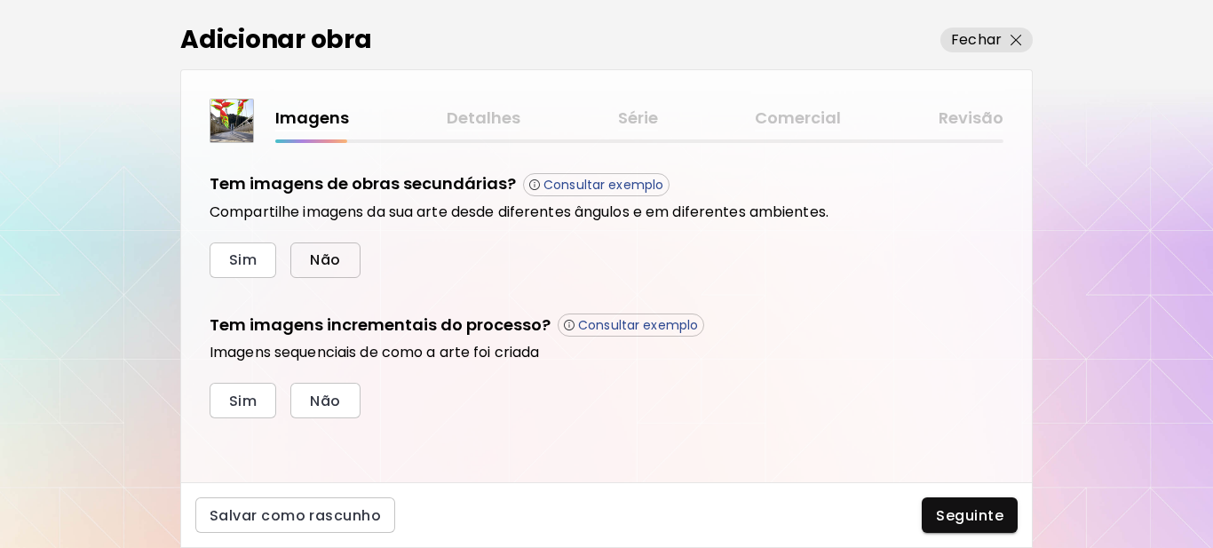
drag, startPoint x: 331, startPoint y: 264, endPoint x: 294, endPoint y: 304, distance: 54.7
click at [330, 264] on span "Não" at bounding box center [325, 259] width 30 height 19
click at [254, 402] on span "Sim" at bounding box center [243, 401] width 28 height 19
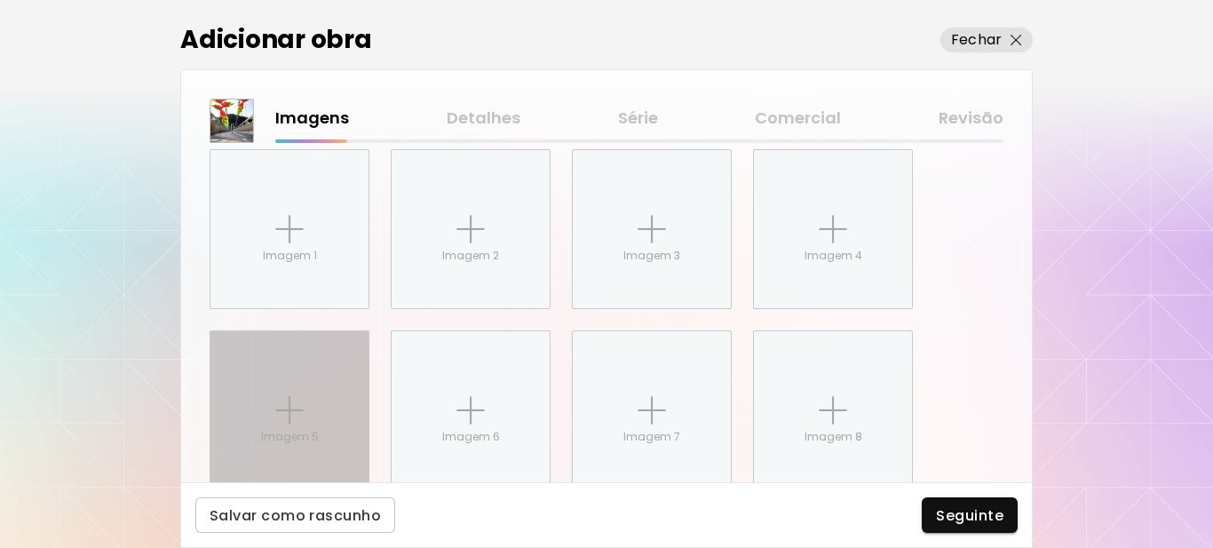
scroll to position [891, 0]
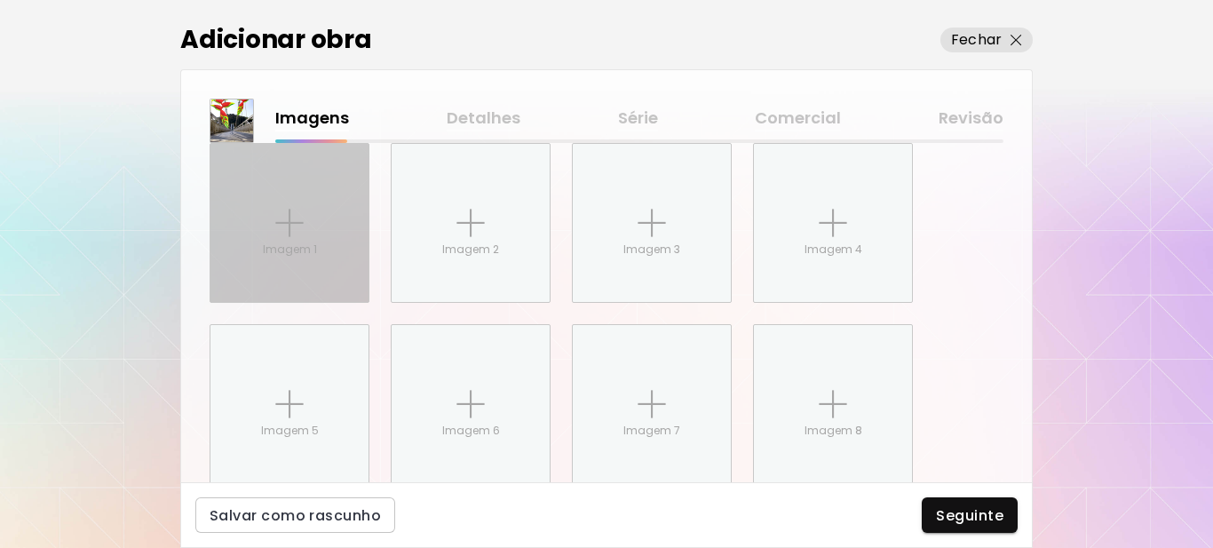
click at [274, 250] on p "Imagem 1" at bounding box center [290, 250] width 54 height 16
click at [0, 0] on input "Imagem 1" at bounding box center [0, 0] width 0 height 0
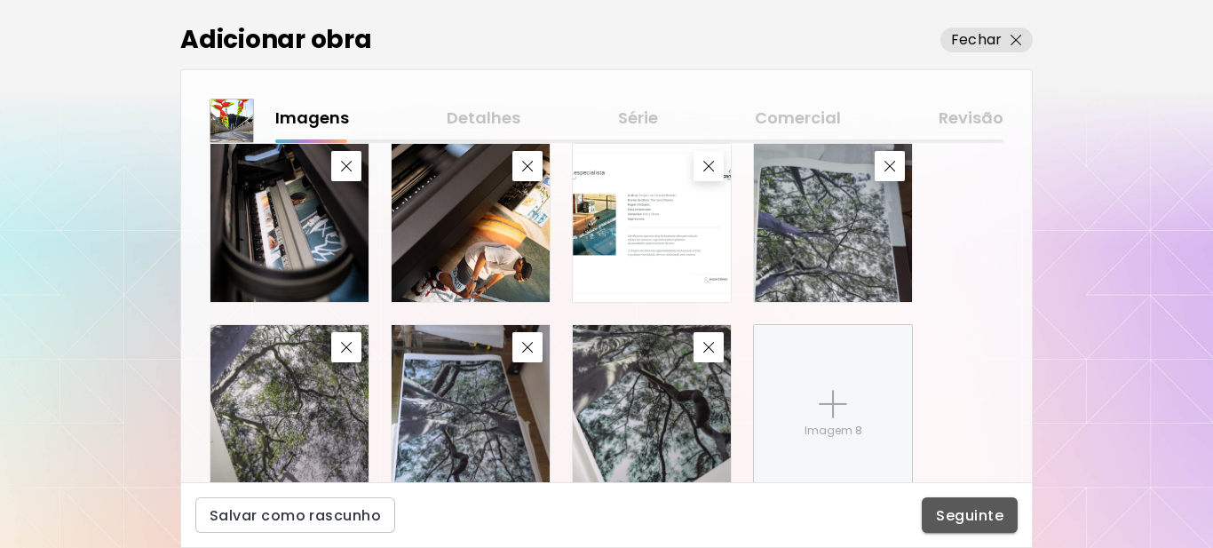
click at [968, 530] on button "Seguinte" at bounding box center [970, 515] width 96 height 36
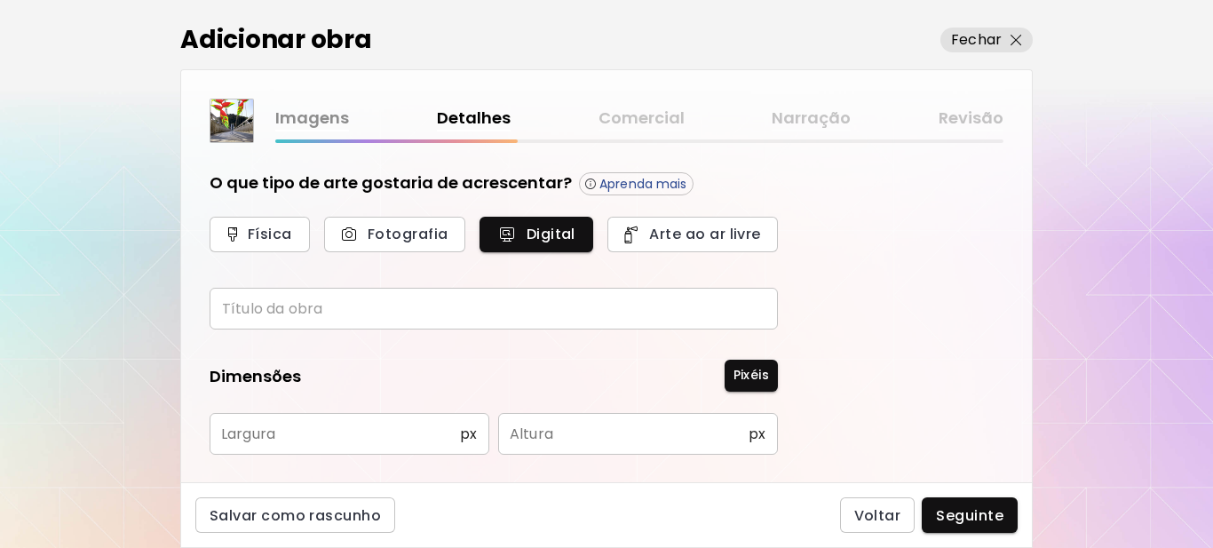
click at [356, 320] on input "text" at bounding box center [494, 309] width 568 height 42
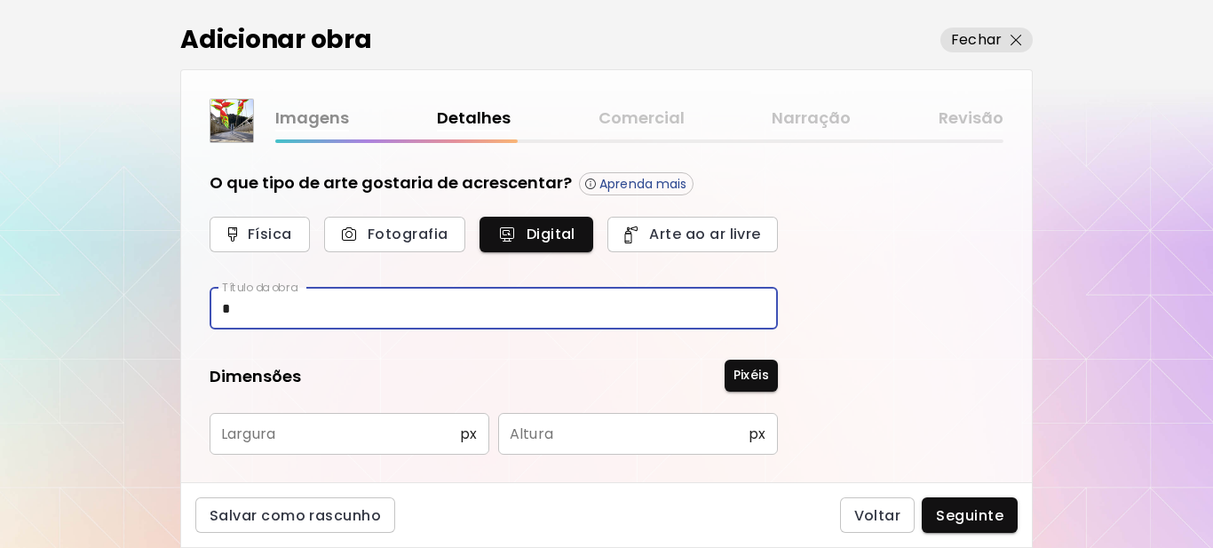
type input "**********"
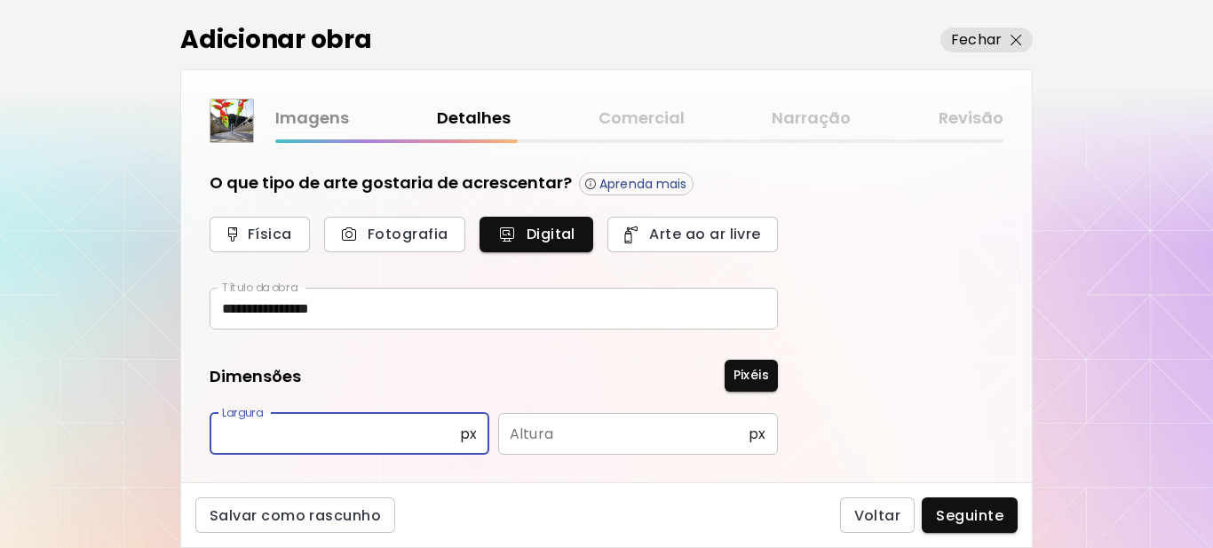
click at [336, 428] on input "text" at bounding box center [335, 434] width 250 height 42
type input "**"
click at [521, 432] on input "text" at bounding box center [623, 434] width 250 height 42
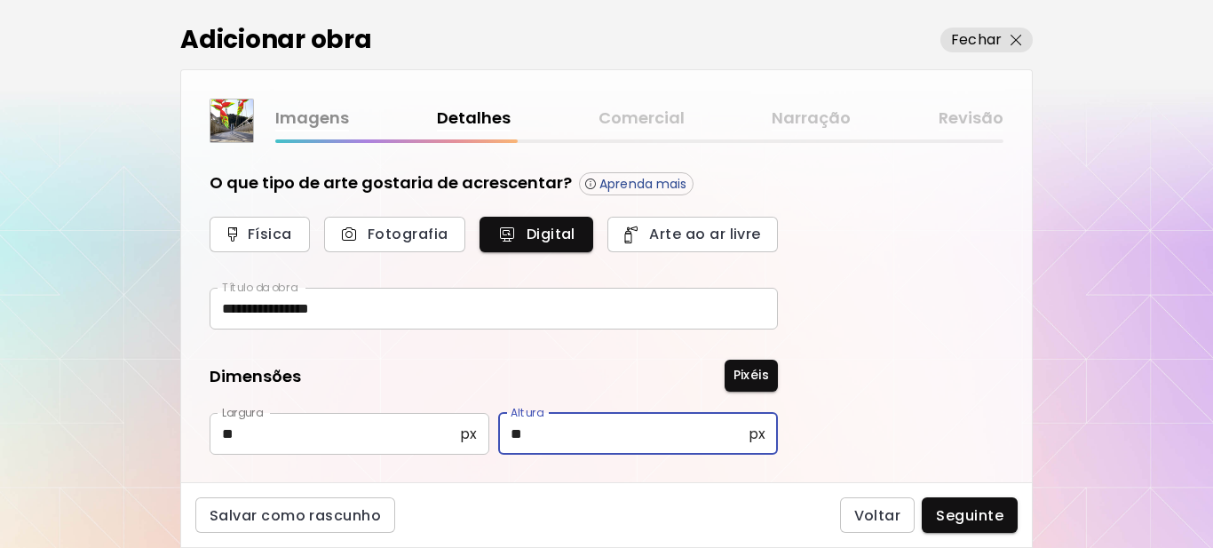
type input "**"
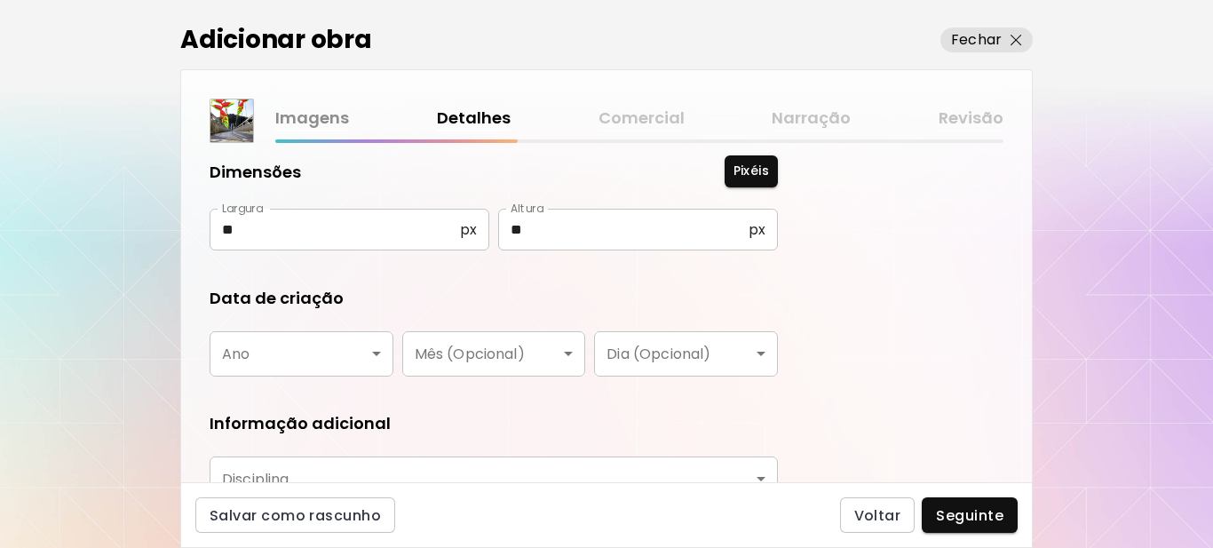
scroll to position [266, 0]
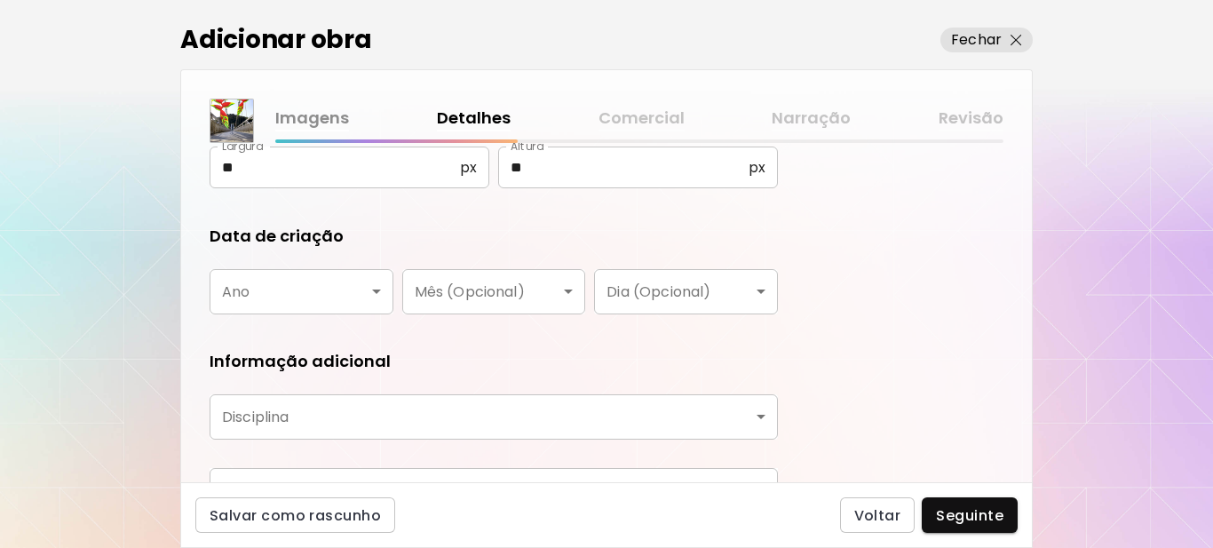
click at [347, 281] on body "**********" at bounding box center [606, 274] width 1213 height 548
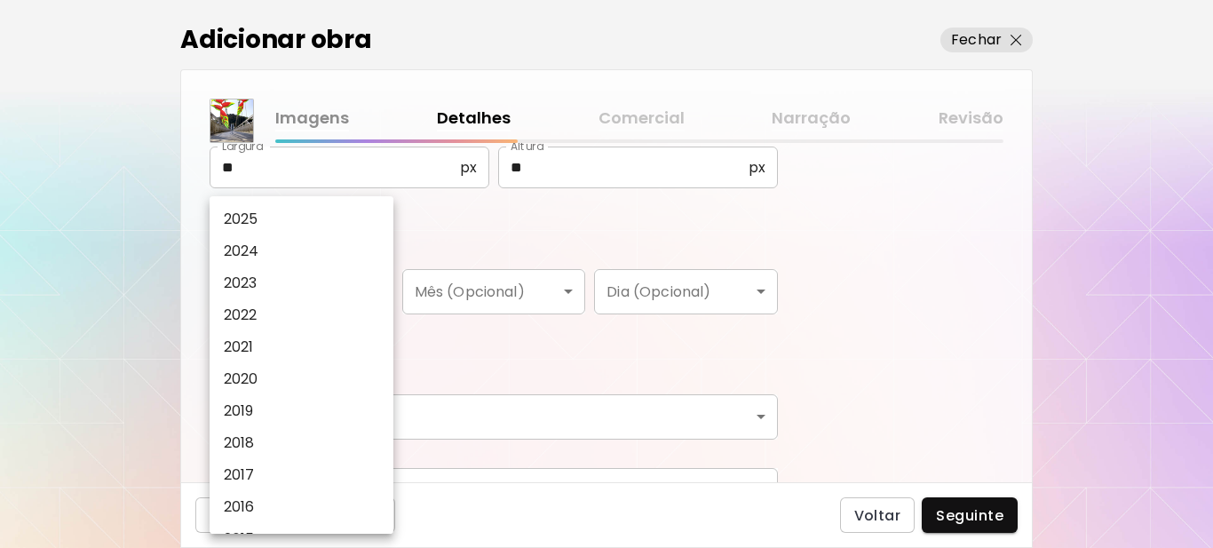
click at [260, 223] on li "2025" at bounding box center [306, 219] width 193 height 32
type input "****"
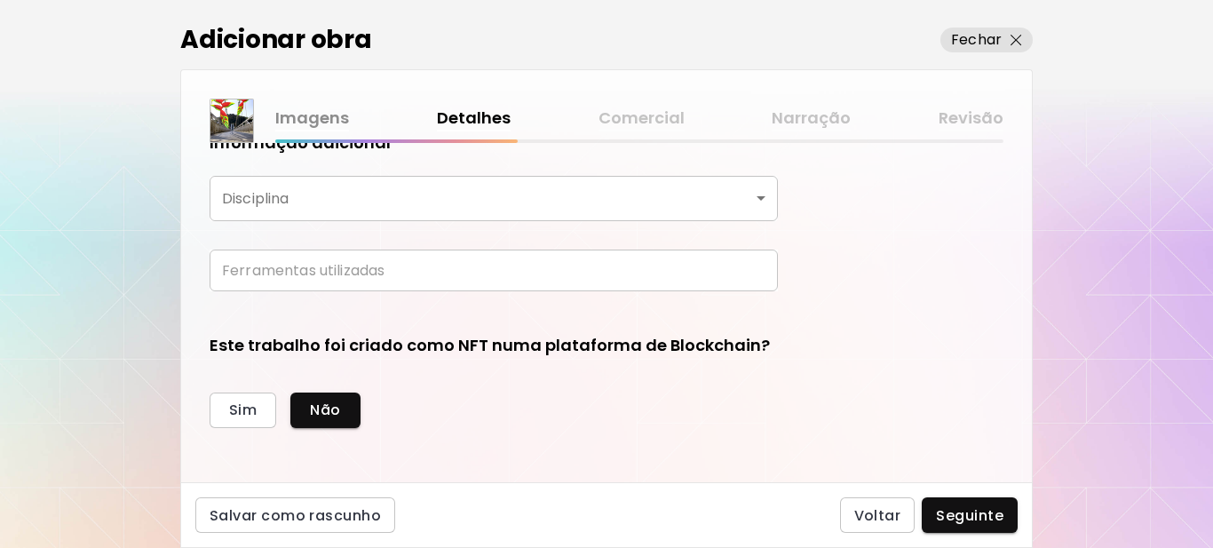
scroll to position [516, 0]
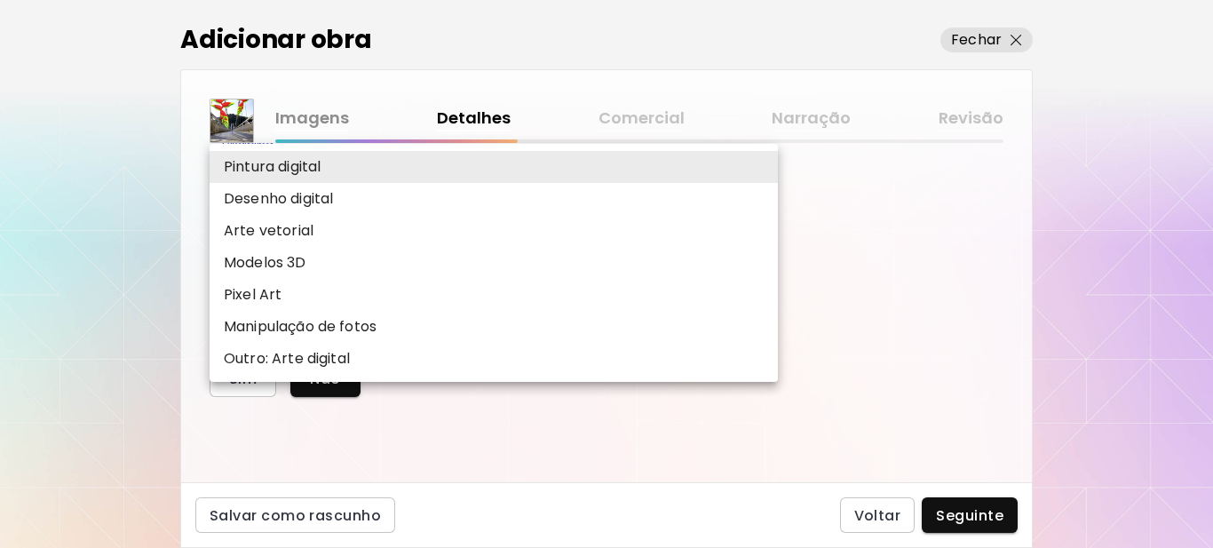
click at [369, 179] on body "**********" at bounding box center [606, 274] width 1213 height 548
click at [324, 329] on p "Manipulação de fotos" at bounding box center [300, 326] width 153 height 21
type input "**********"
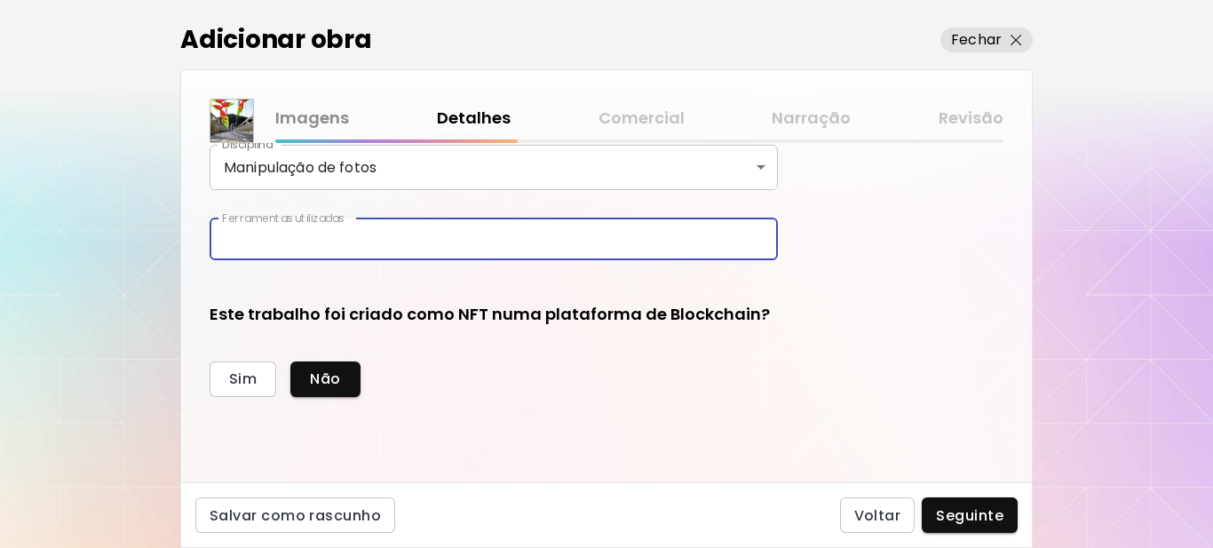
click at [324, 241] on input "text" at bounding box center [494, 239] width 568 height 42
type input "**********"
click at [988, 517] on span "Seguinte" at bounding box center [969, 515] width 67 height 19
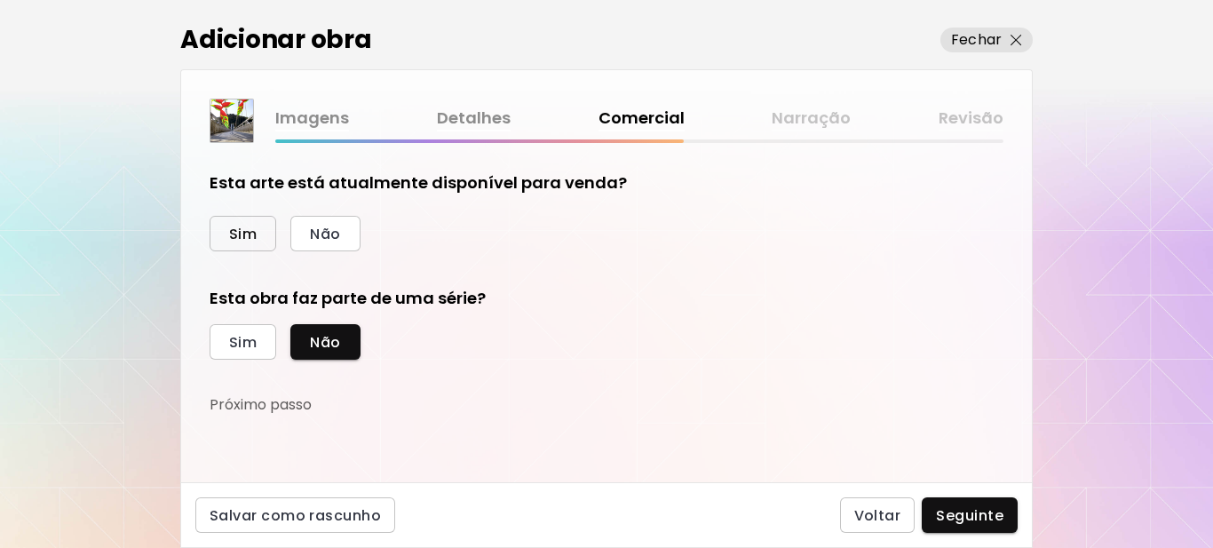
click at [245, 227] on span "Sim" at bounding box center [243, 234] width 28 height 19
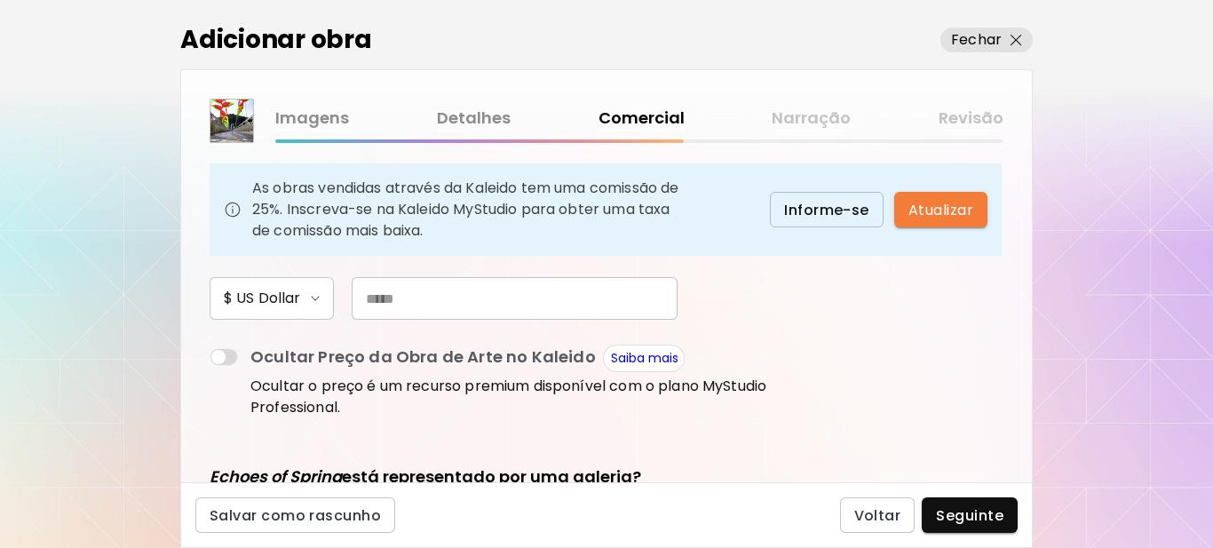
scroll to position [266, 0]
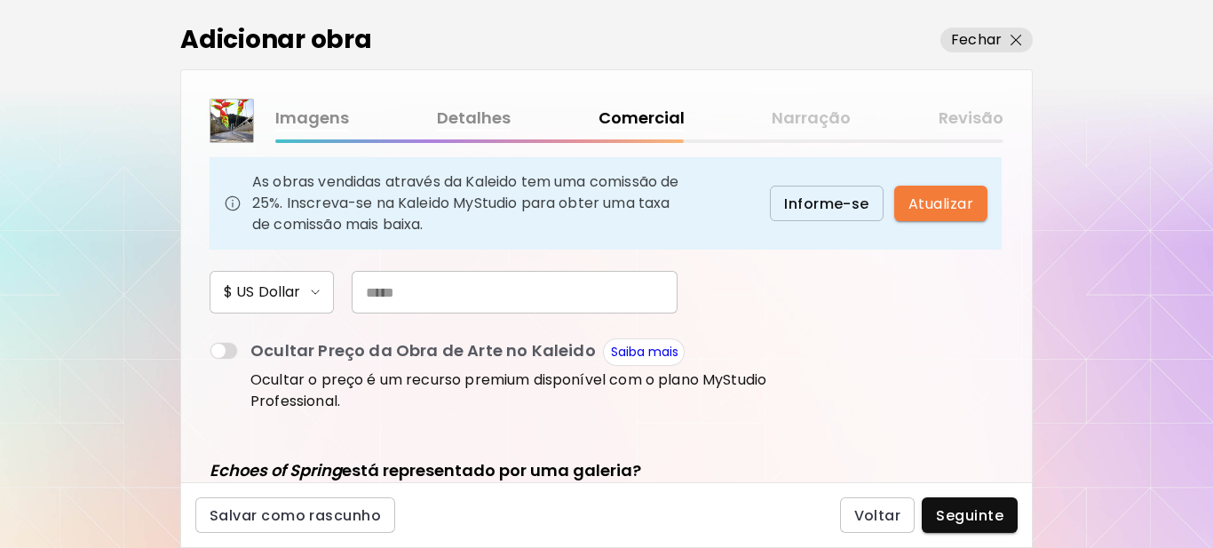
click at [496, 303] on input "text" at bounding box center [515, 292] width 326 height 43
type input "***"
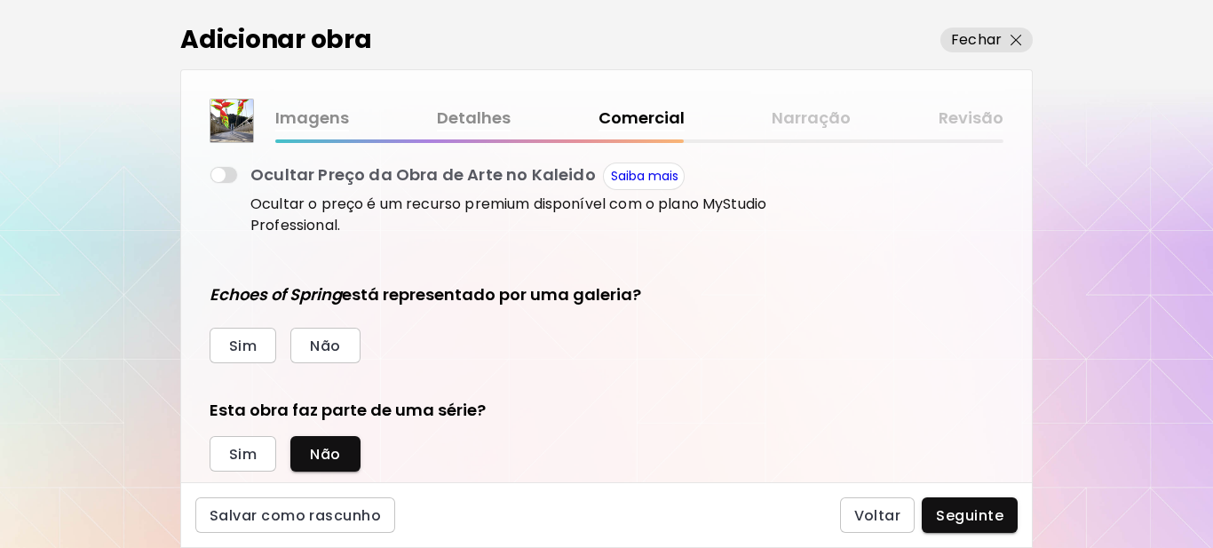
scroll to position [444, 0]
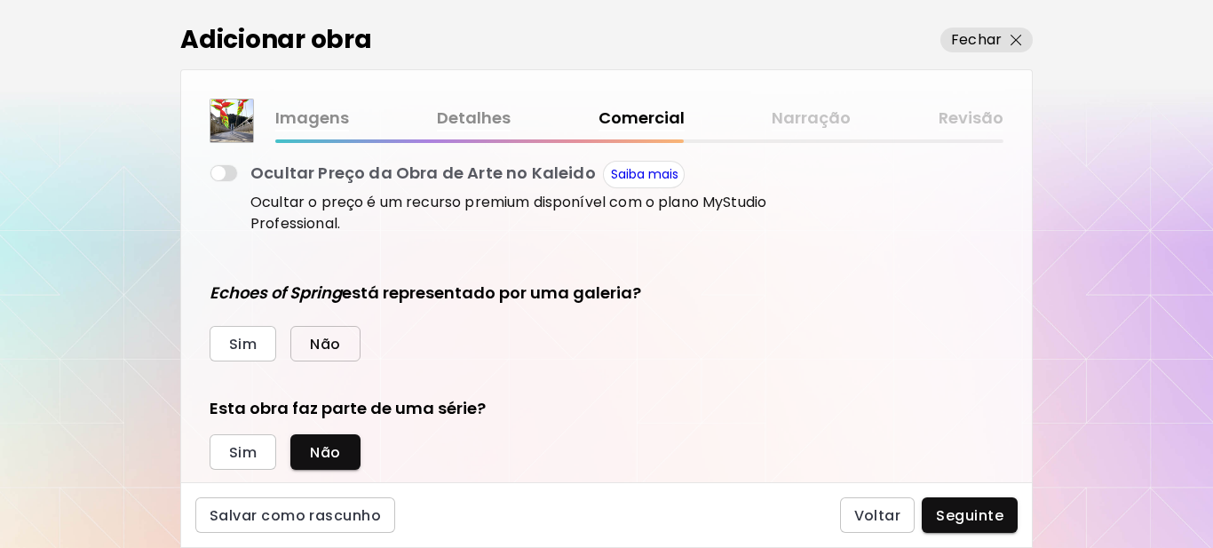
click at [323, 345] on span "Não" at bounding box center [325, 344] width 30 height 19
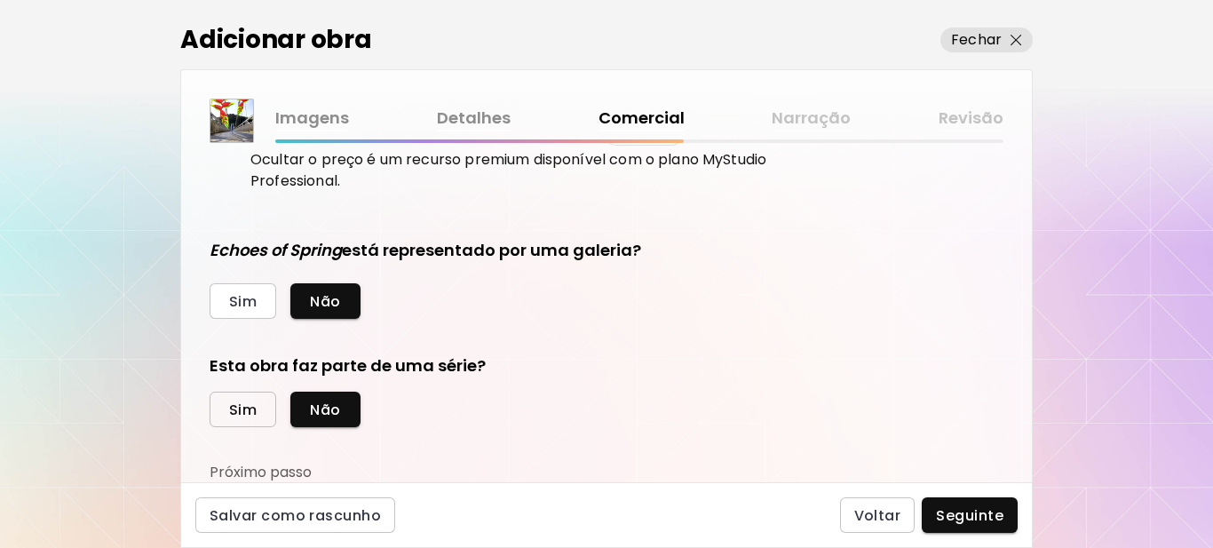
click at [266, 415] on button "Sim" at bounding box center [243, 410] width 67 height 36
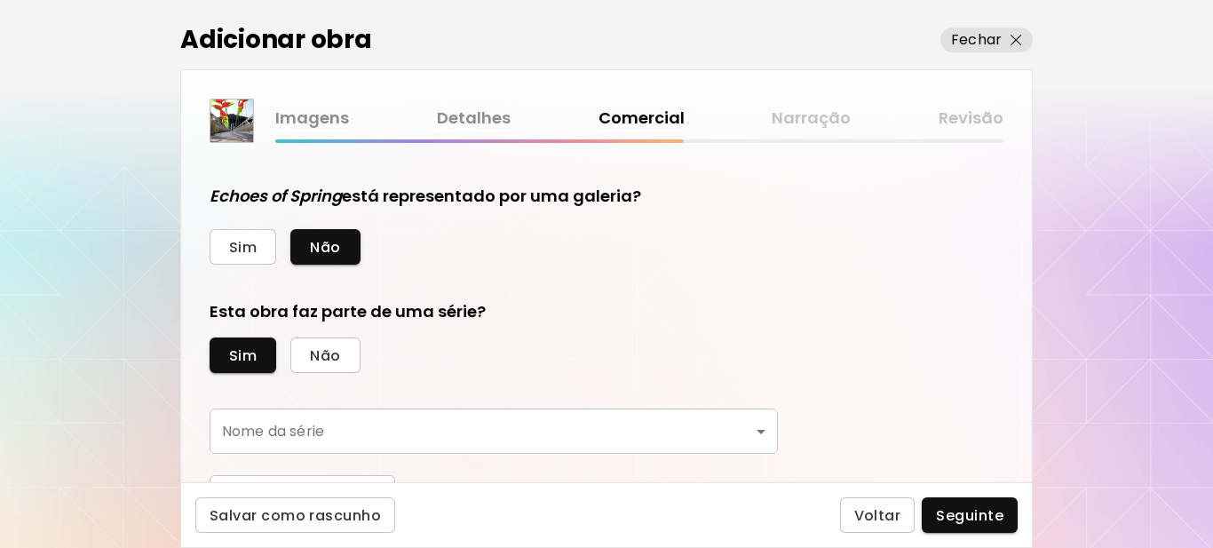
scroll to position [569, 0]
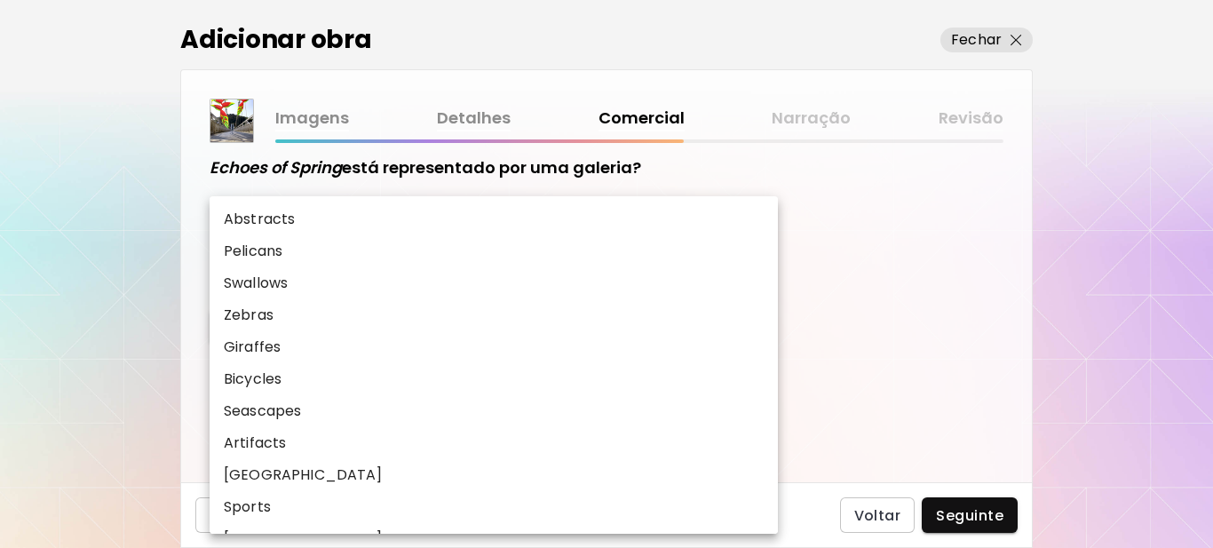
click at [383, 408] on body "[DOMAIN_NAME]/[PERSON_NAME] obras Gerencie suas obras Editar Perfil My BioLink …" at bounding box center [606, 274] width 1213 height 548
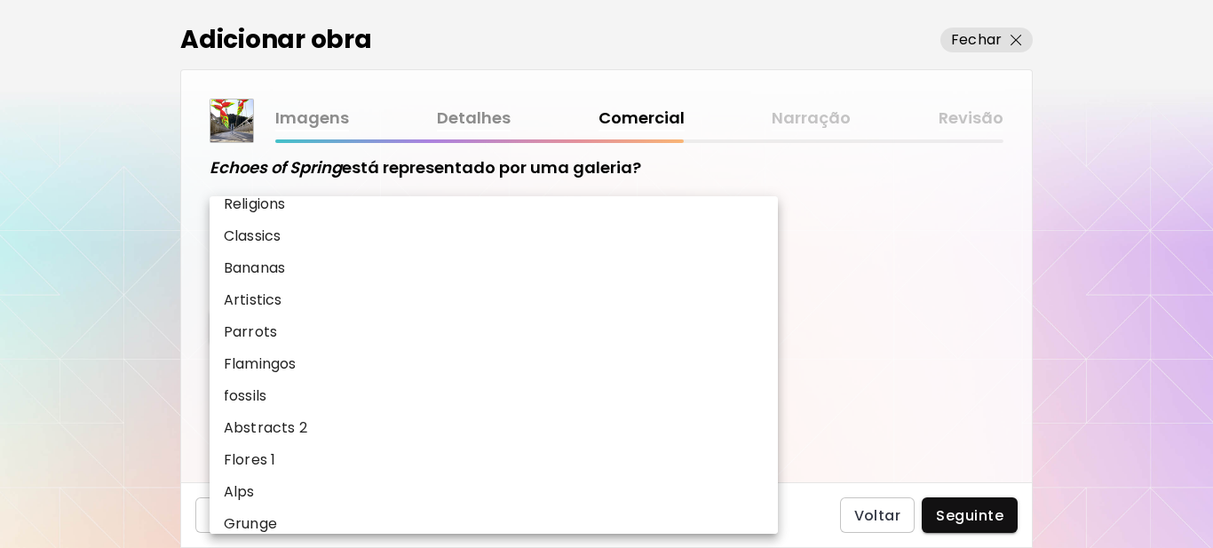
scroll to position [1083, 0]
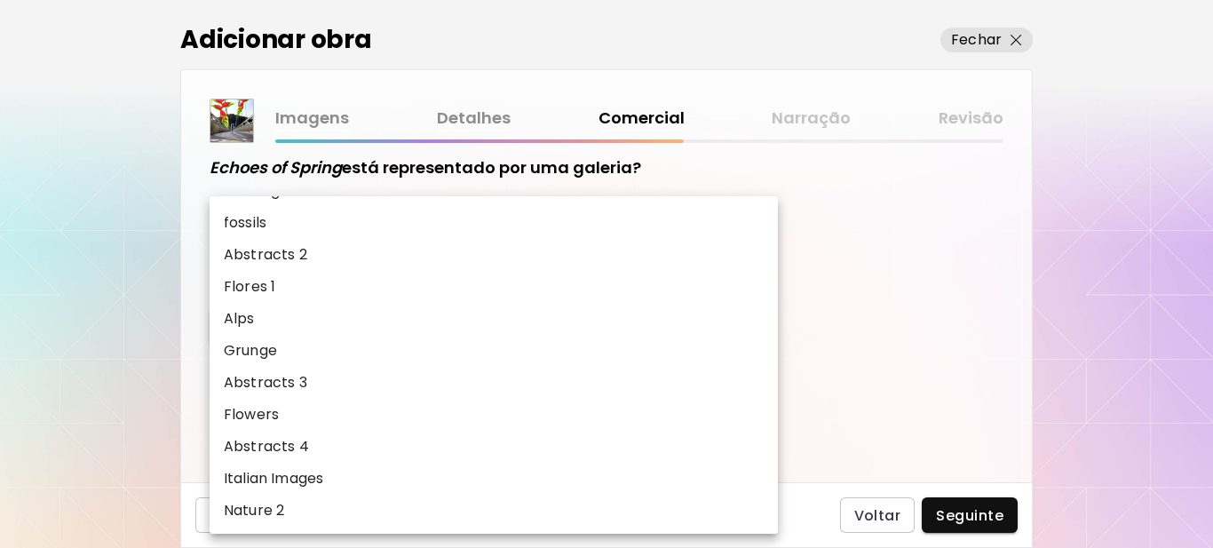
click at [305, 505] on li "Nature 2" at bounding box center [494, 511] width 568 height 32
type input "********"
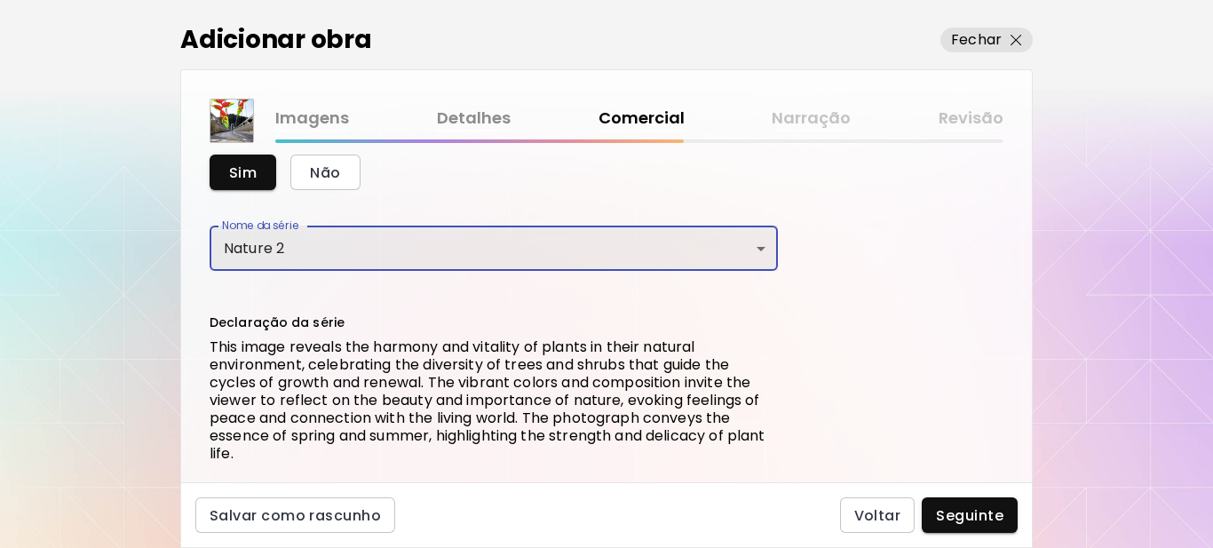
scroll to position [797, 0]
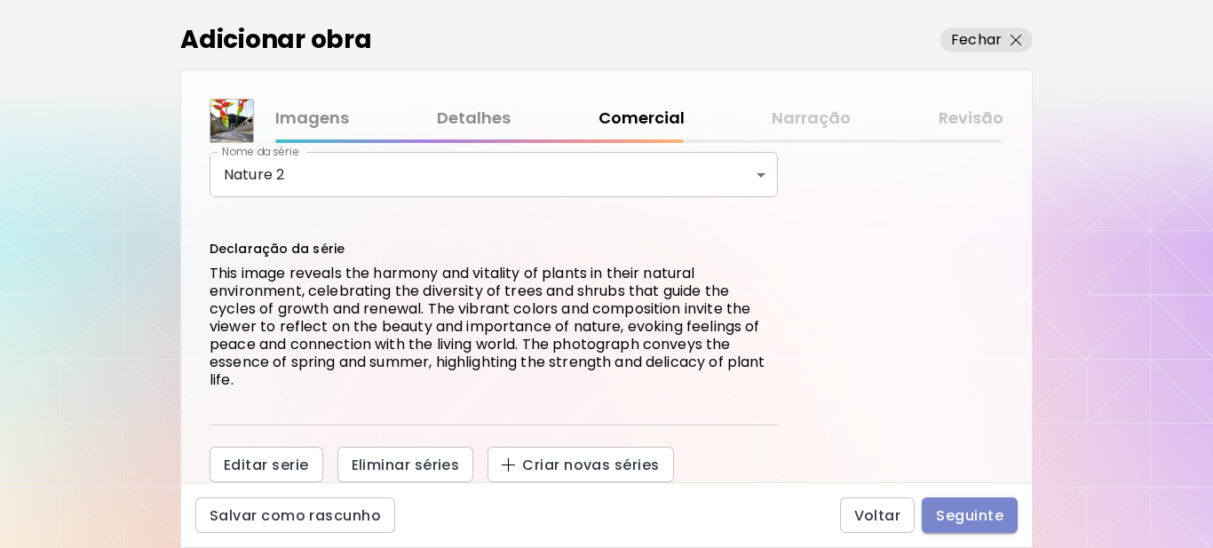
click at [963, 515] on span "Seguinte" at bounding box center [969, 515] width 67 height 19
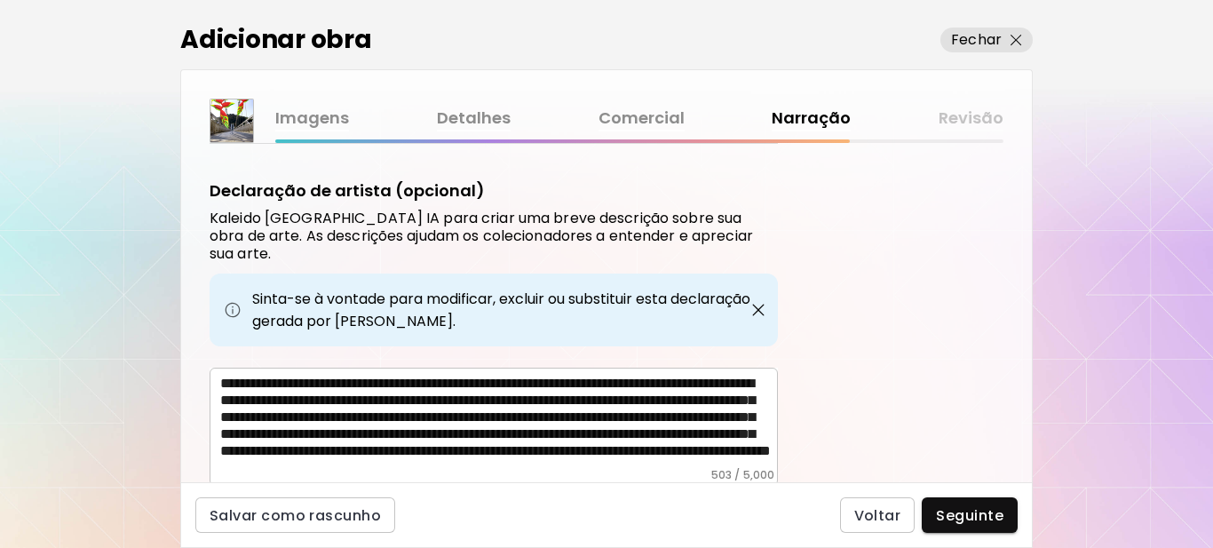
scroll to position [615, 0]
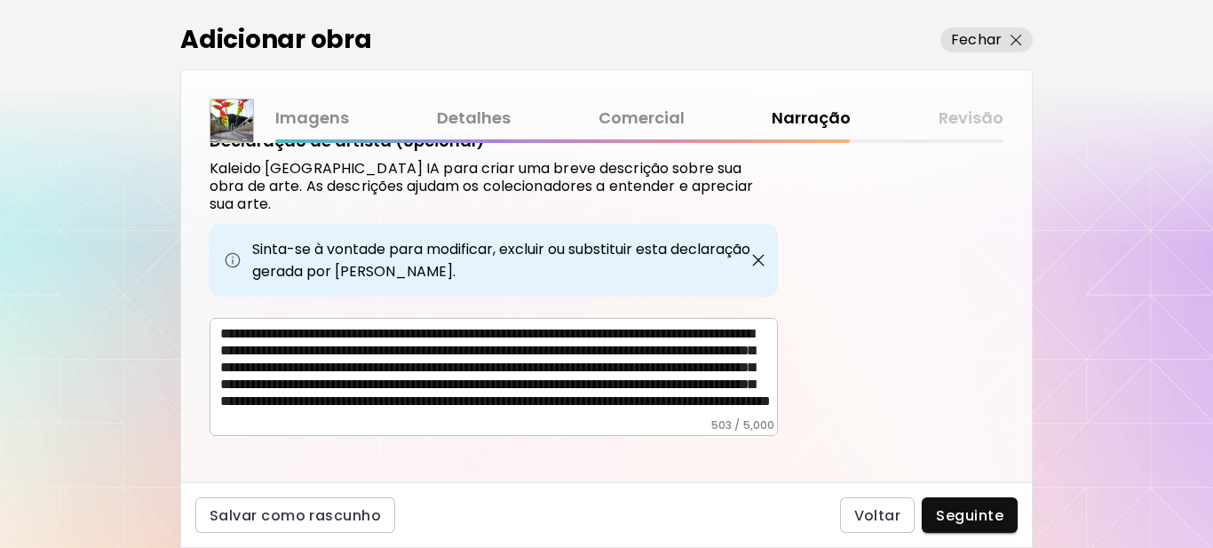
click at [962, 506] on span "Seguinte" at bounding box center [969, 515] width 67 height 19
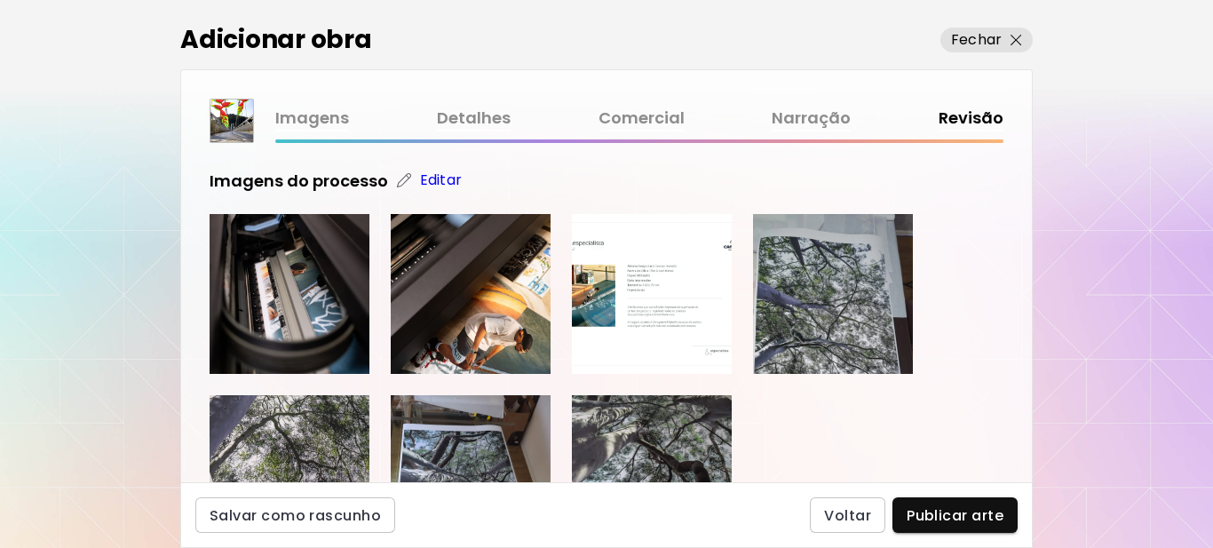
scroll to position [444, 0]
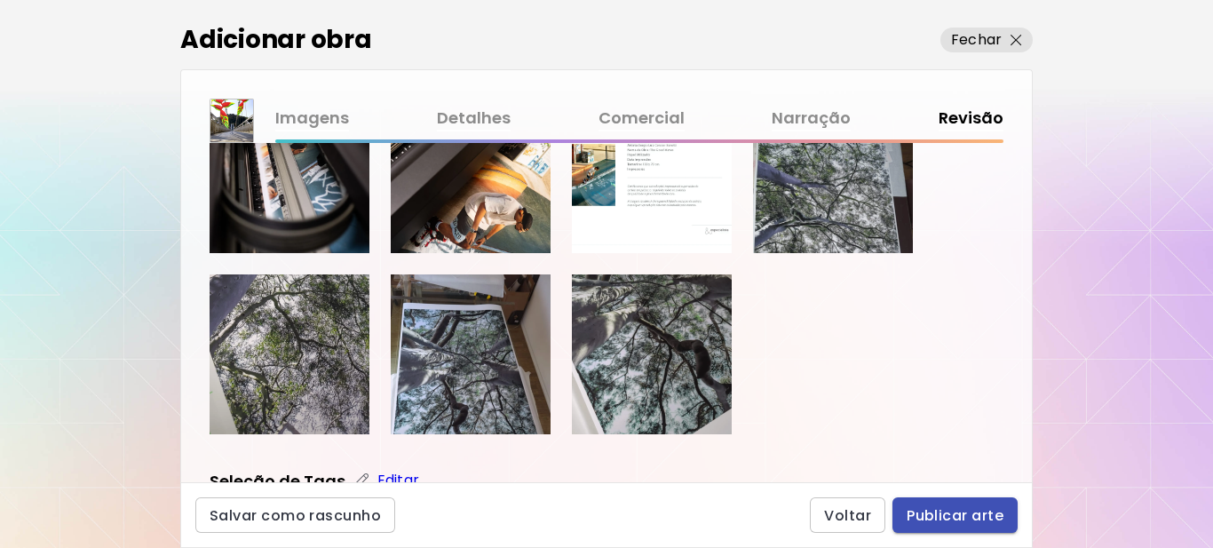
click at [948, 519] on span "Publicar arte" at bounding box center [955, 515] width 97 height 19
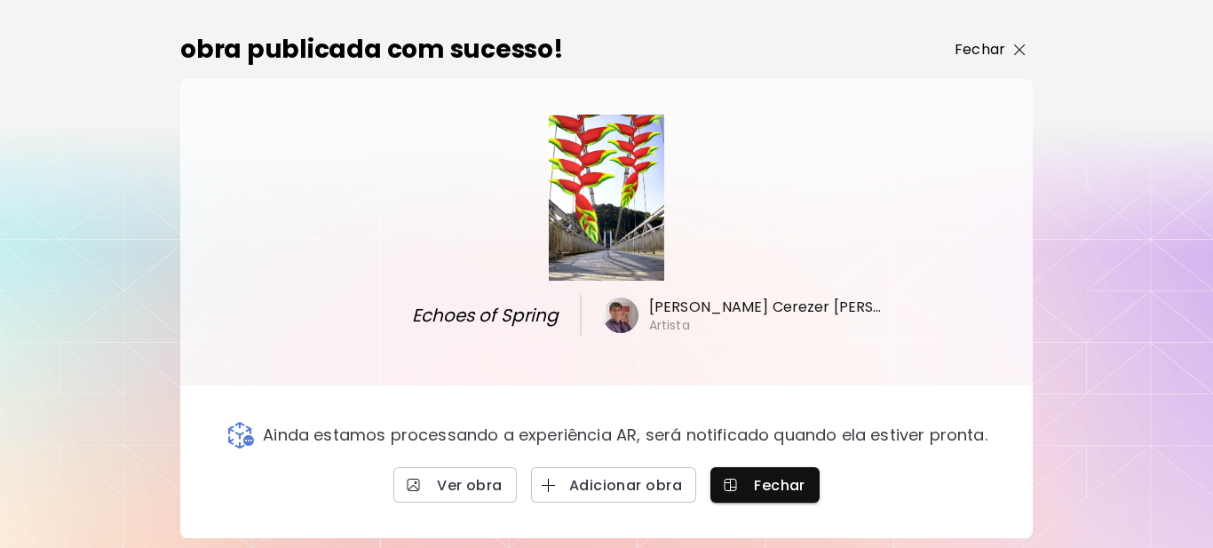
click at [990, 45] on p "Fechar" at bounding box center [980, 49] width 51 height 21
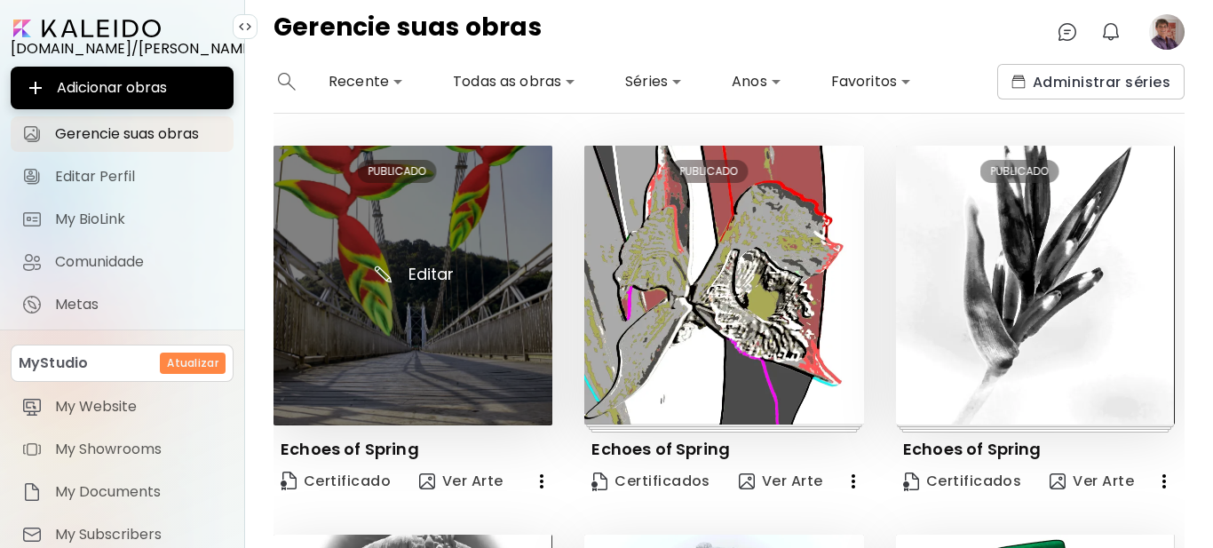
click at [478, 311] on img at bounding box center [413, 286] width 279 height 280
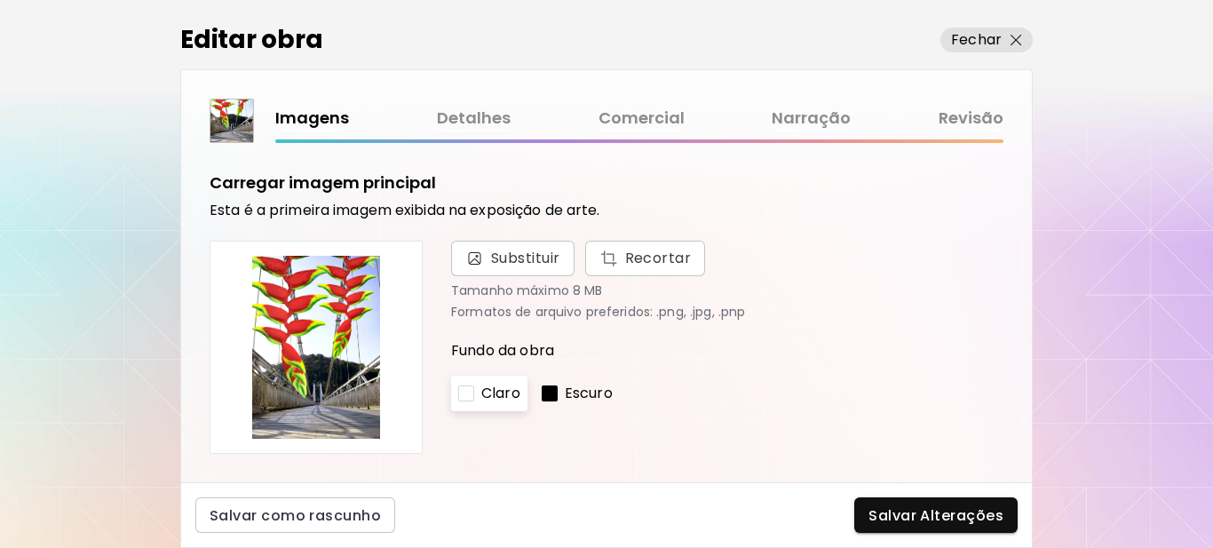
click at [916, 505] on button "Salvar Alterações" at bounding box center [935, 515] width 163 height 36
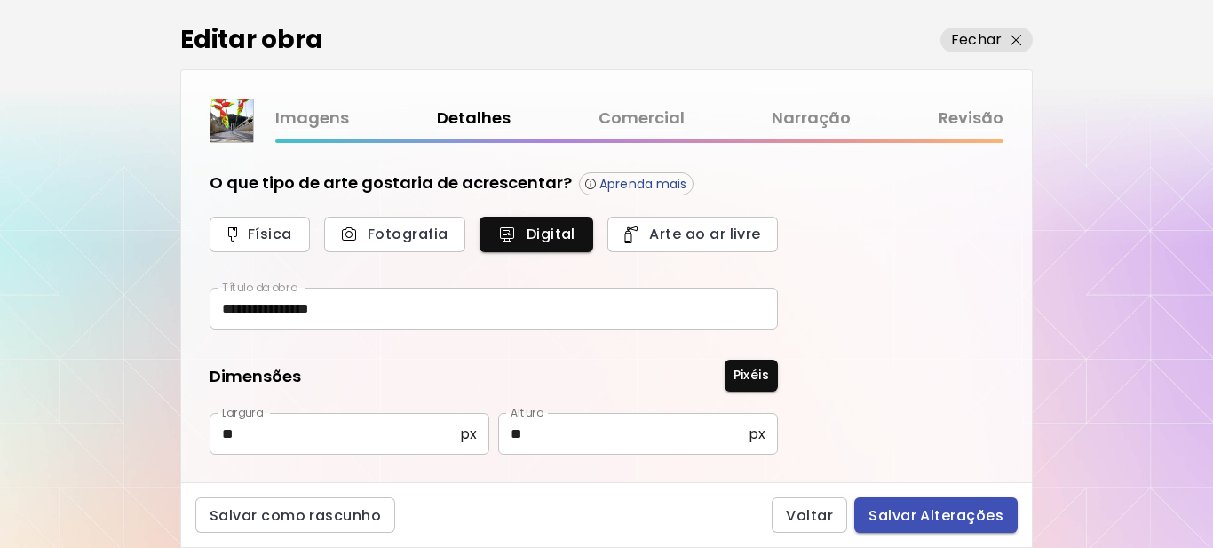
type input "**********"
click at [937, 516] on span "Salvar Alterações" at bounding box center [935, 515] width 135 height 19
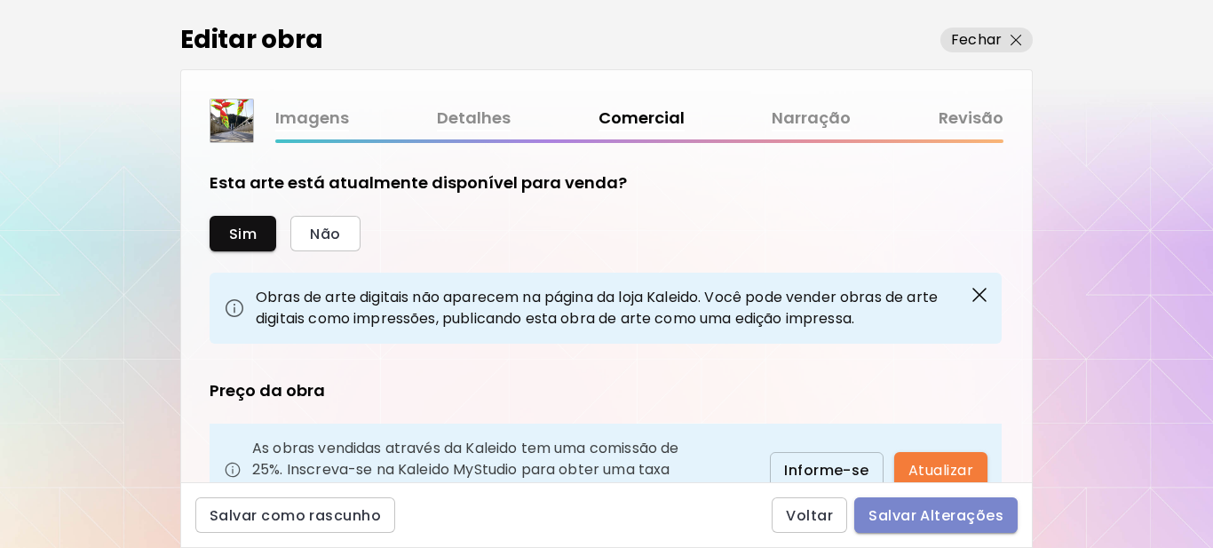
click at [979, 520] on span "Salvar Alterações" at bounding box center [935, 515] width 135 height 19
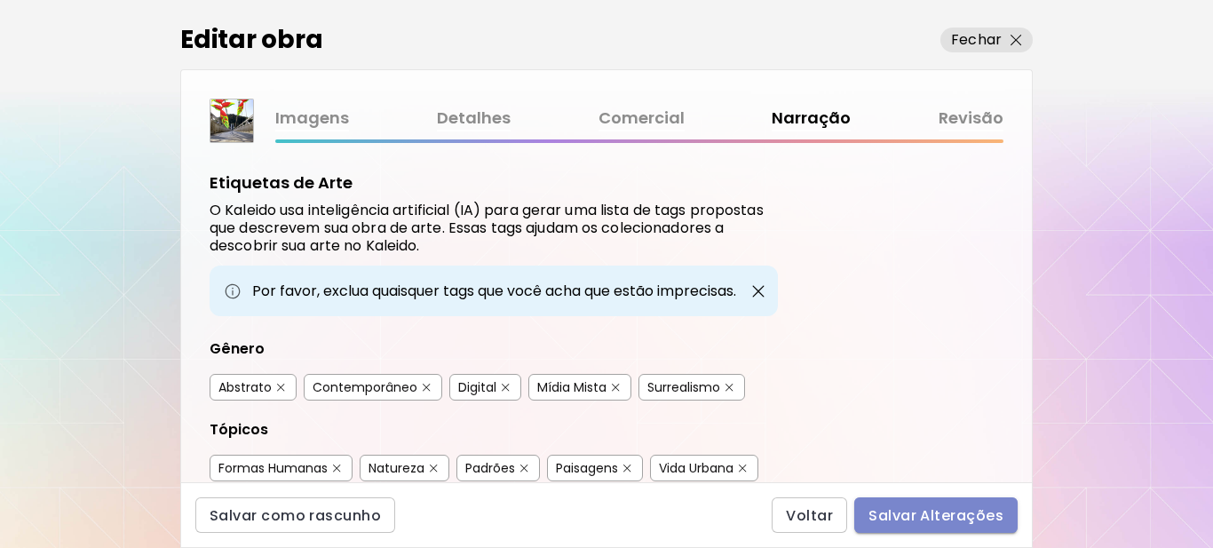
click at [970, 508] on span "Salvar Alterações" at bounding box center [935, 515] width 135 height 19
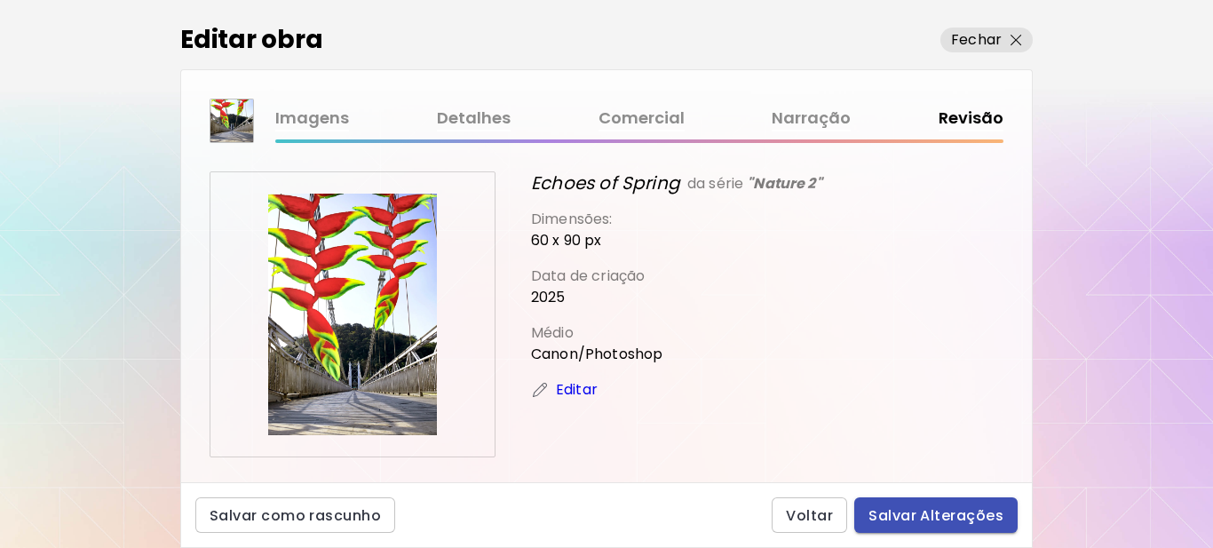
click at [941, 521] on span "Salvar Alterações" at bounding box center [935, 515] width 135 height 19
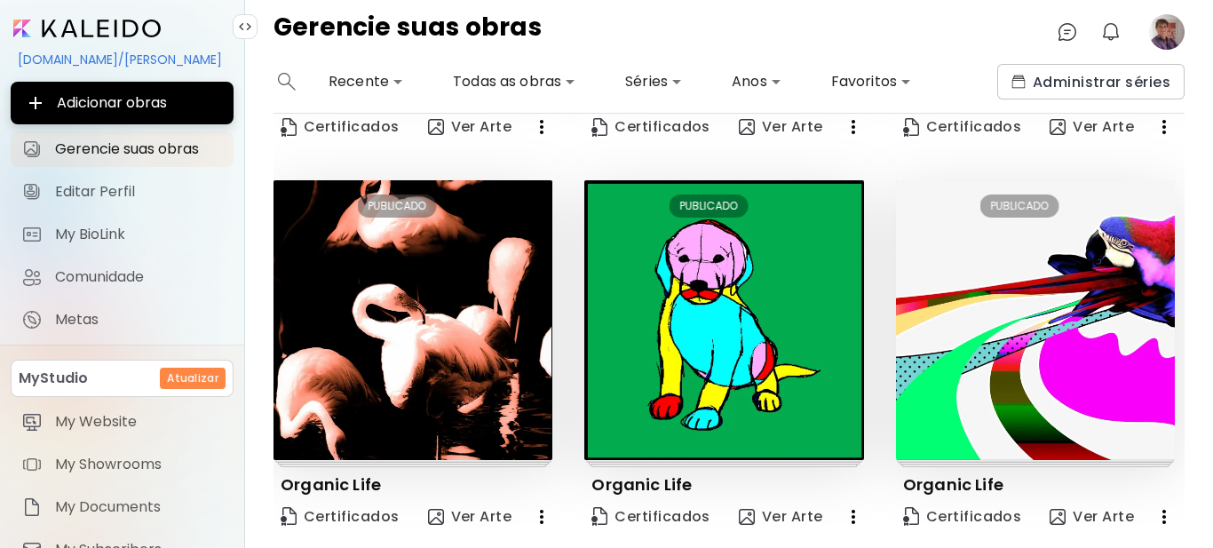
scroll to position [1187, 0]
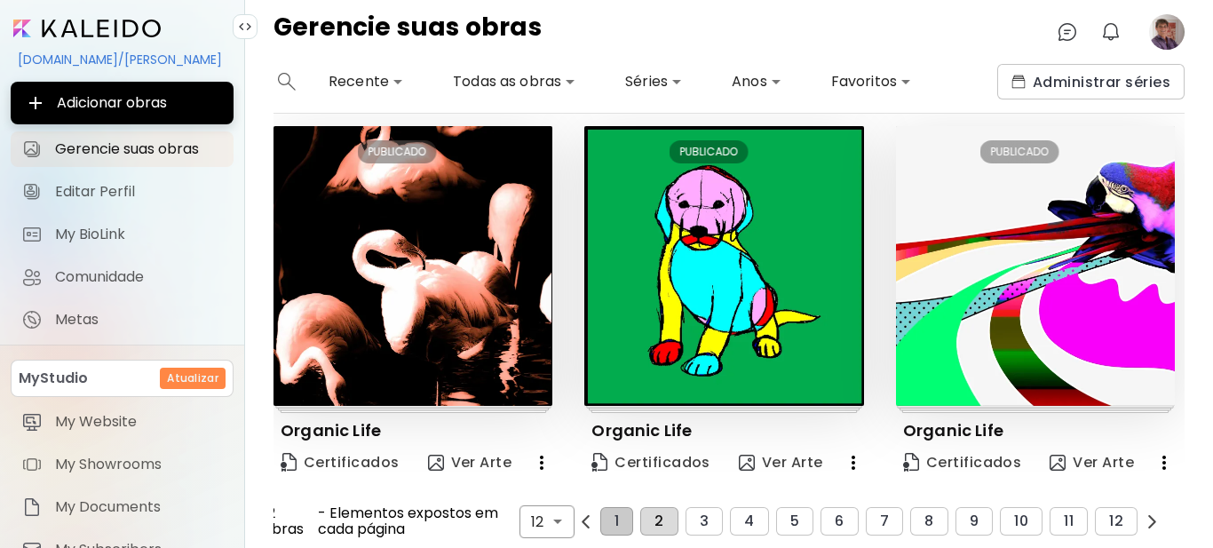
click at [654, 507] on button "2" at bounding box center [658, 521] width 37 height 28
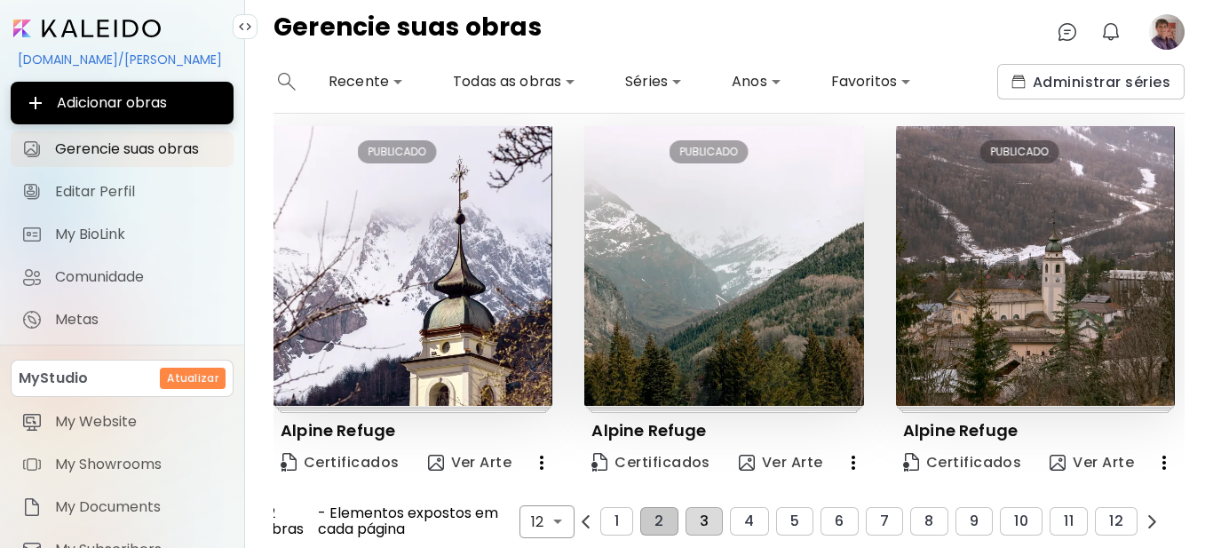
click at [702, 512] on button "3" at bounding box center [704, 521] width 37 height 28
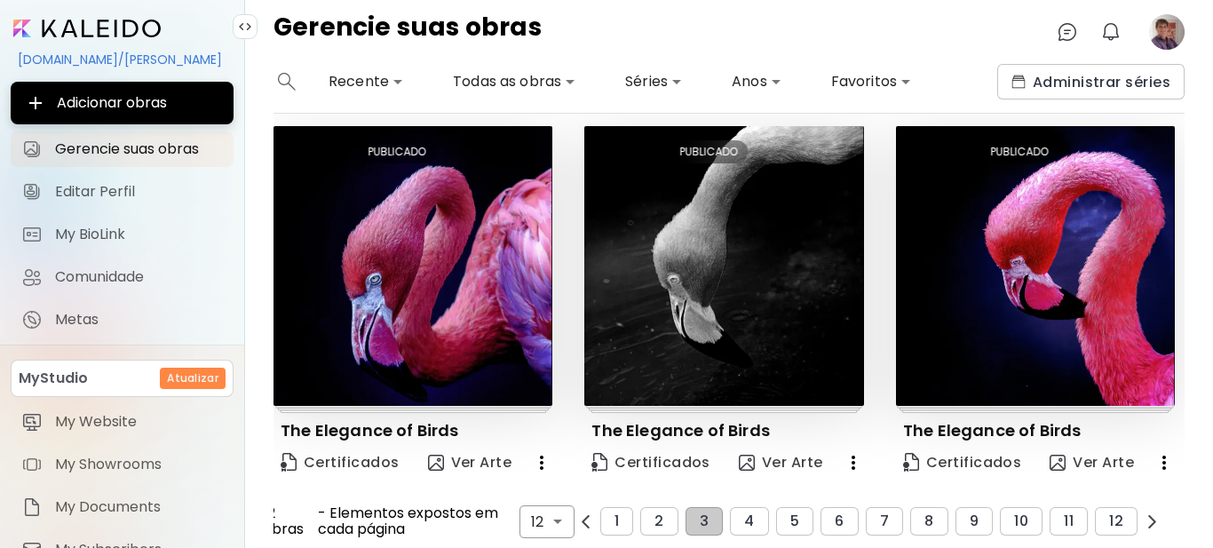
click at [1162, 27] on image at bounding box center [1167, 32] width 36 height 36
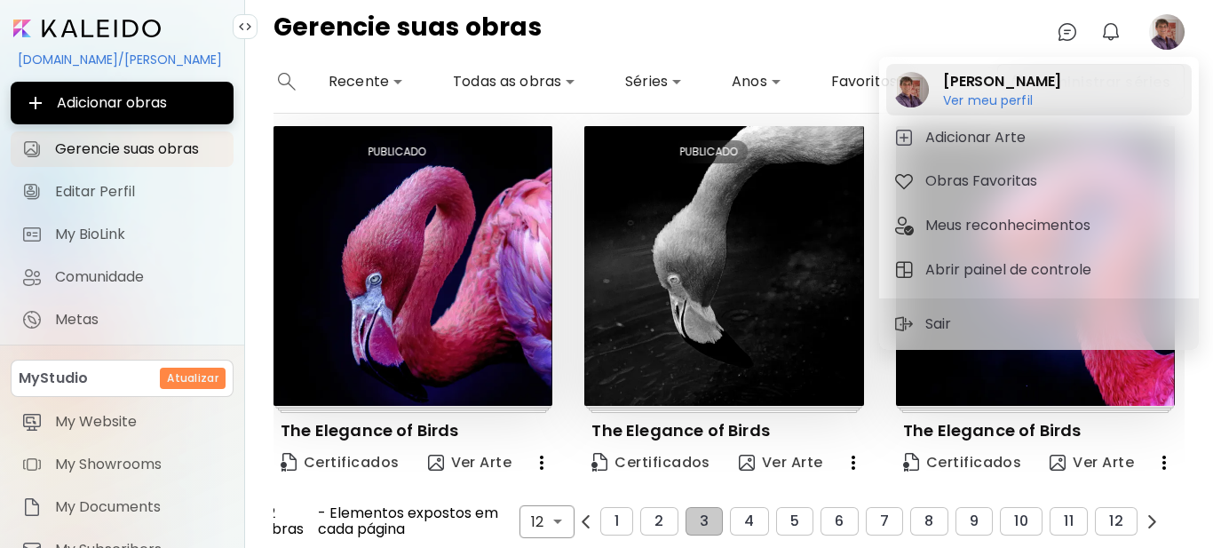
click at [1020, 102] on h6 "Ver meu perfil" at bounding box center [1002, 100] width 118 height 16
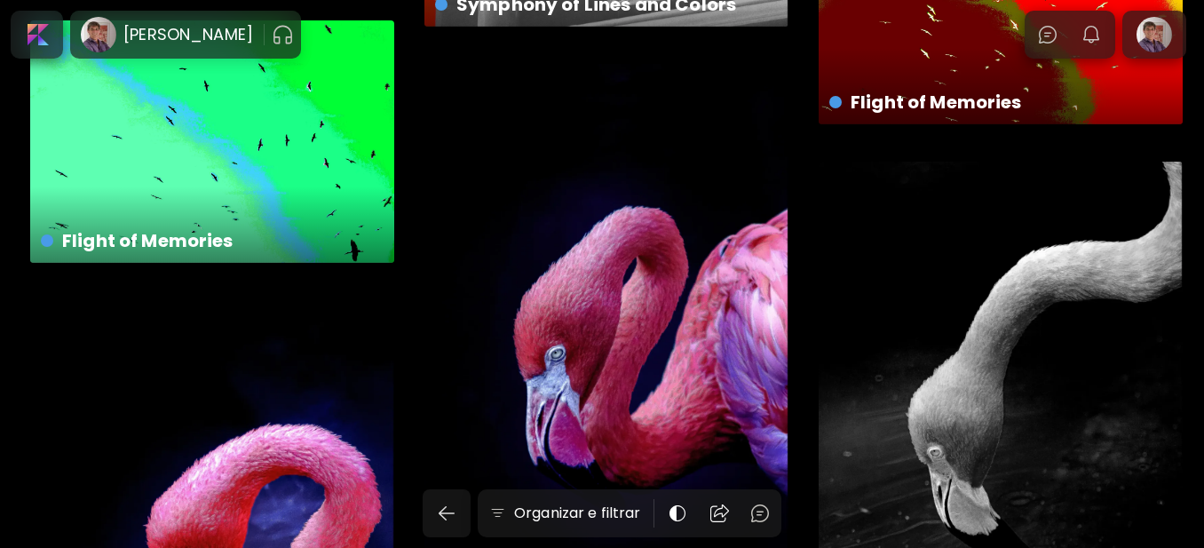
scroll to position [4706, 0]
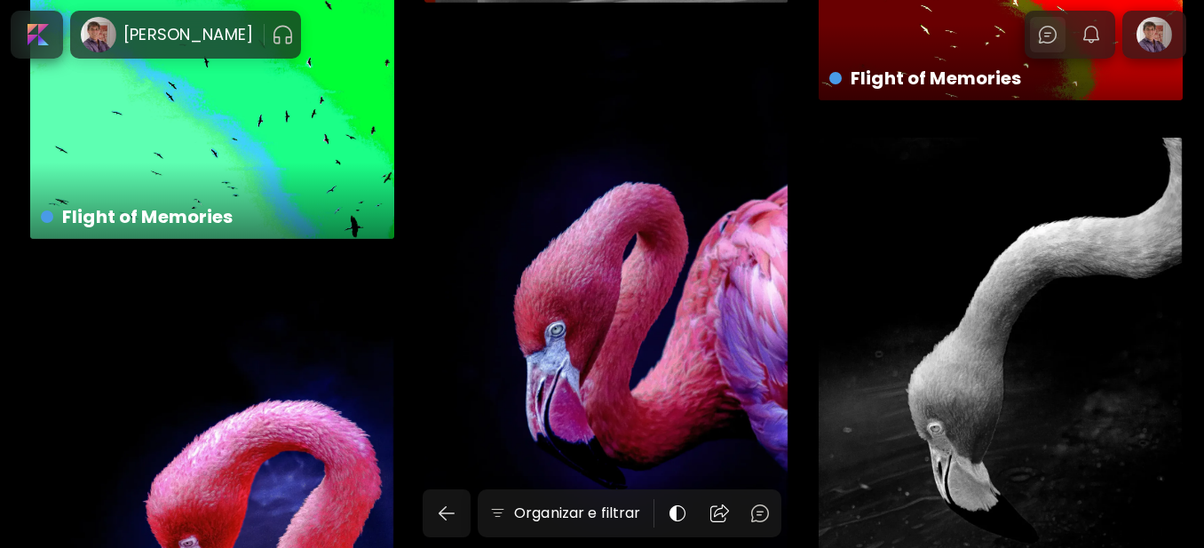
click at [1058, 31] on img at bounding box center [1047, 34] width 21 height 21
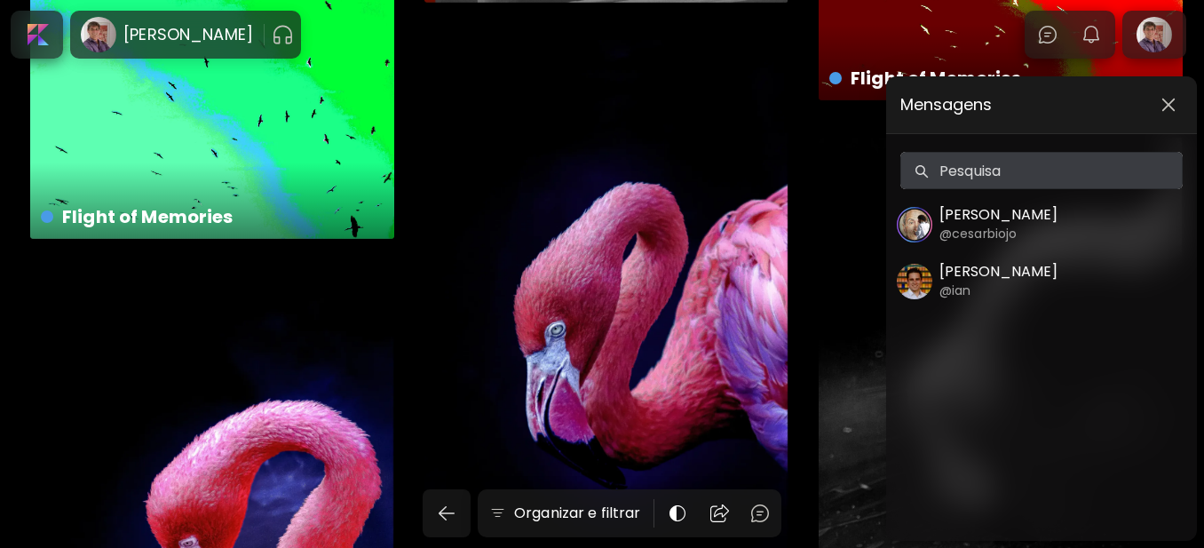
click at [1169, 99] on img "button" at bounding box center [1168, 105] width 14 height 14
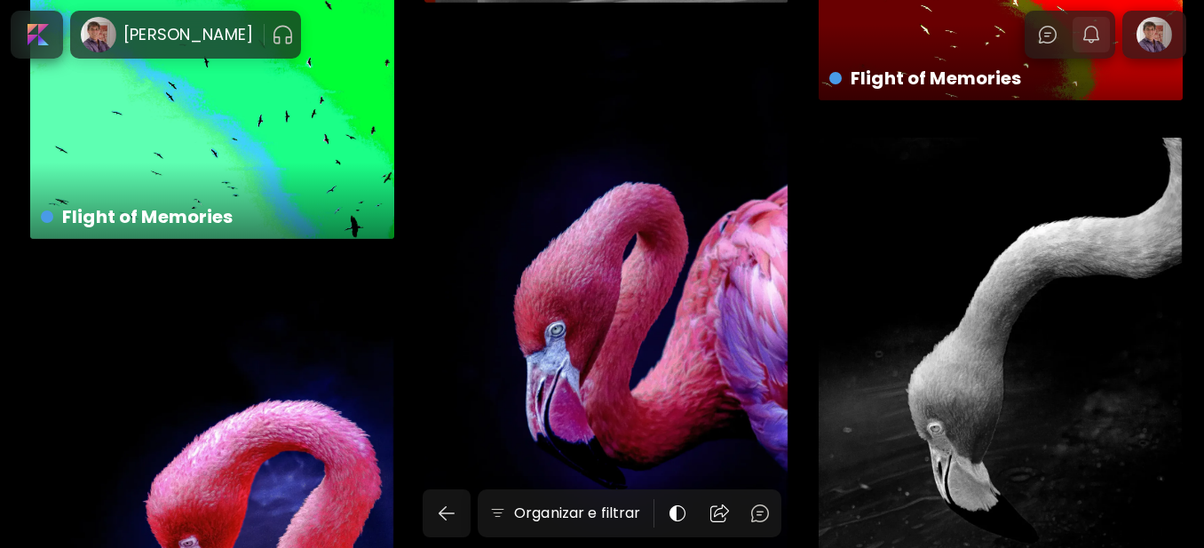
click at [1099, 35] on img "button" at bounding box center [1091, 34] width 21 height 21
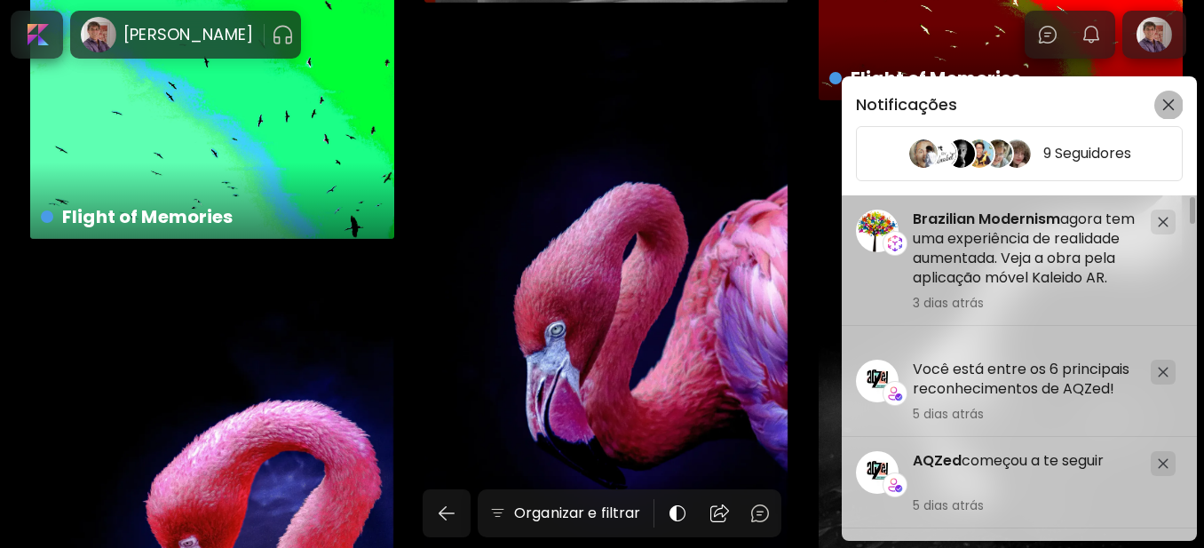
click at [1168, 106] on img "button" at bounding box center [1168, 105] width 12 height 12
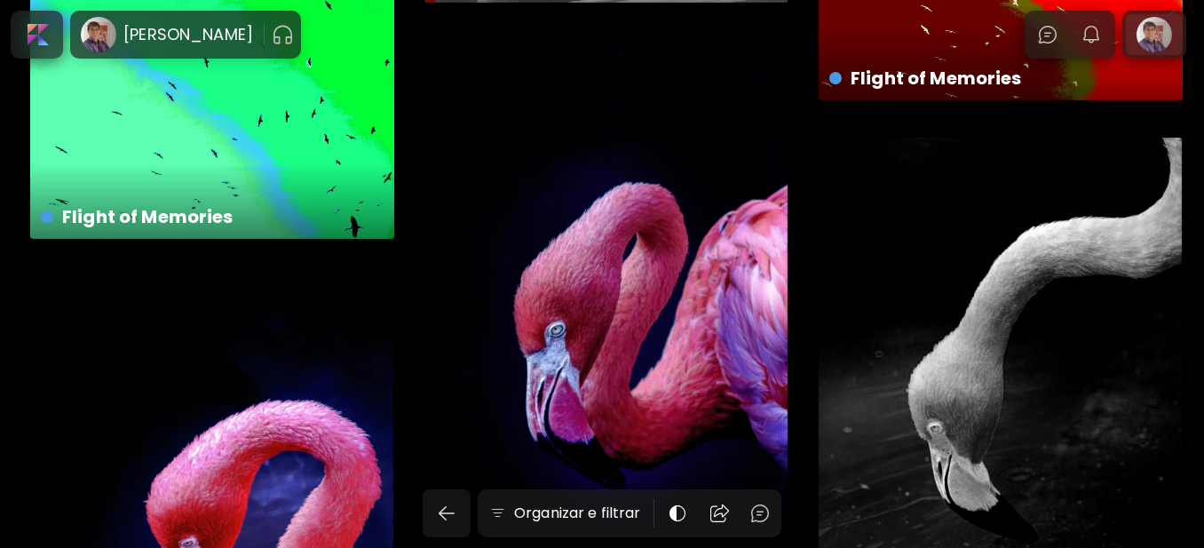
click at [1169, 49] on div at bounding box center [1154, 34] width 57 height 41
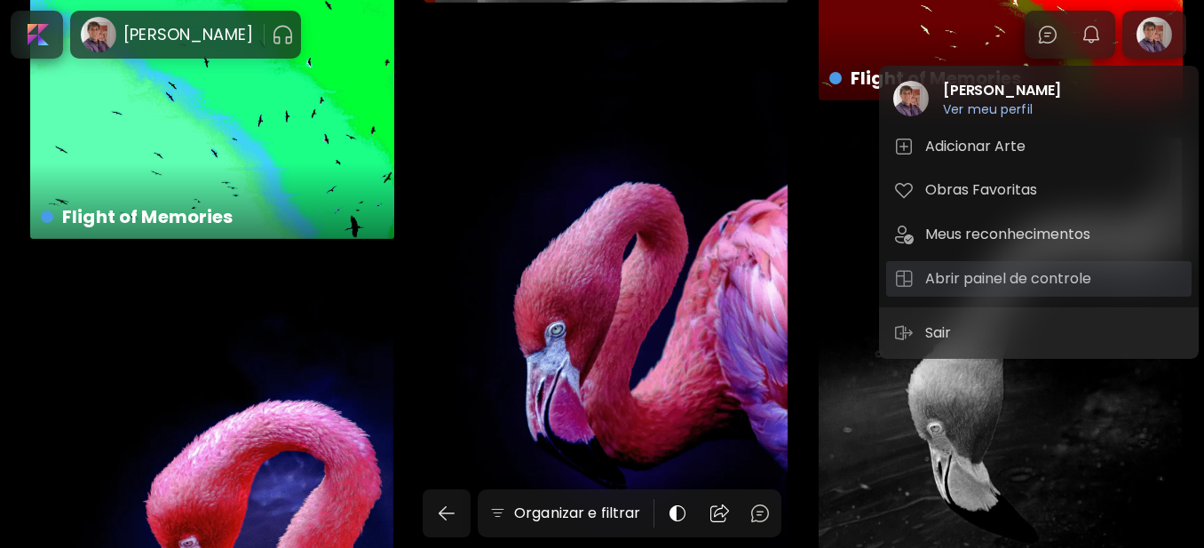
click at [1008, 279] on h5 "Abrir painel de controle" at bounding box center [1010, 278] width 171 height 21
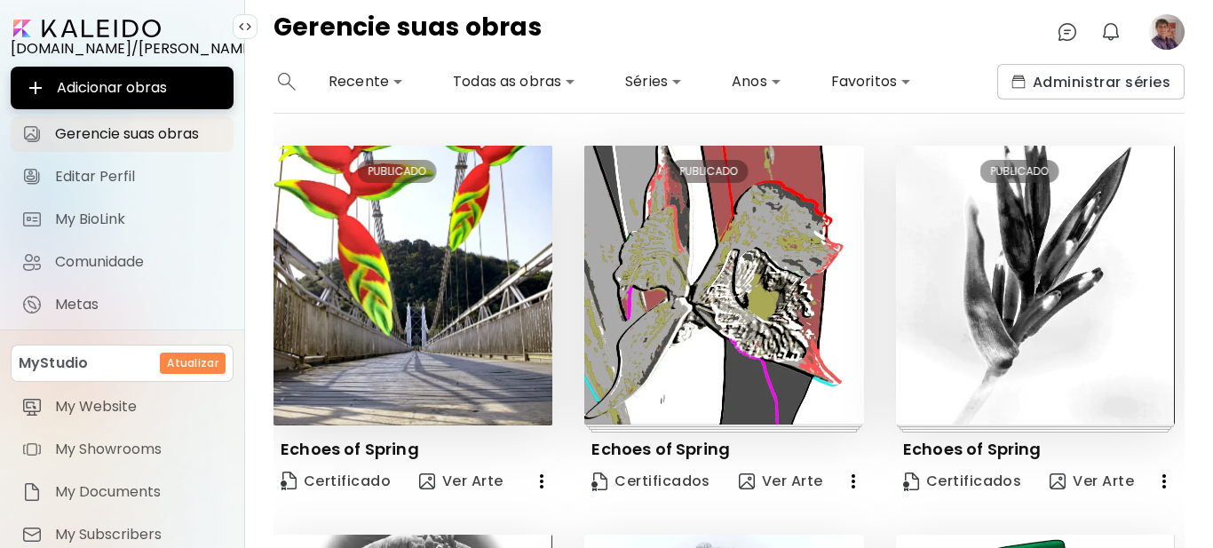
click at [1161, 36] on image at bounding box center [1167, 32] width 36 height 36
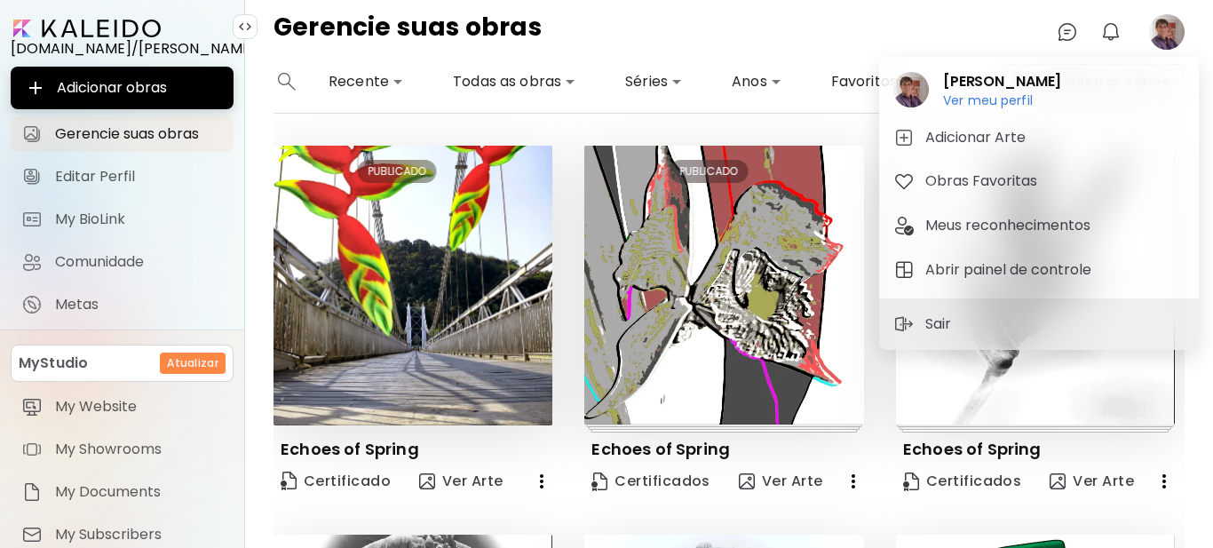
click at [258, 198] on div at bounding box center [606, 274] width 1213 height 548
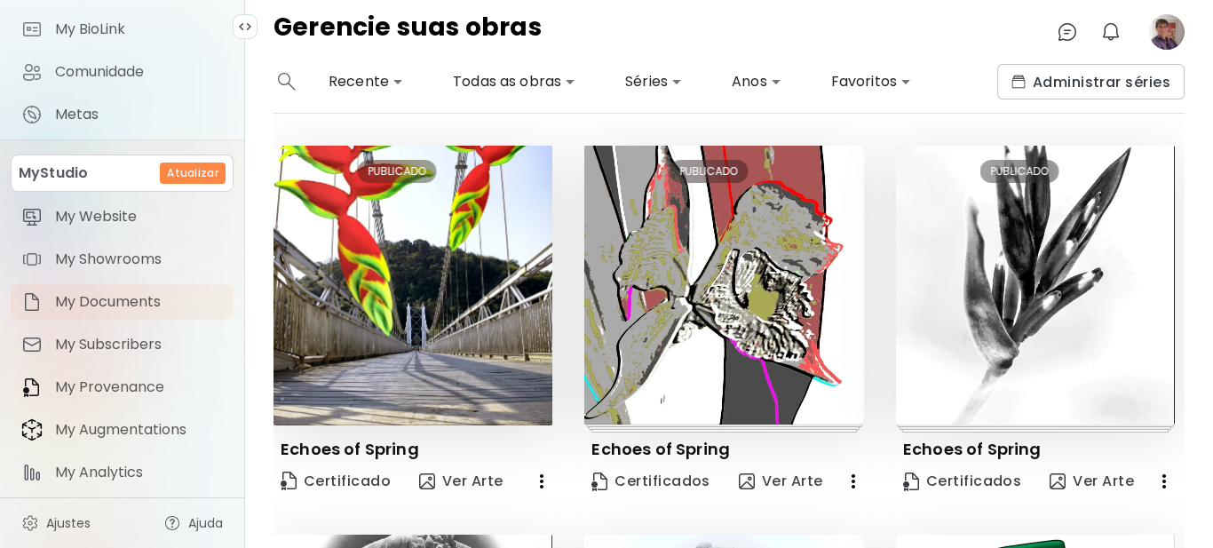
scroll to position [199, 0]
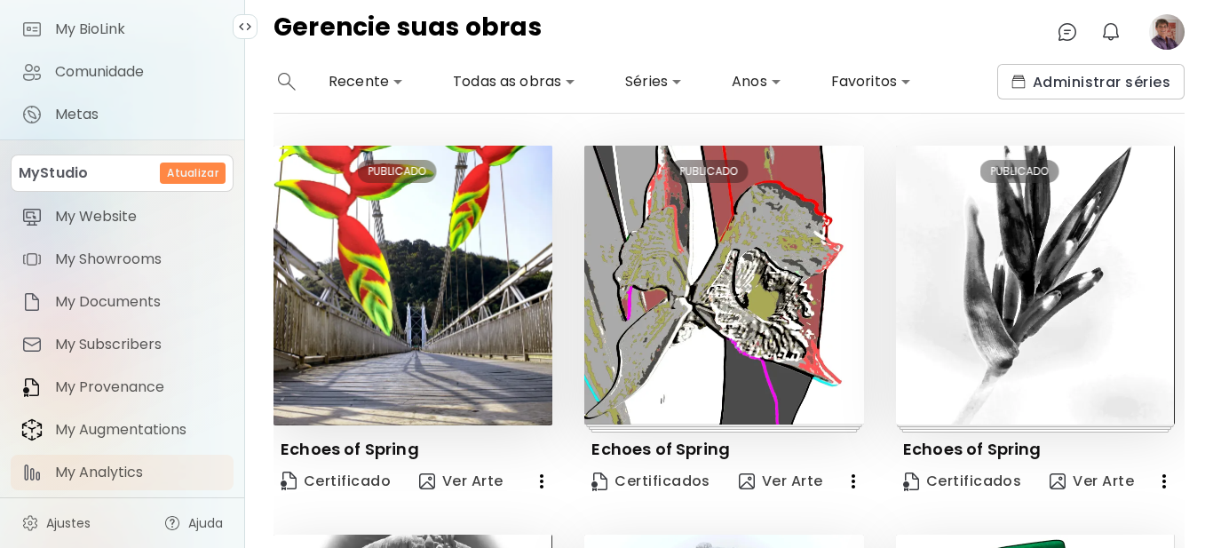
click at [93, 464] on span "My Analytics" at bounding box center [139, 473] width 168 height 18
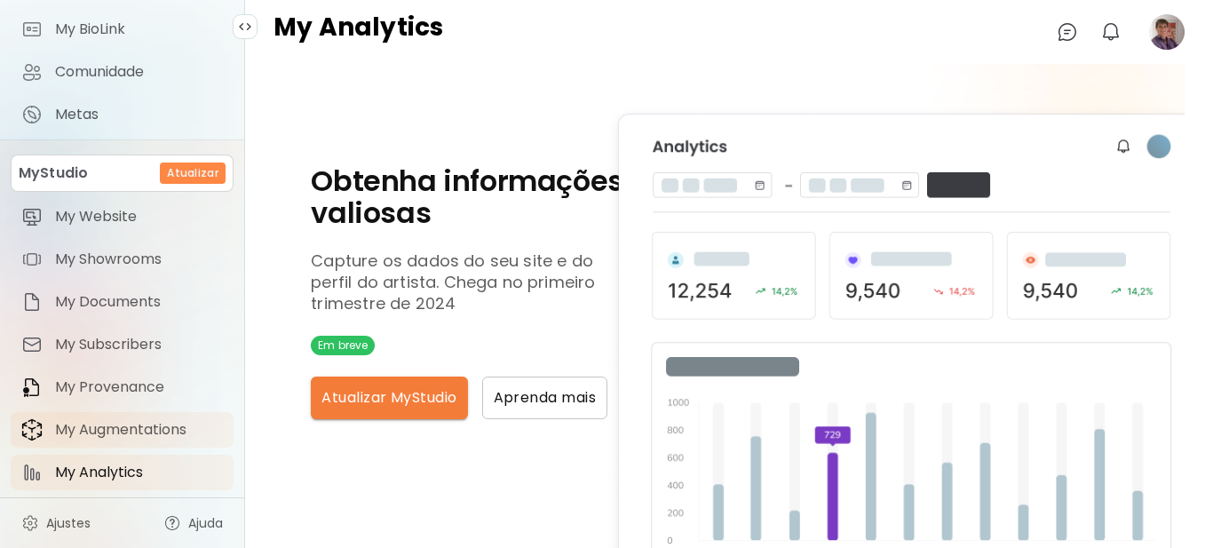
click at [112, 423] on span "My Augmentations" at bounding box center [139, 430] width 168 height 18
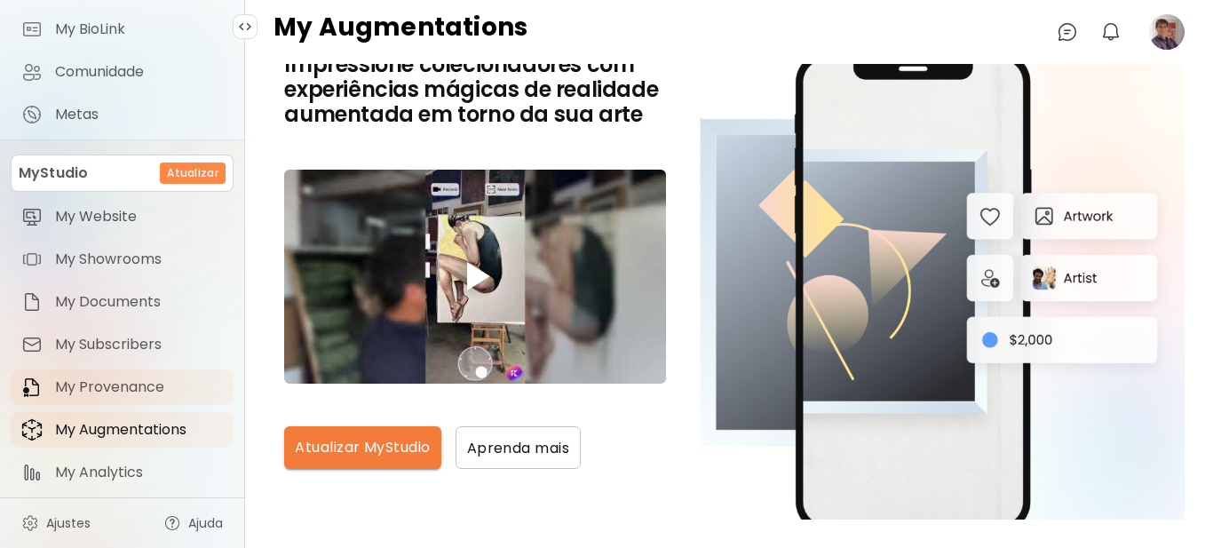
click at [112, 379] on span "My Provenance" at bounding box center [139, 387] width 168 height 18
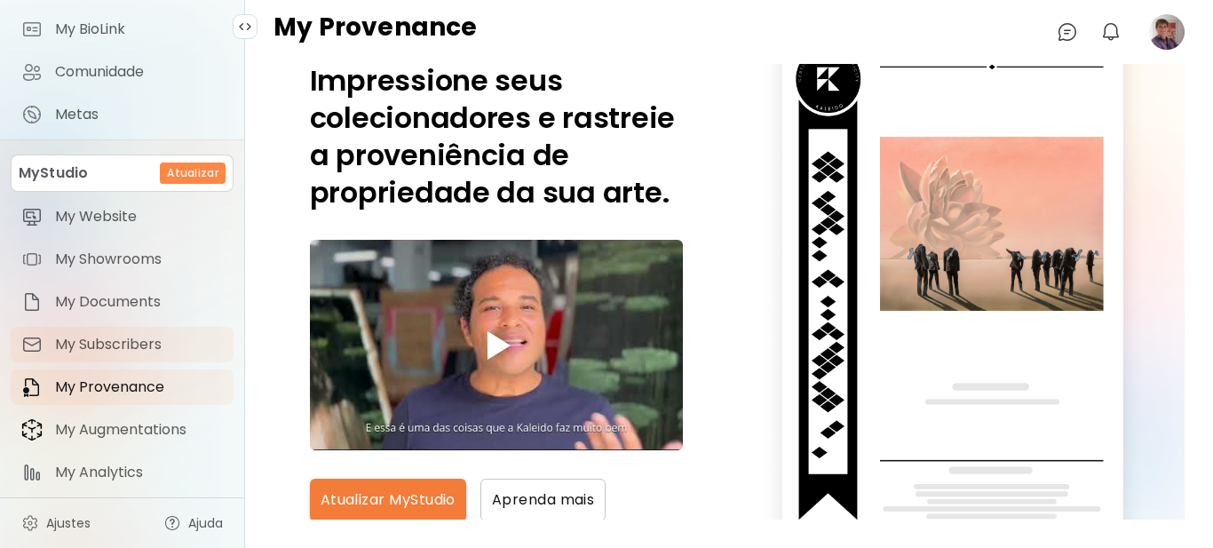
click at [128, 336] on span "My Subscribers" at bounding box center [139, 345] width 168 height 18
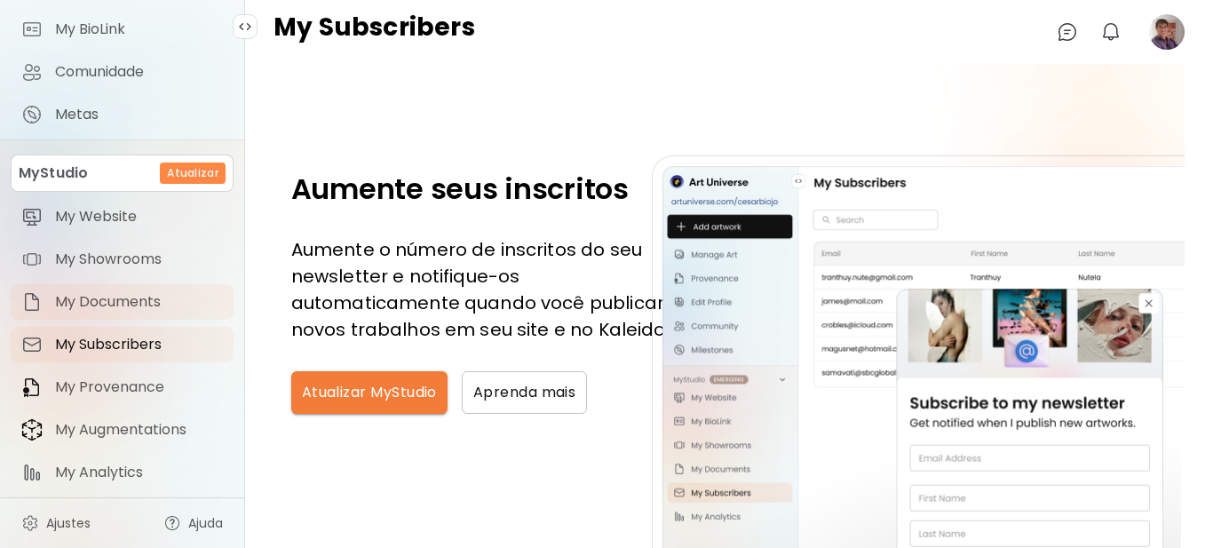
click at [129, 293] on span "My Documents" at bounding box center [139, 302] width 168 height 18
